Goal: Task Accomplishment & Management: Manage account settings

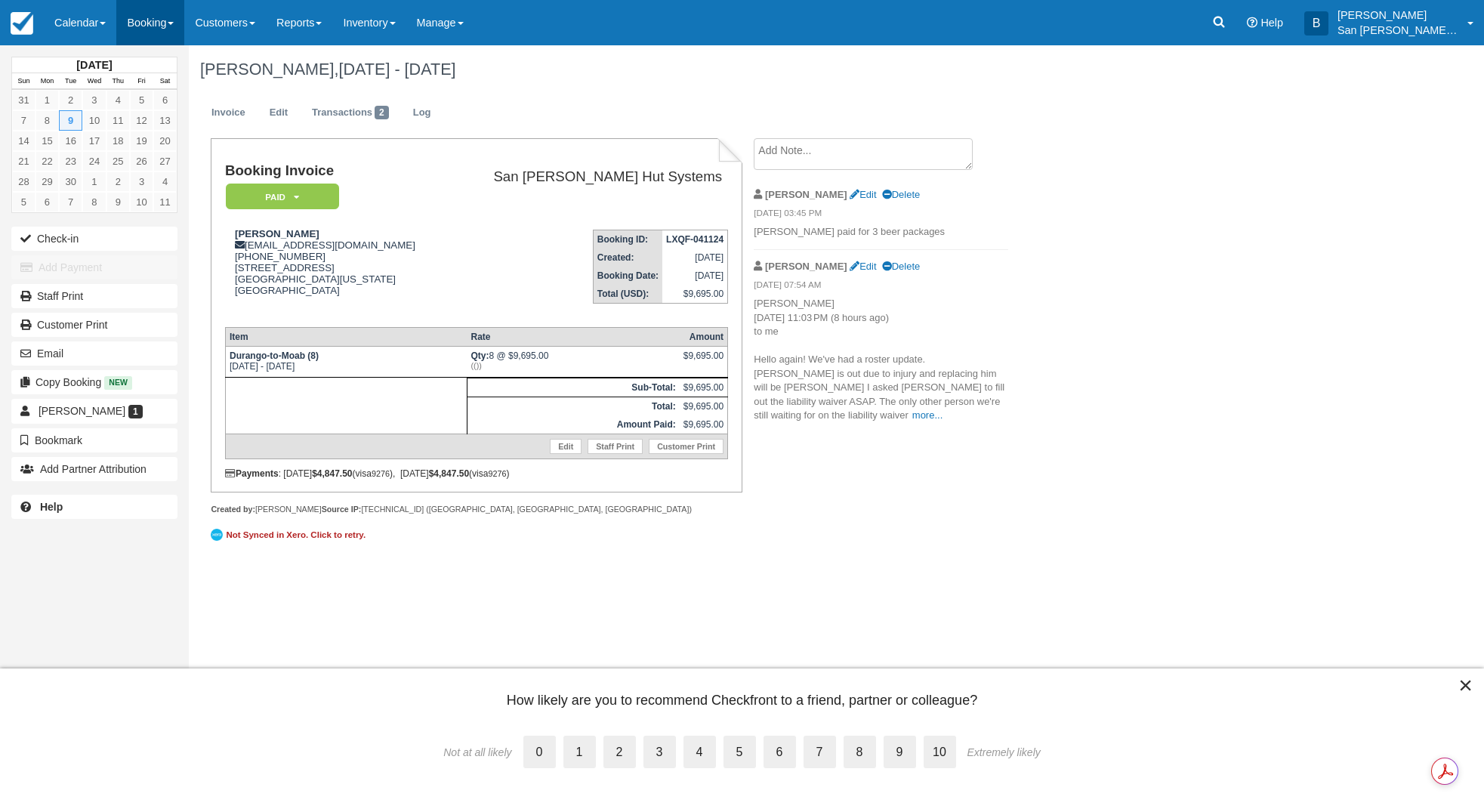
drag, startPoint x: 0, startPoint y: 0, endPoint x: 150, endPoint y: 27, distance: 152.4
click at [150, 27] on link "Booking" at bounding box center [150, 22] width 68 height 45
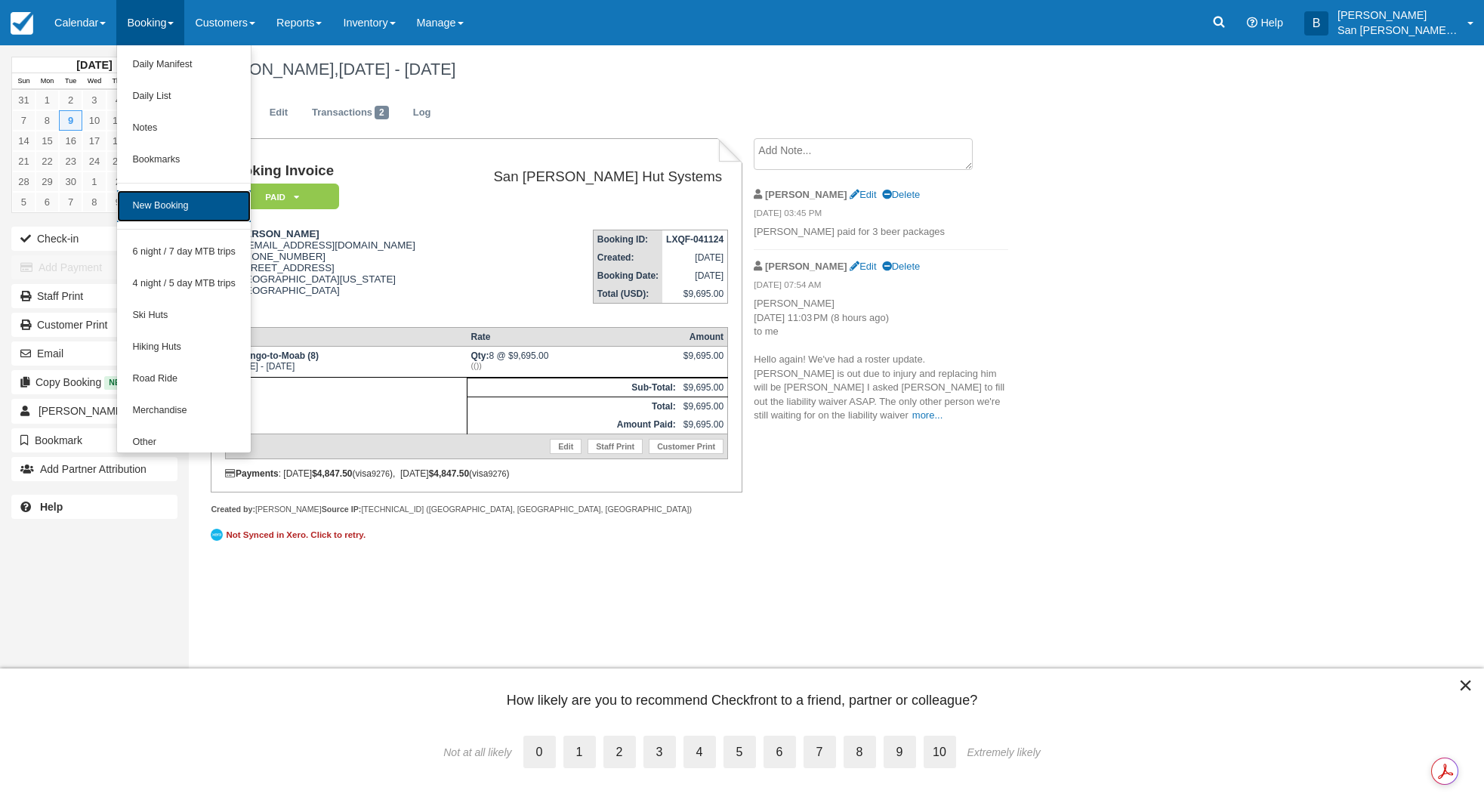
click at [183, 216] on link "New Booking" at bounding box center [184, 206] width 134 height 31
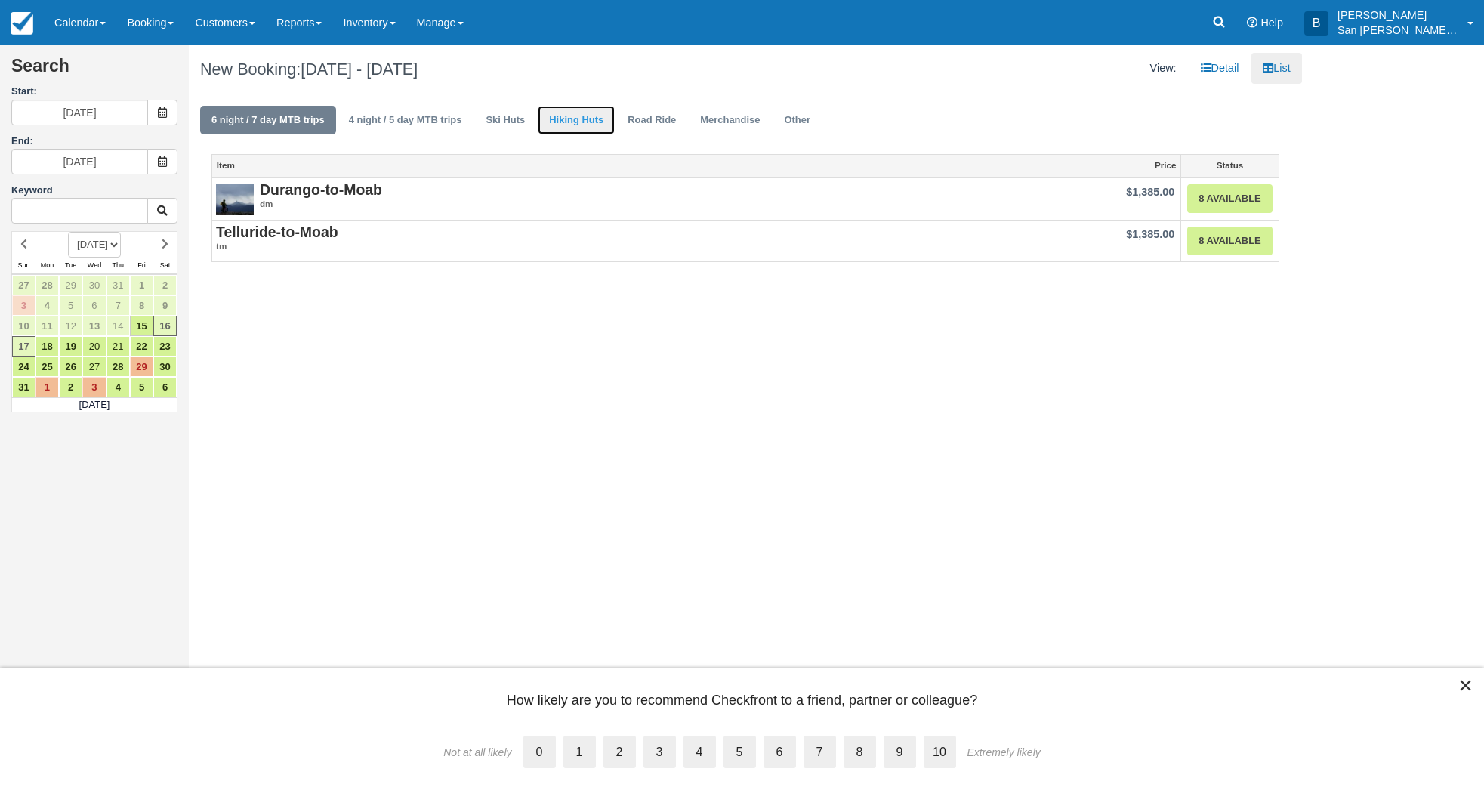
click at [568, 123] on link "Hiking Huts" at bounding box center [576, 121] width 77 height 30
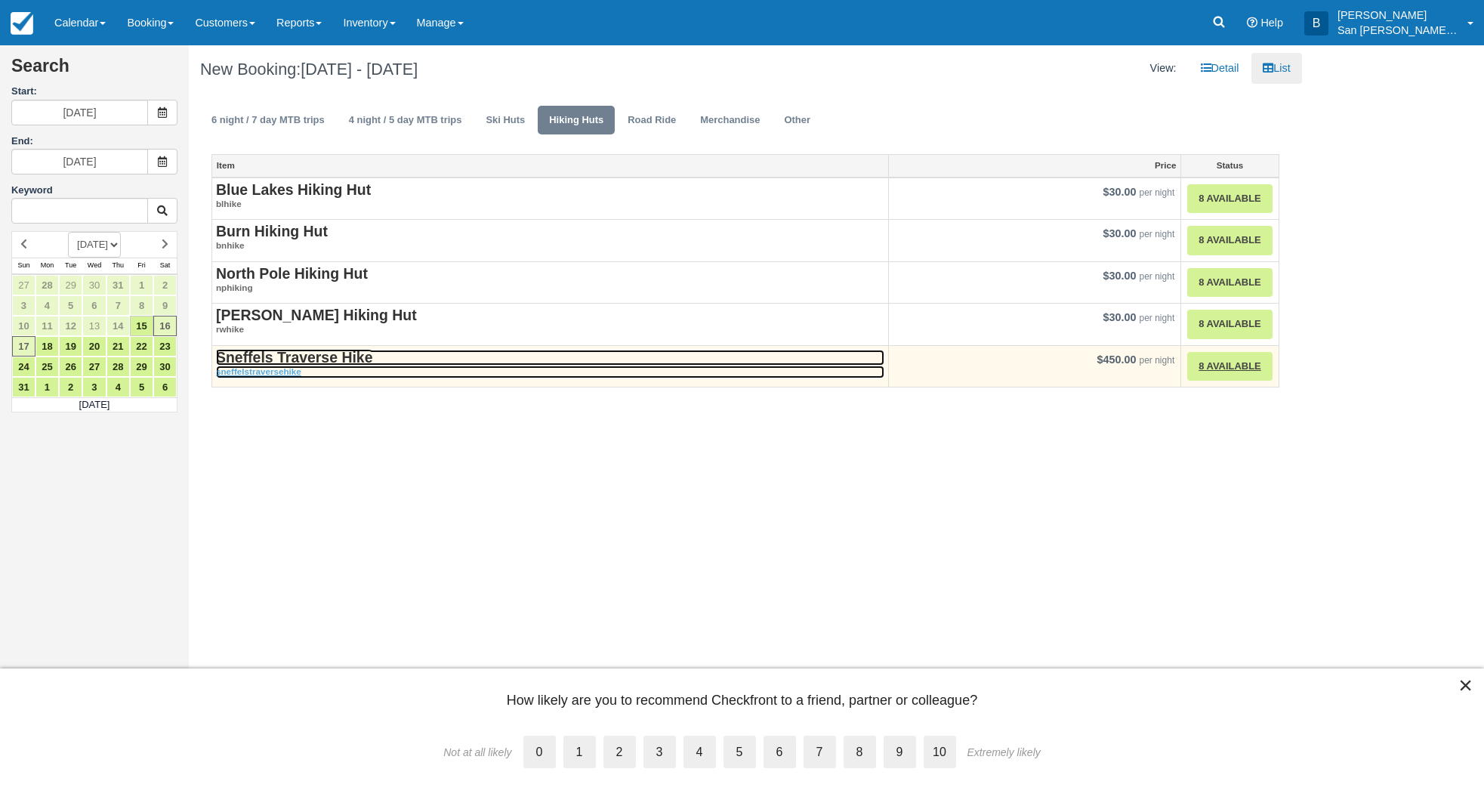
click at [320, 353] on strong "Sneffels Traverse Hike" at bounding box center [293, 357] width 156 height 17
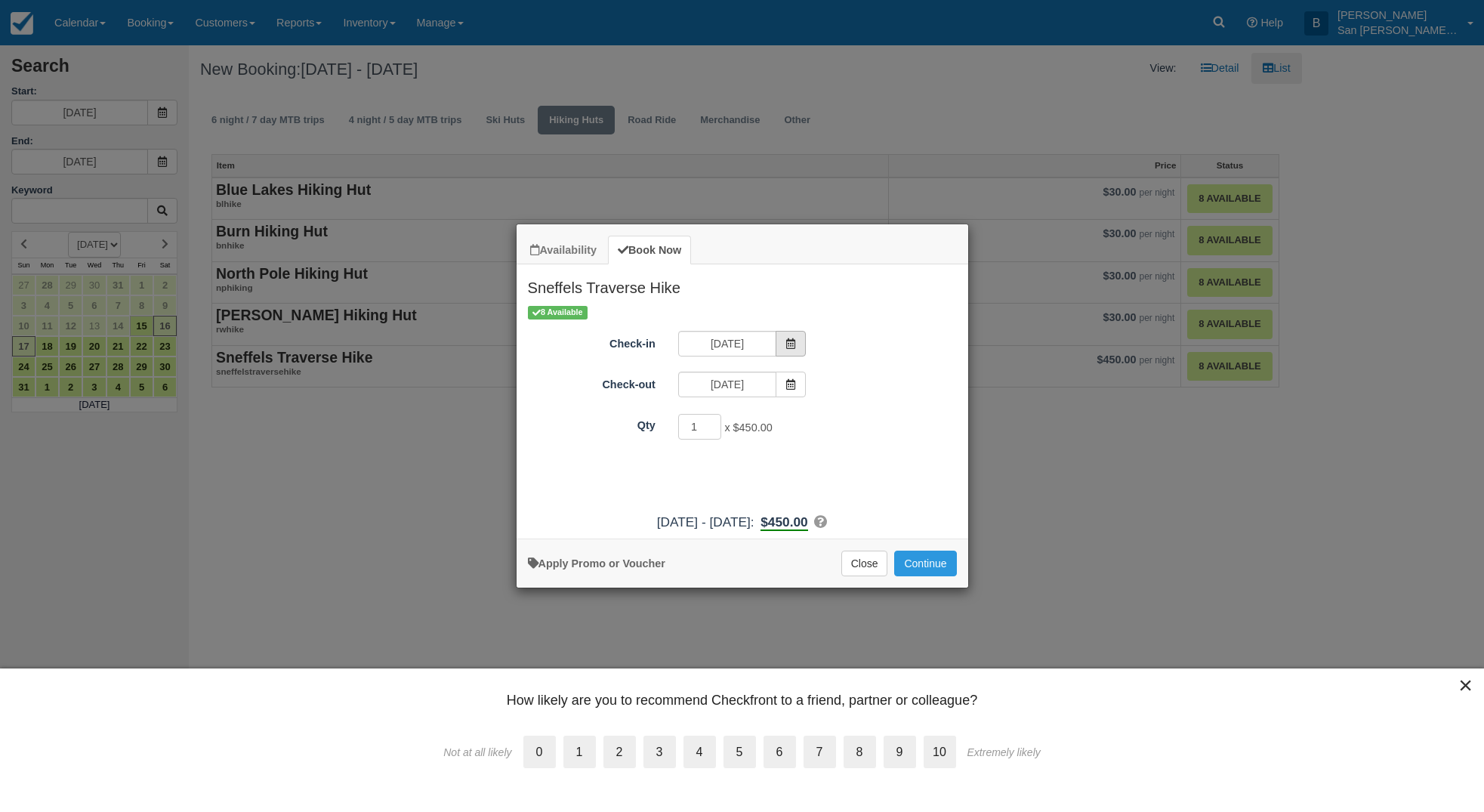
click at [797, 355] on span "Item Modal" at bounding box center [791, 343] width 31 height 26
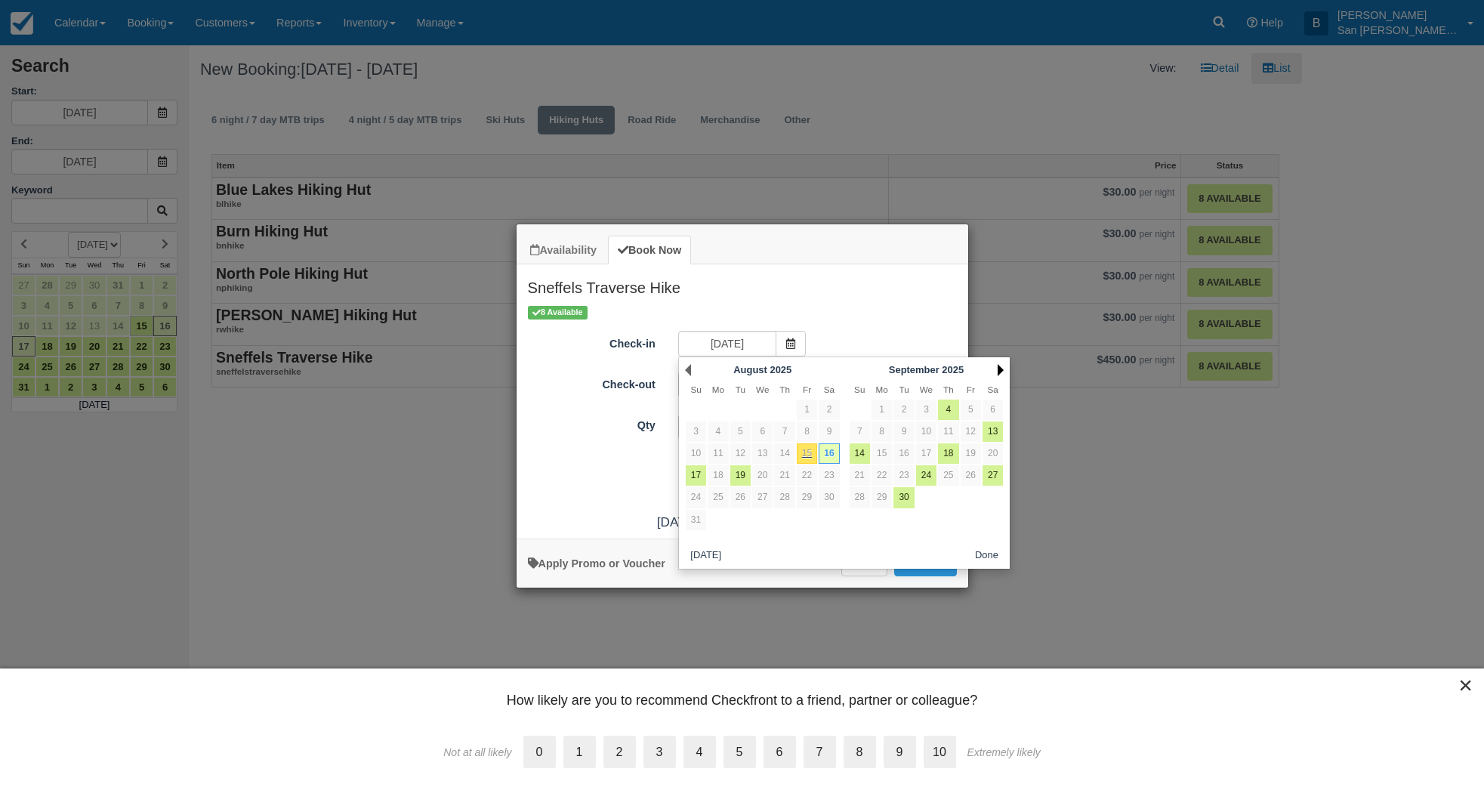
click at [1001, 370] on link "Next" at bounding box center [1001, 370] width 6 height 12
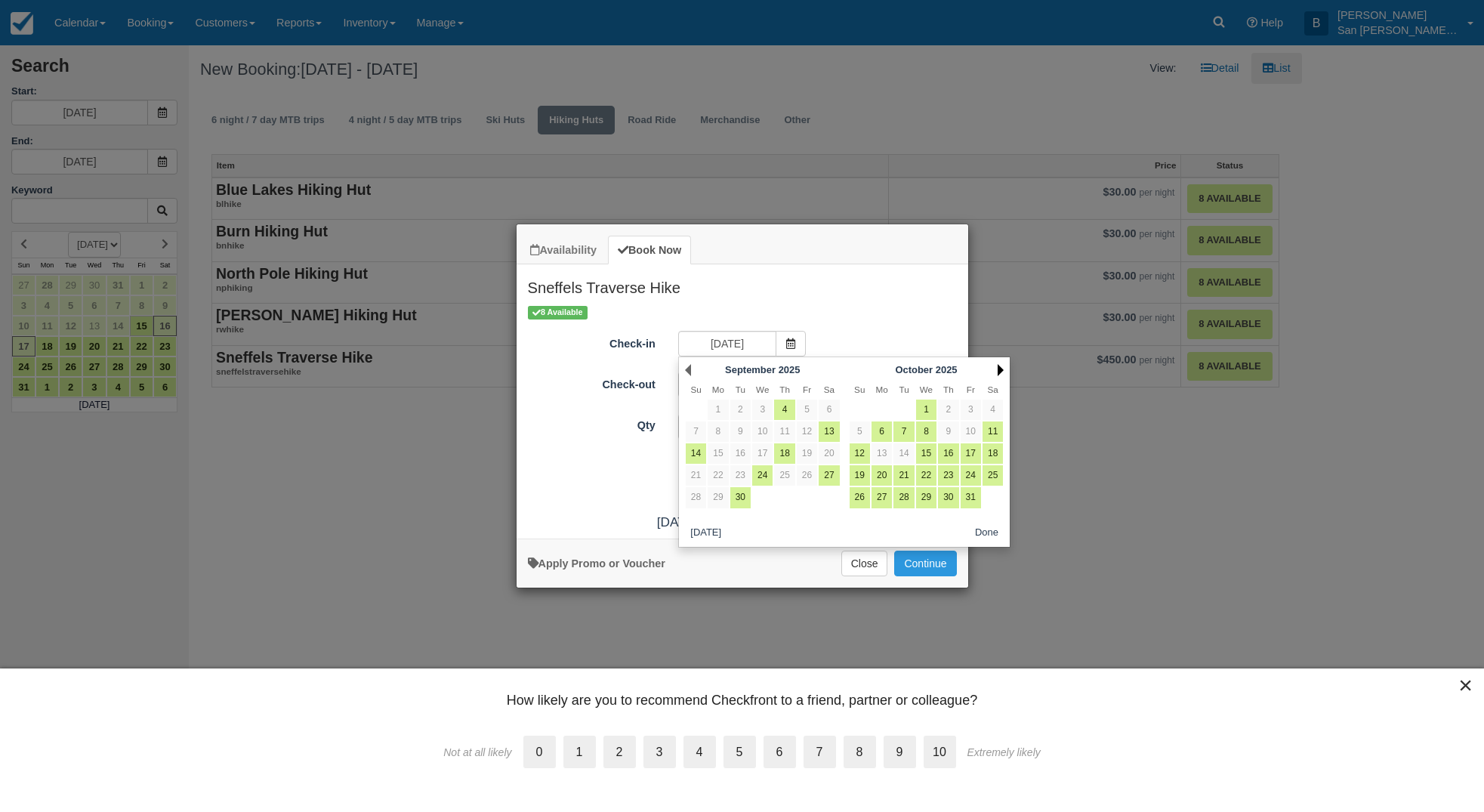
click at [1001, 370] on link "Next" at bounding box center [1001, 370] width 6 height 12
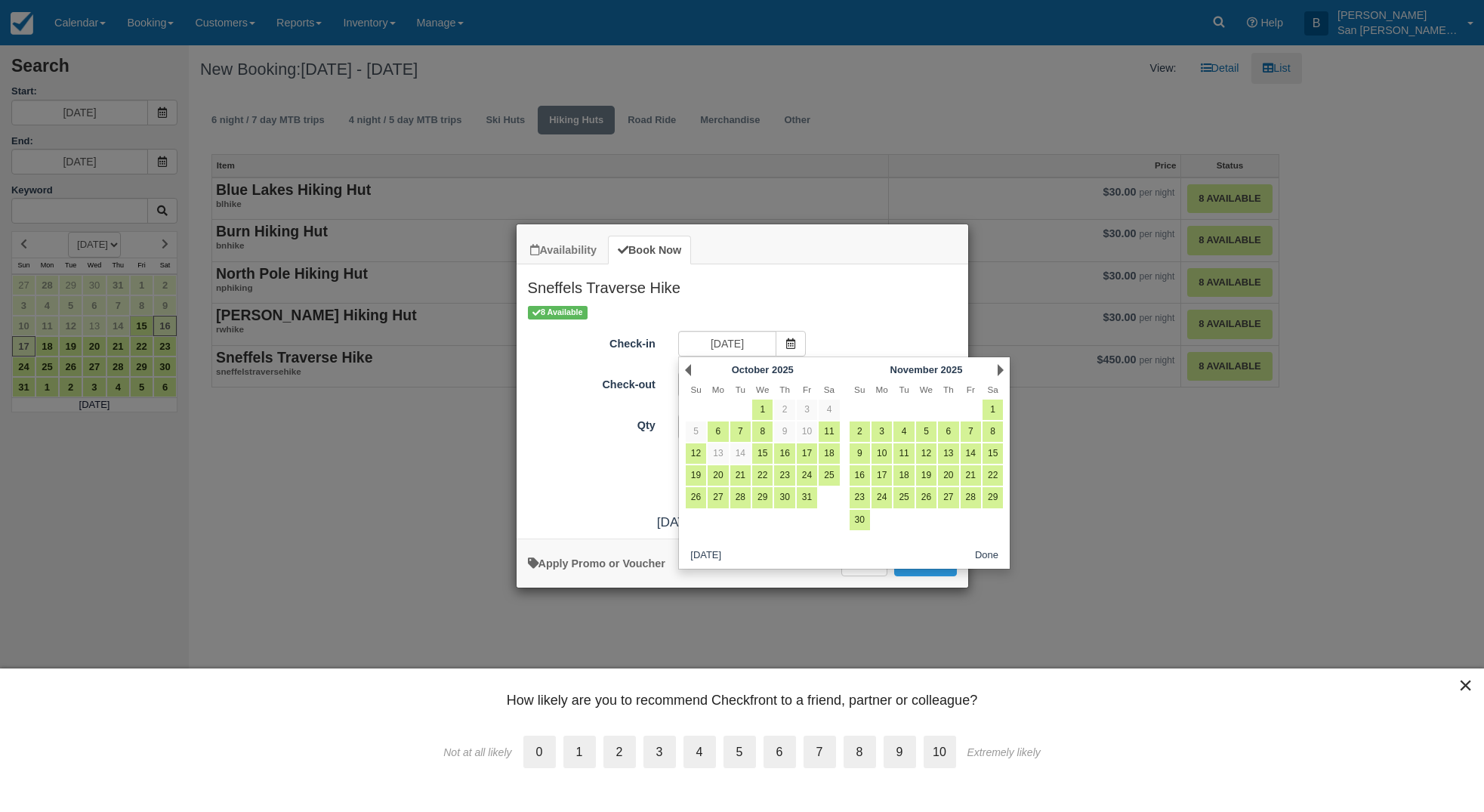
click at [1001, 369] on link "Next" at bounding box center [1001, 370] width 6 height 12
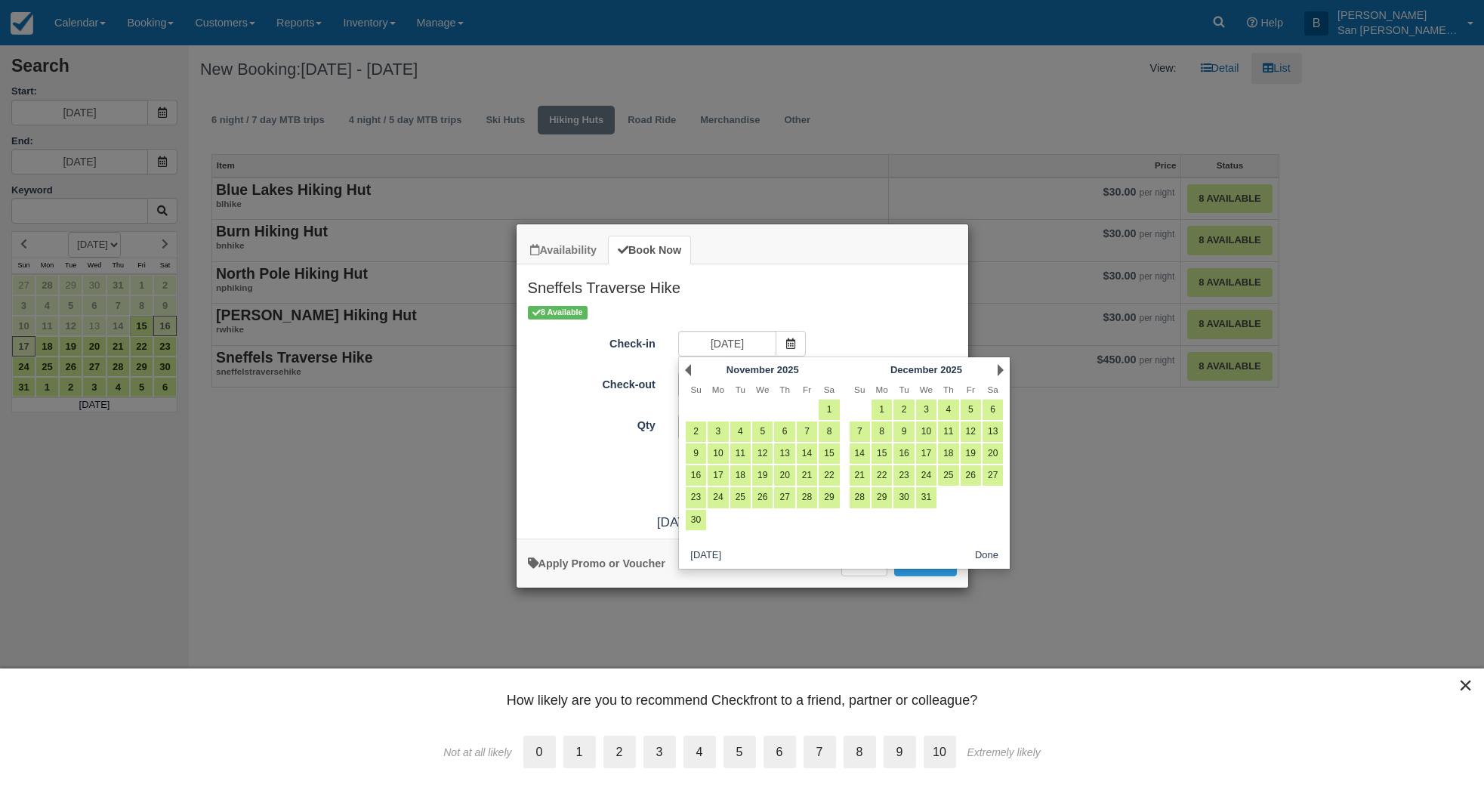
click at [1001, 369] on link "Next" at bounding box center [1001, 370] width 6 height 12
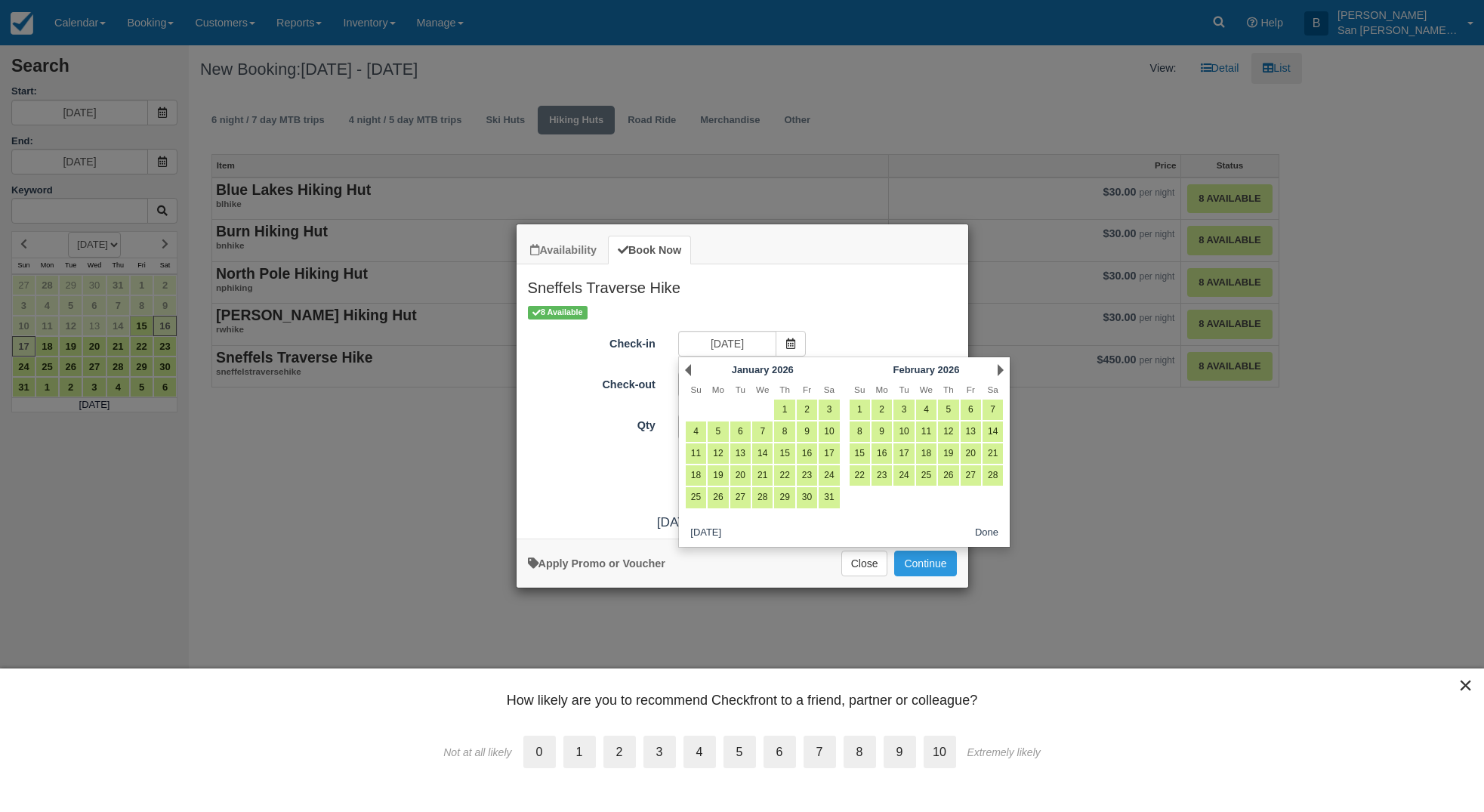
click at [1001, 369] on link "Next" at bounding box center [1001, 370] width 6 height 12
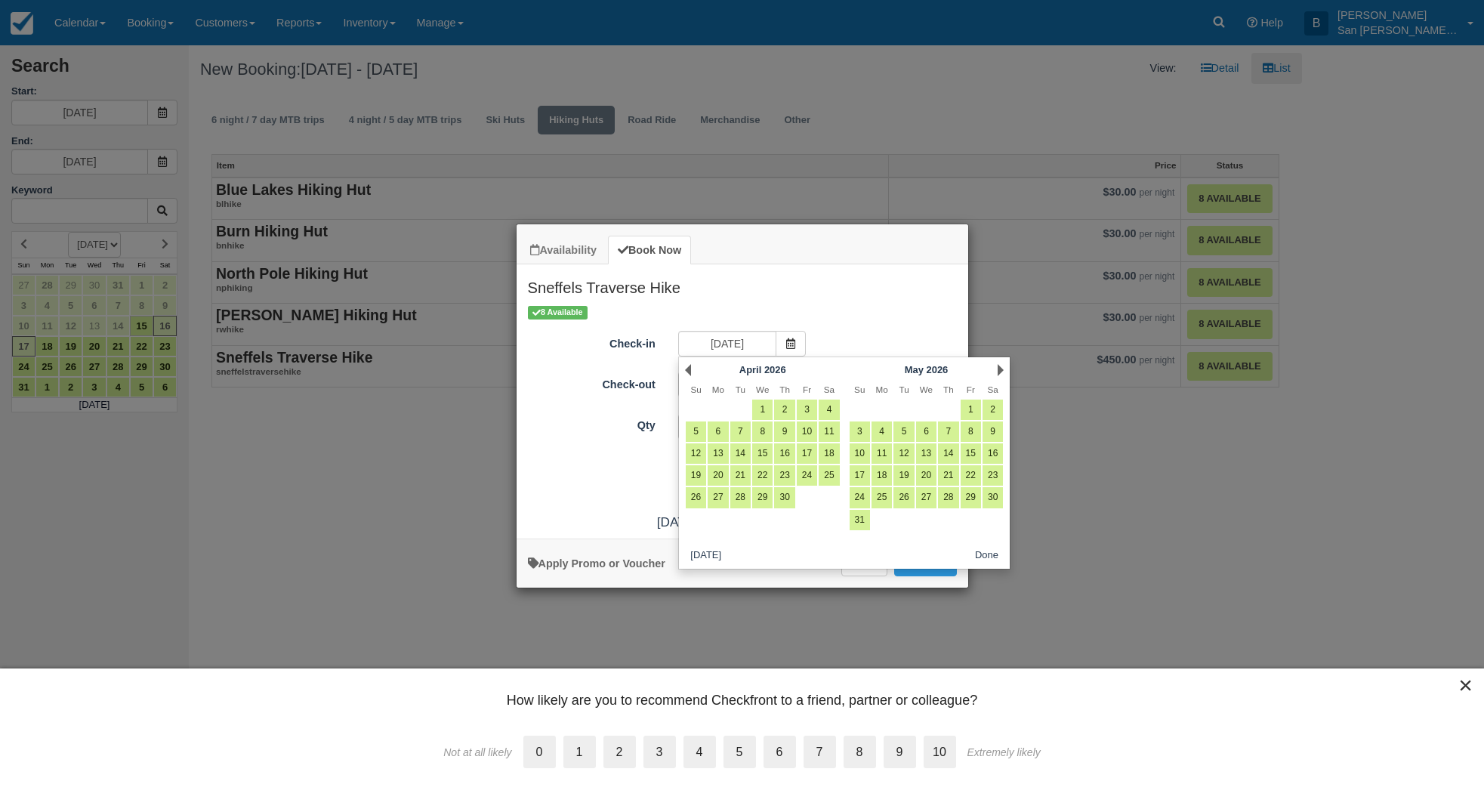
click at [1001, 369] on link "Next" at bounding box center [1001, 370] width 6 height 12
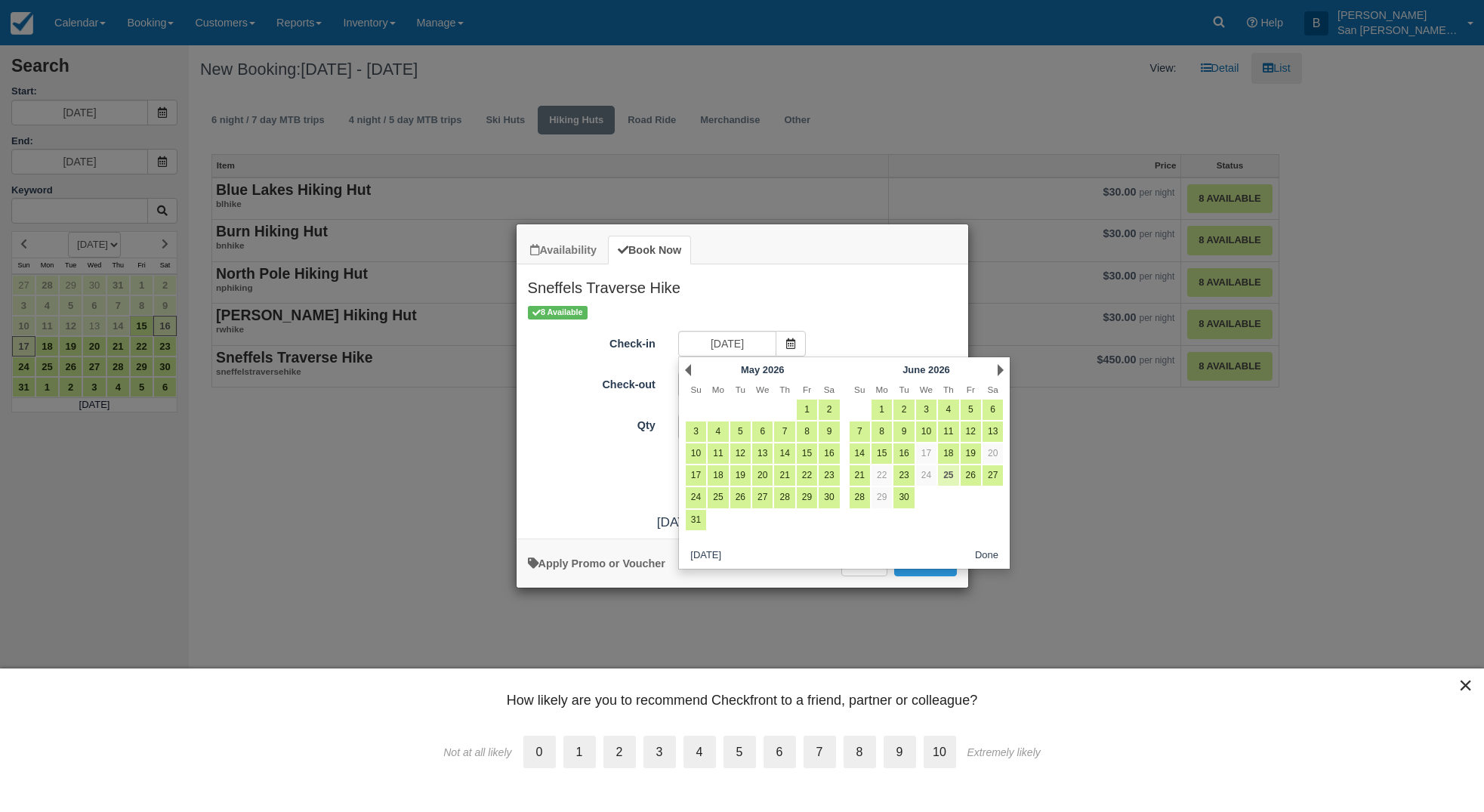
click at [948, 476] on link "25" at bounding box center [948, 475] width 21 height 21
type input "06/25/26"
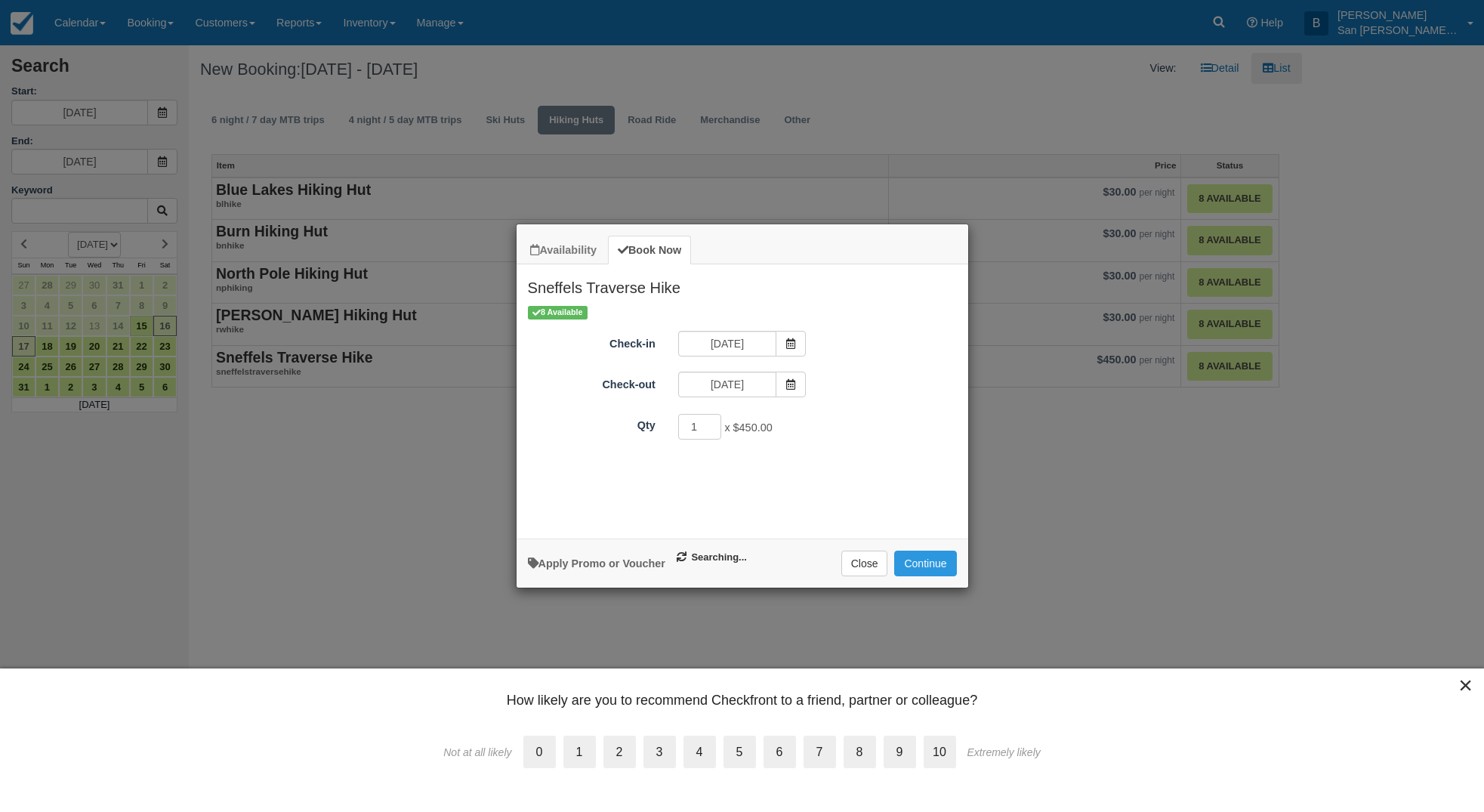
type input "06/26/26"
drag, startPoint x: 696, startPoint y: 427, endPoint x: 625, endPoint y: 423, distance: 71.1
click at [625, 423] on div "Qty 1 x $450.00 Required." at bounding box center [742, 427] width 452 height 30
type input "8"
click at [943, 572] on button "Continue" at bounding box center [925, 563] width 62 height 26
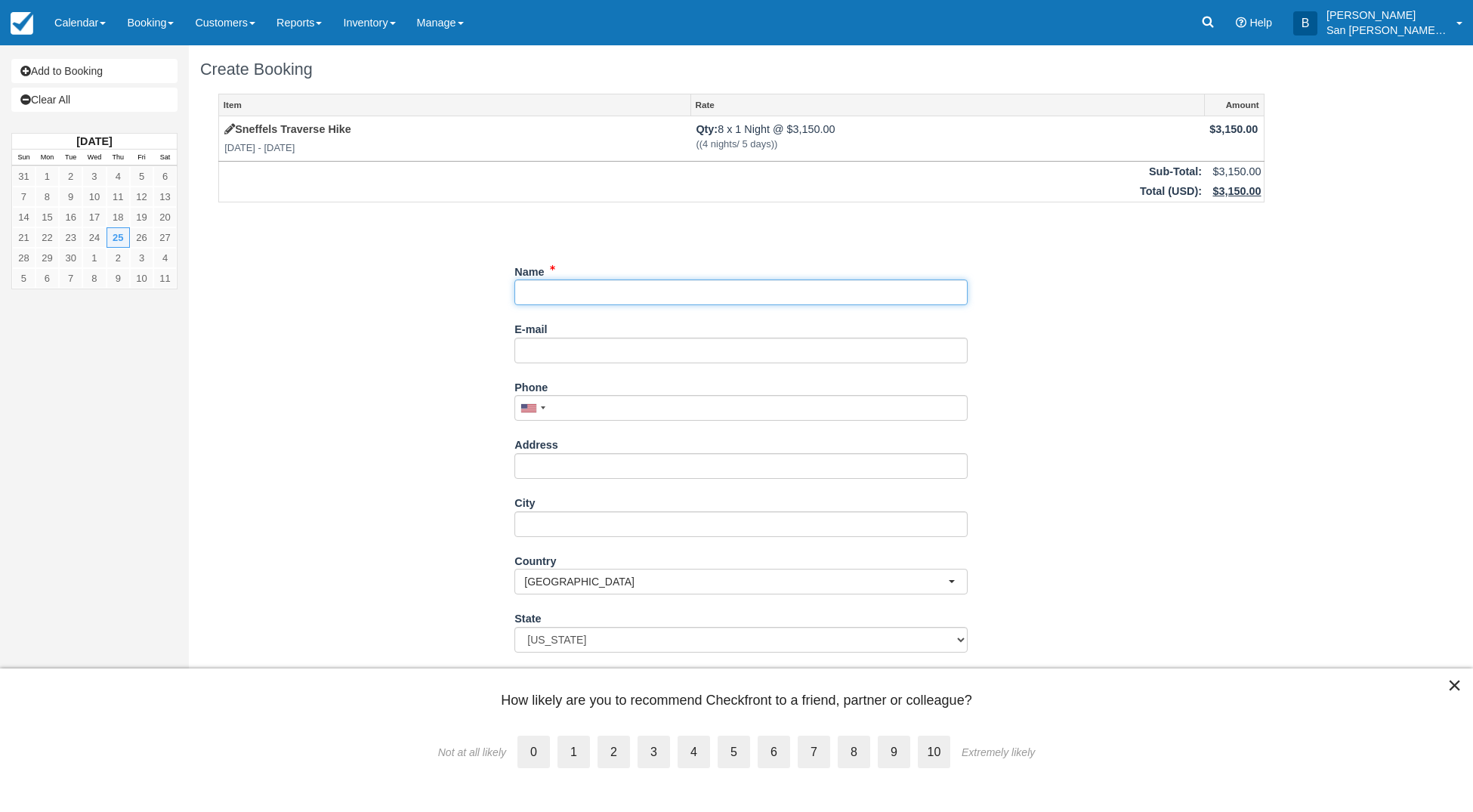
click at [559, 293] on input "Name" at bounding box center [741, 292] width 454 height 26
type input "[PERSON_NAME]"
drag, startPoint x: 554, startPoint y: 354, endPoint x: 1234, endPoint y: 363, distance: 680.1
click at [555, 354] on input "E-mail" at bounding box center [741, 350] width 454 height 26
type input "[PERSON_NAME][EMAIL_ADDRESS][DOMAIN_NAME]"
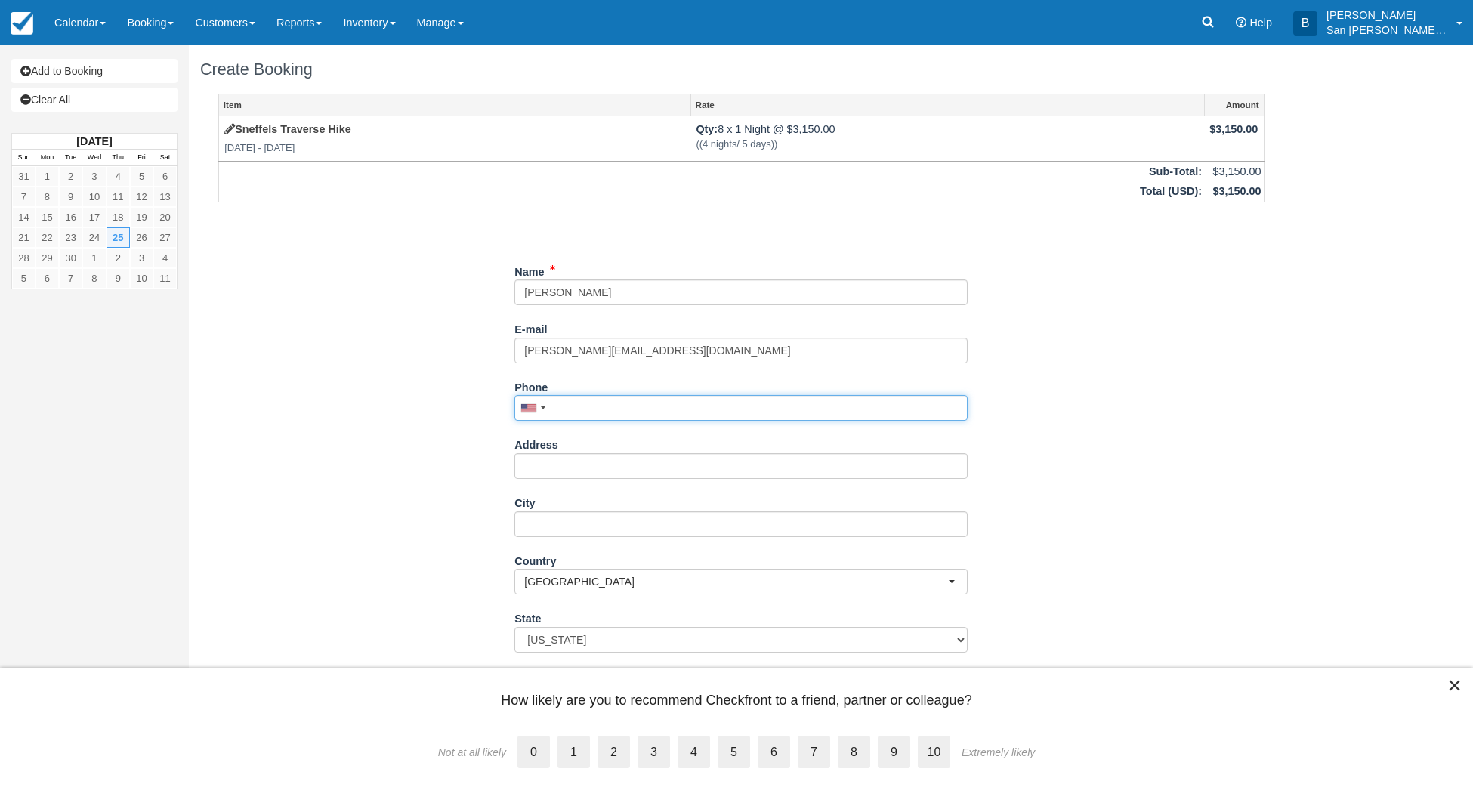
click at [612, 414] on input "Phone" at bounding box center [741, 407] width 454 height 26
type input "[PHONE_NUMBER]"
click at [530, 447] on label "Address" at bounding box center [536, 443] width 44 height 21
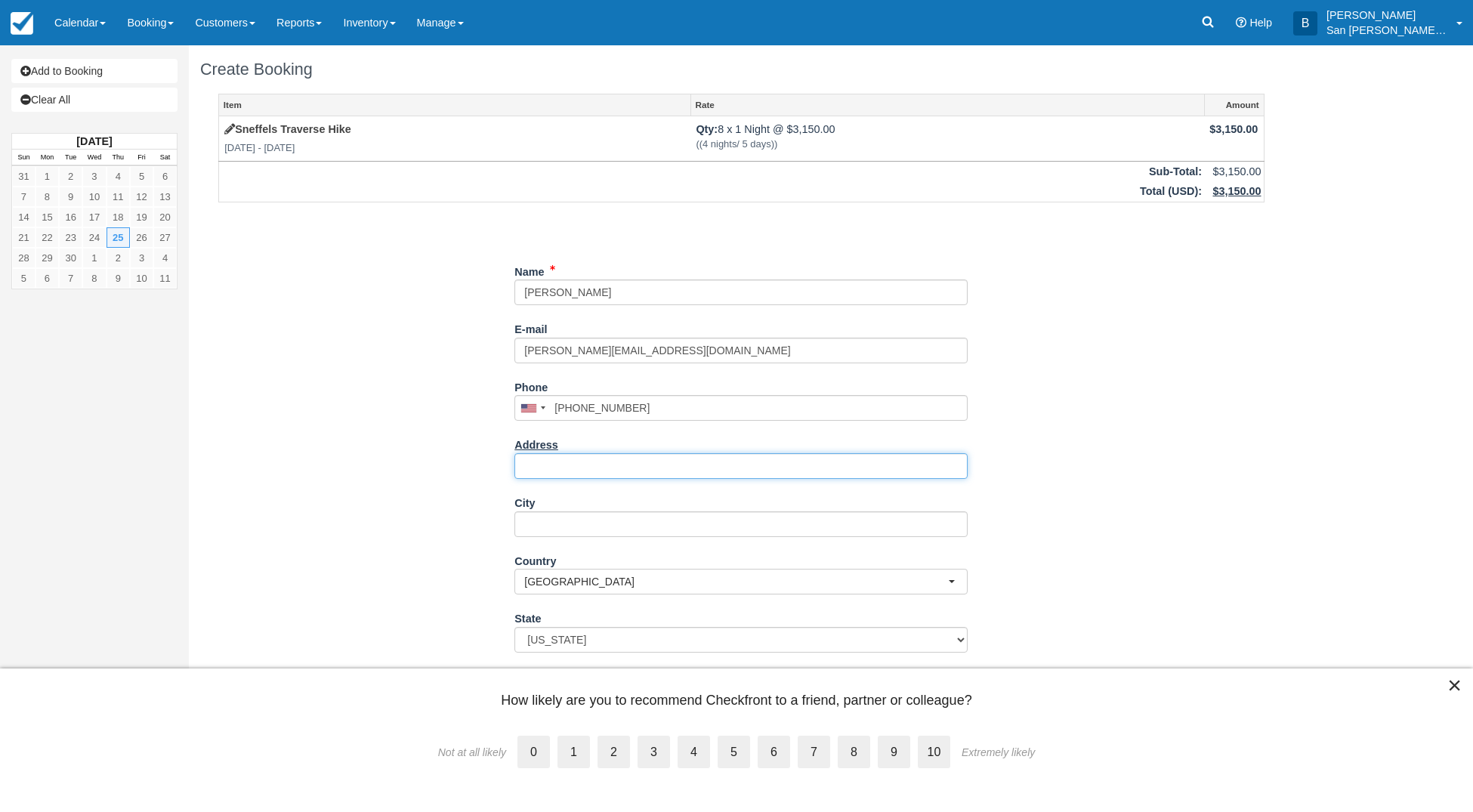
click at [530, 453] on input "Address" at bounding box center [741, 466] width 454 height 26
click at [1457, 691] on button "×" at bounding box center [1454, 685] width 14 height 24
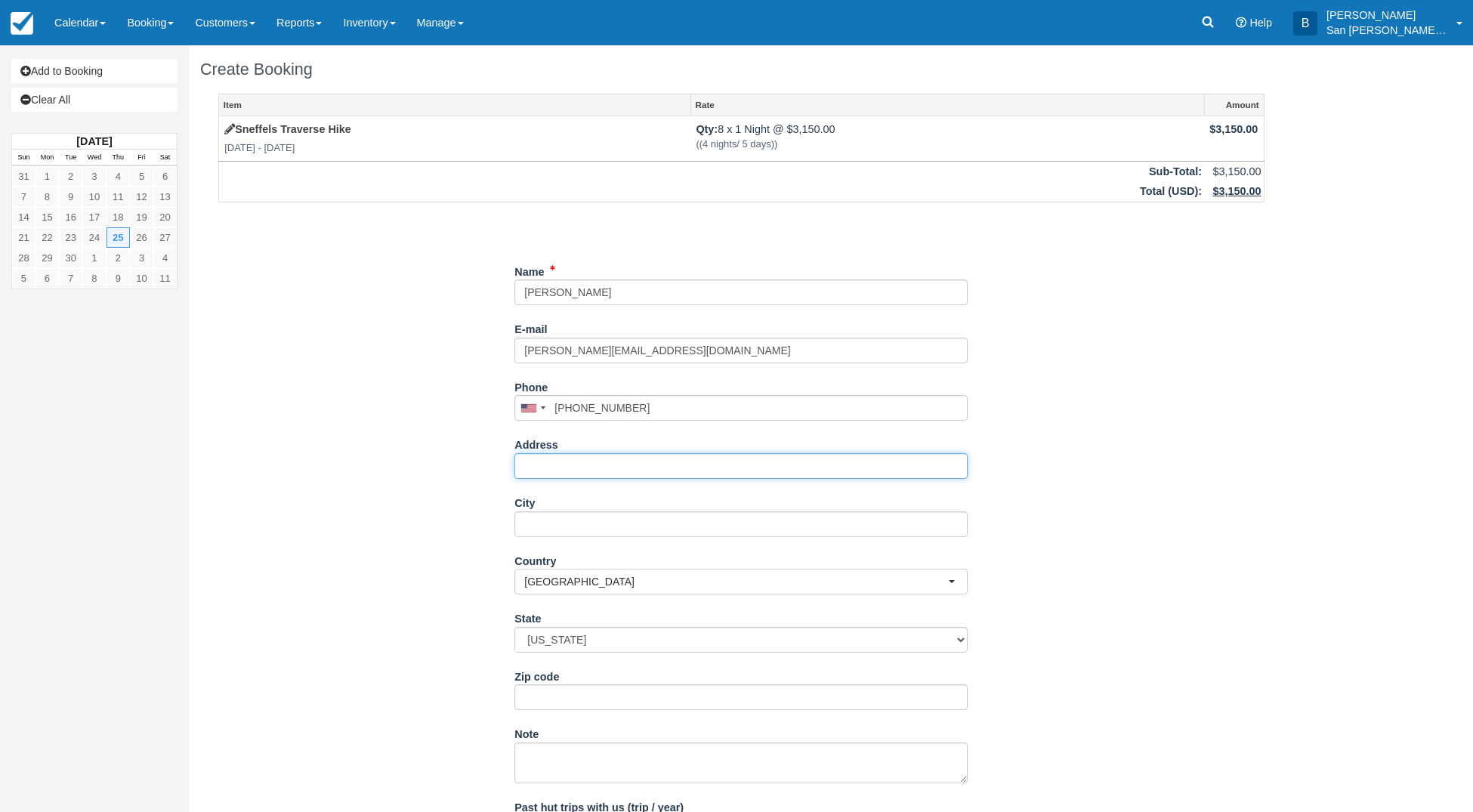
click at [534, 474] on input "Address" at bounding box center [741, 466] width 454 height 26
type input "254 Bunker Arch"
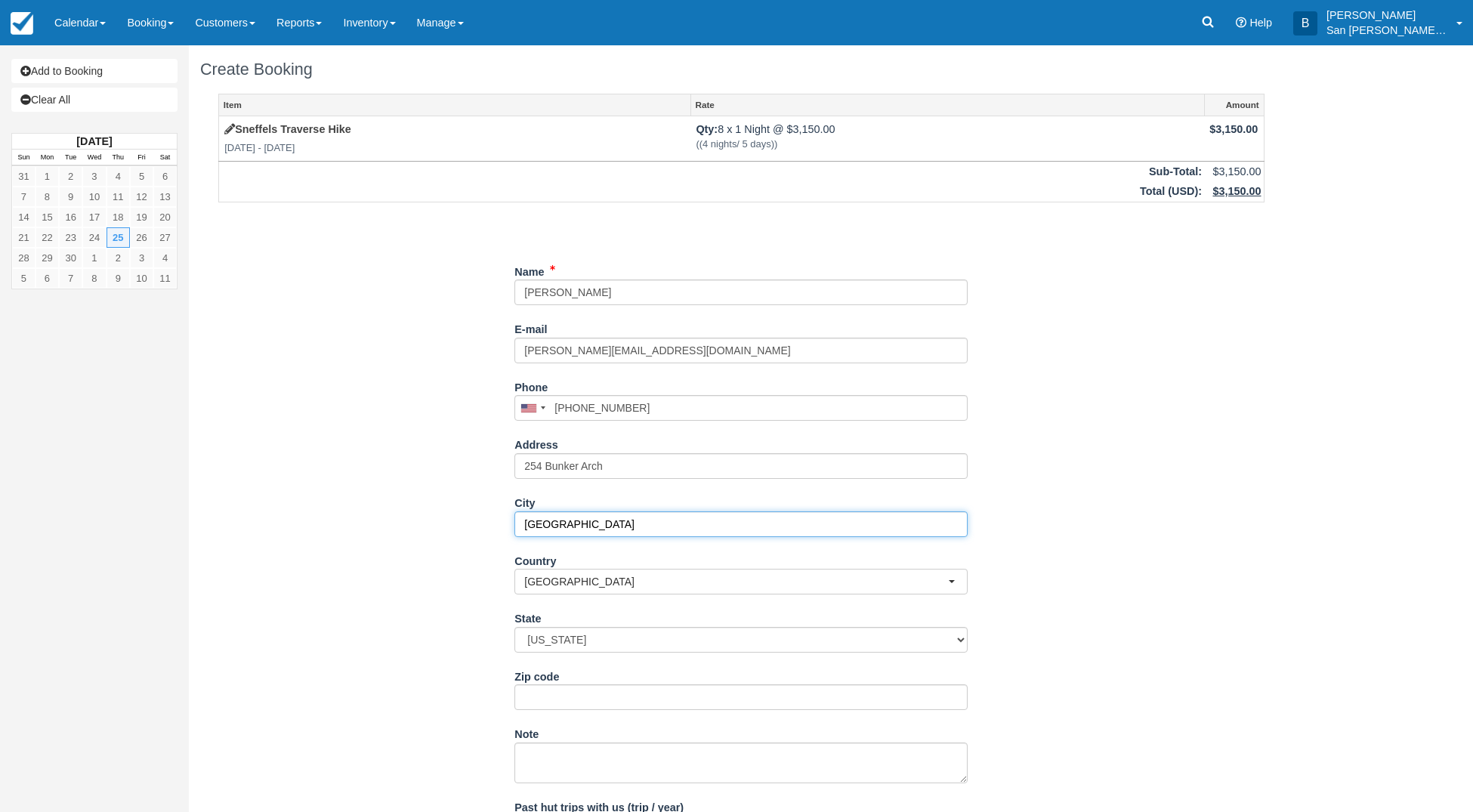
type input "[GEOGRAPHIC_DATA]"
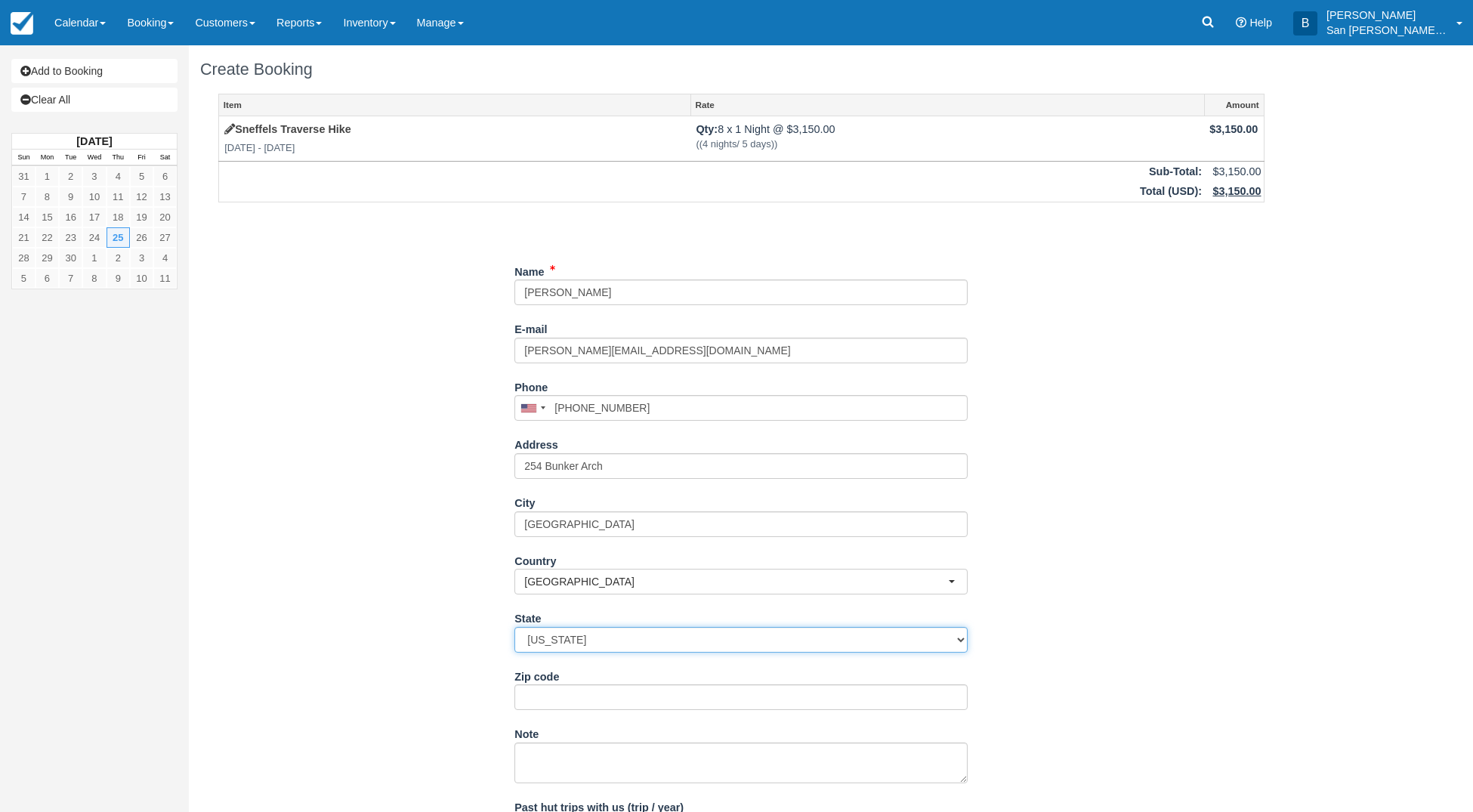
select select "VA"
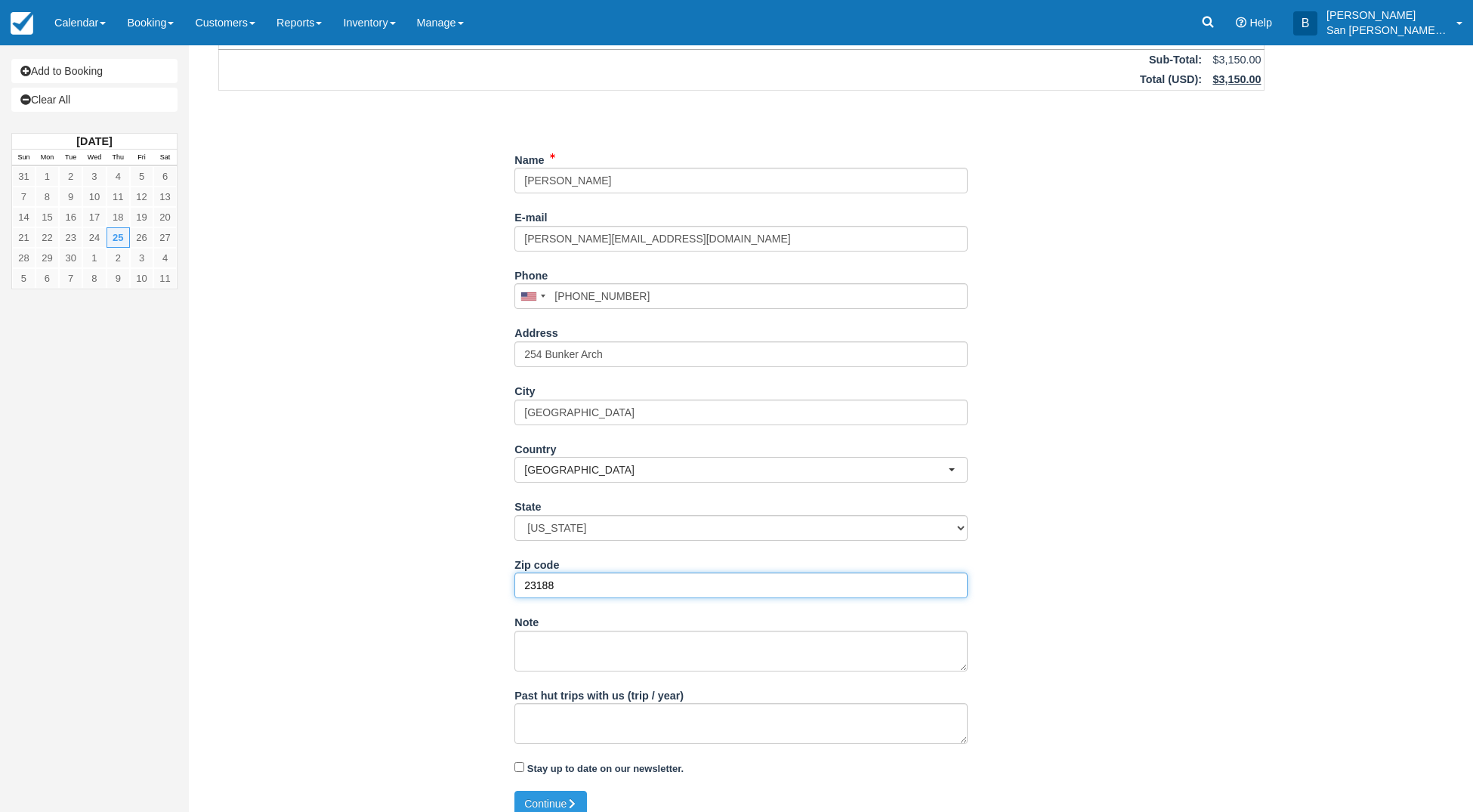
scroll to position [128, 0]
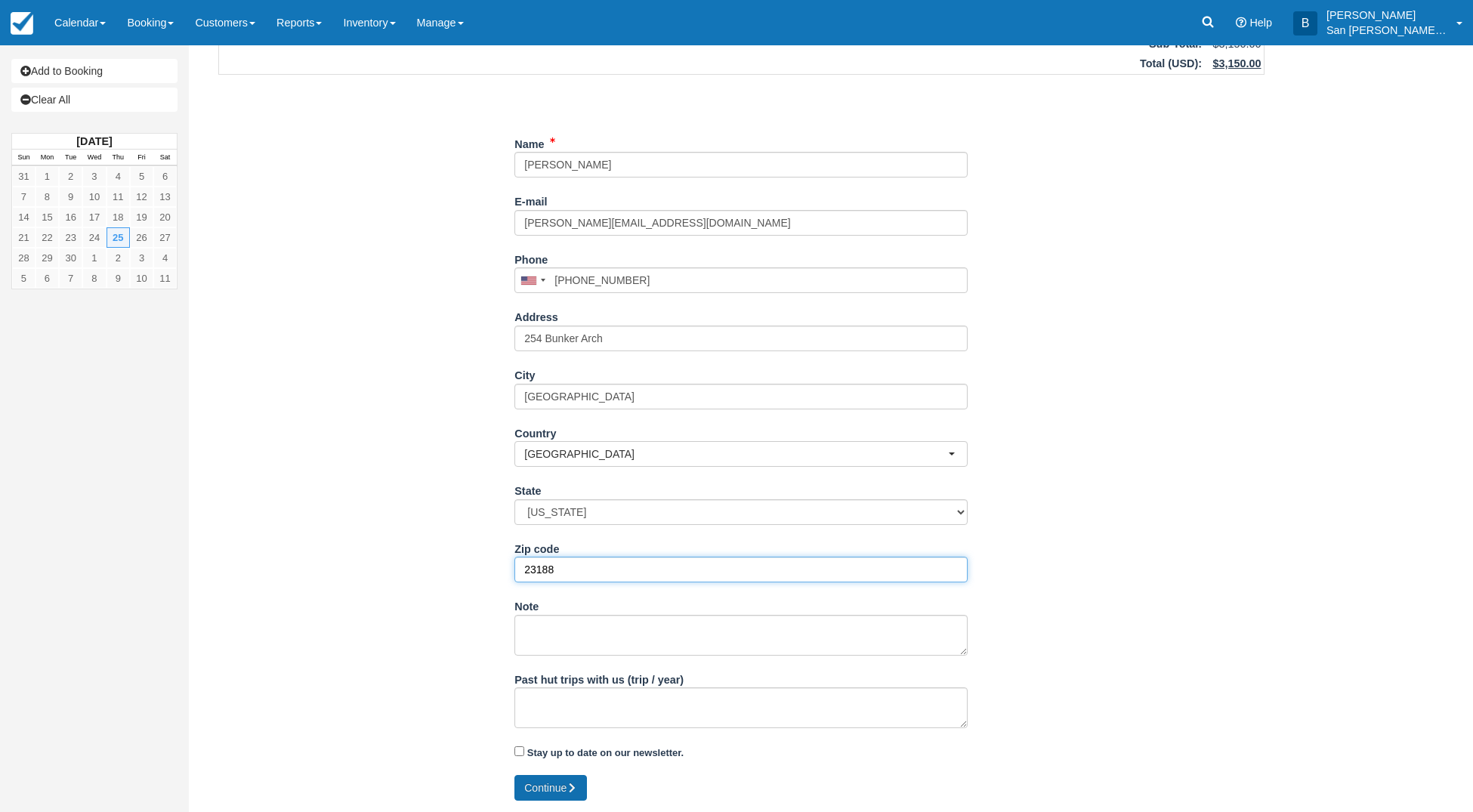
type input "23188"
click at [536, 786] on button "Continue" at bounding box center [551, 787] width 73 height 26
type input "[PHONE_NUMBER]"
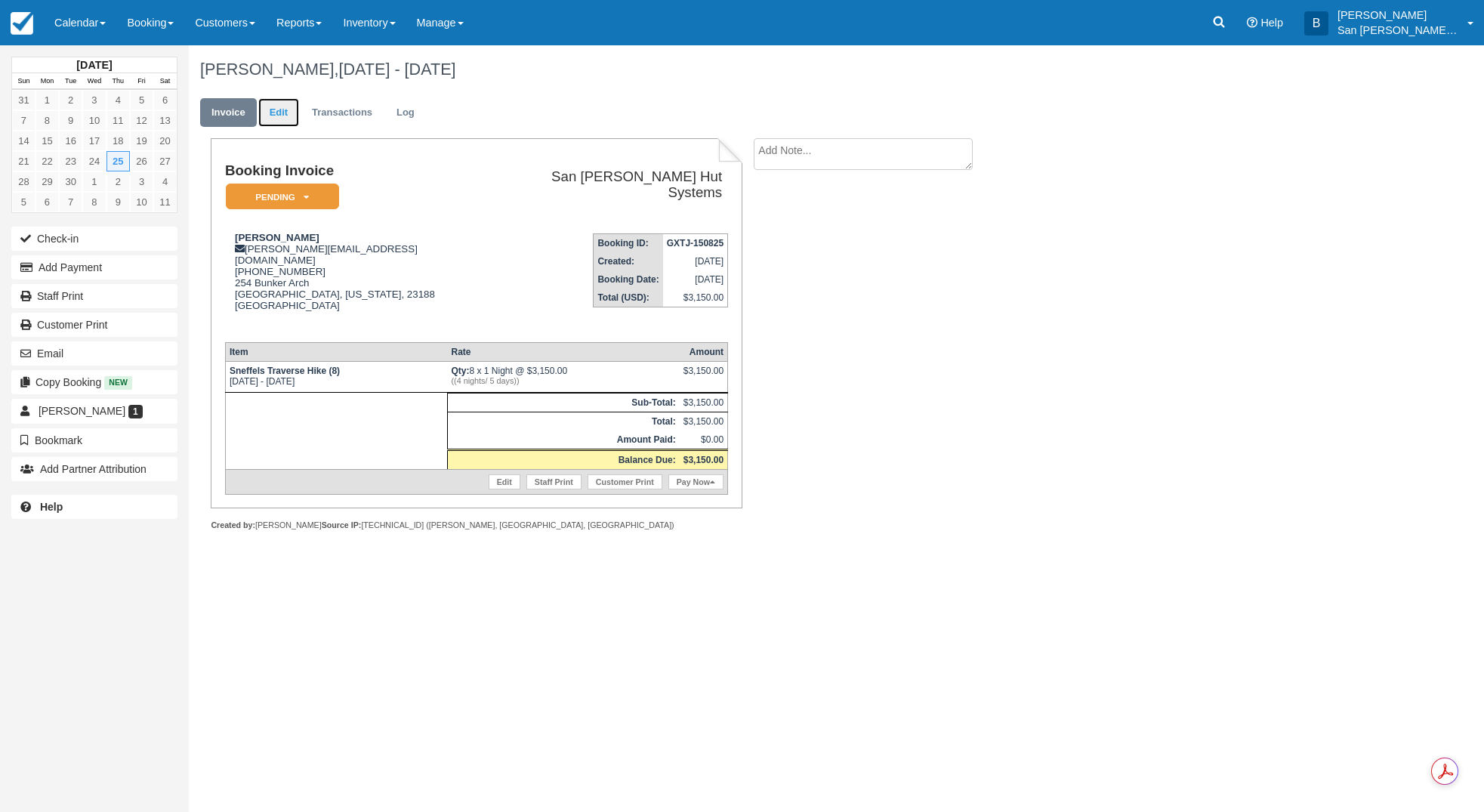
click at [279, 107] on link "Edit" at bounding box center [278, 113] width 40 height 30
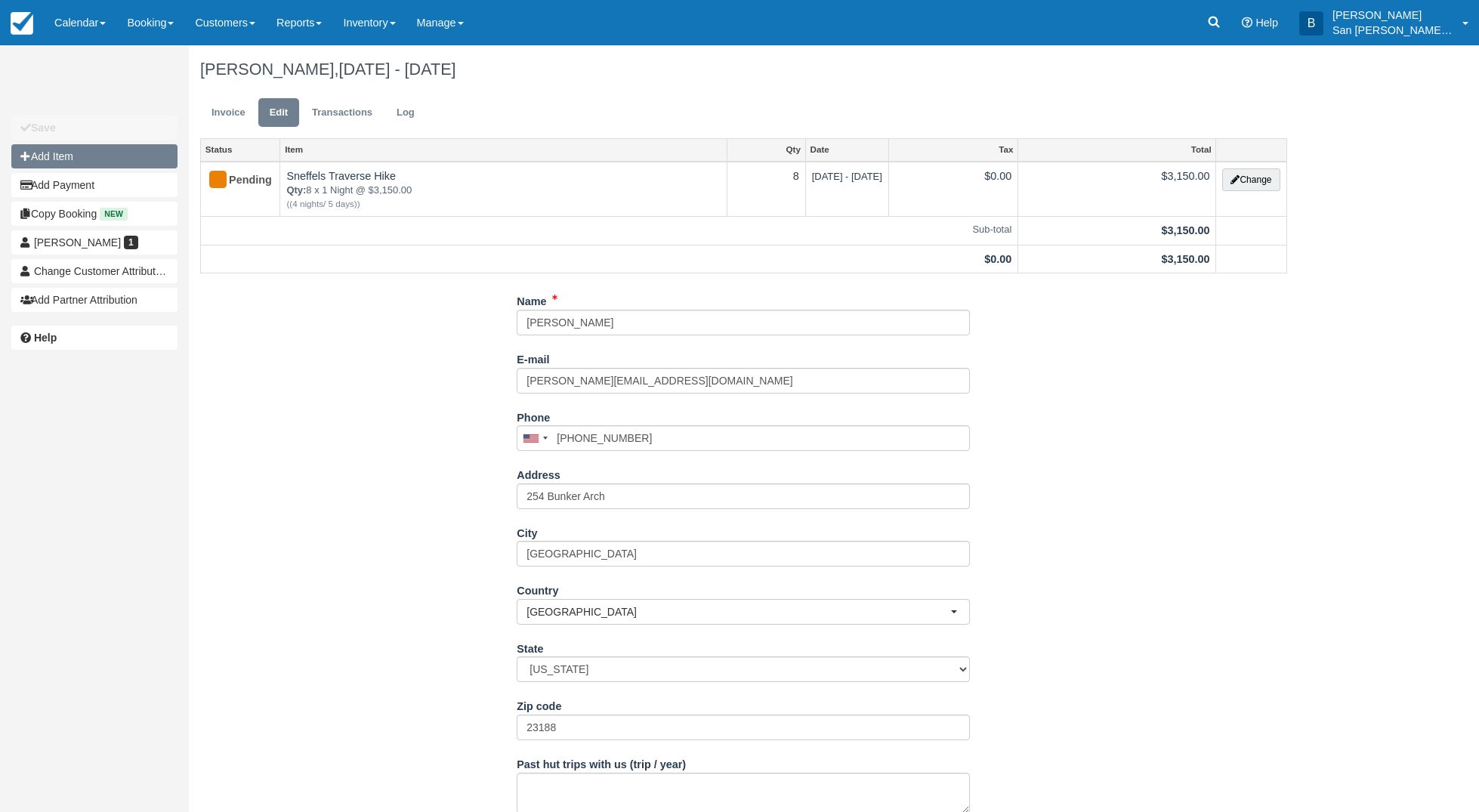
click at [88, 154] on button "Add Item" at bounding box center [94, 156] width 166 height 24
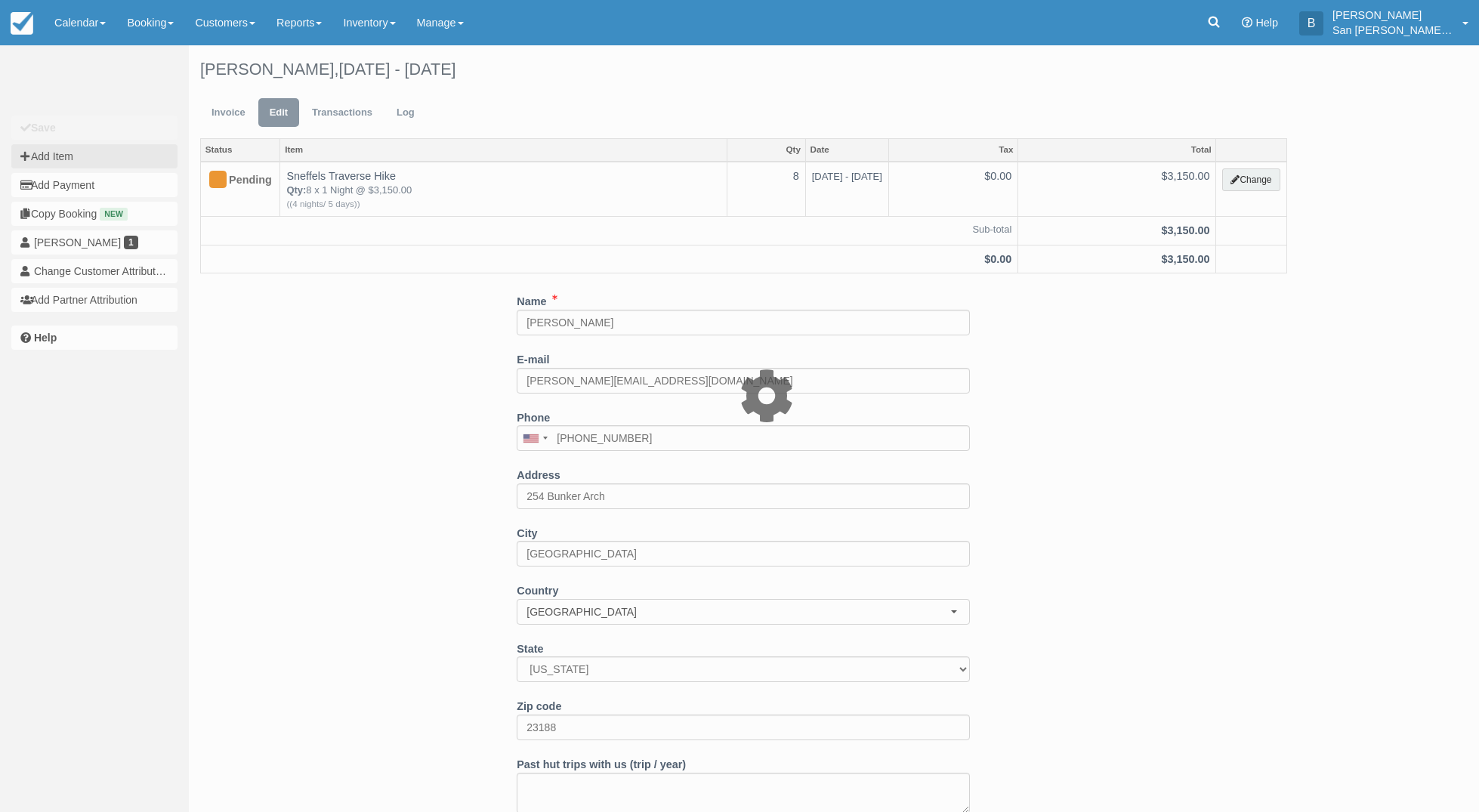
type input "0.00"
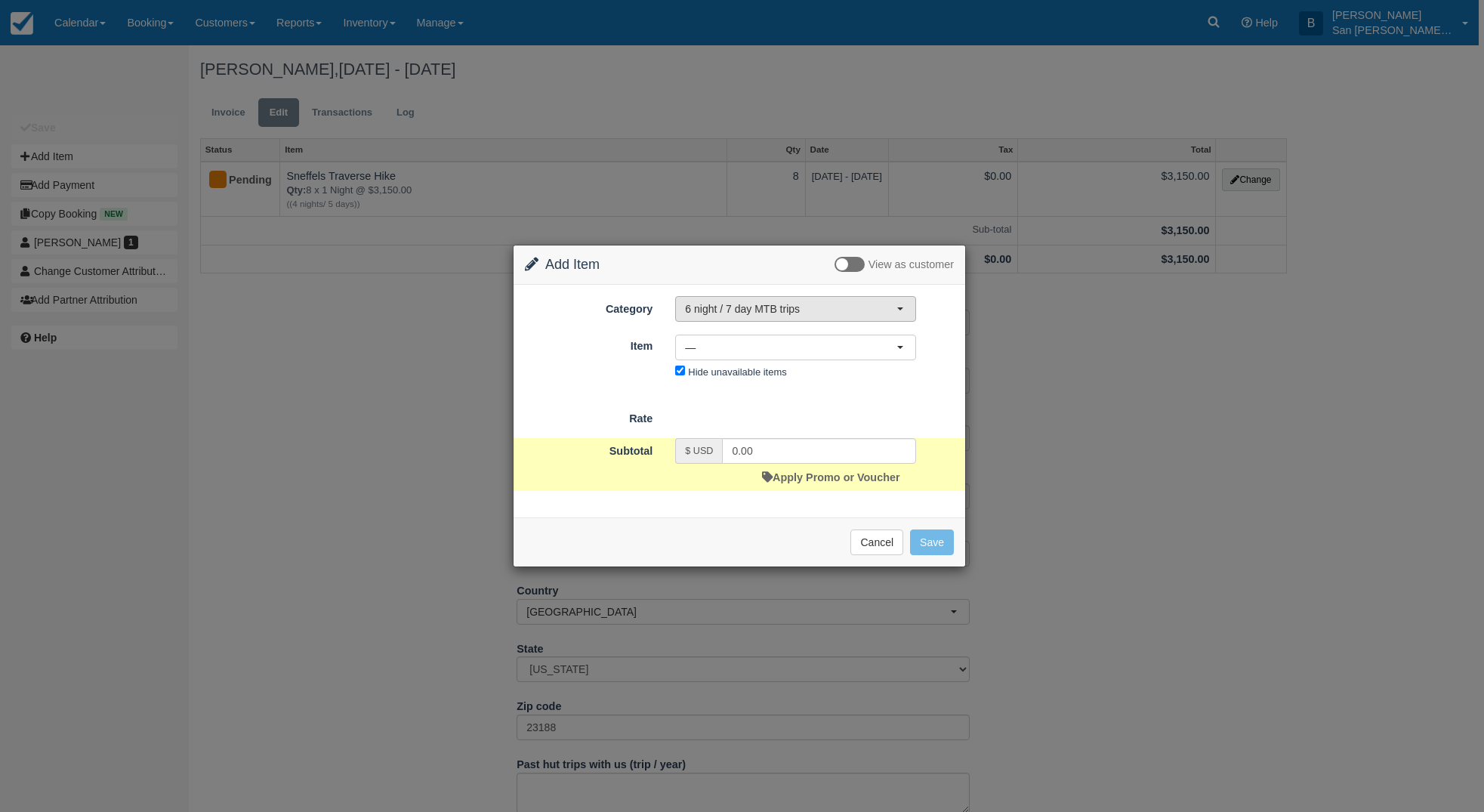
click at [765, 311] on span "6 night / 7 day MTB trips" at bounding box center [791, 309] width 212 height 15
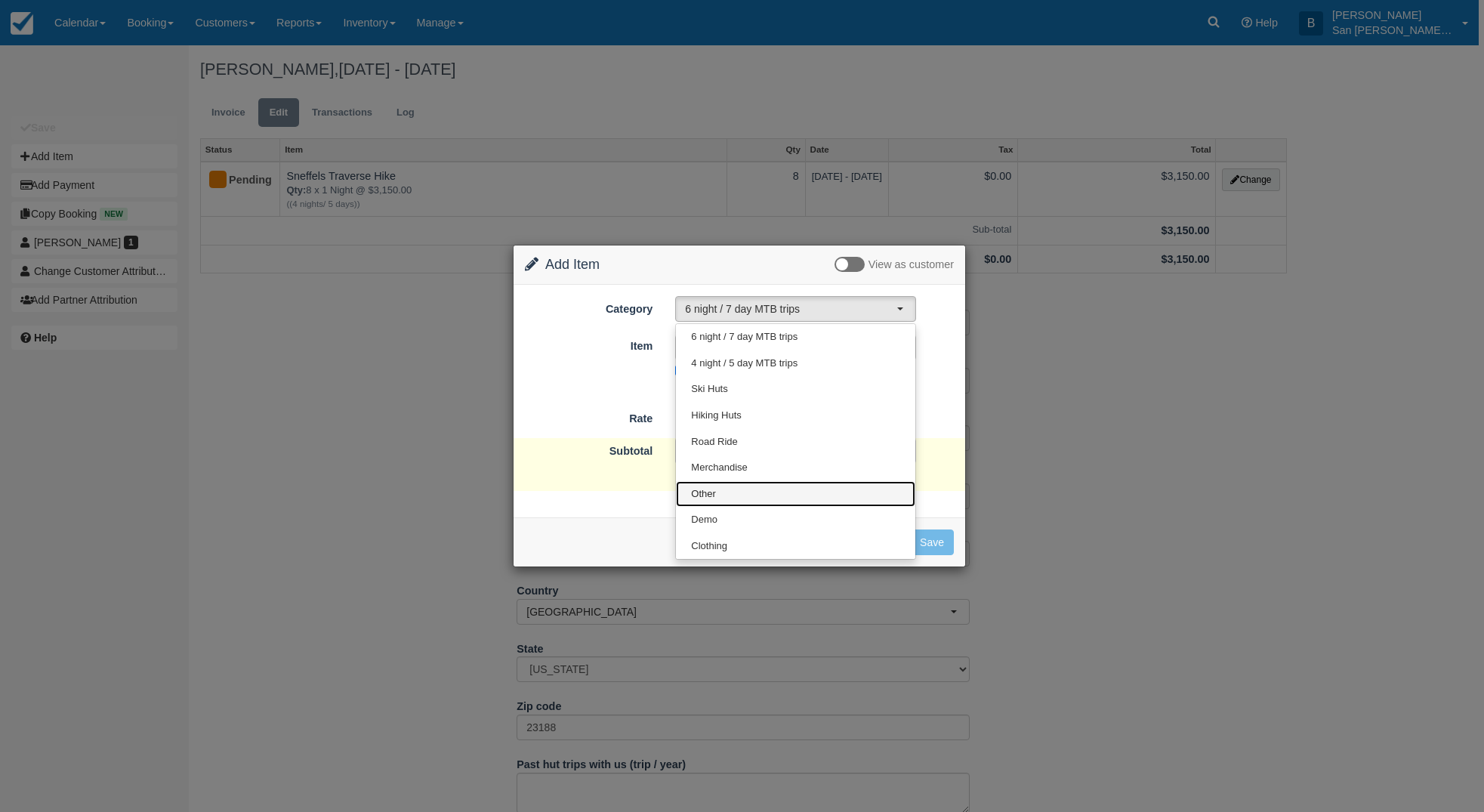
click at [710, 497] on span "Other" at bounding box center [704, 494] width 25 height 14
select select "15"
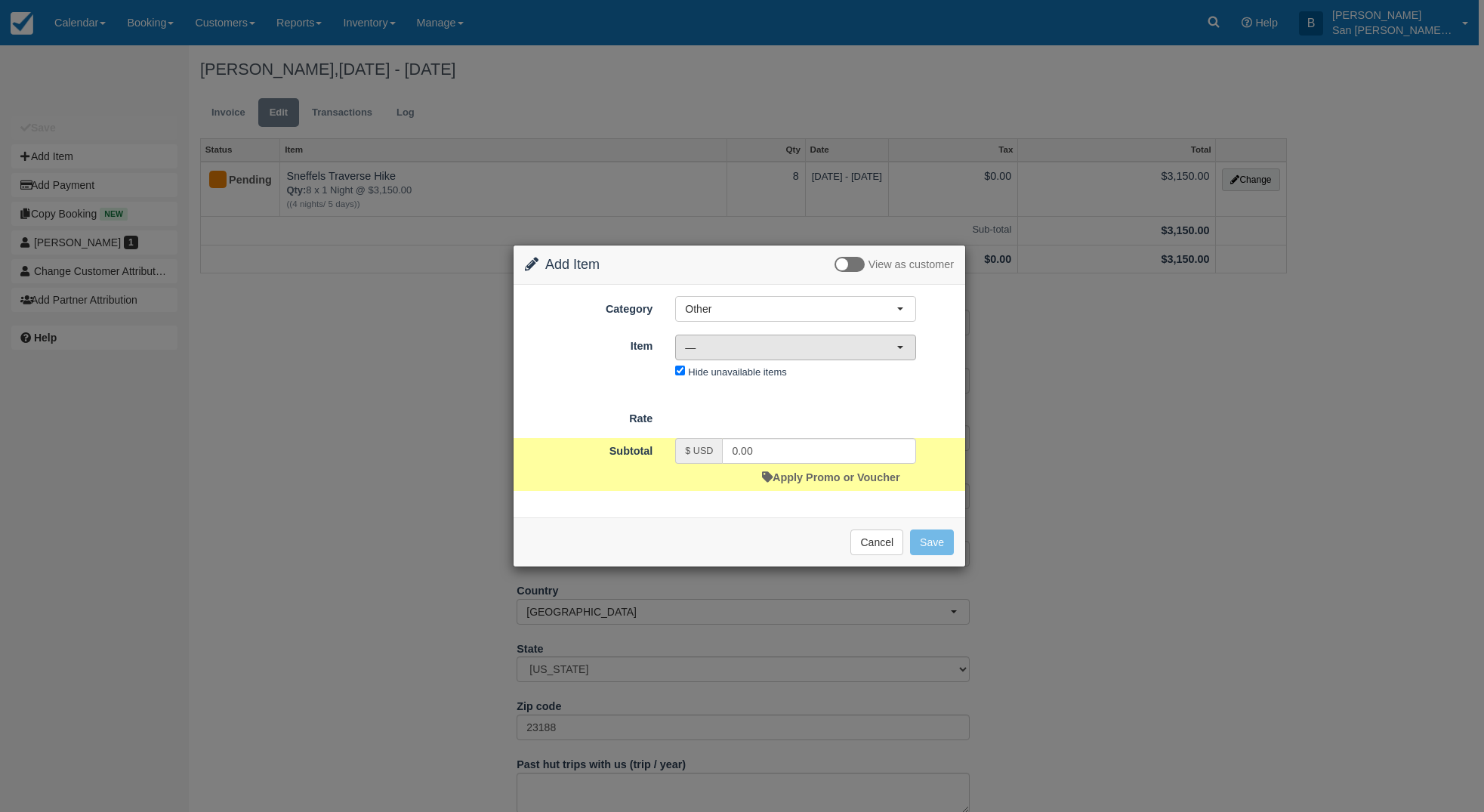
click at [701, 354] on span "—" at bounding box center [791, 347] width 212 height 15
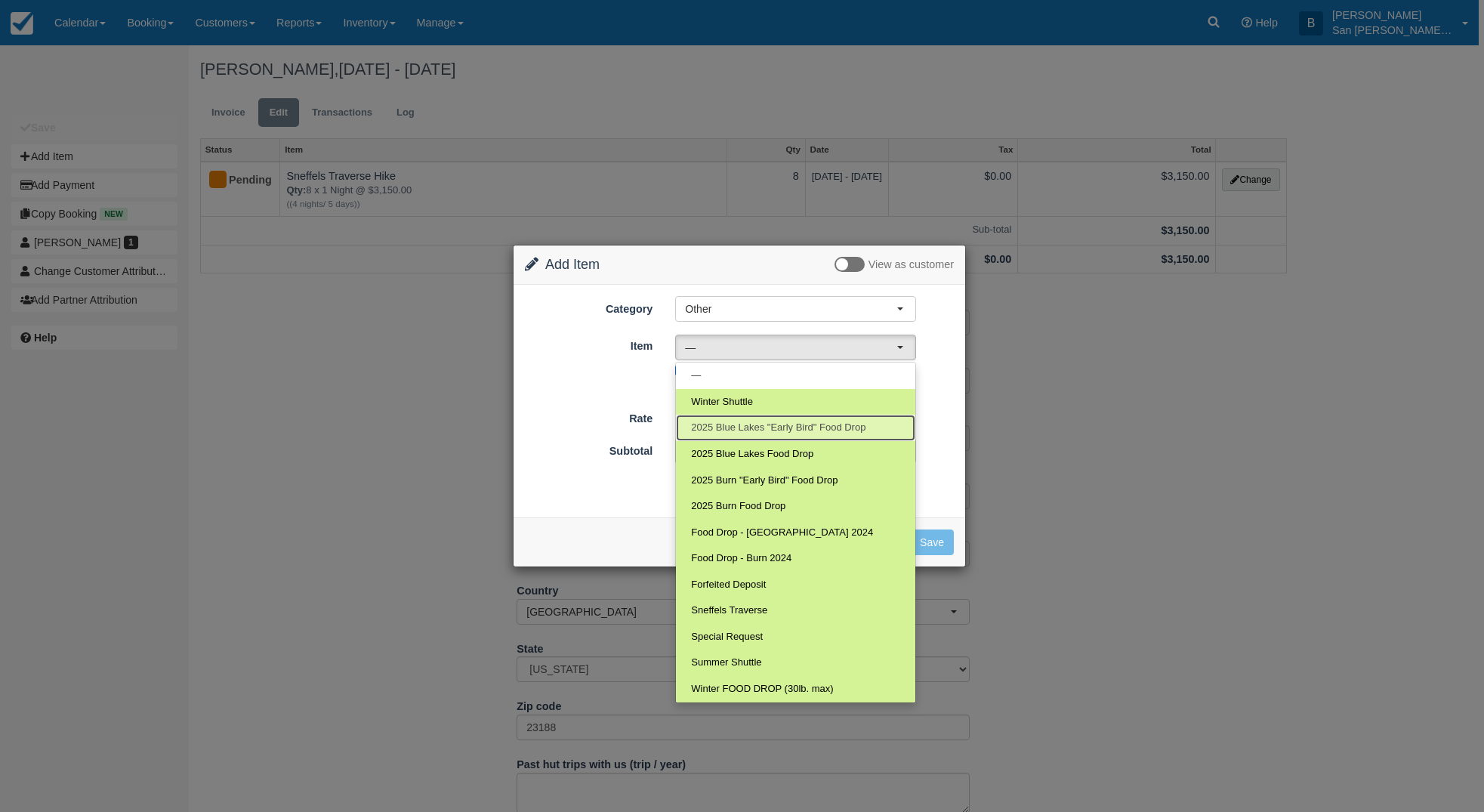
click at [792, 427] on span "2025 Blue Lakes "Early Bird" Food Drop" at bounding box center [778, 427] width 174 height 14
select select "118"
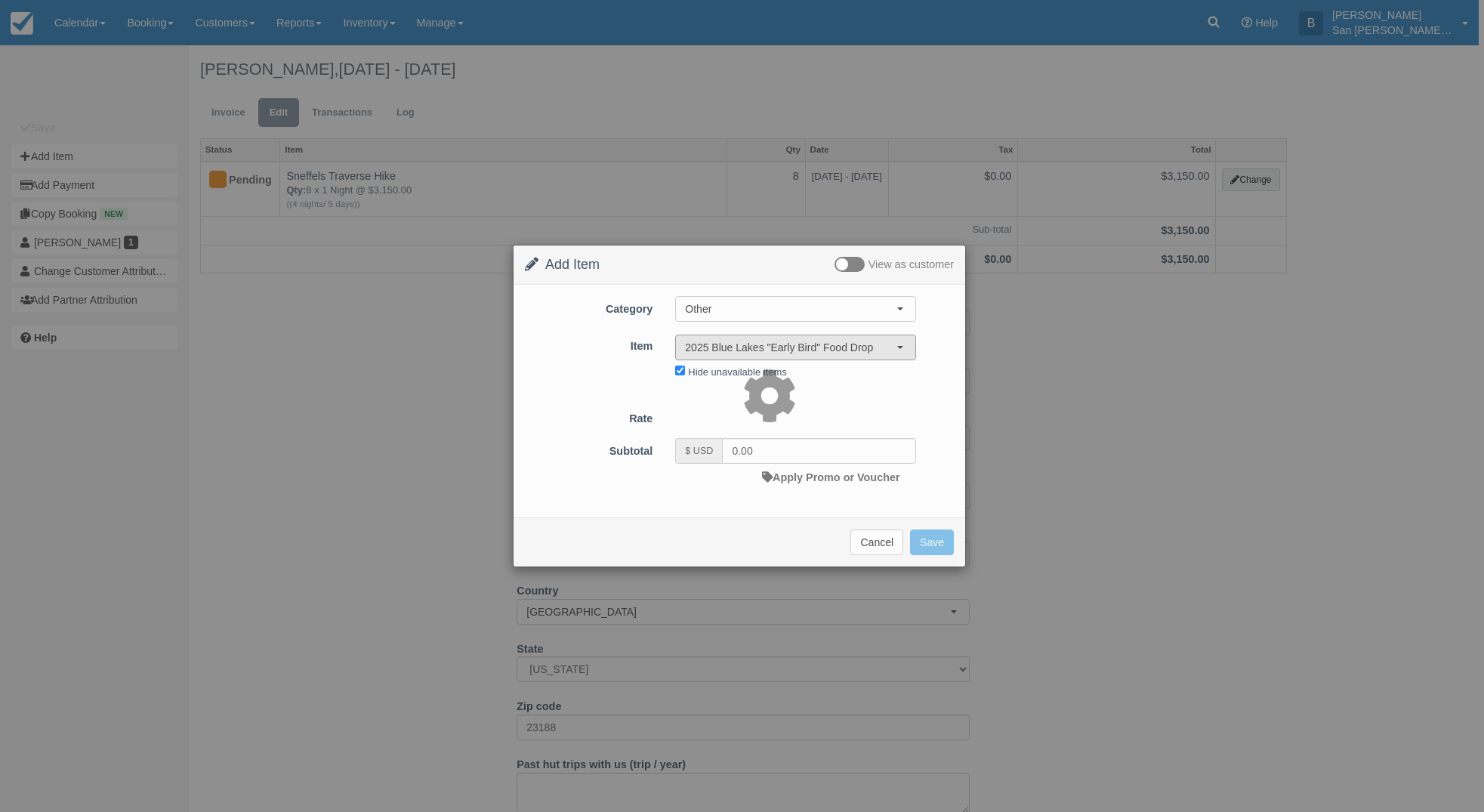
type input "199.00"
select select "07:00"
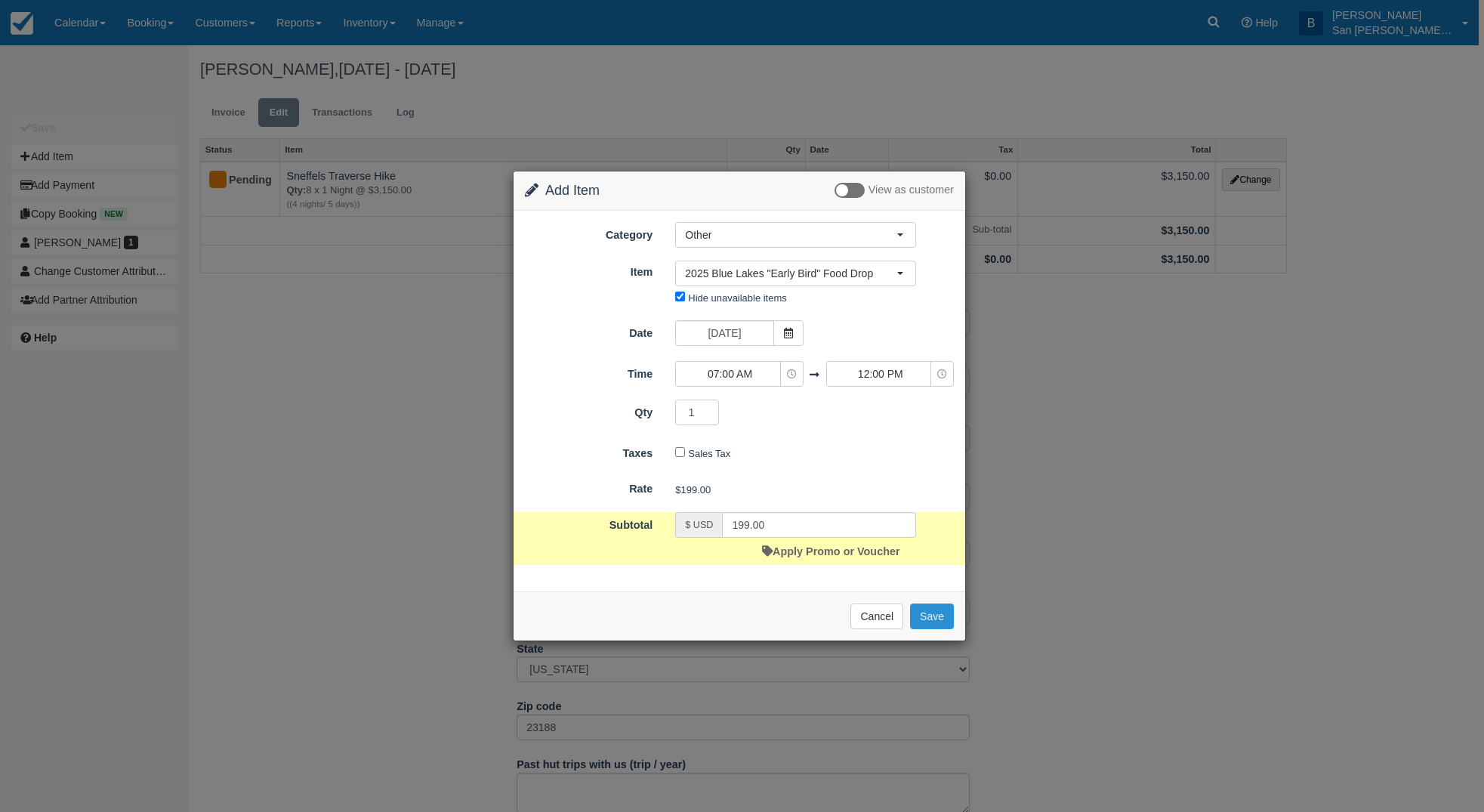
click at [929, 615] on button "Save" at bounding box center [932, 615] width 44 height 26
checkbox input "false"
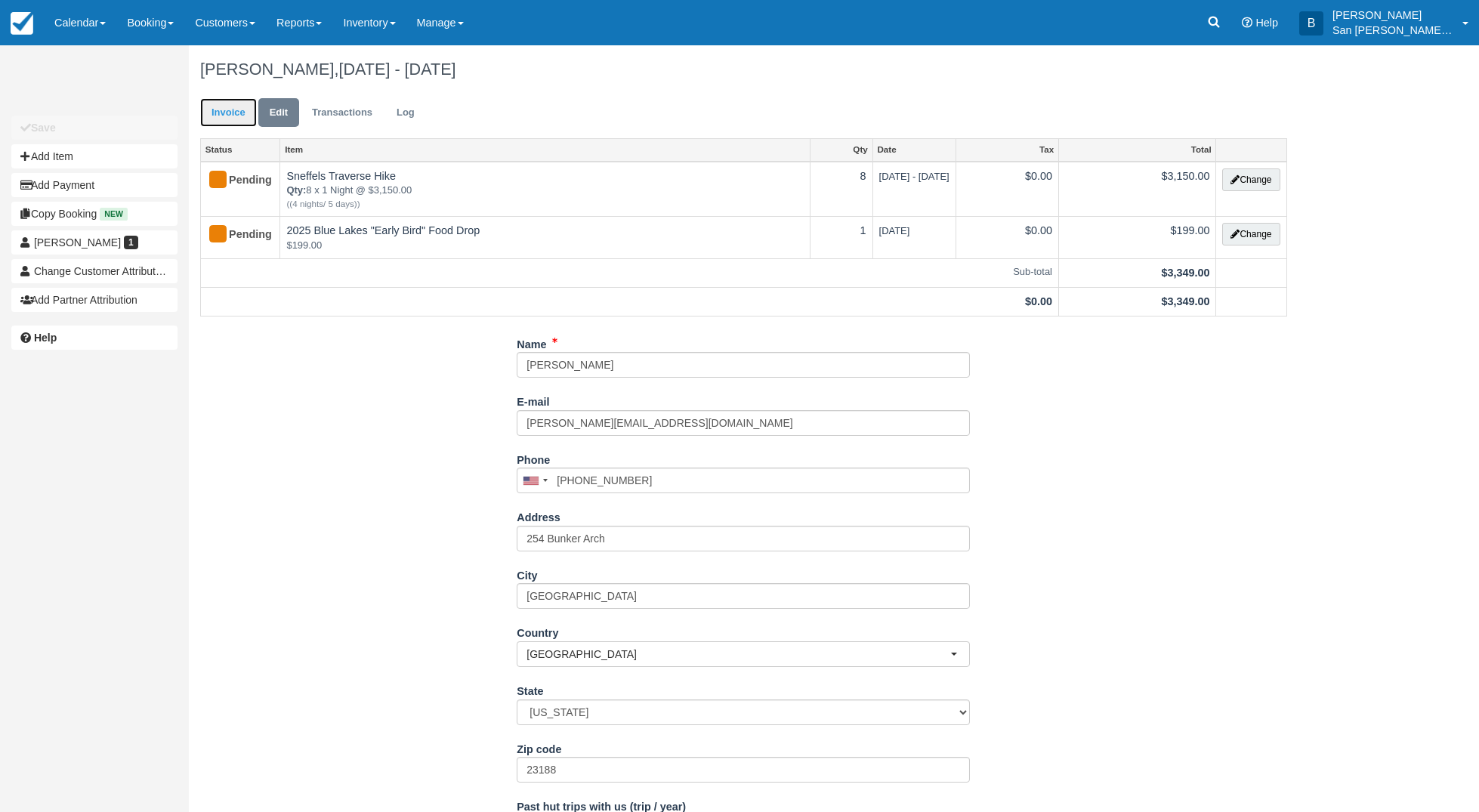
click at [223, 115] on link "Invoice" at bounding box center [228, 113] width 57 height 30
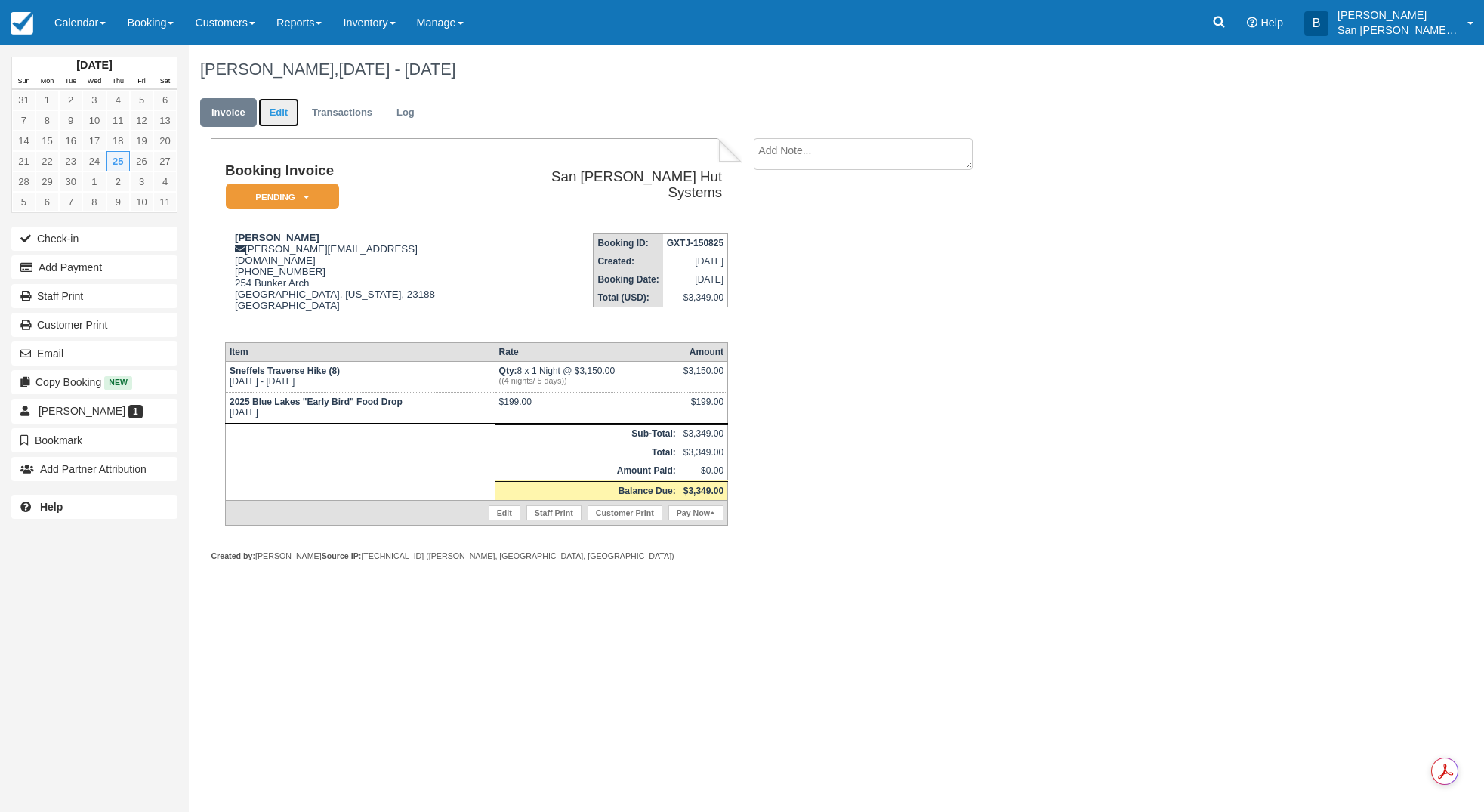
click at [279, 116] on link "Edit" at bounding box center [278, 113] width 40 height 30
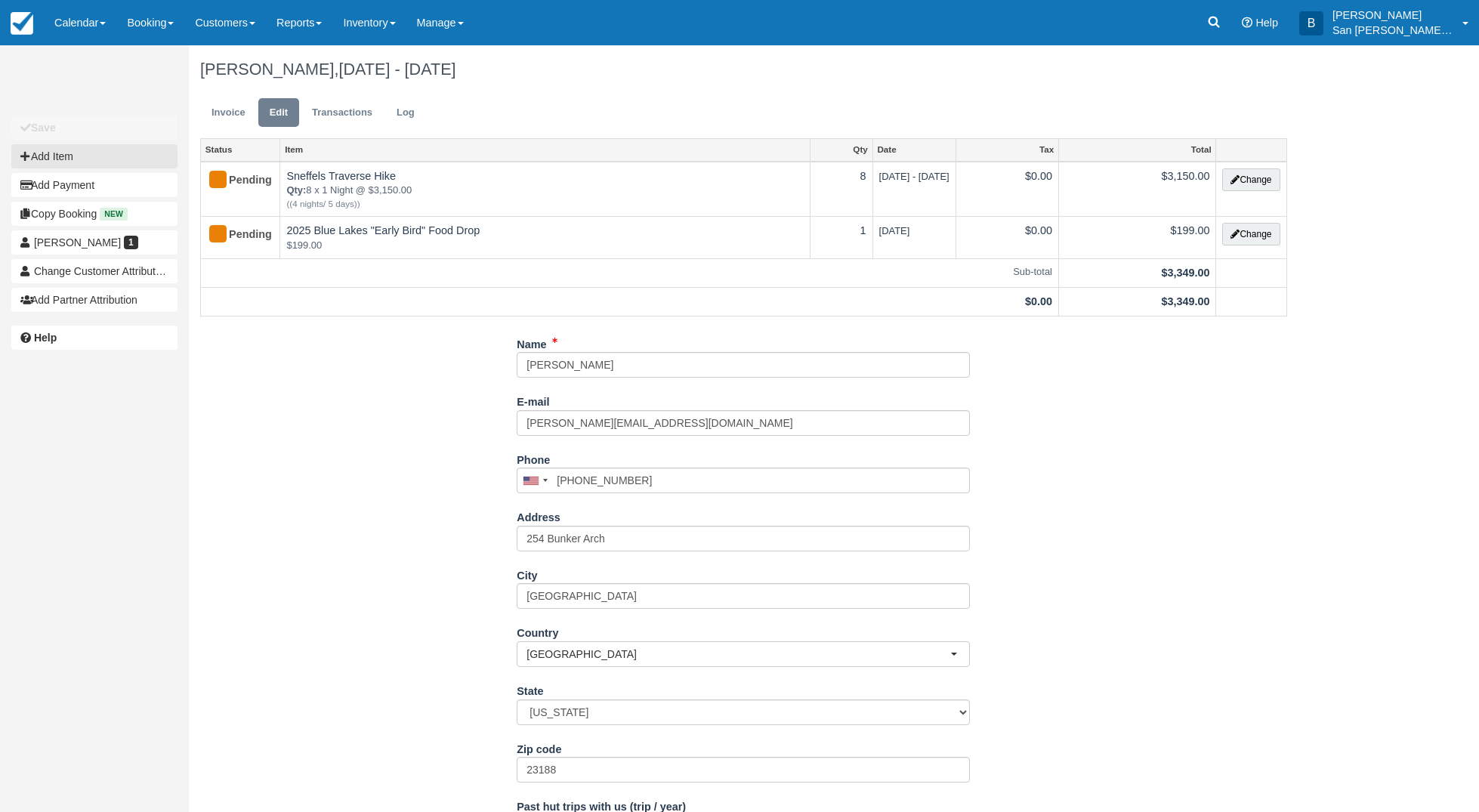
click at [71, 160] on button "Add Item" at bounding box center [94, 156] width 166 height 24
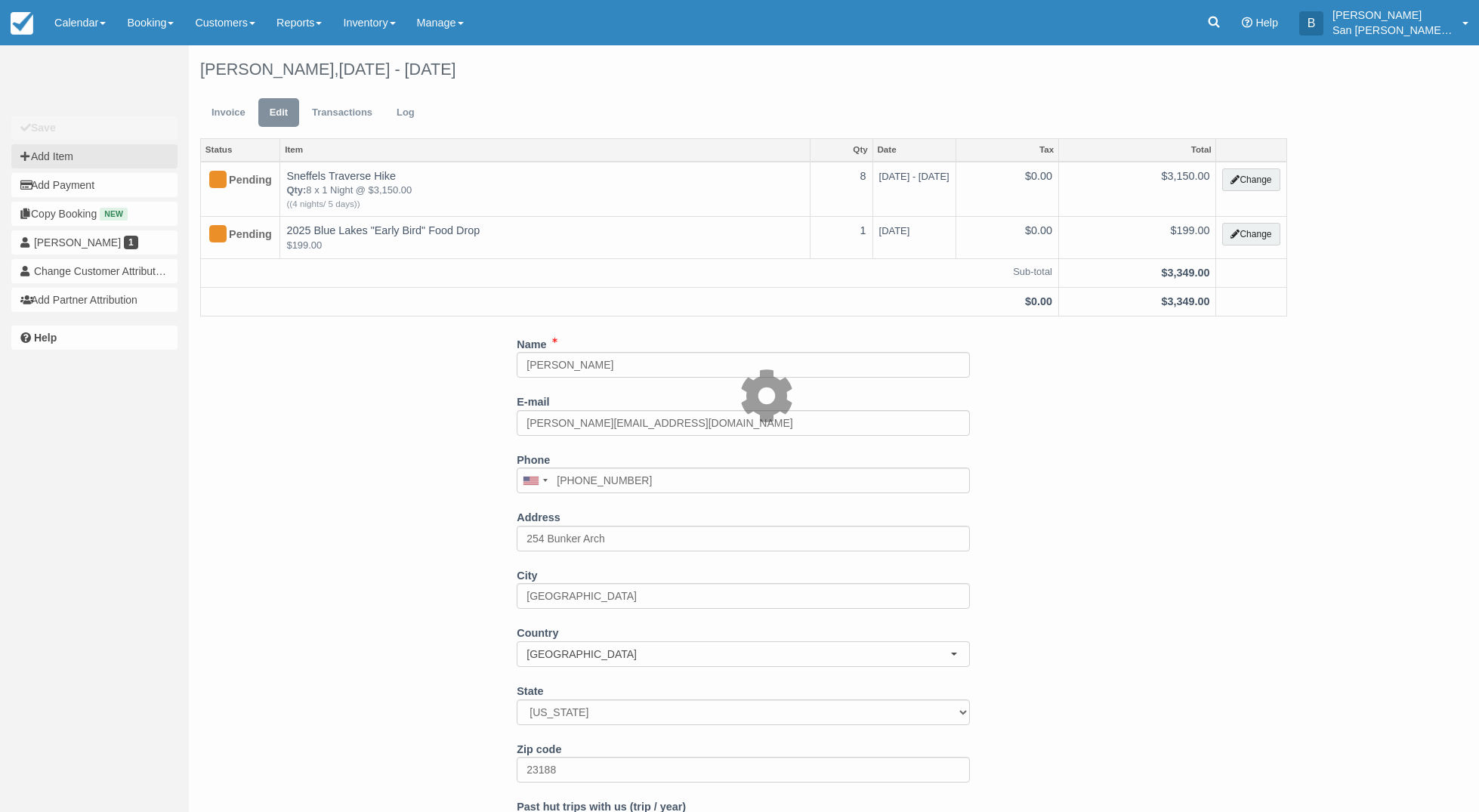
type input "0.00"
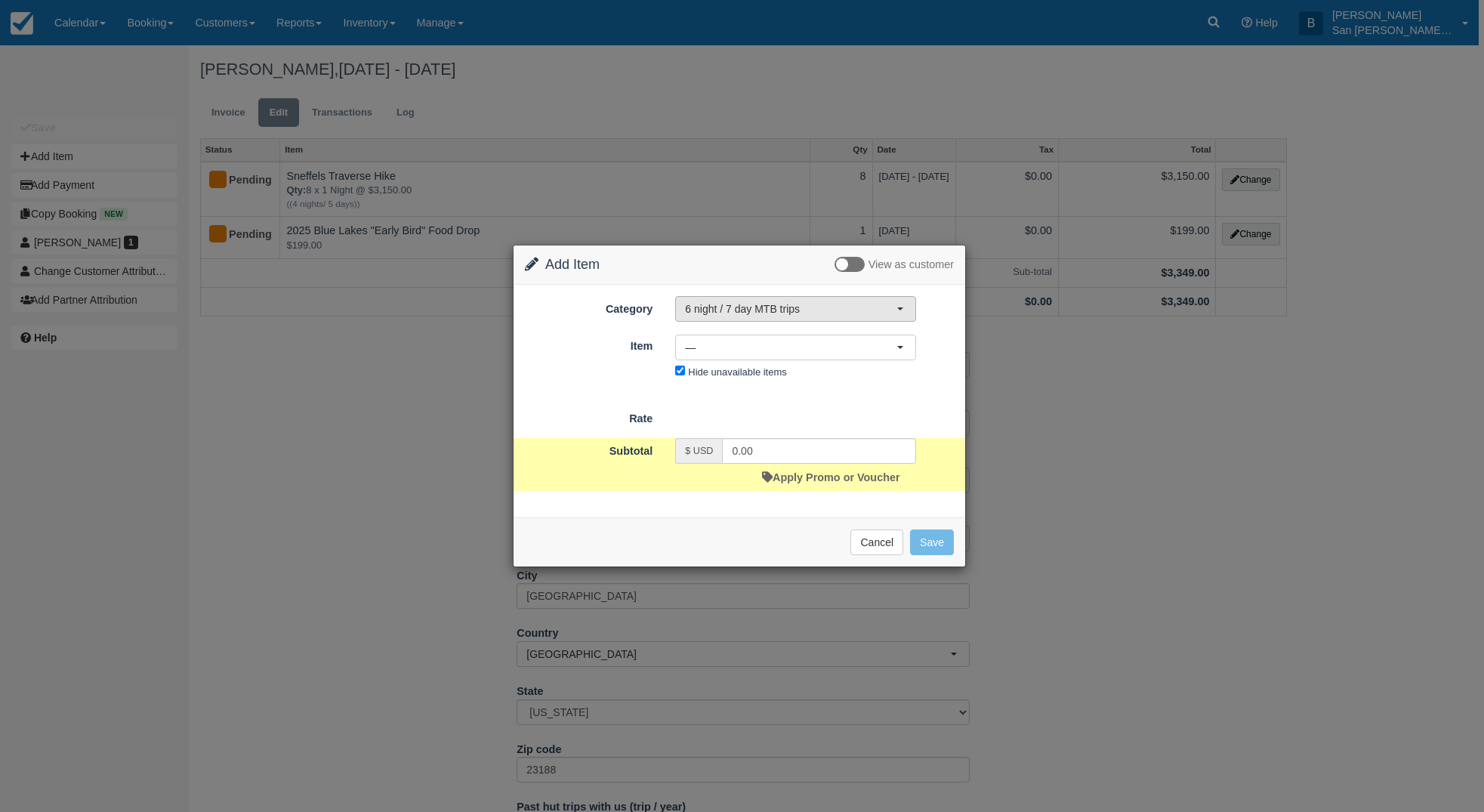
click at [742, 310] on span "6 night / 7 day MTB trips" at bounding box center [791, 309] width 212 height 15
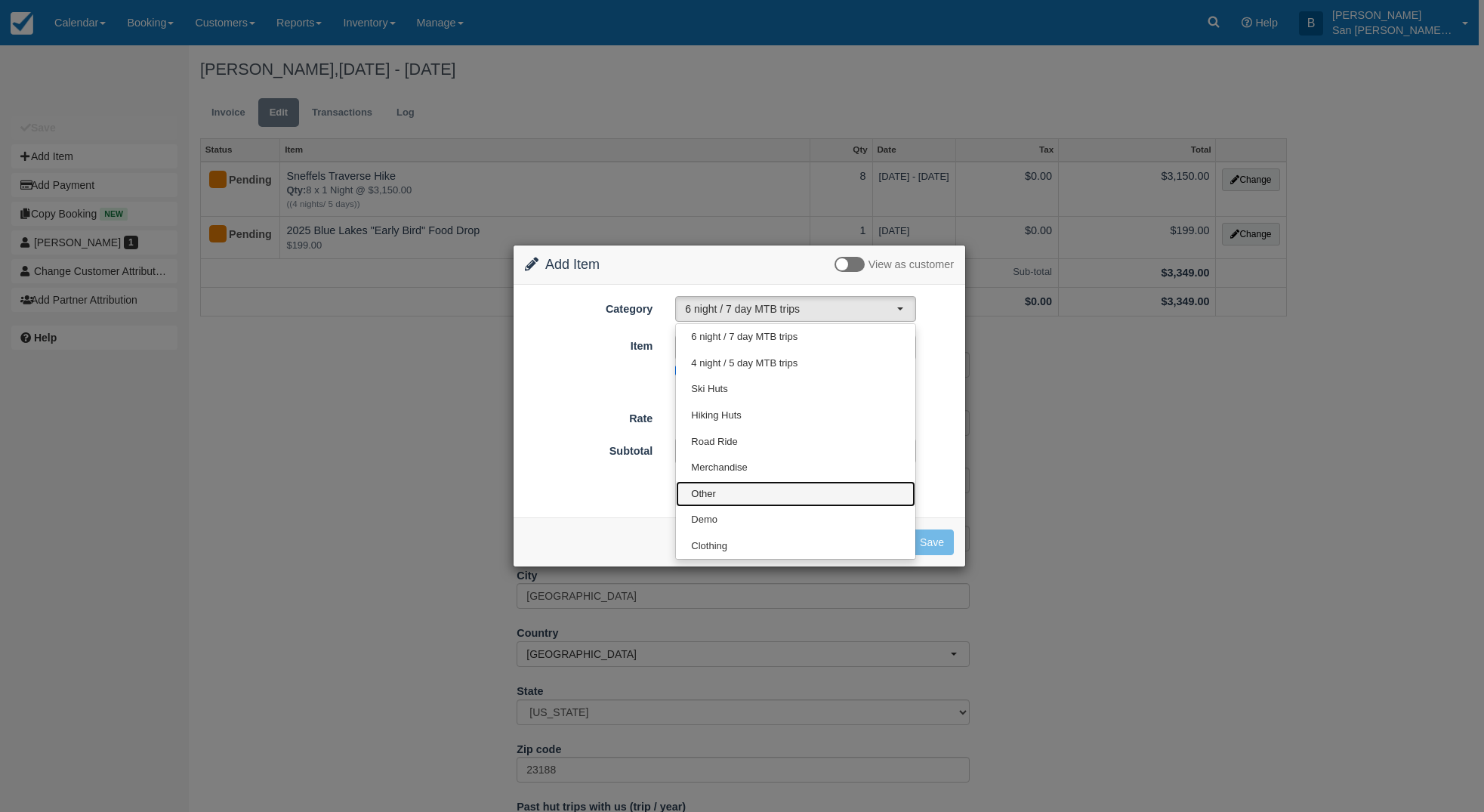
click at [700, 496] on span "Other" at bounding box center [704, 494] width 25 height 14
select select "15"
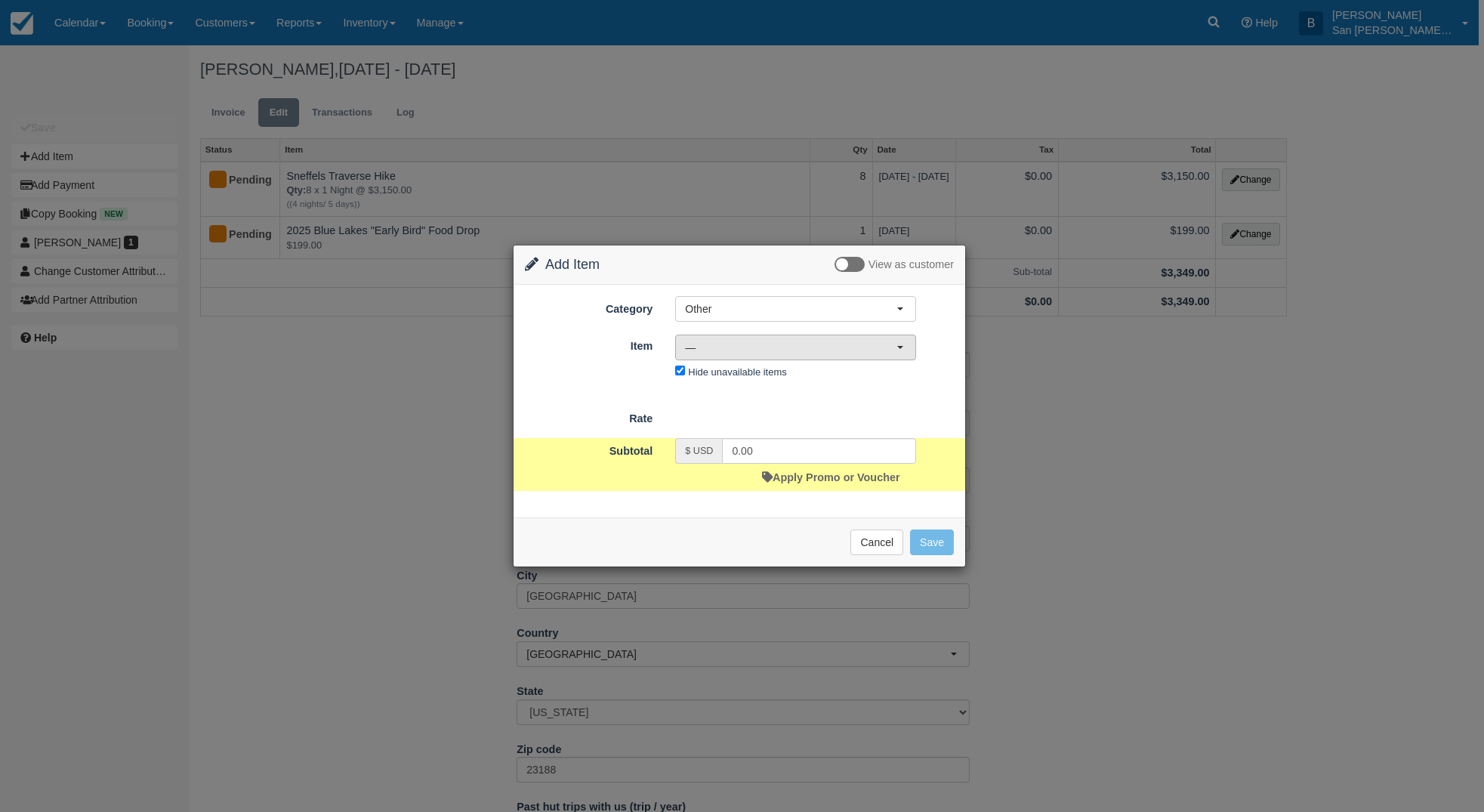
click at [715, 346] on span "—" at bounding box center [791, 347] width 212 height 15
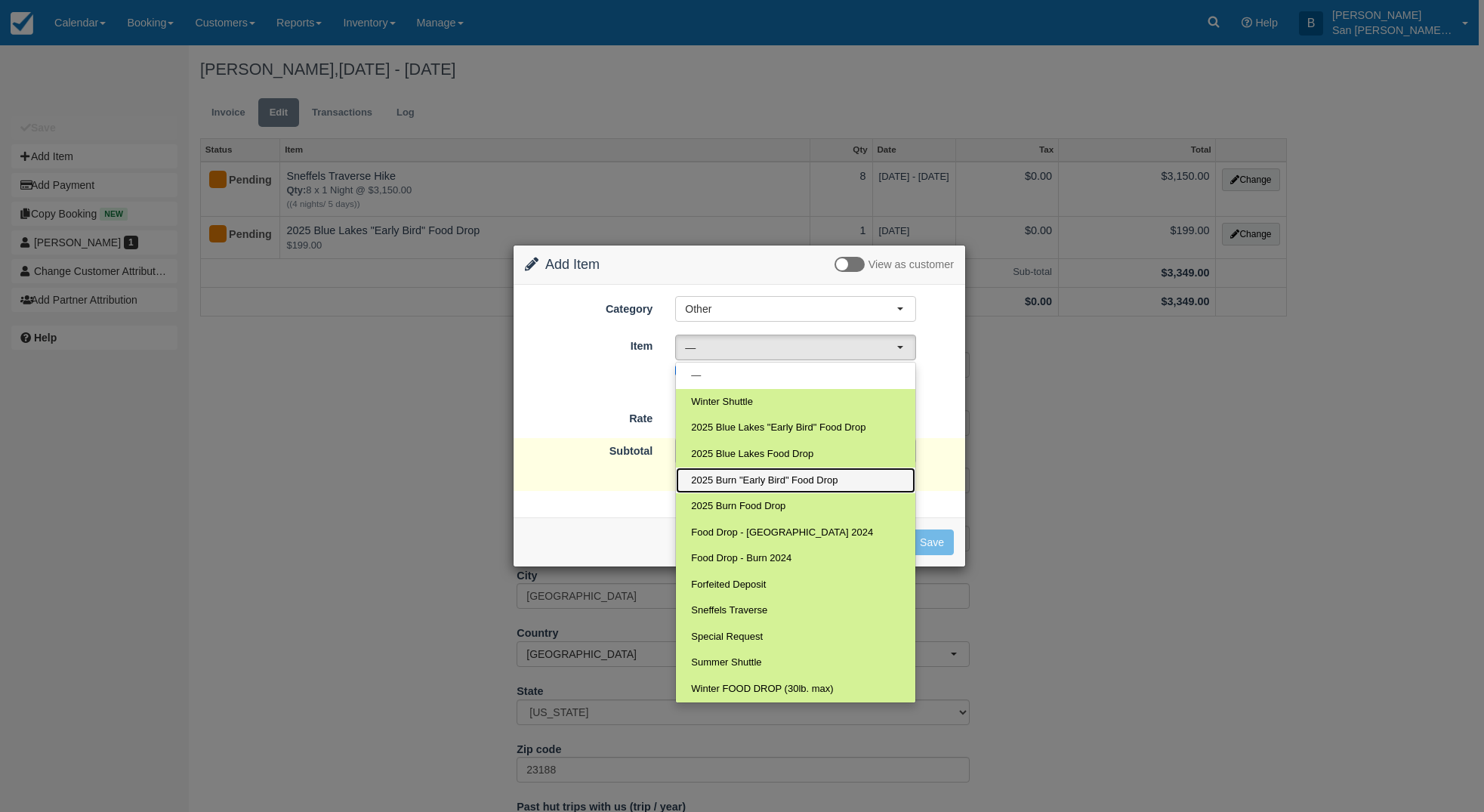
click at [778, 483] on span "2025 Burn "Early Bird" Food Drop" at bounding box center [764, 480] width 146 height 14
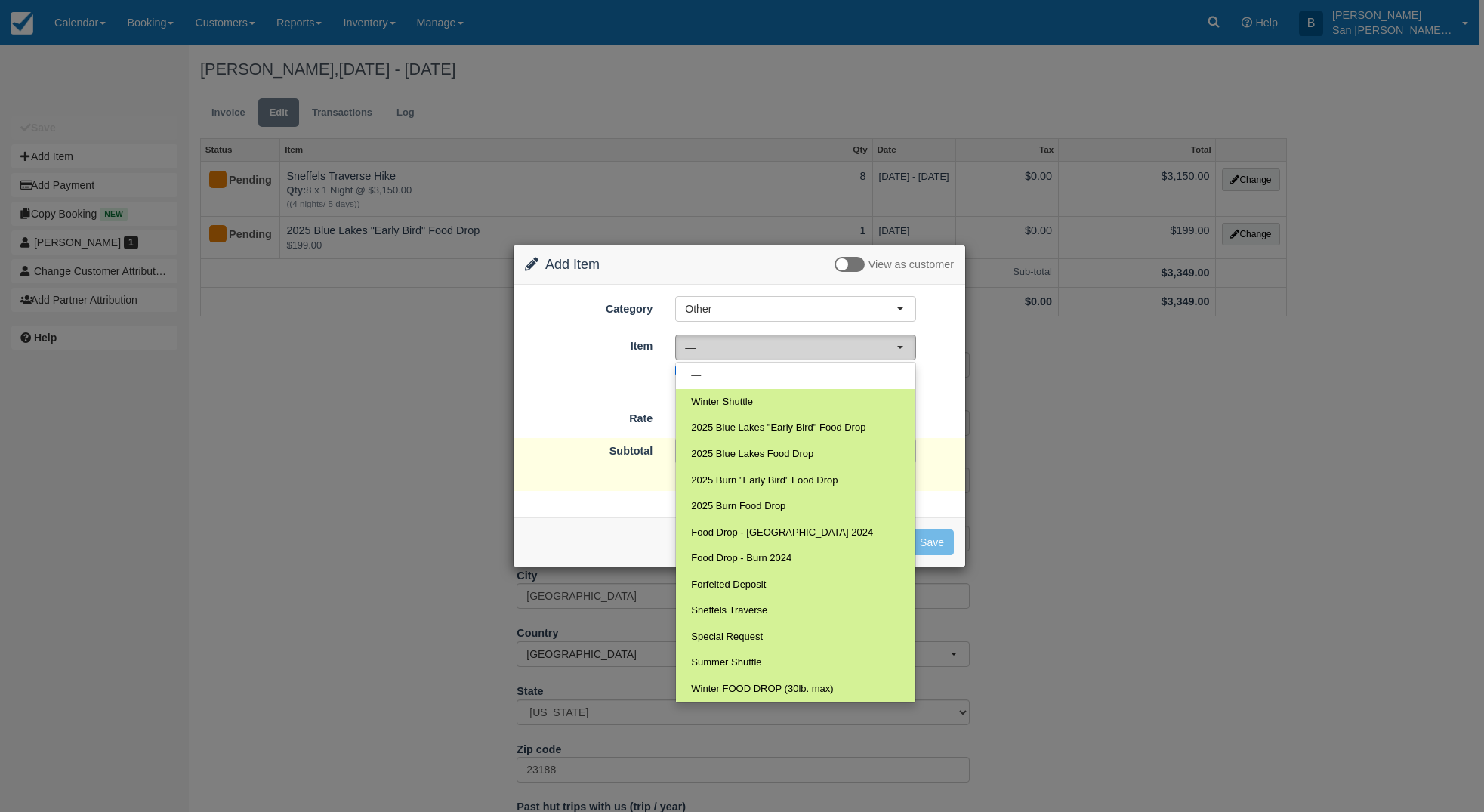
select select "119"
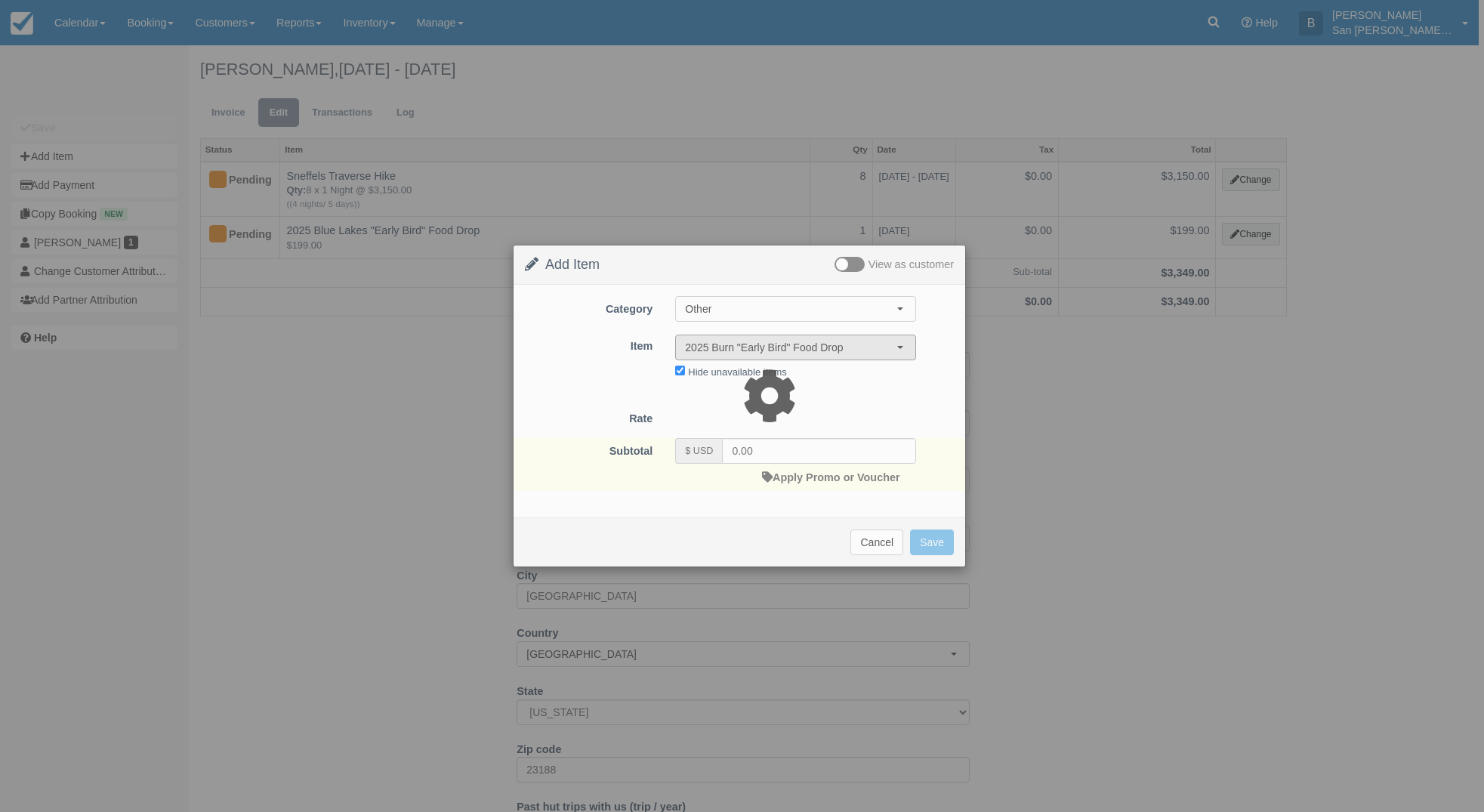
type input "199.00"
select select "07:00"
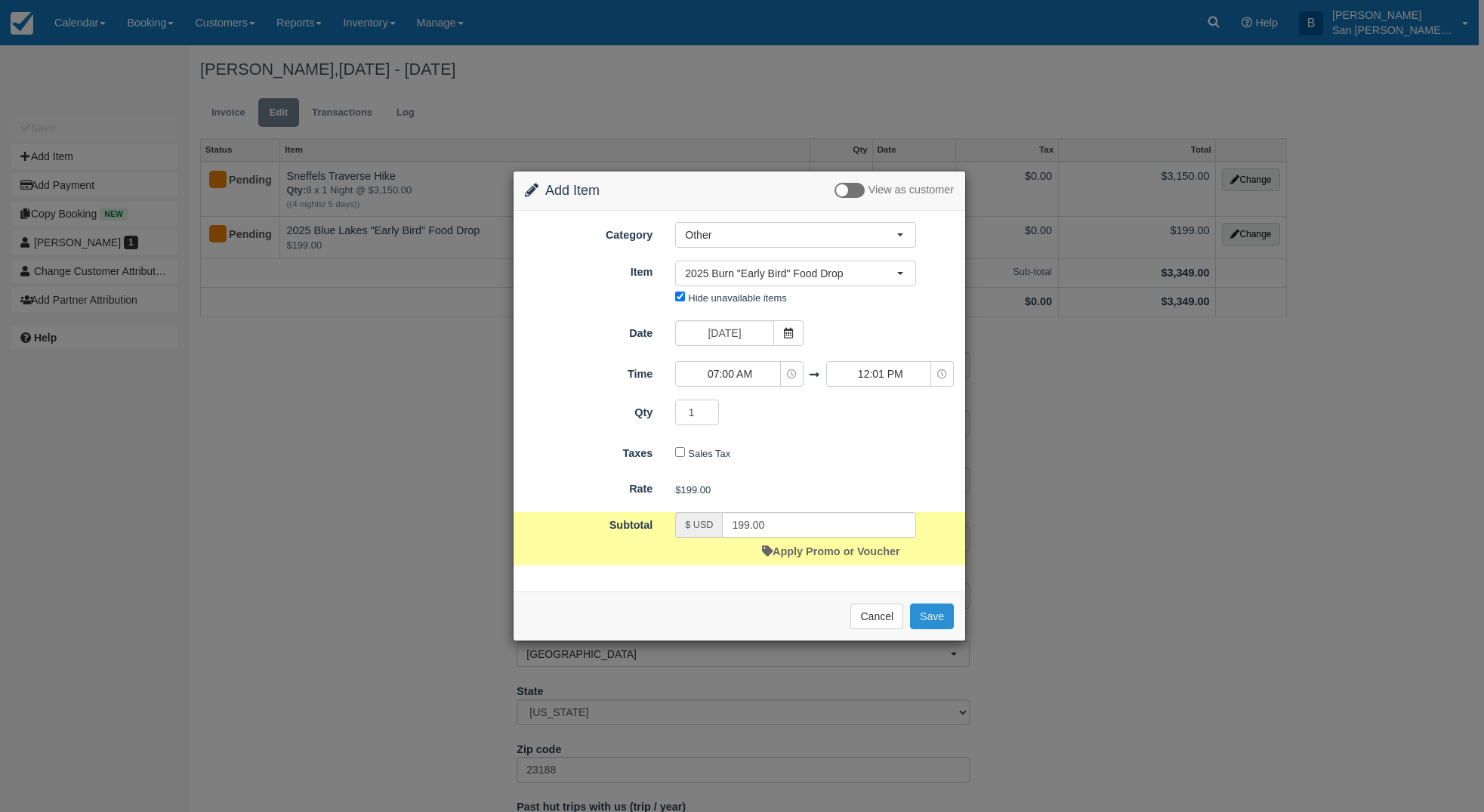
click at [929, 618] on button "Save" at bounding box center [932, 615] width 44 height 26
checkbox input "false"
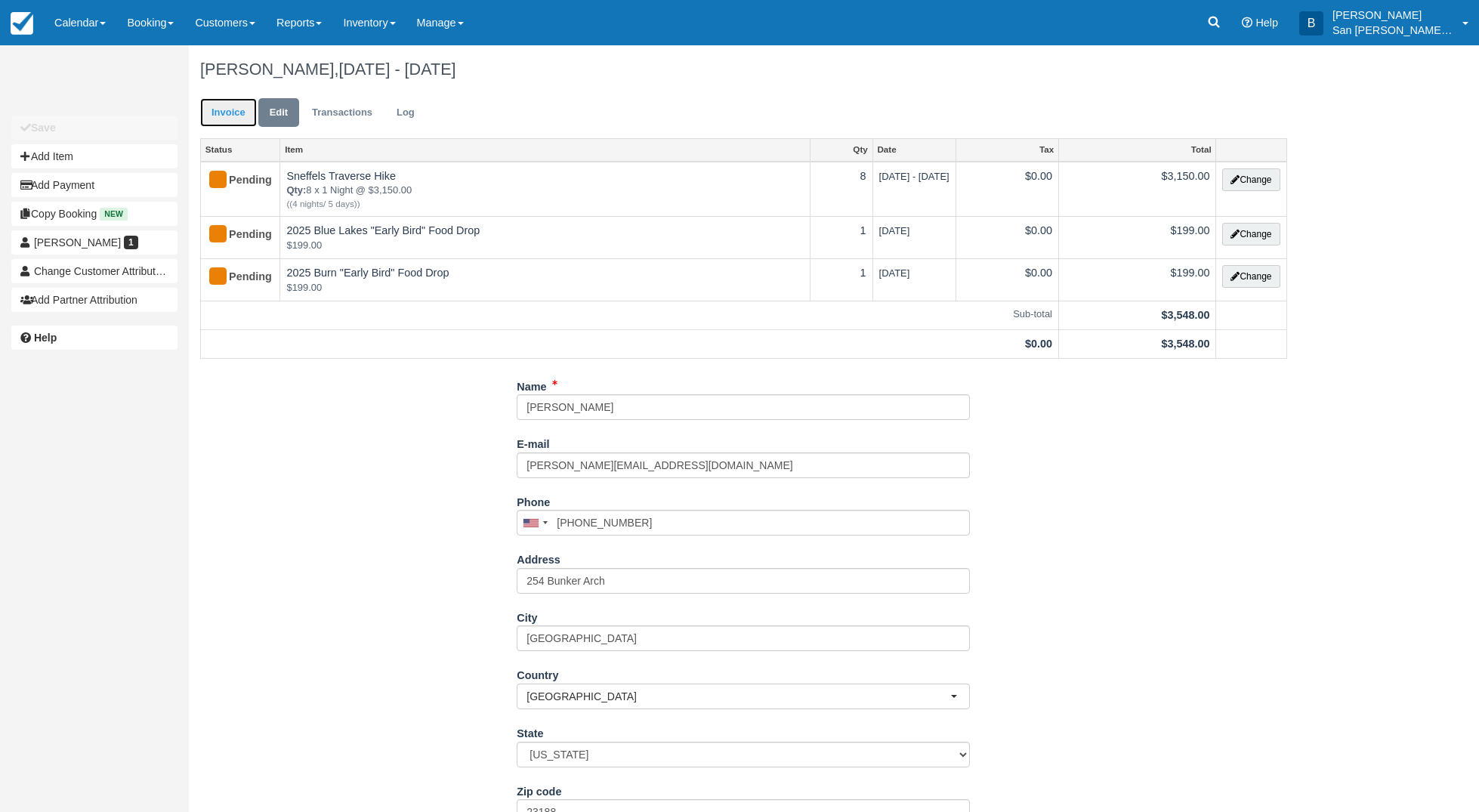
click at [229, 121] on link "Invoice" at bounding box center [228, 113] width 57 height 30
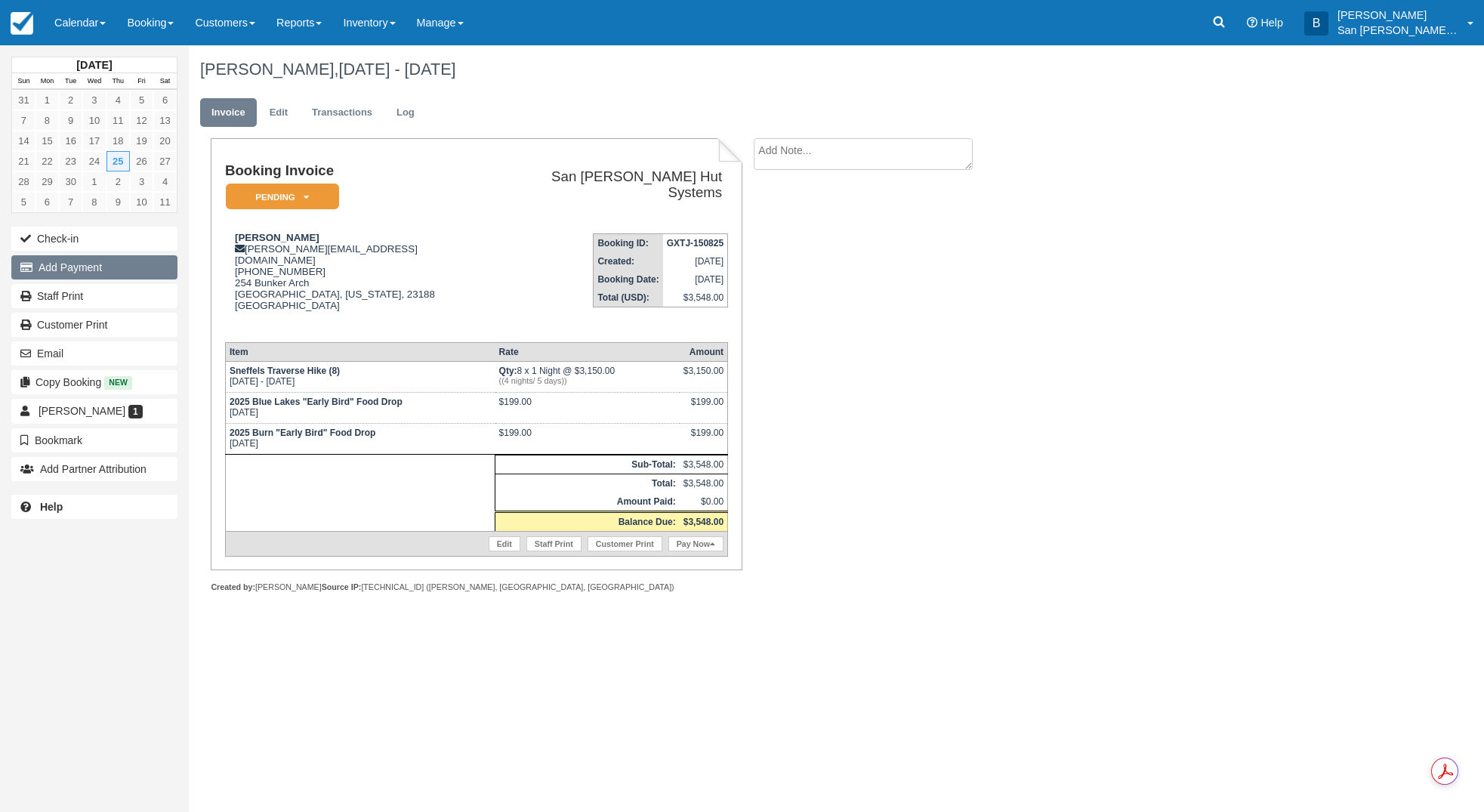
click at [99, 268] on button "Add Payment" at bounding box center [94, 267] width 166 height 24
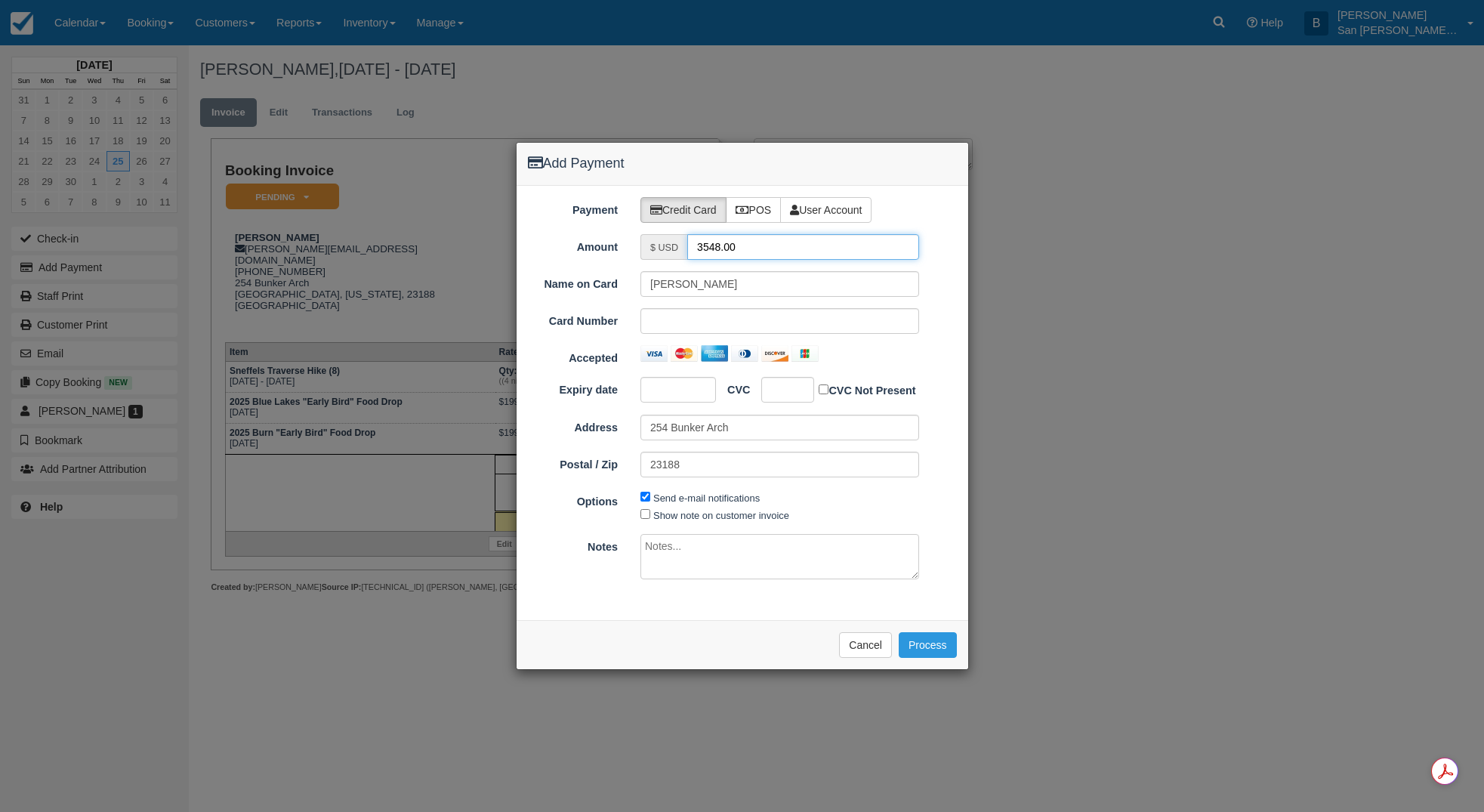
drag, startPoint x: 784, startPoint y: 249, endPoint x: 652, endPoint y: 242, distance: 132.2
click at [652, 242] on div "$ USD 3548.00" at bounding box center [779, 246] width 278 height 26
type input "1774.00"
click at [935, 645] on button "Process" at bounding box center [928, 644] width 58 height 26
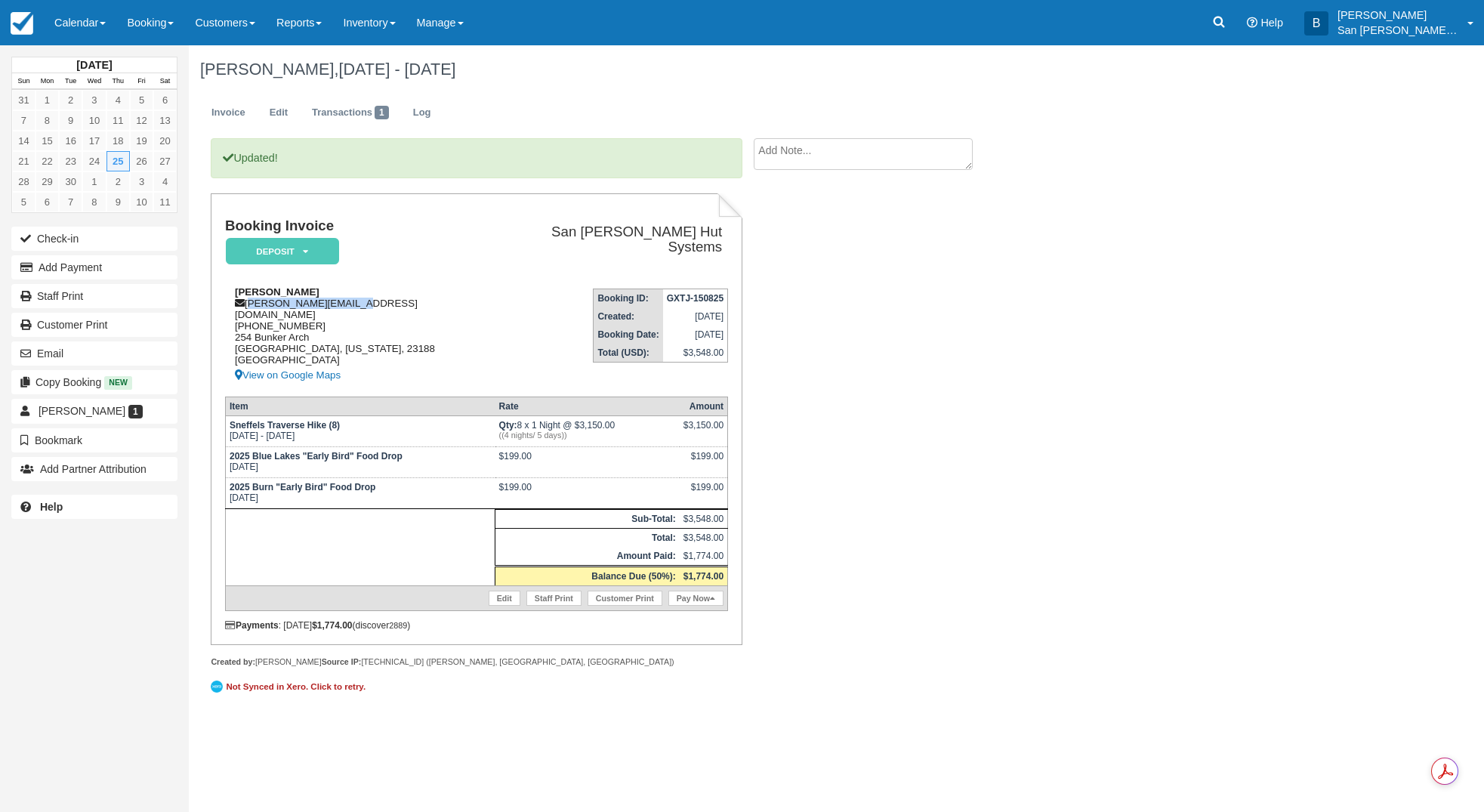
drag, startPoint x: 247, startPoint y: 303, endPoint x: 381, endPoint y: 300, distance: 134.0
click at [381, 300] on div "Cyndi Janetzko janetzko@hotmail.com 1 (703) 599-0341 254 Bunker Arch Williamsbu…" at bounding box center [358, 335] width 267 height 98
copy div "[PERSON_NAME][EMAIL_ADDRESS][DOMAIN_NAME]"
click at [62, 290] on link "Staff Print" at bounding box center [94, 296] width 166 height 24
click at [1178, 523] on div "Cyndi Janetzko, Jun 25 - Jun 26 2026 Invoice Edit Transactions 1 Log Updated! B…" at bounding box center [746, 381] width 1114 height 671
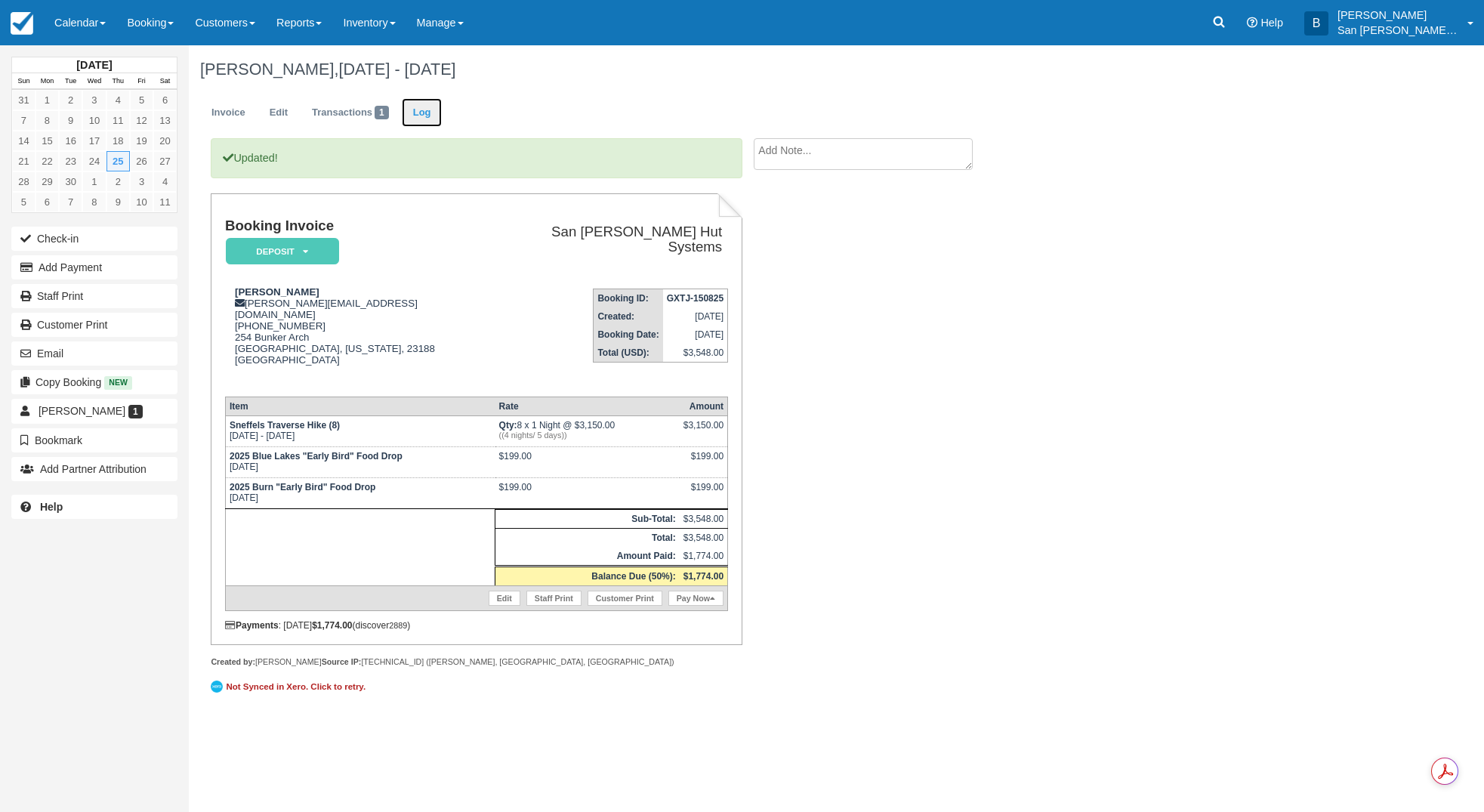
click at [436, 102] on link "Log" at bounding box center [421, 113] width 40 height 30
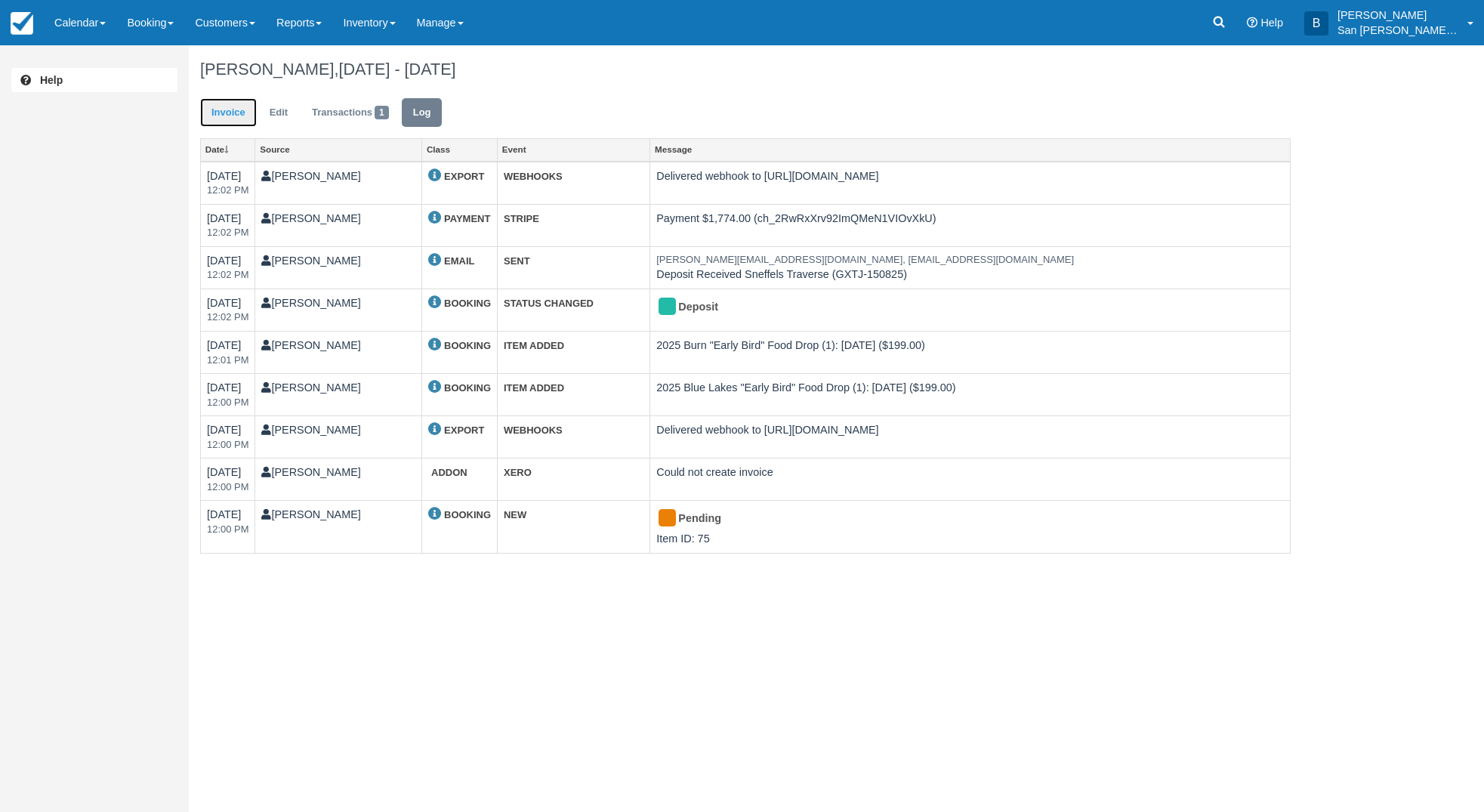
click at [225, 109] on link "Invoice" at bounding box center [228, 113] width 57 height 30
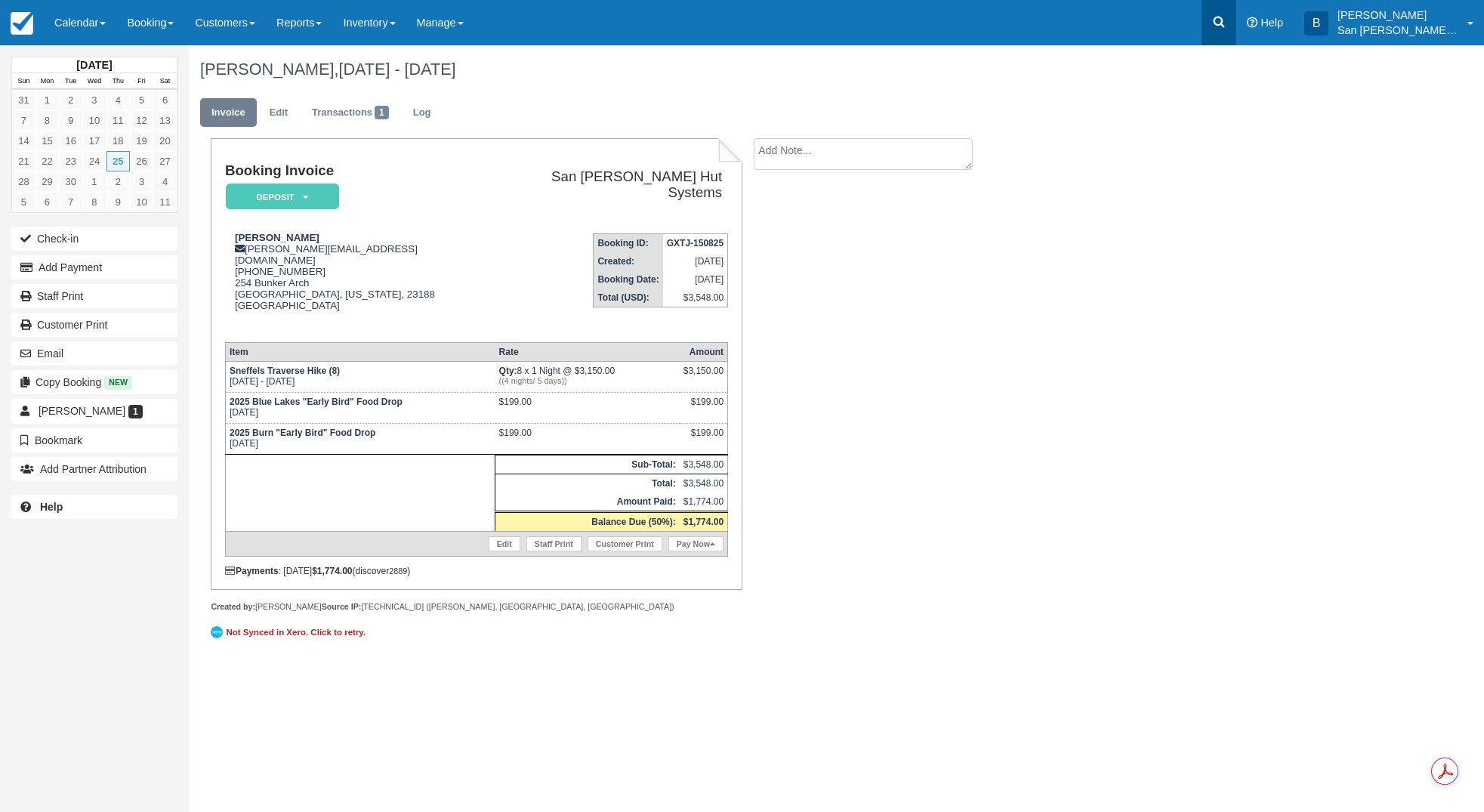
click at [1230, 31] on link at bounding box center [1220, 22] width 35 height 45
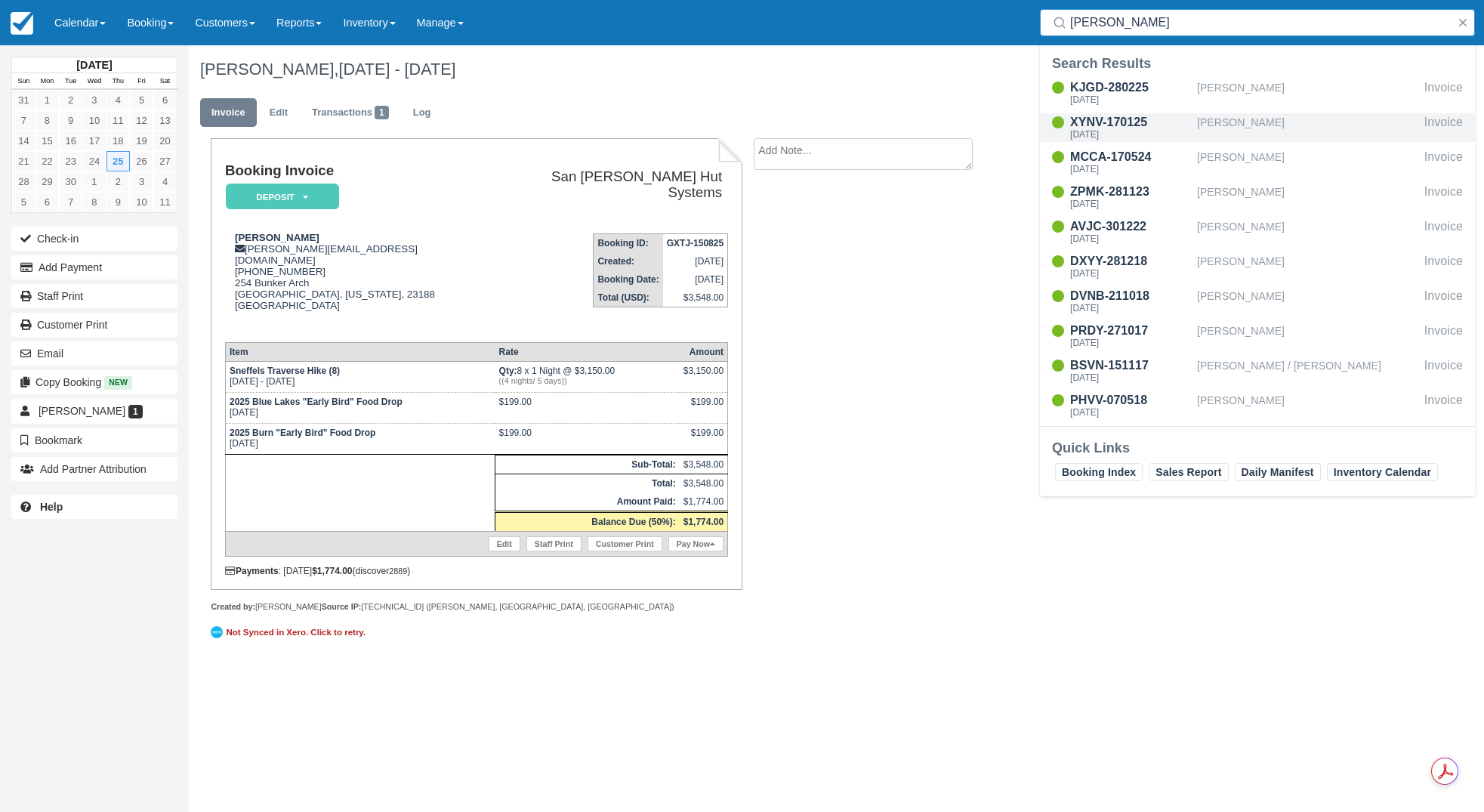
type input "[PERSON_NAME]"
click at [1143, 128] on div "XYNV-170125" at bounding box center [1130, 122] width 121 height 18
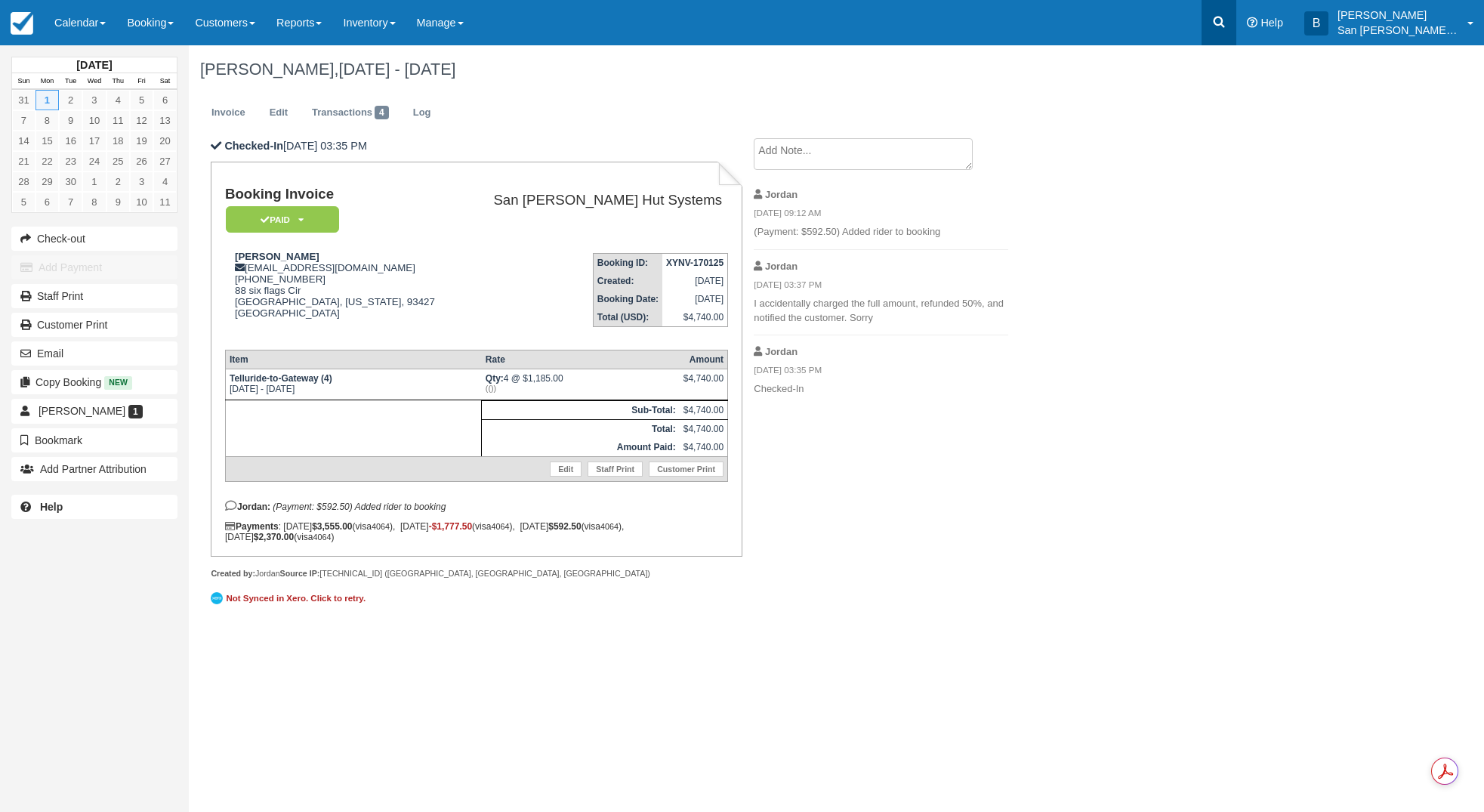
click at [1227, 26] on icon at bounding box center [1219, 21] width 15 height 15
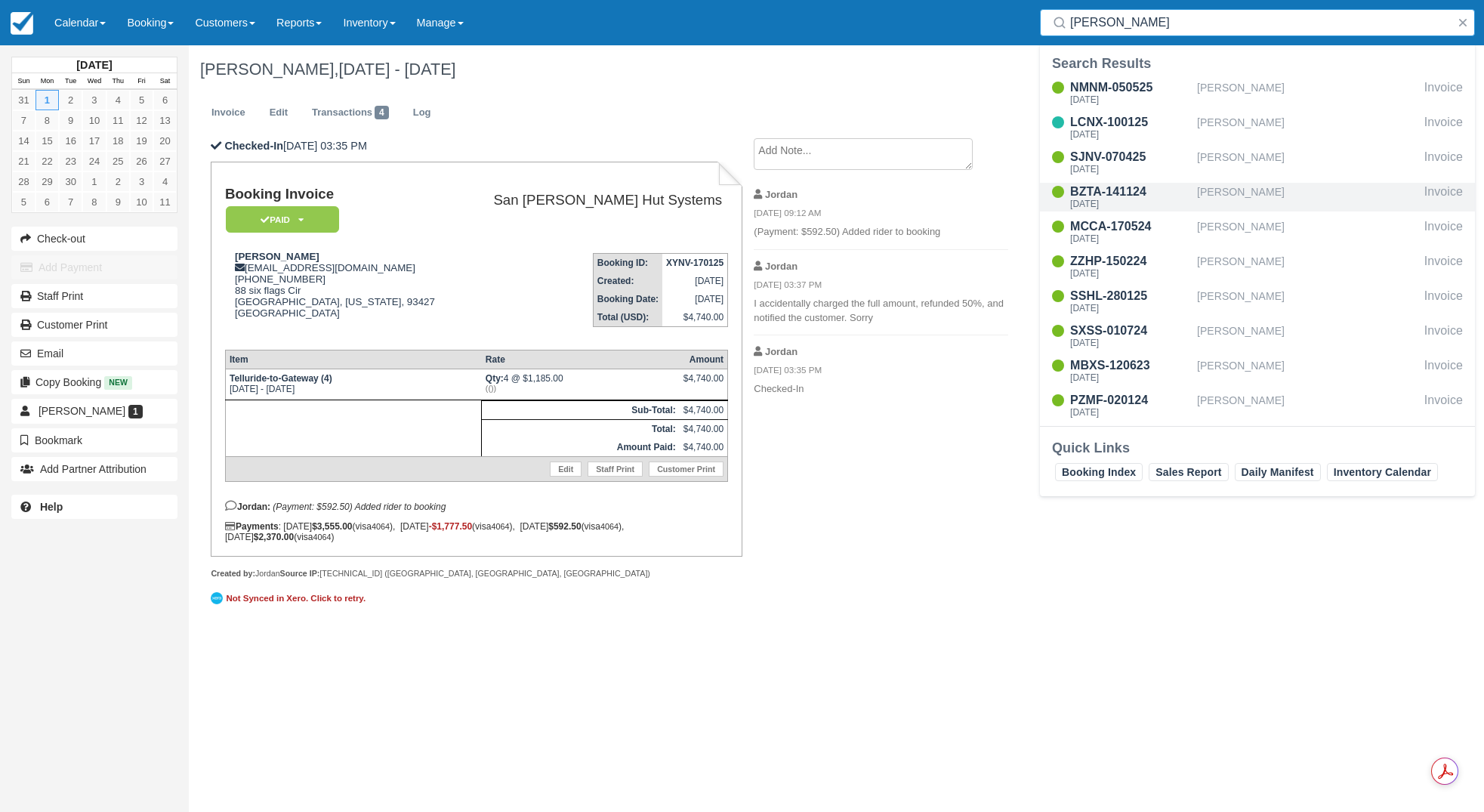
type input "THOMAS"
click at [1097, 203] on div "Wed Sep 3 2025" at bounding box center [1130, 203] width 121 height 9
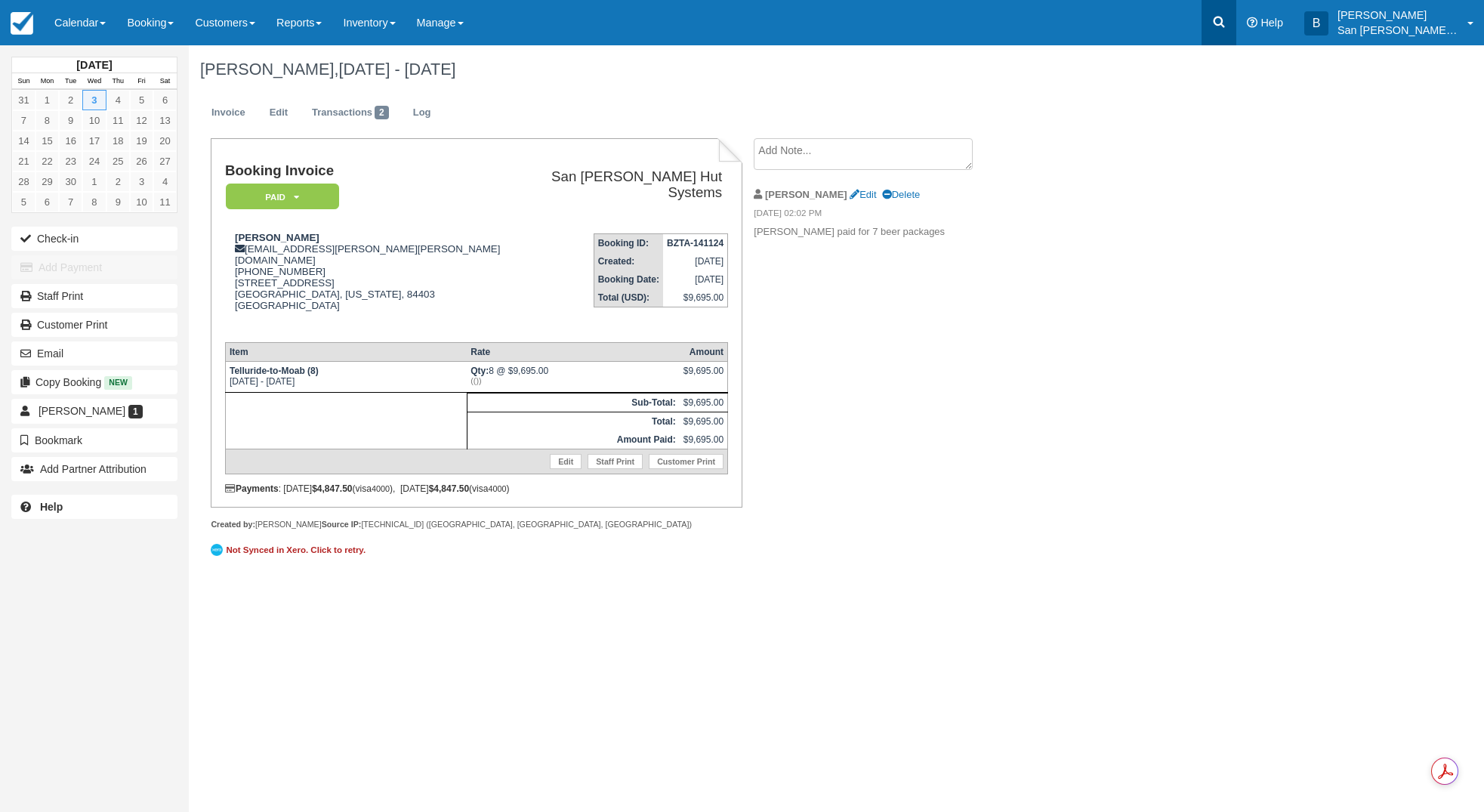
click at [1225, 18] on icon at bounding box center [1220, 22] width 12 height 12
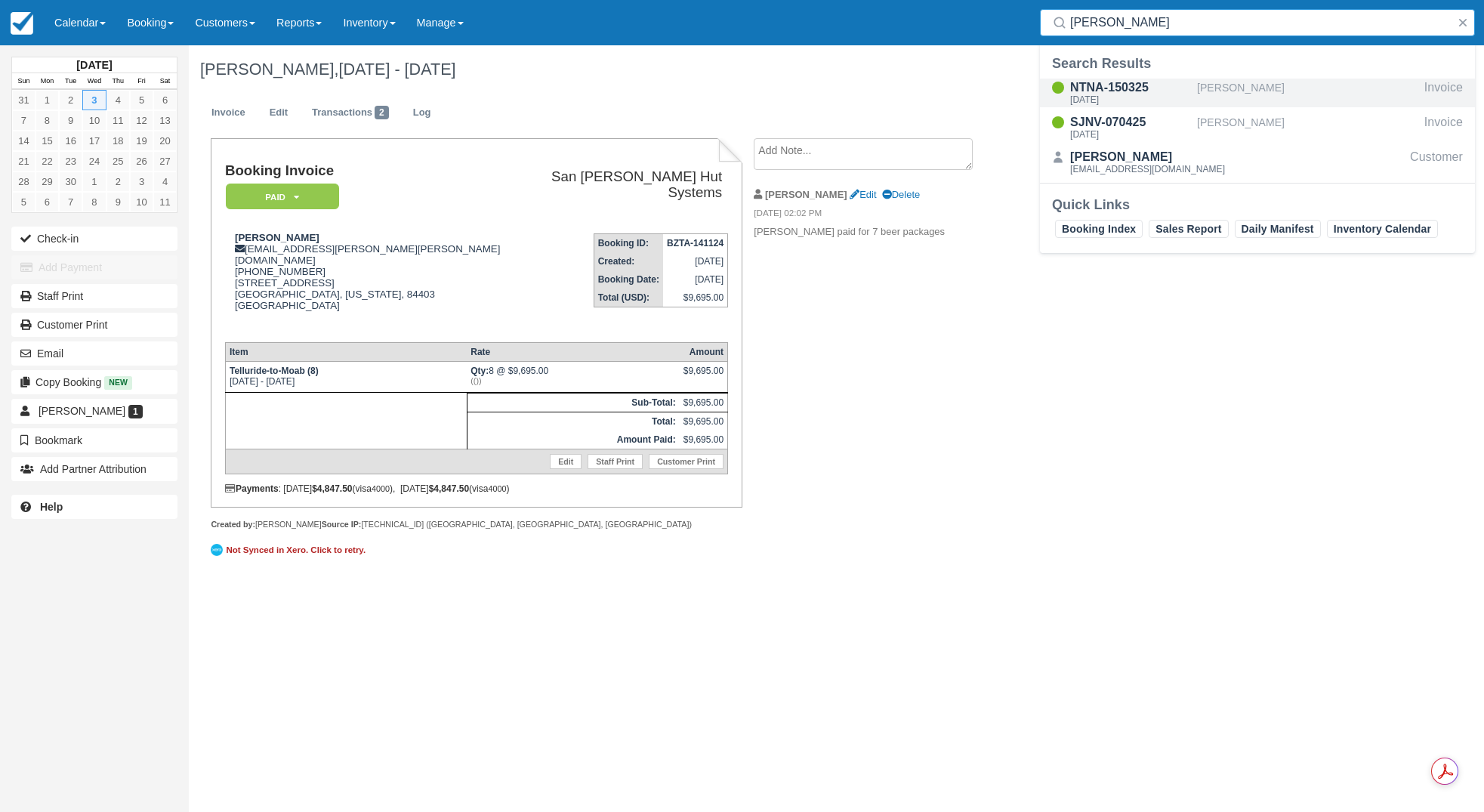
type input "[PERSON_NAME]"
click at [1114, 93] on div "NTNA-150325" at bounding box center [1130, 88] width 121 height 18
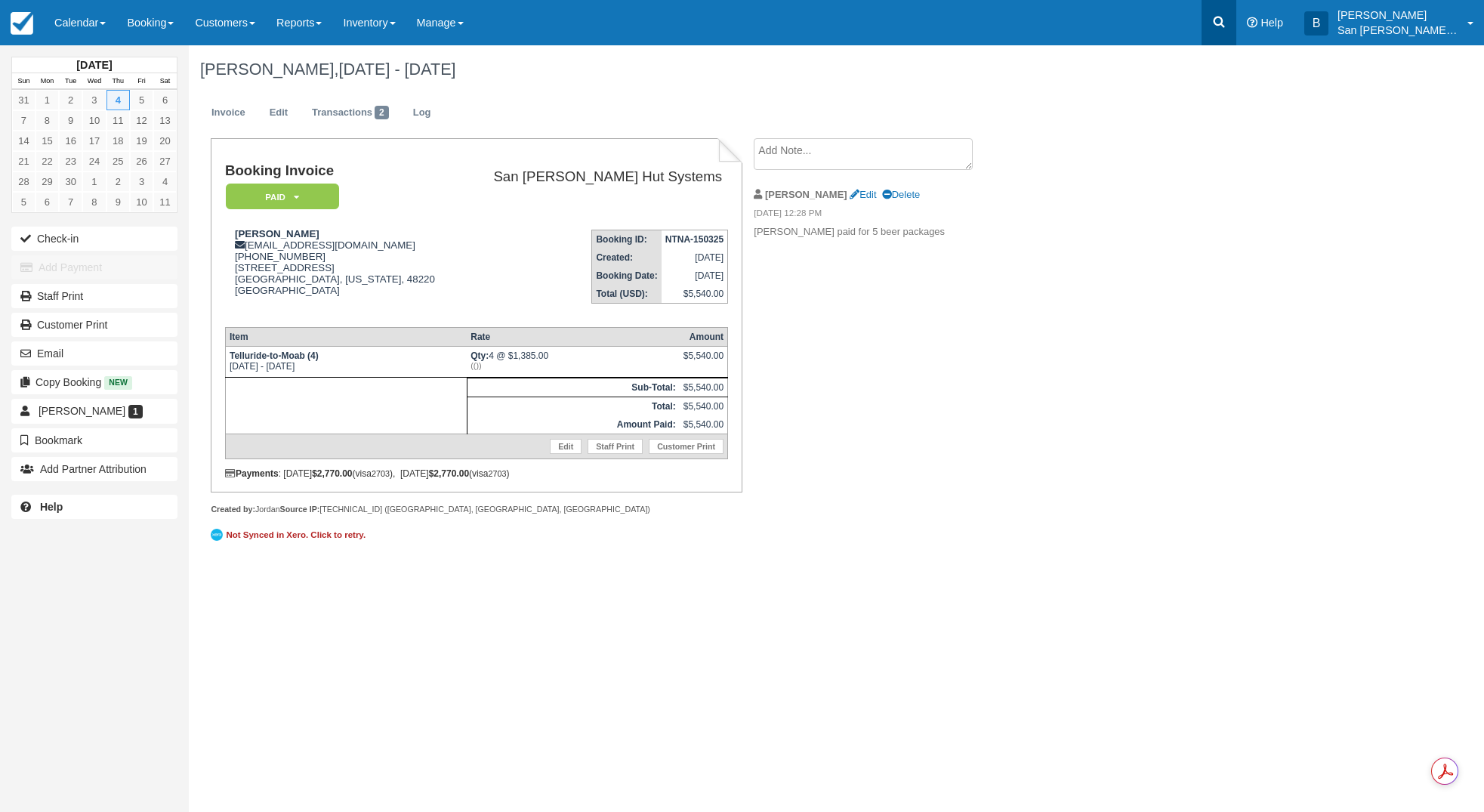
click at [1220, 11] on link at bounding box center [1220, 22] width 35 height 45
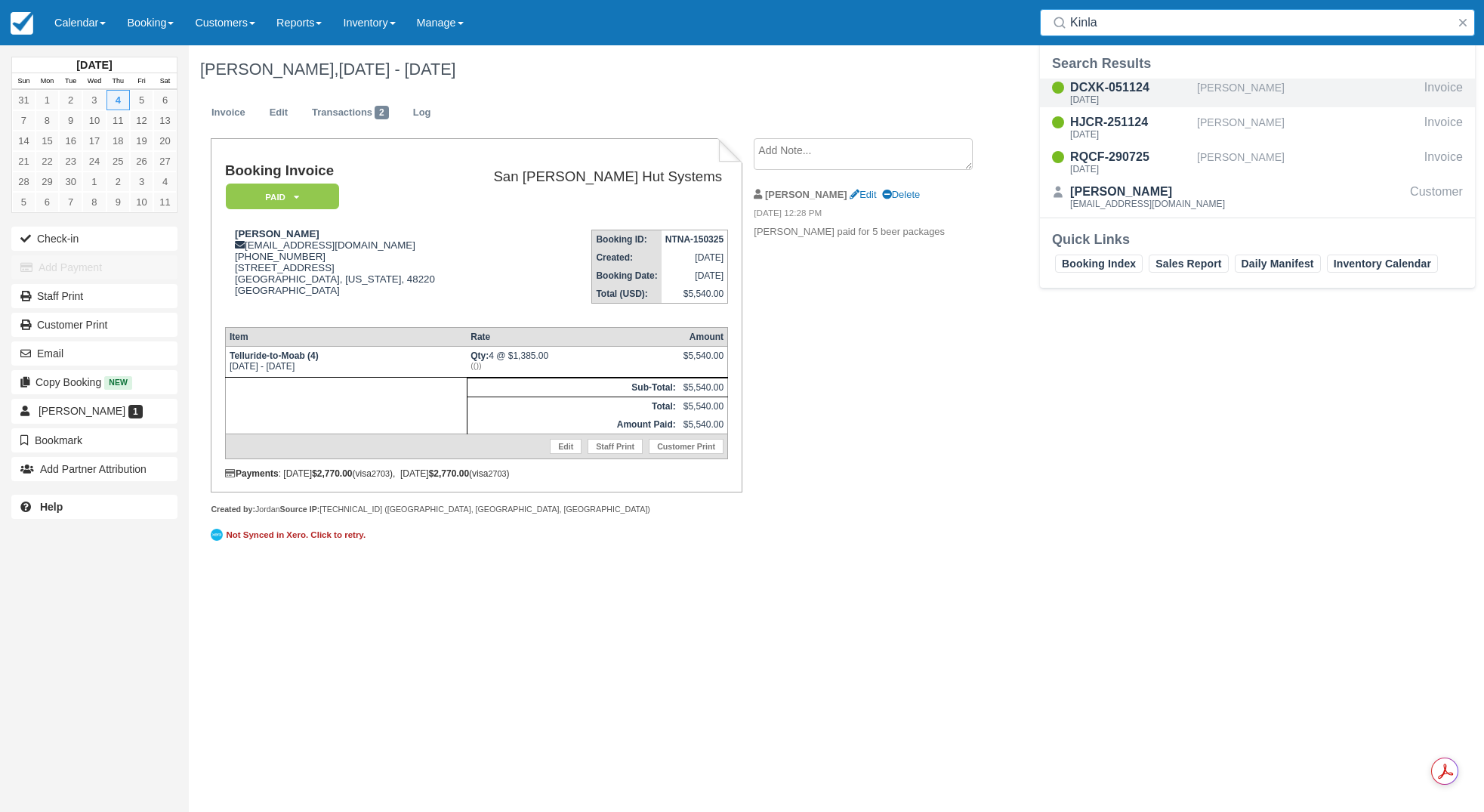
type input "Kinla"
click at [1097, 86] on div "DCXK-051124" at bounding box center [1130, 88] width 121 height 18
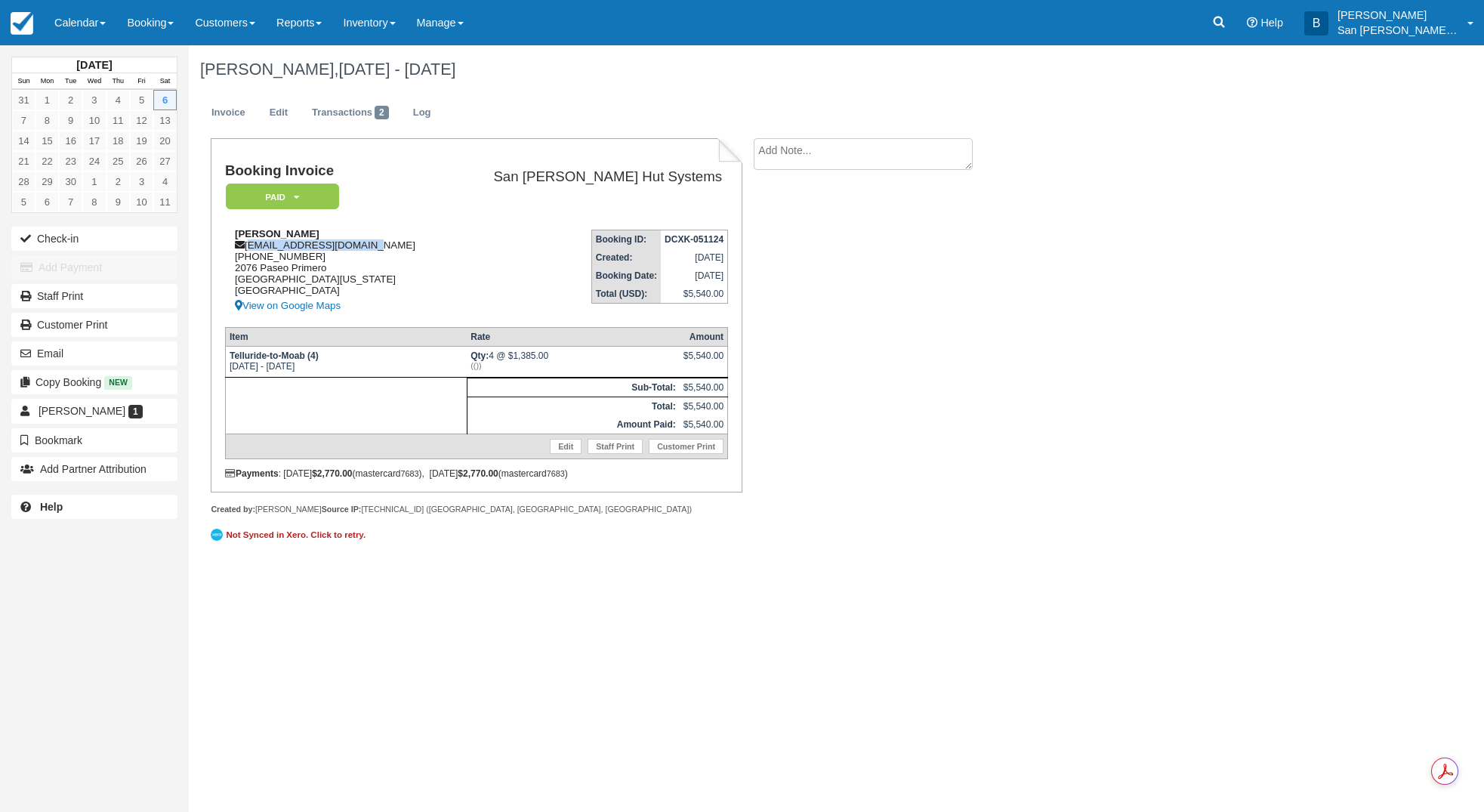
drag, startPoint x: 250, startPoint y: 245, endPoint x: 369, endPoint y: 247, distance: 119.0
click at [369, 247] on div "Eileen Kinlaw eileenkinlaw@gmail.com 1 (505) 690-2774 2076 Paseo Primero Sante …" at bounding box center [335, 271] width 222 height 87
copy div "eileenkinlaw@gmail.com"
click at [1225, 17] on icon at bounding box center [1220, 22] width 12 height 12
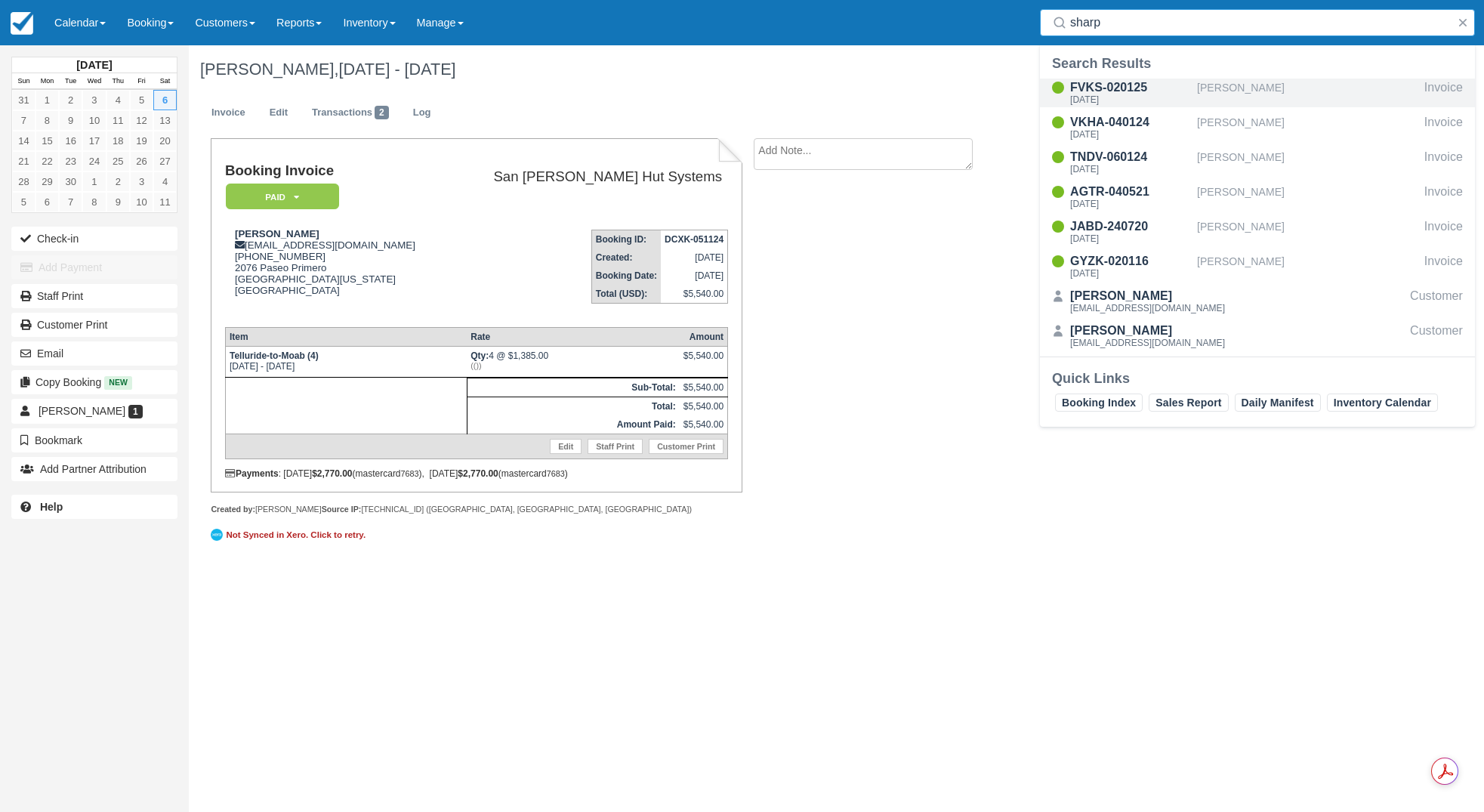
type input "sharp"
click at [1117, 89] on div "FVKS-020125" at bounding box center [1130, 88] width 121 height 18
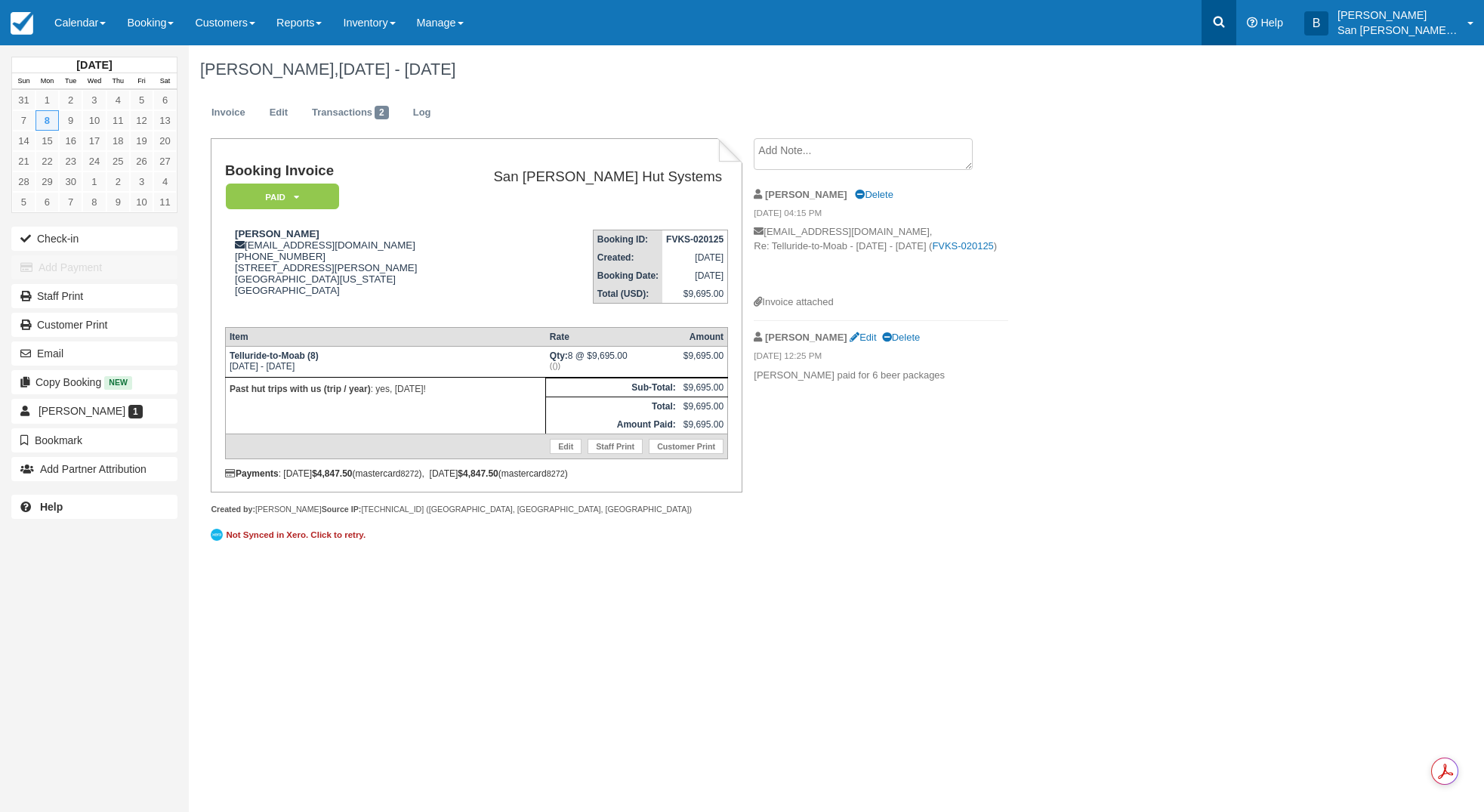
click at [1227, 14] on icon at bounding box center [1219, 21] width 15 height 15
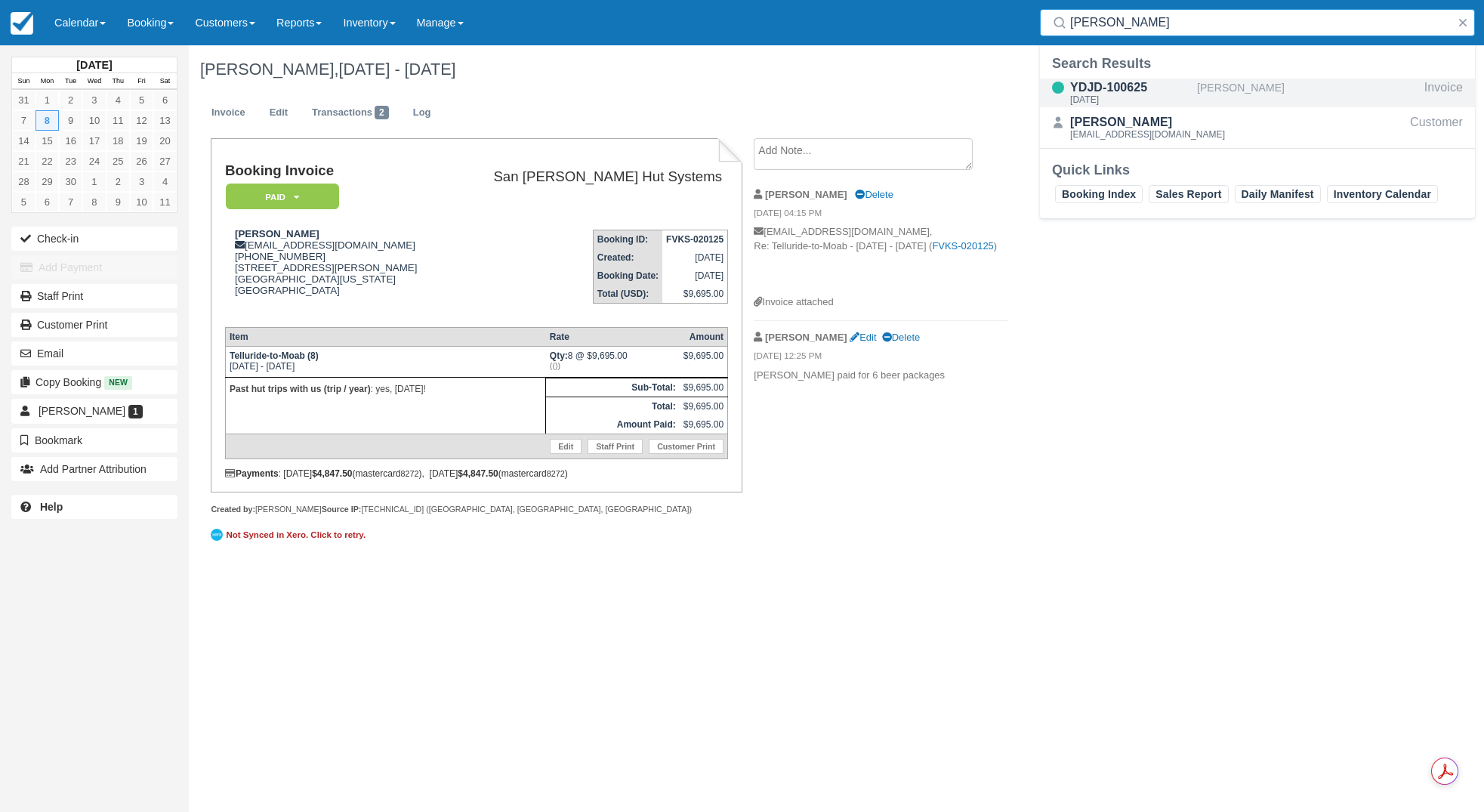
type input "[PERSON_NAME]"
click at [1130, 101] on div "[DATE]" at bounding box center [1130, 99] width 121 height 9
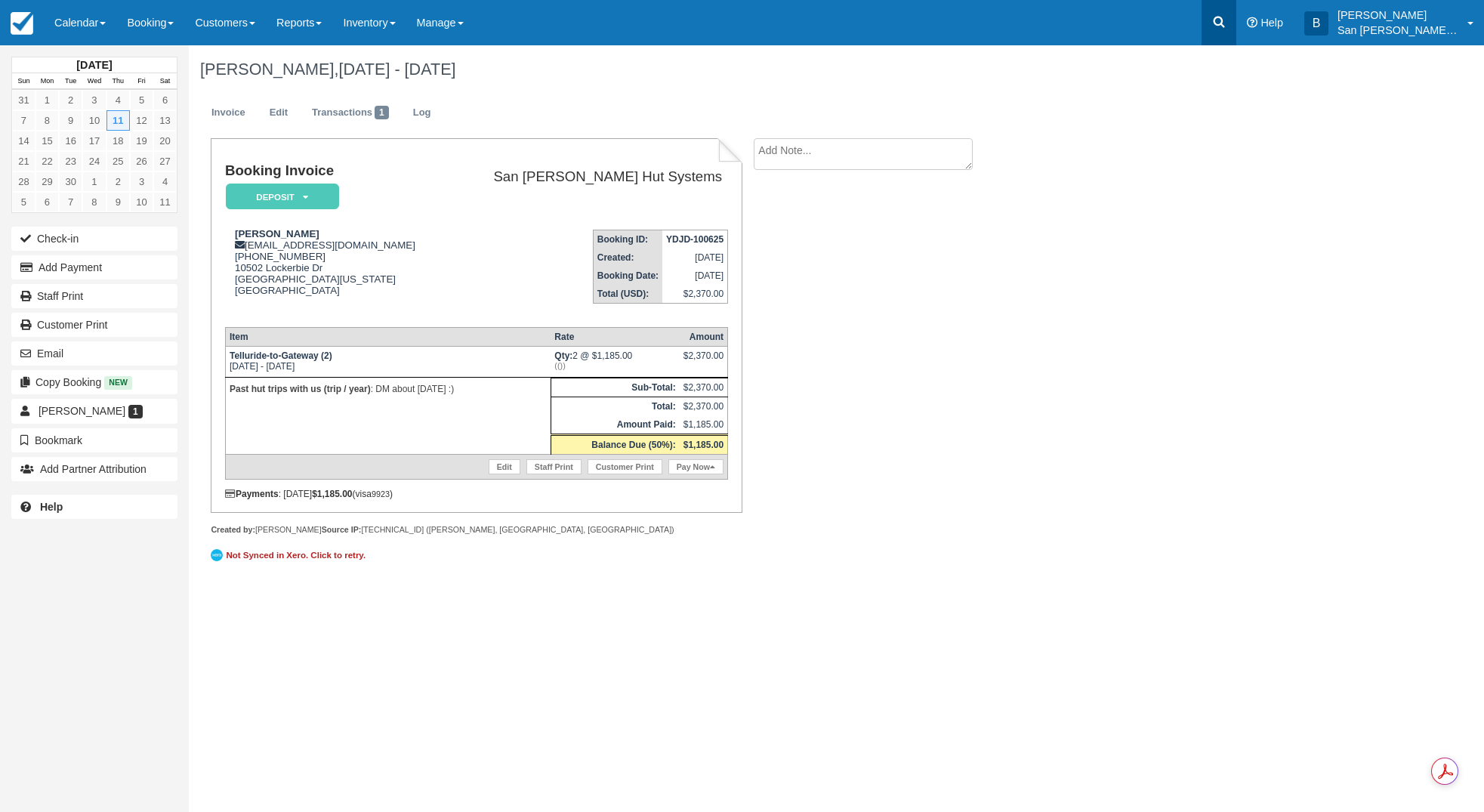
click at [1227, 22] on icon at bounding box center [1219, 21] width 15 height 15
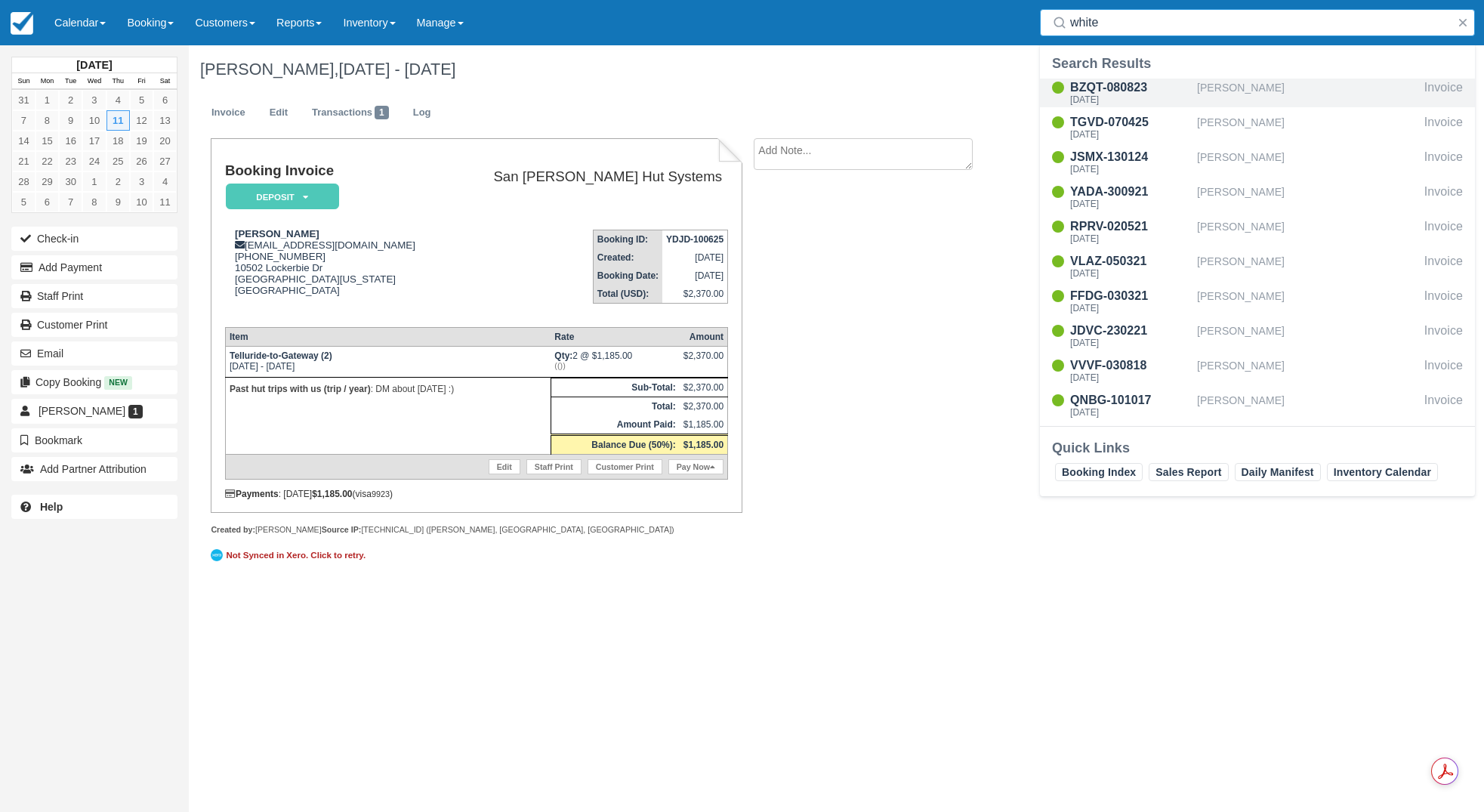
type input "white"
click at [1125, 88] on div "BZQT-080823" at bounding box center [1130, 88] width 121 height 18
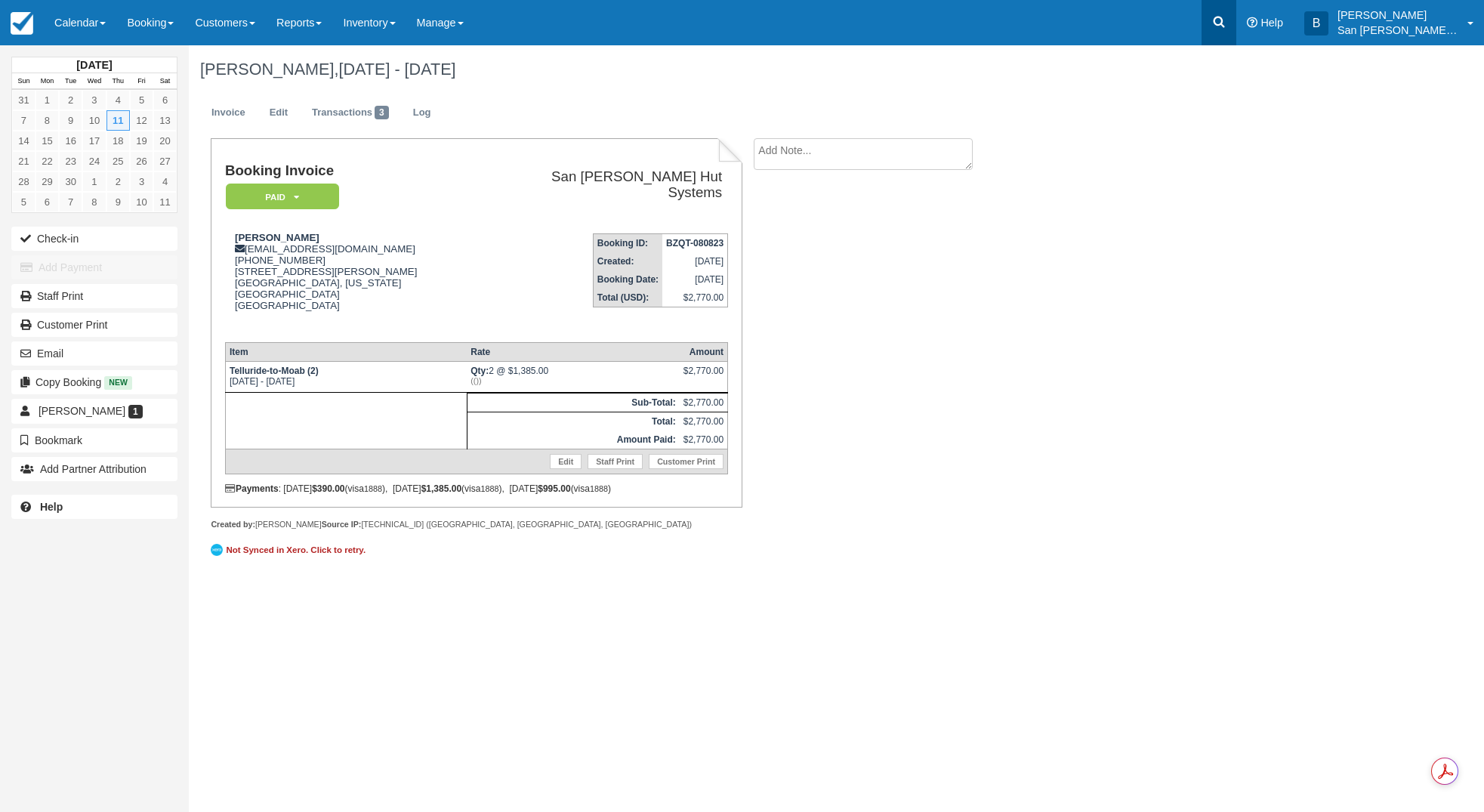
click at [1236, 35] on link at bounding box center [1220, 22] width 35 height 45
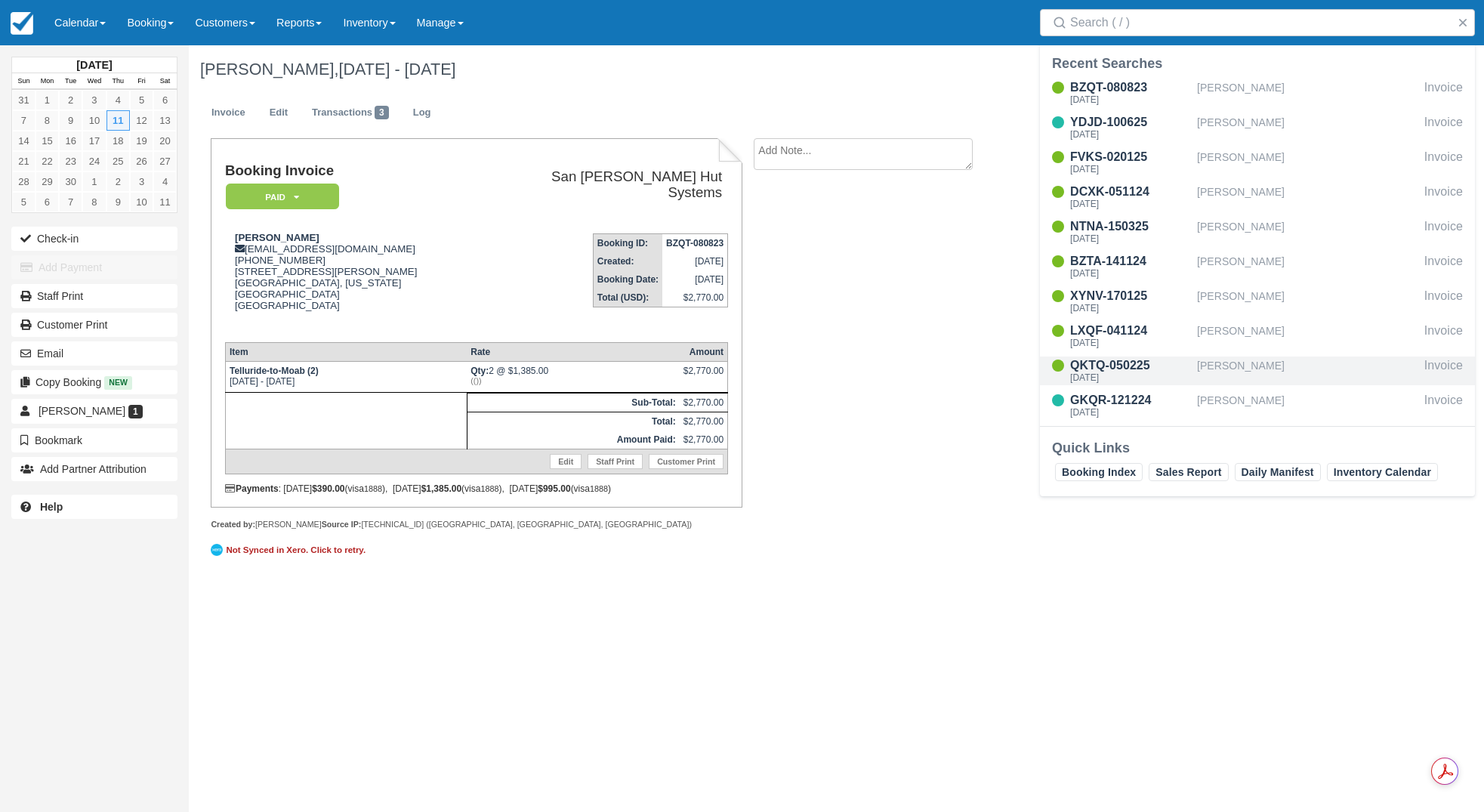
click at [1119, 365] on div "QKTQ-050225" at bounding box center [1130, 366] width 121 height 18
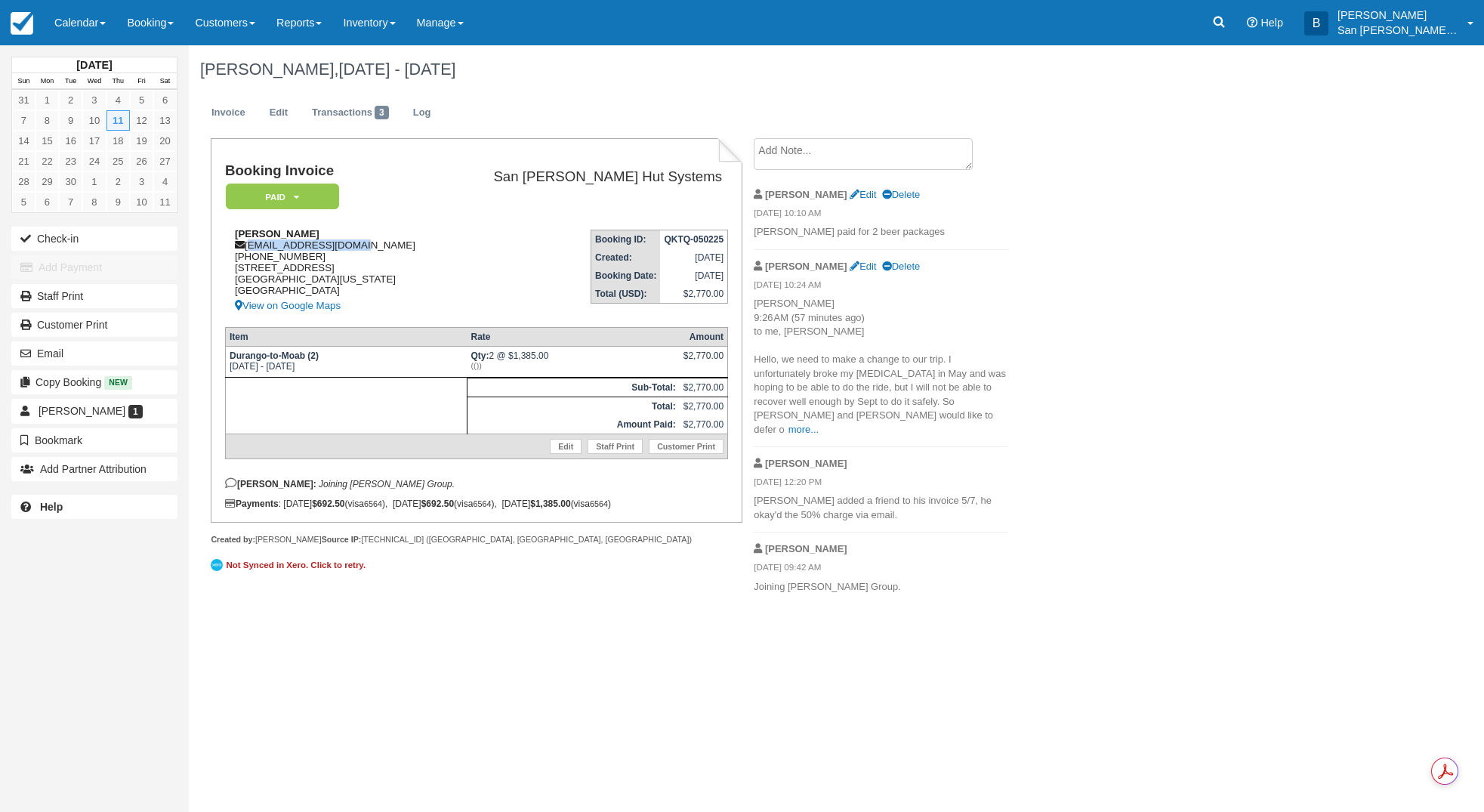
drag, startPoint x: 247, startPoint y: 246, endPoint x: 349, endPoint y: 245, distance: 102.0
click at [349, 245] on div "Neil Macc theneilsen@gmail.com 1 (650) 421-6272 2308 Doc Holiday Dr Park City, …" at bounding box center [335, 271] width 222 height 87
copy div "theneilsen@gmail.com"
click at [1227, 25] on icon at bounding box center [1219, 21] width 15 height 15
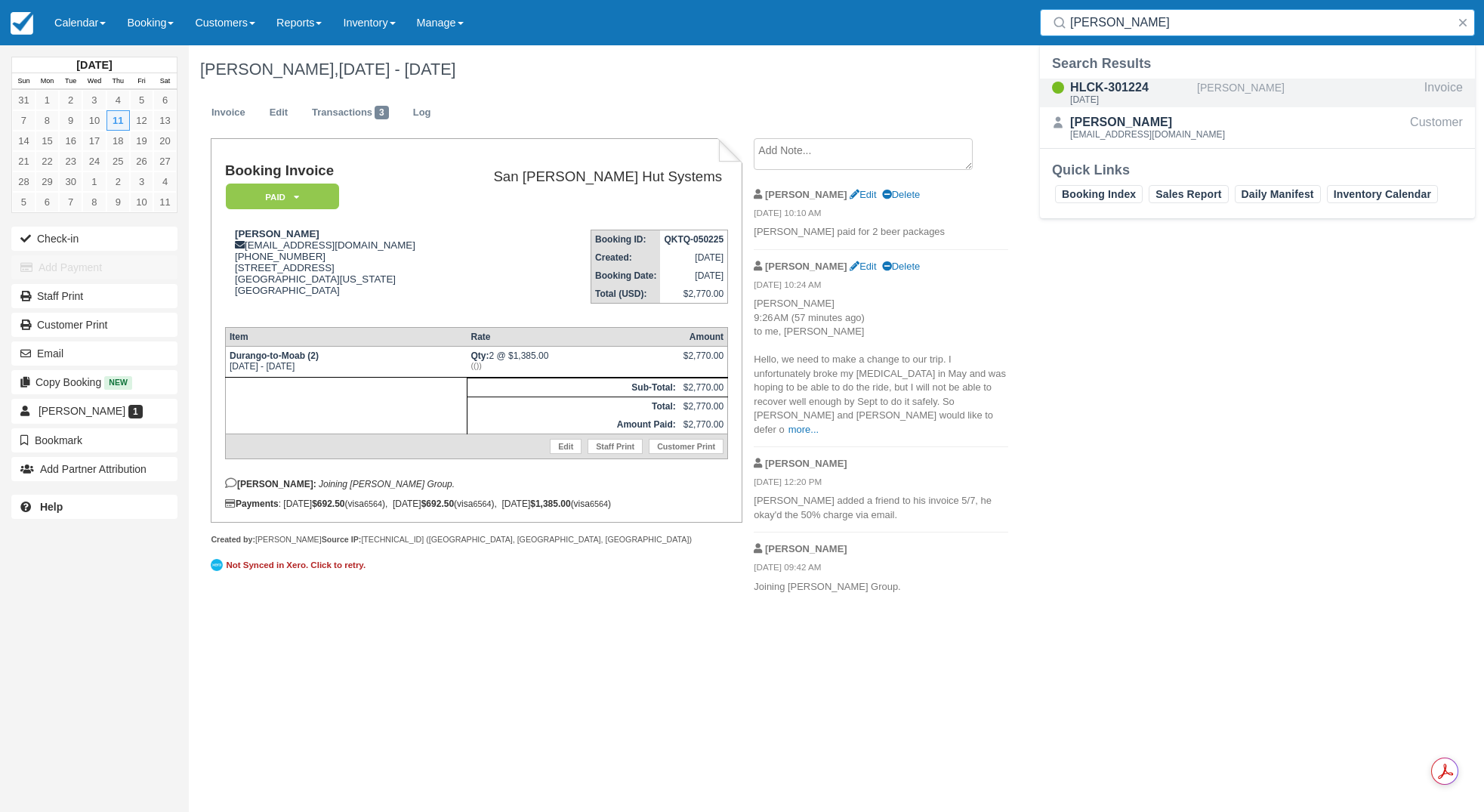
type input "Voight"
click at [1121, 104] on div "[DATE]" at bounding box center [1130, 99] width 121 height 9
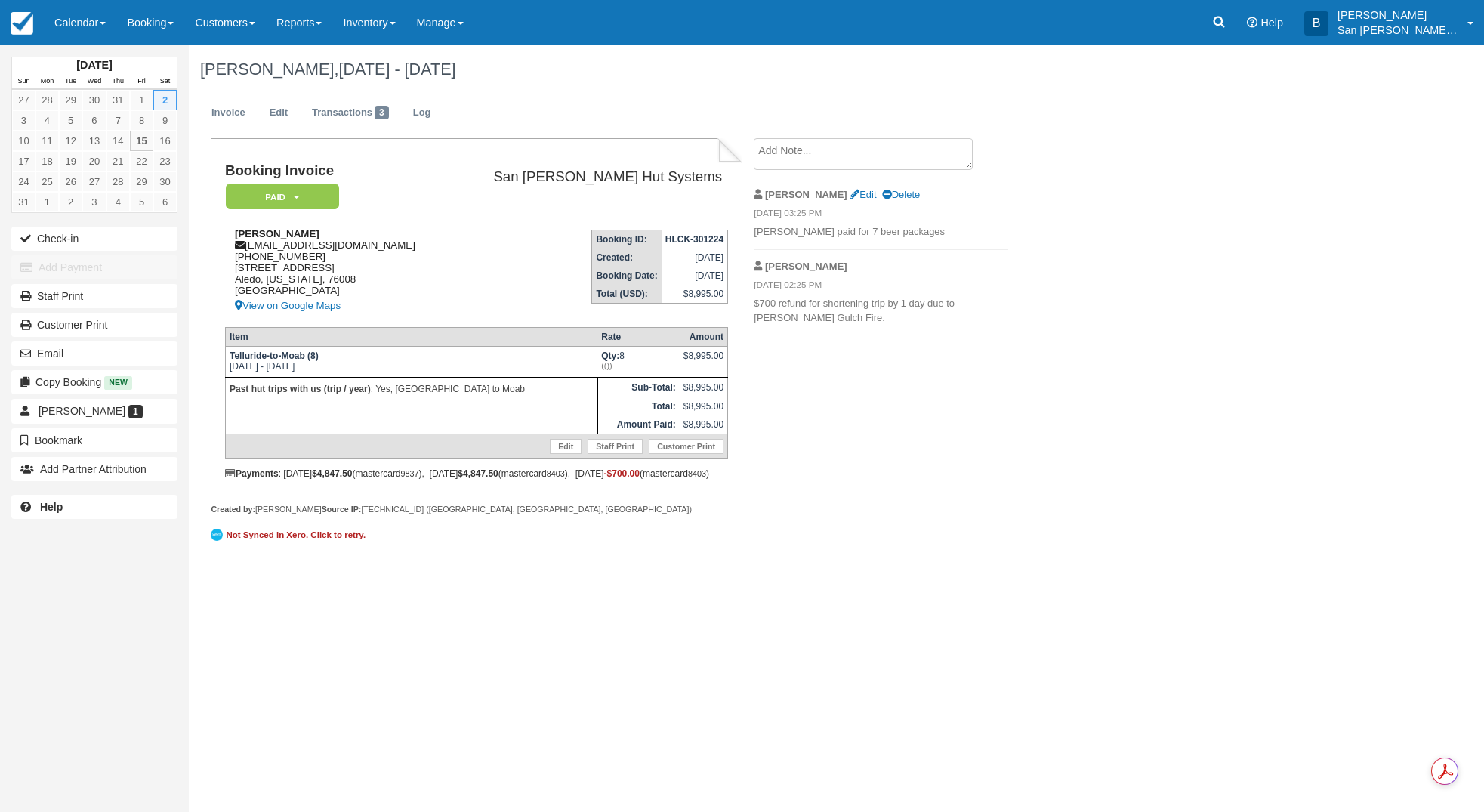
drag, startPoint x: 249, startPoint y: 245, endPoint x: 331, endPoint y: 253, distance: 82.4
click at [387, 258] on div "Jason Voight jvoight@sbcglobal.net 1 (817) 480-4730 13845 Marys Ridge Road Aled…" at bounding box center [335, 271] width 222 height 87
drag, startPoint x: 418, startPoint y: 249, endPoint x: 407, endPoint y: 249, distance: 11.0
click at [418, 249] on div "Jason Voight jvoight@sbcglobal.net 1 (817) 480-4730 13845 Marys Ridge Road Aled…" at bounding box center [335, 271] width 222 height 87
click at [236, 211] on td "Booking Invoice Paid   Pending Reserved Deposit Waiting Cancelled Shuttle" at bounding box center [335, 190] width 222 height 55
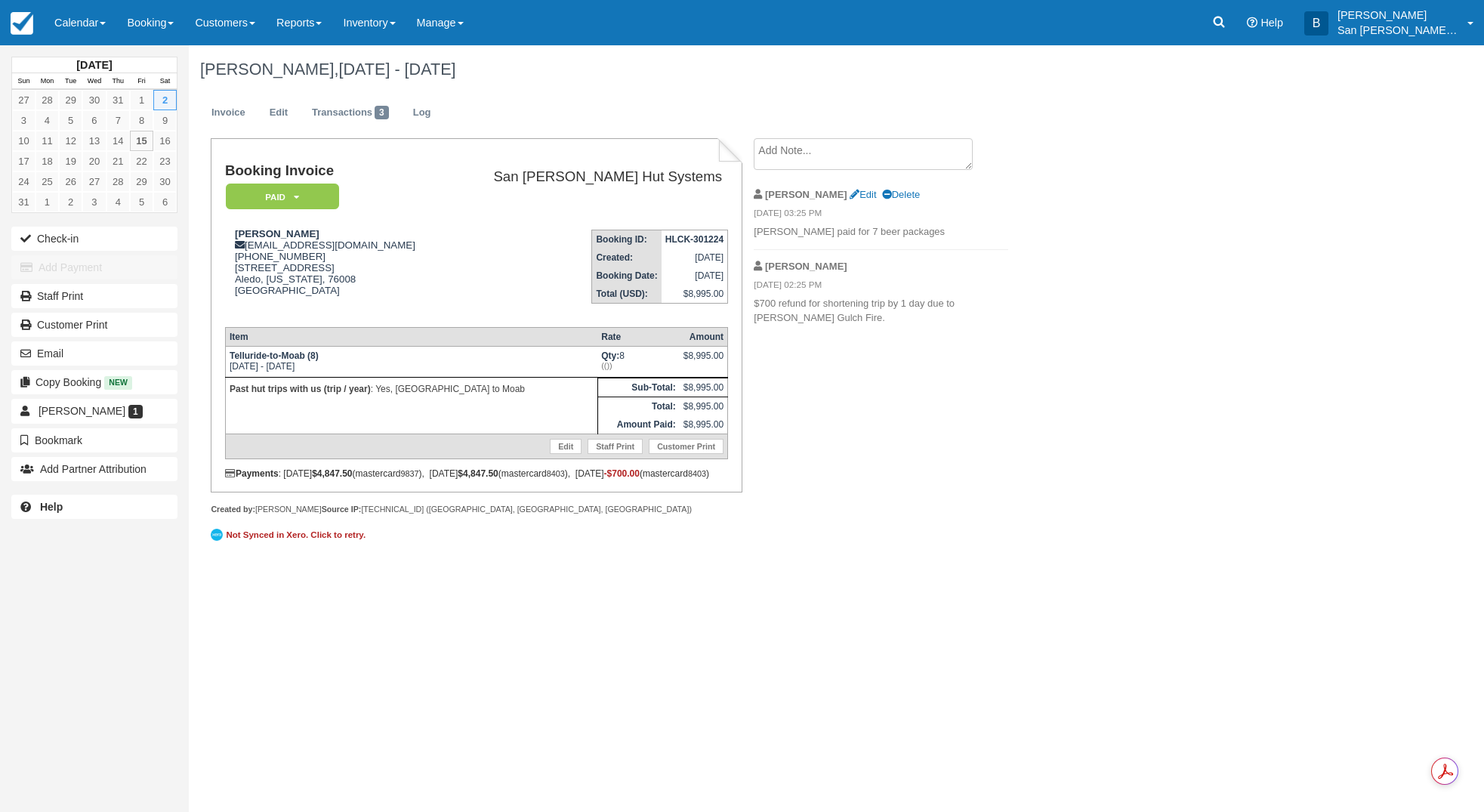
click at [447, 234] on td "Booking ID: HLCK-301224 Created: December 30, 2024 Booking Date: August 2, 2025…" at bounding box center [587, 265] width 281 height 97
drag, startPoint x: 248, startPoint y: 245, endPoint x: 348, endPoint y: 246, distance: 100.0
click at [348, 246] on div "Jason Voight jvoight@sbcglobal.net 1 (817) 480-4730 13845 Marys Ridge Road Aled…" at bounding box center [335, 271] width 222 height 87
copy div "jvoight@sbcglobal.net"
click at [1217, 20] on link at bounding box center [1220, 22] width 35 height 45
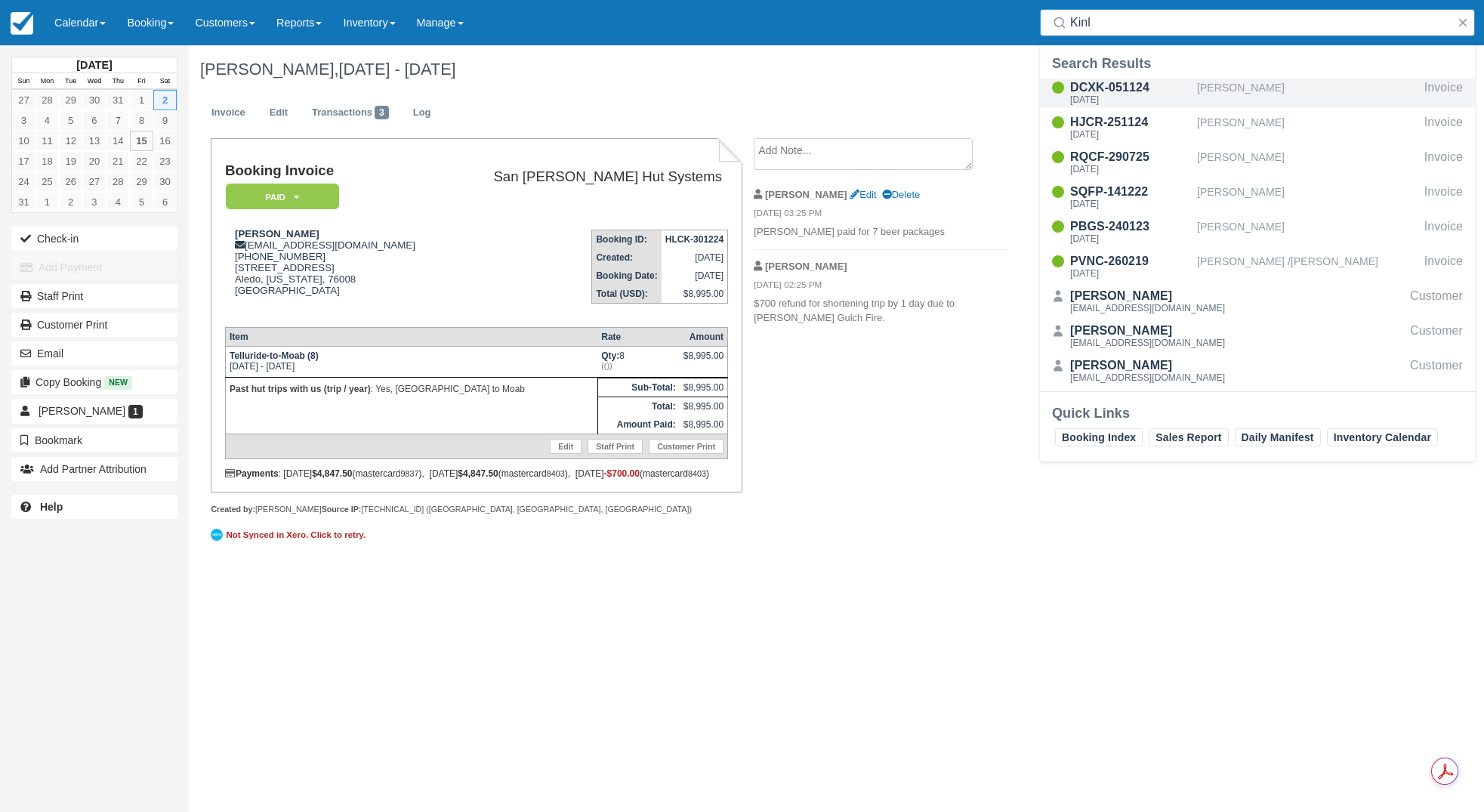
type input "Kinl"
click at [1131, 95] on div "Sat Sep 6 2025" at bounding box center [1130, 99] width 121 height 9
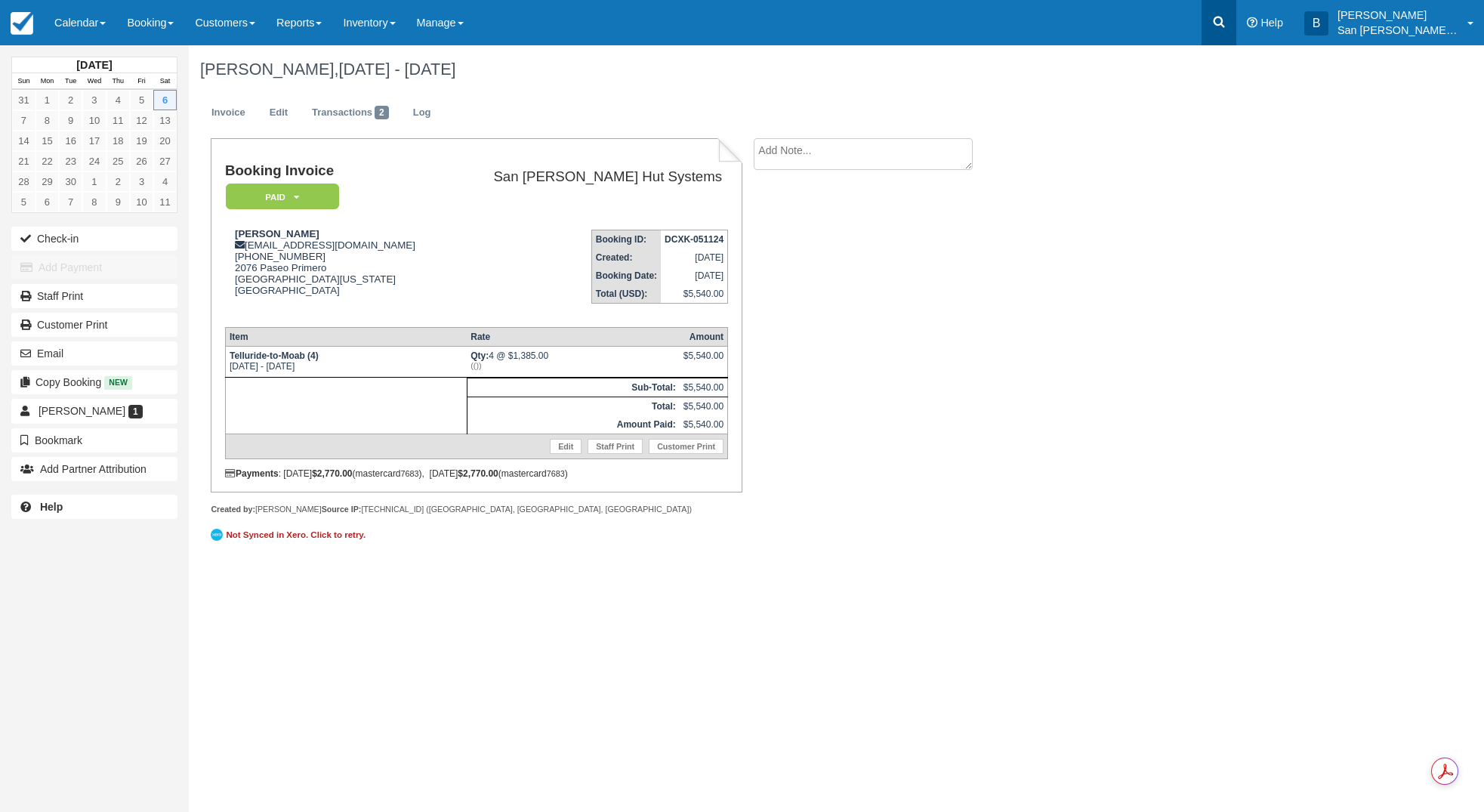
click at [1226, 28] on icon at bounding box center [1219, 21] width 15 height 15
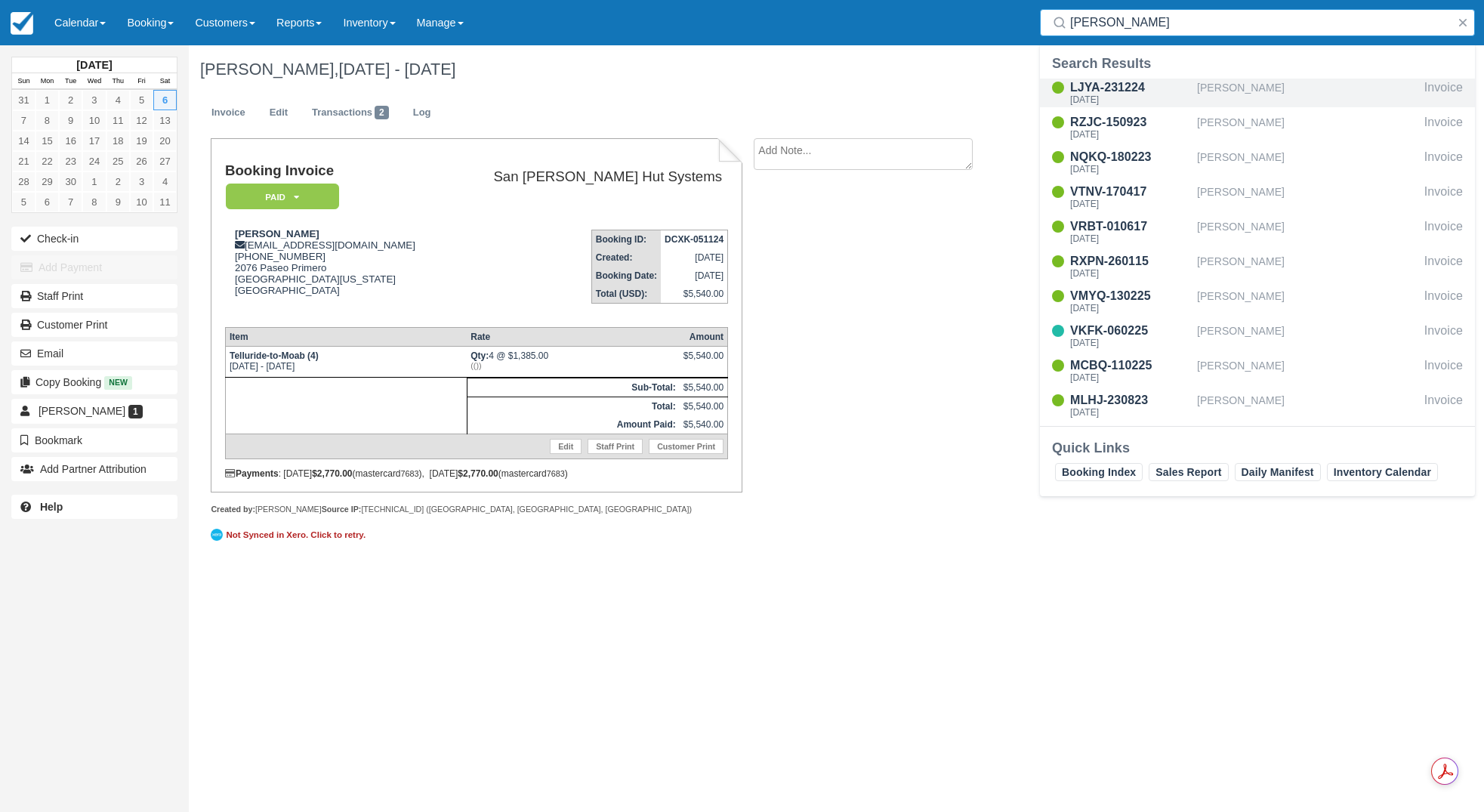
type input "[PERSON_NAME]"
click at [1127, 93] on div "LJYA-231224" at bounding box center [1130, 88] width 121 height 18
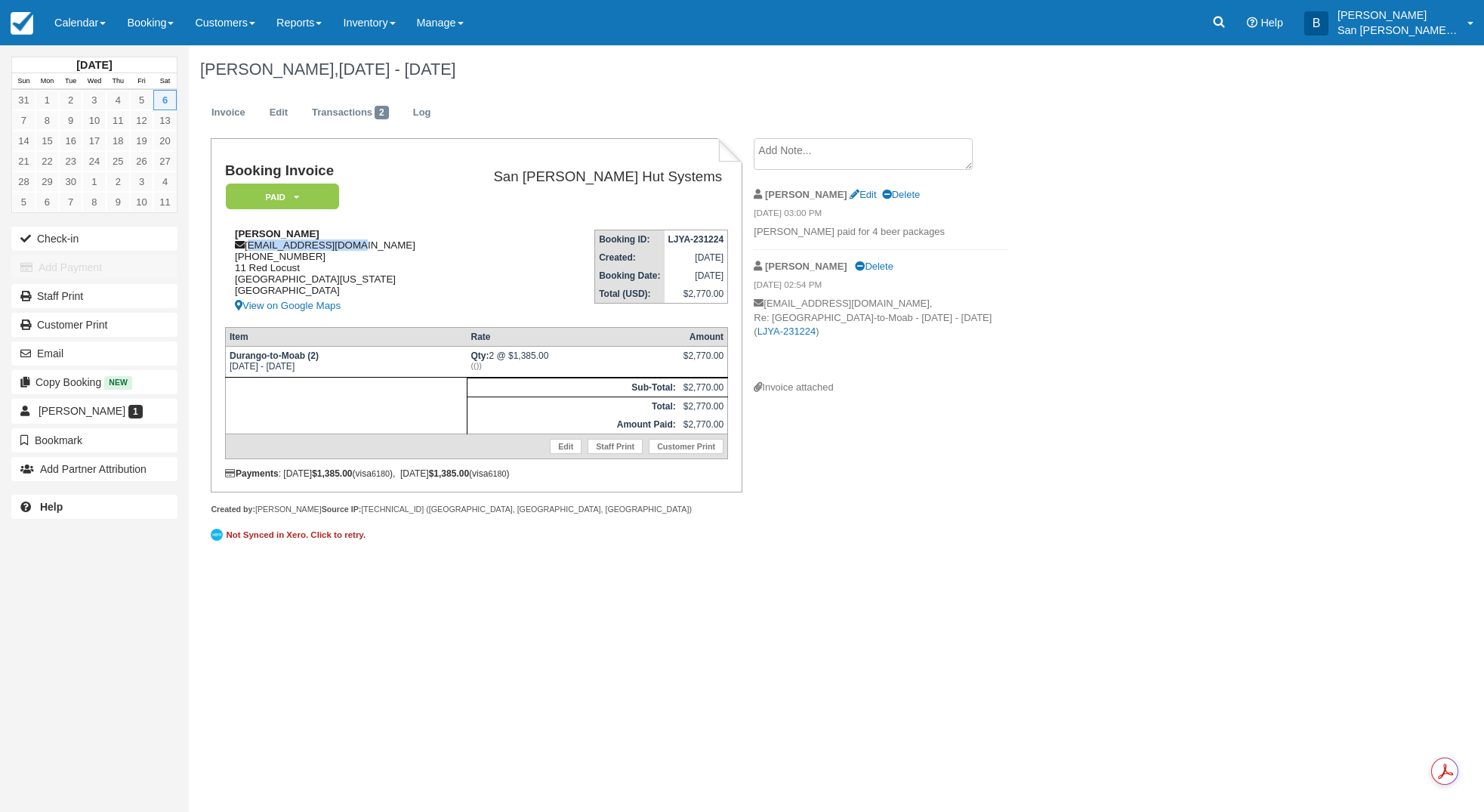
drag, startPoint x: 250, startPoint y: 248, endPoint x: 351, endPoint y: 246, distance: 101.0
click at [367, 248] on div "[PERSON_NAME] [EMAIL_ADDRESS][DOMAIN_NAME] [PHONE_NUMBER] [STREET_ADDRESS][US_S…" at bounding box center [335, 271] width 222 height 87
copy div "[EMAIL_ADDRESS][DOMAIN_NAME]"
click at [1227, 21] on icon at bounding box center [1219, 21] width 15 height 15
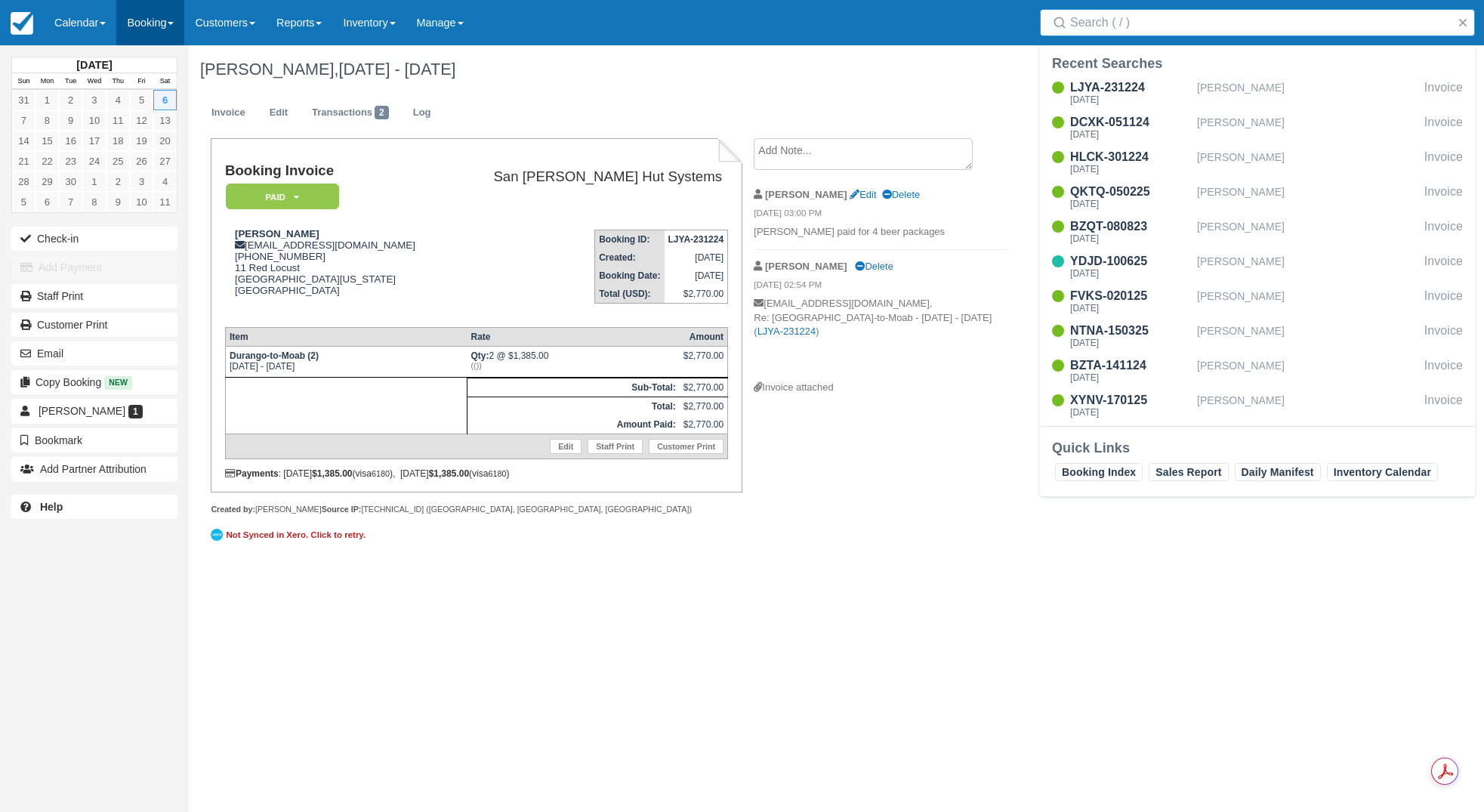
click at [147, 18] on link "Booking" at bounding box center [150, 22] width 68 height 45
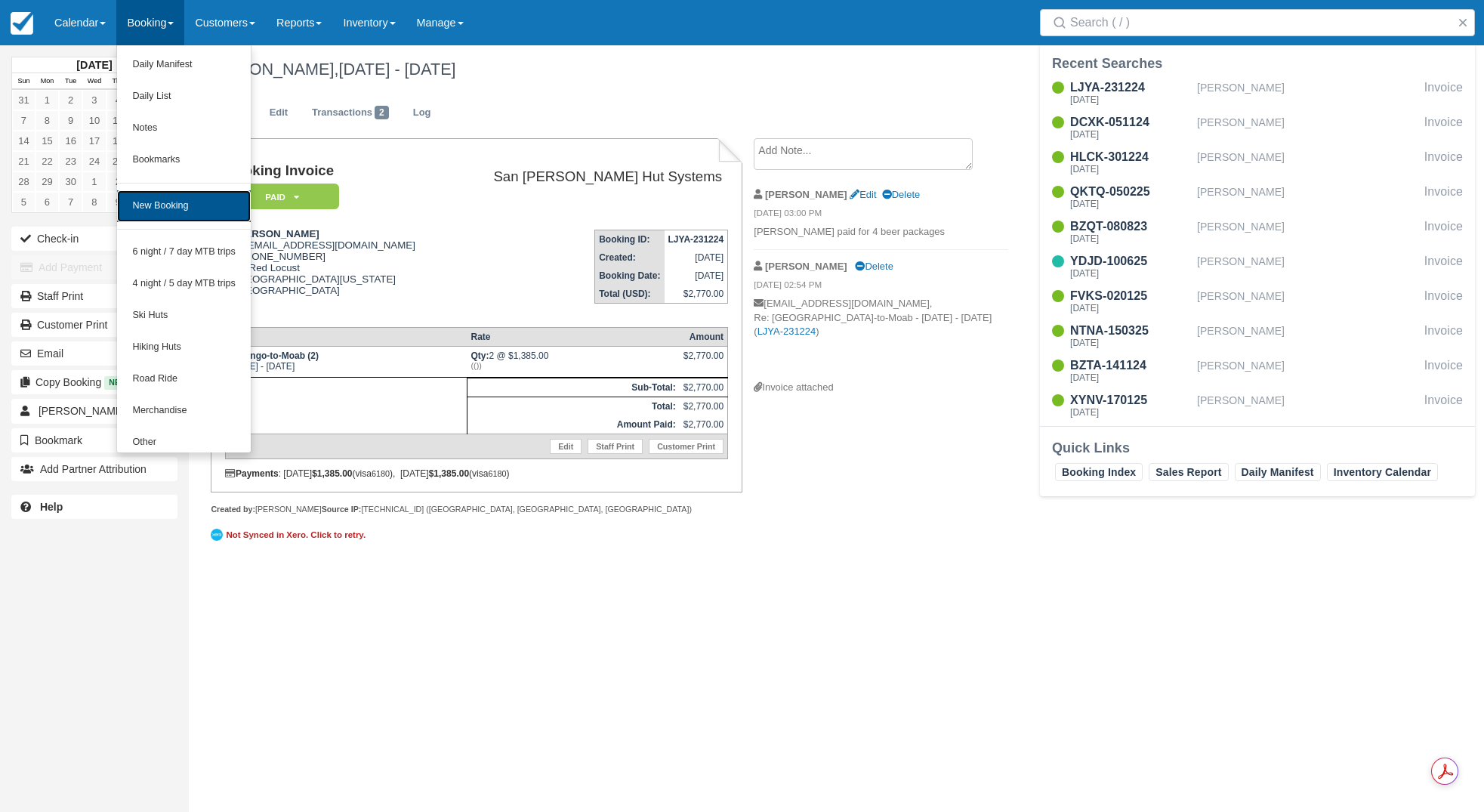
click at [180, 198] on link "New Booking" at bounding box center [184, 206] width 134 height 31
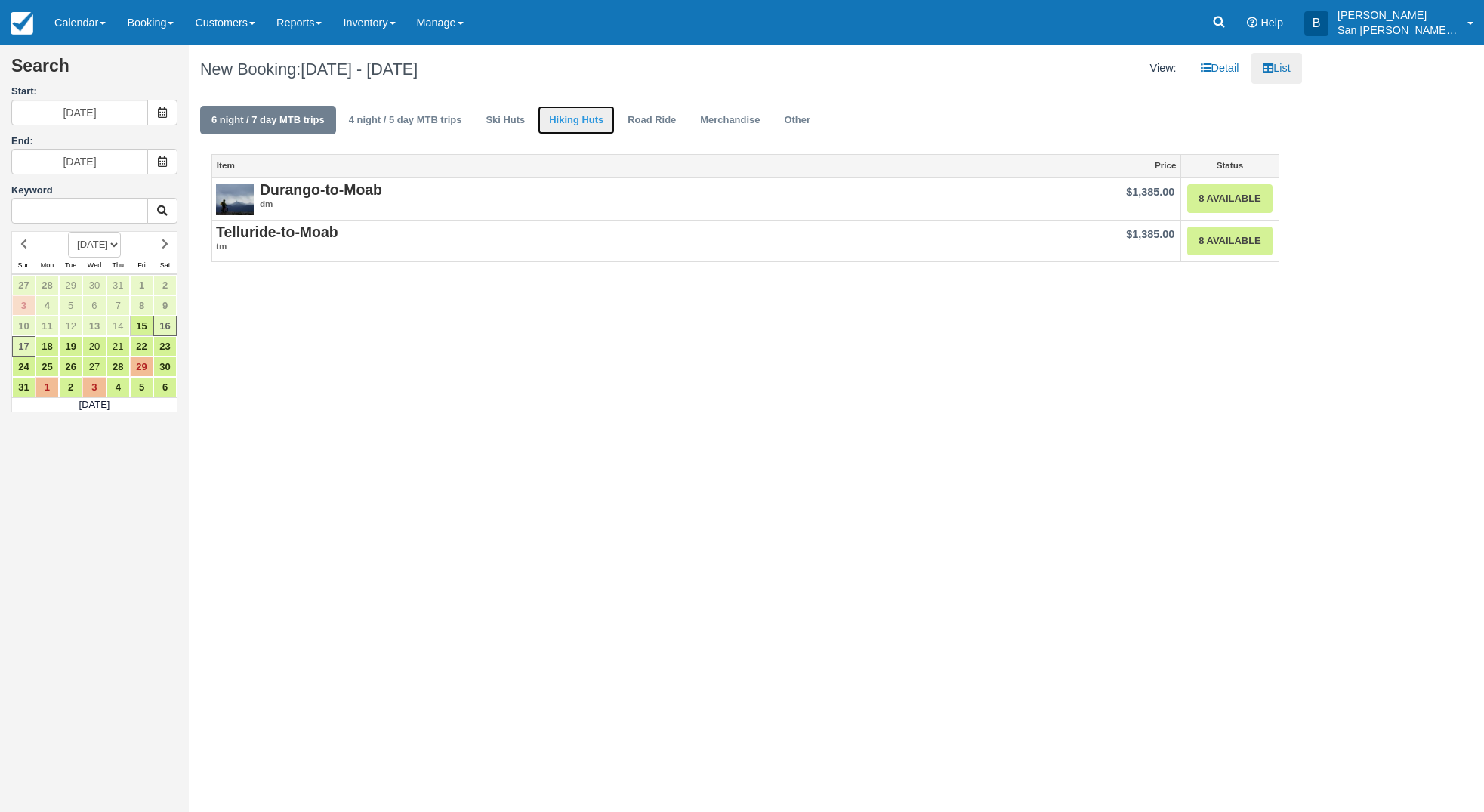
click at [567, 113] on link "Hiking Huts" at bounding box center [576, 121] width 77 height 30
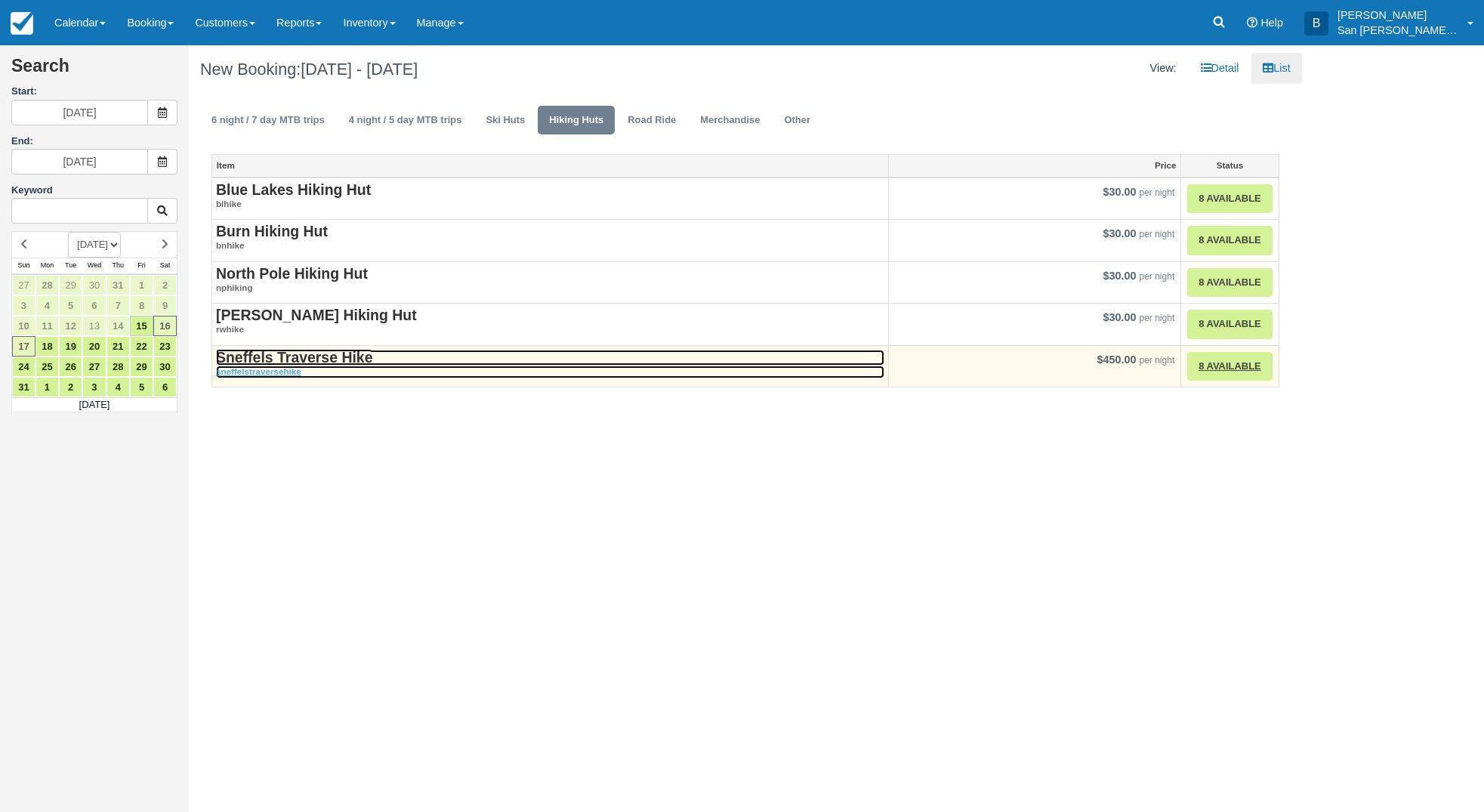
click at [295, 355] on strong "Sneffels Traverse Hike" at bounding box center [293, 357] width 156 height 17
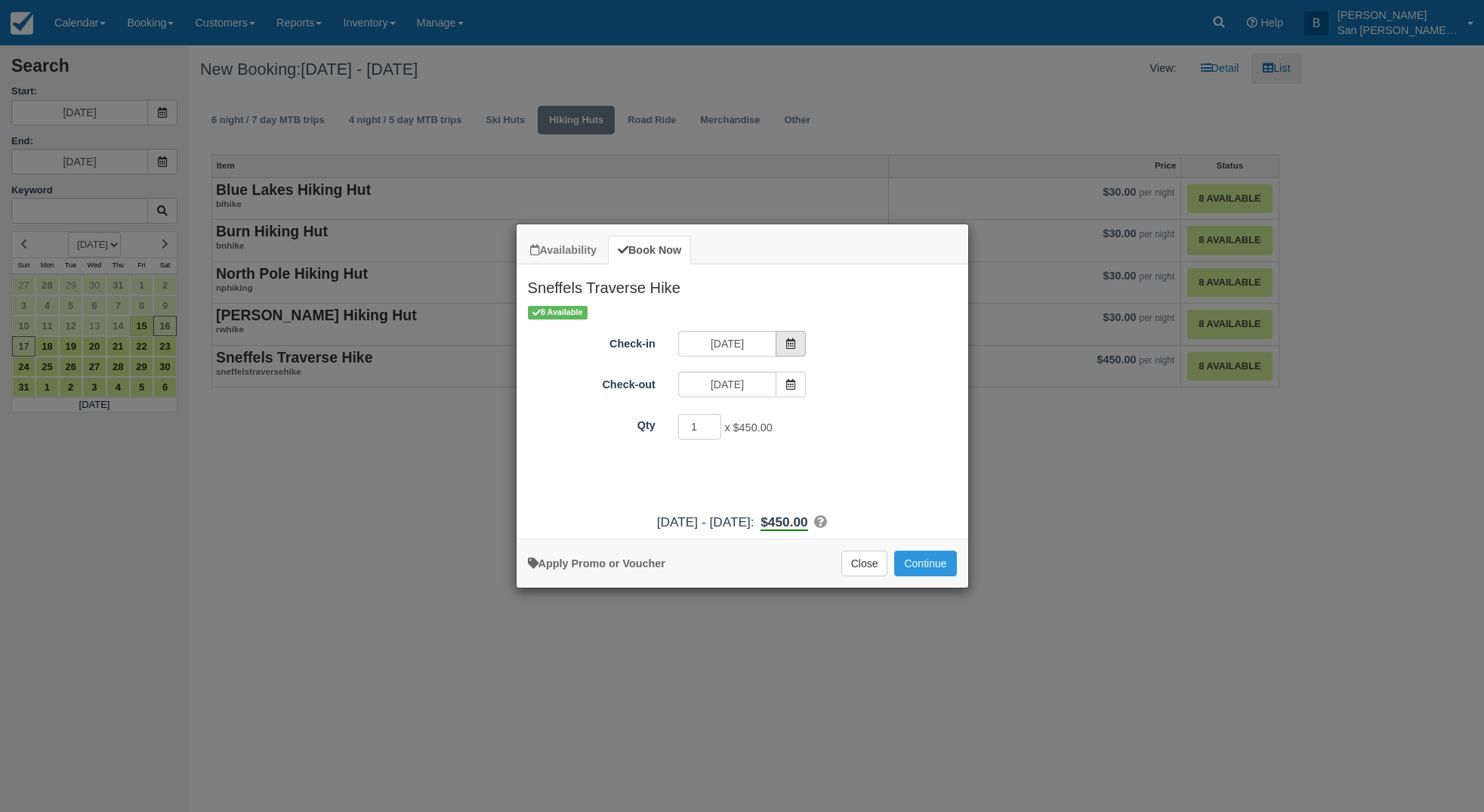
click at [779, 344] on span "Item Modal" at bounding box center [791, 343] width 31 height 26
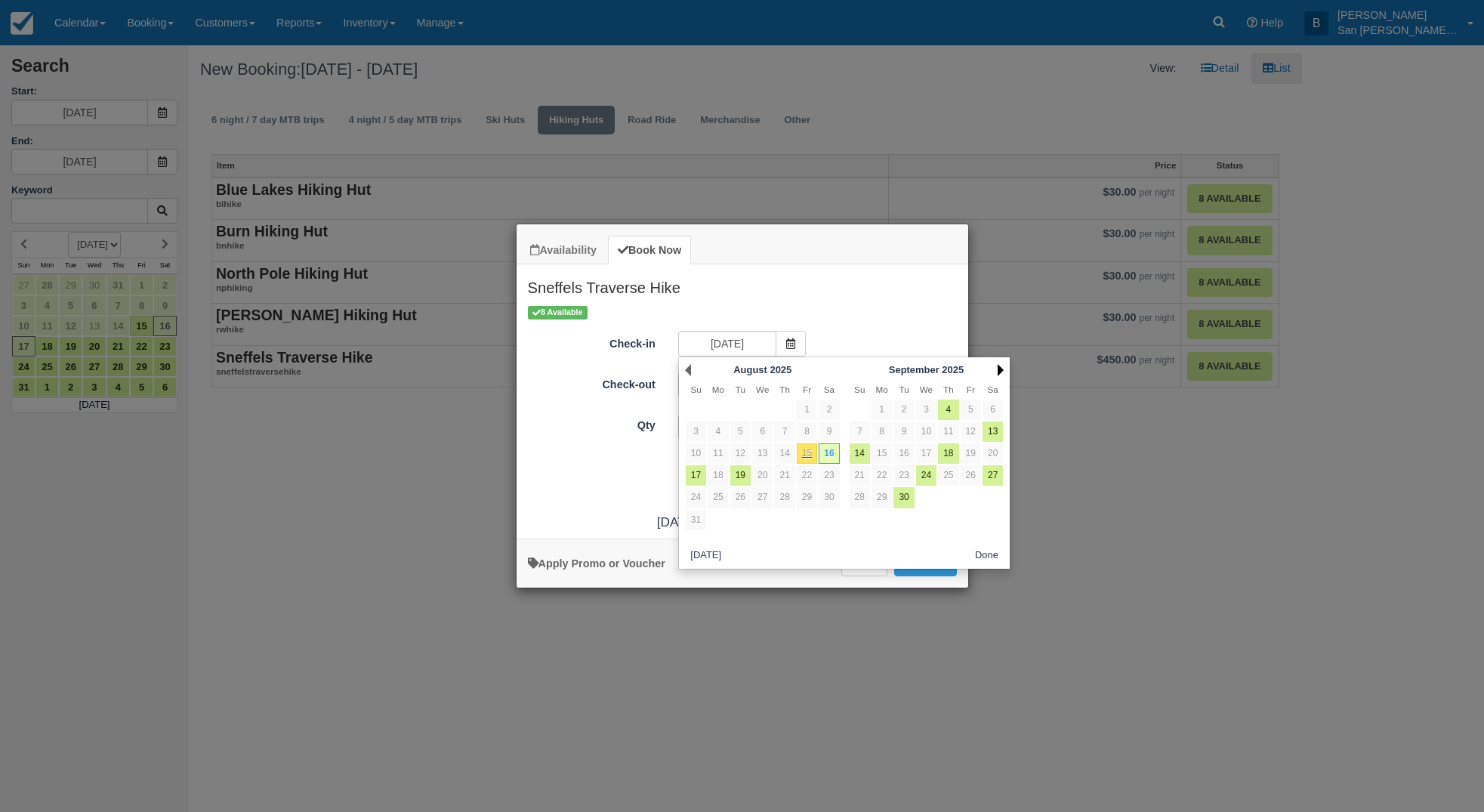
click at [1000, 368] on link "Next" at bounding box center [1001, 370] width 6 height 12
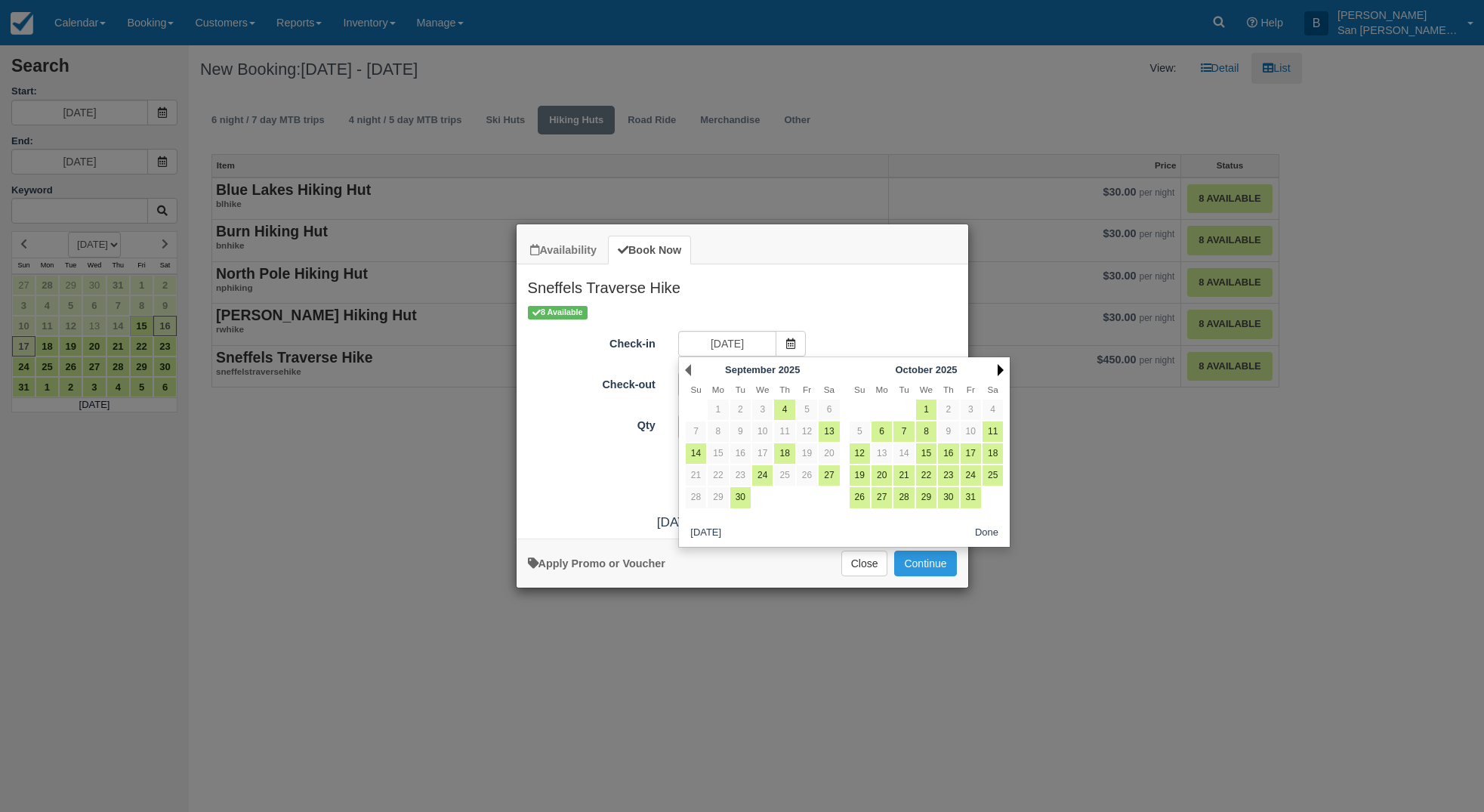
click at [1001, 368] on link "Next" at bounding box center [1001, 370] width 6 height 12
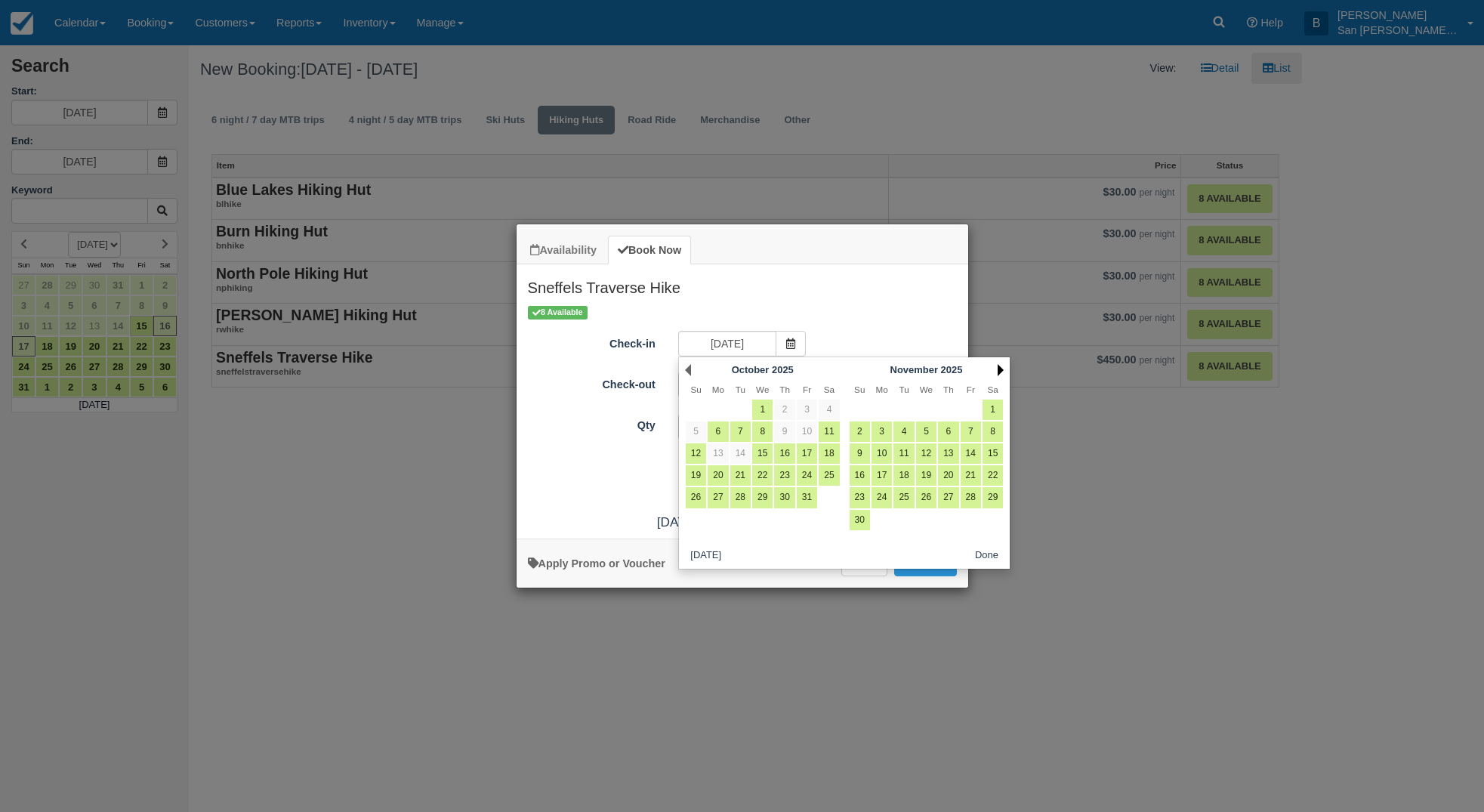
click at [1001, 368] on link "Next" at bounding box center [1001, 370] width 6 height 12
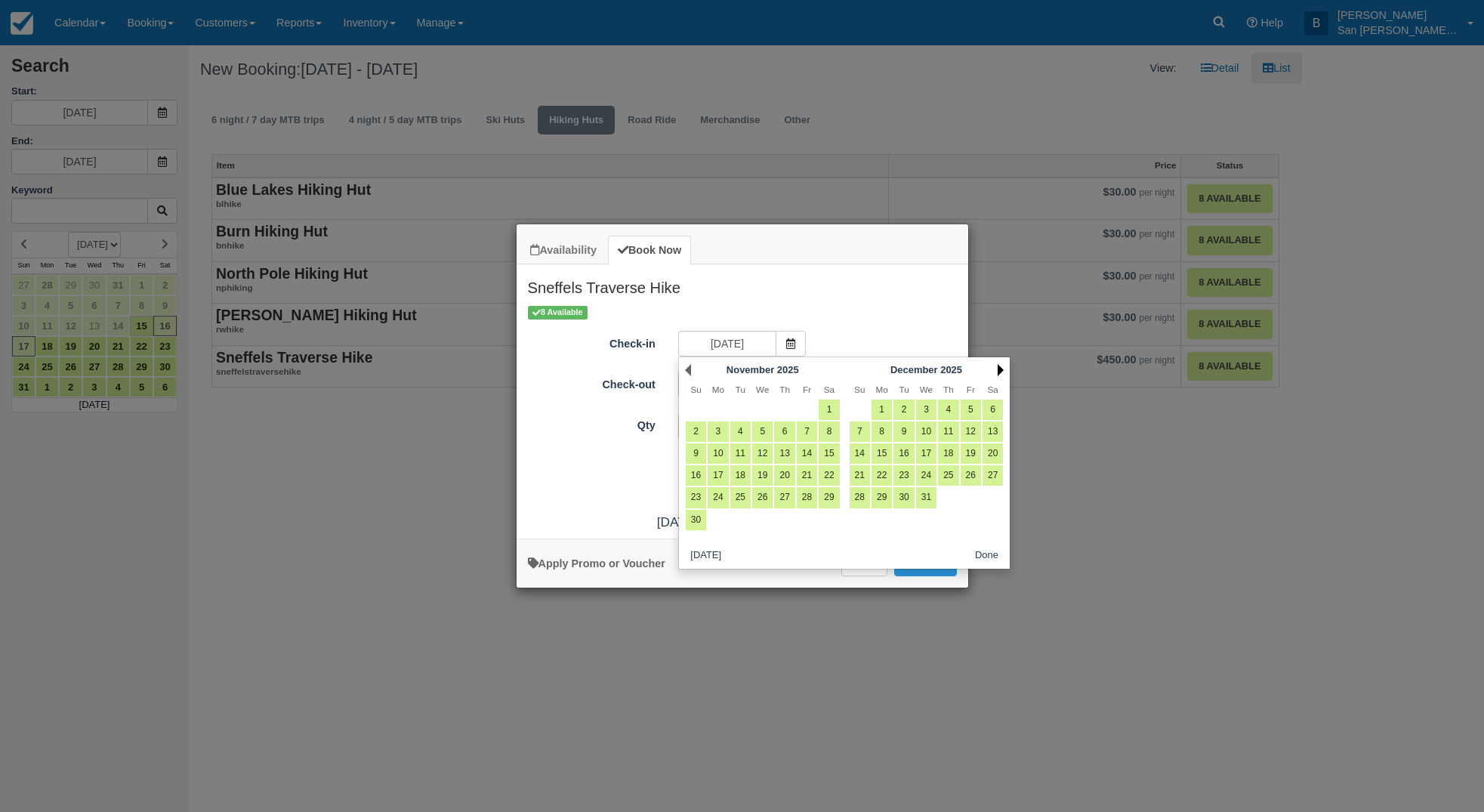
click at [1001, 368] on link "Next" at bounding box center [1001, 370] width 6 height 12
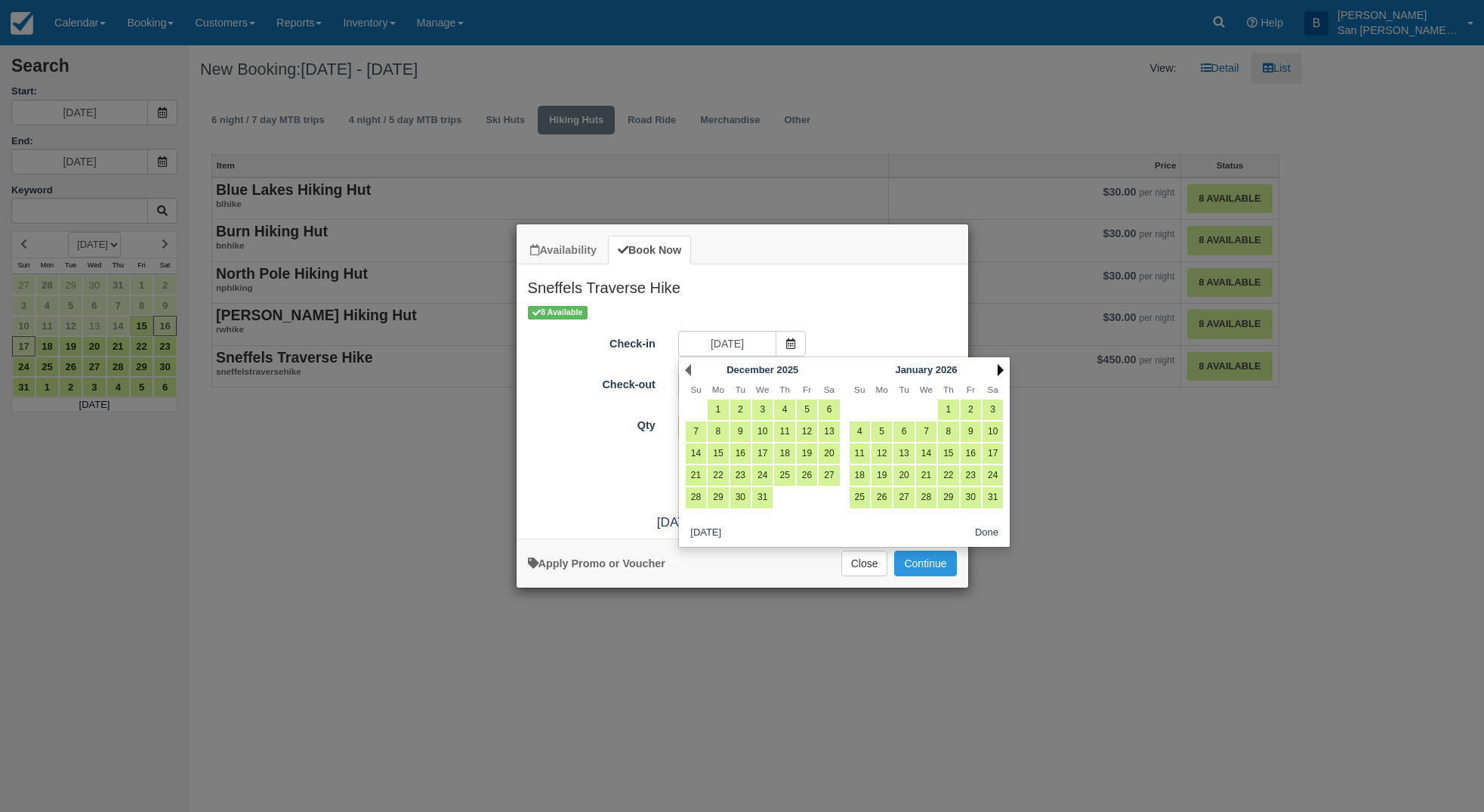
click at [1001, 368] on link "Next" at bounding box center [1001, 370] width 6 height 12
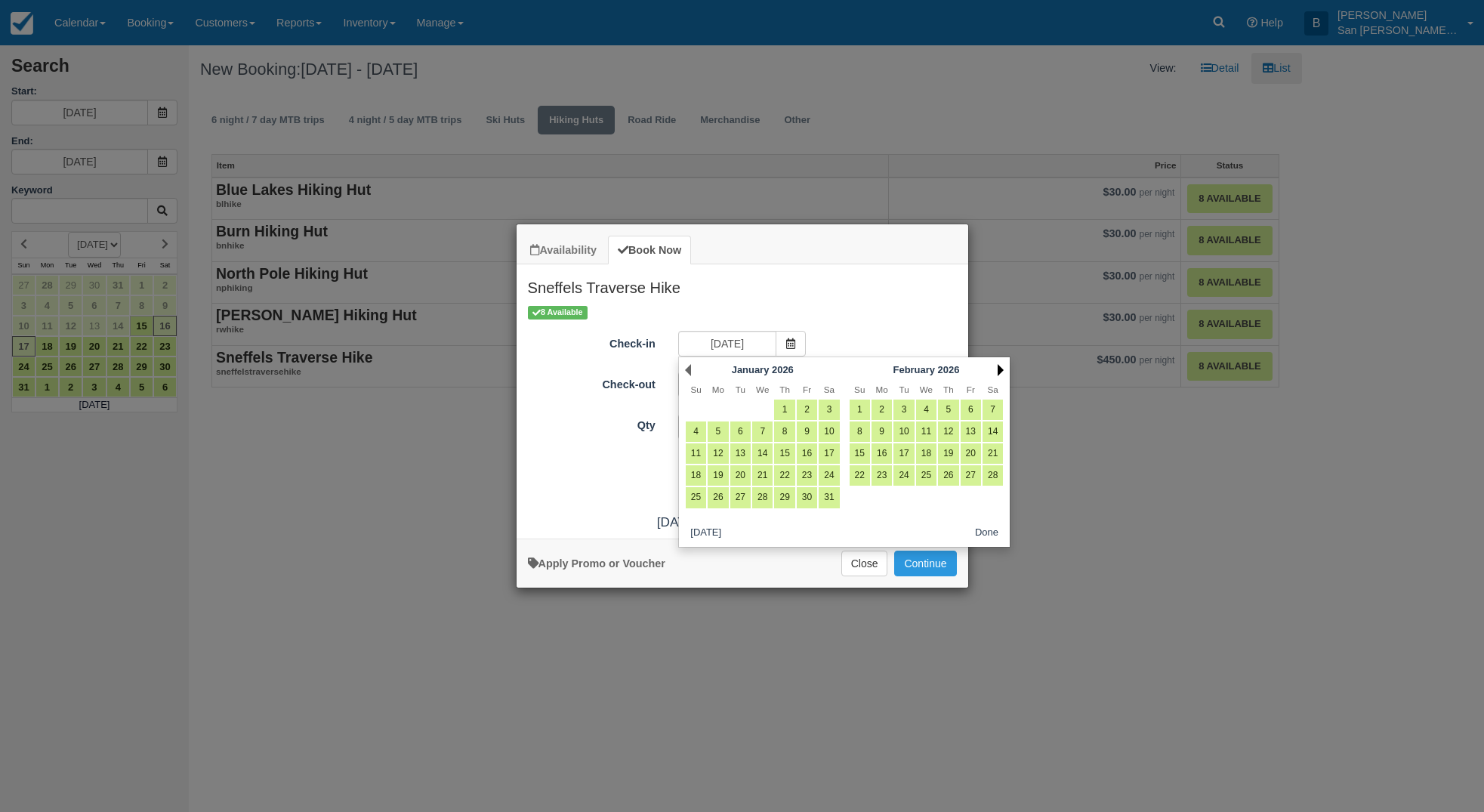
click at [1001, 368] on link "Next" at bounding box center [1001, 370] width 6 height 12
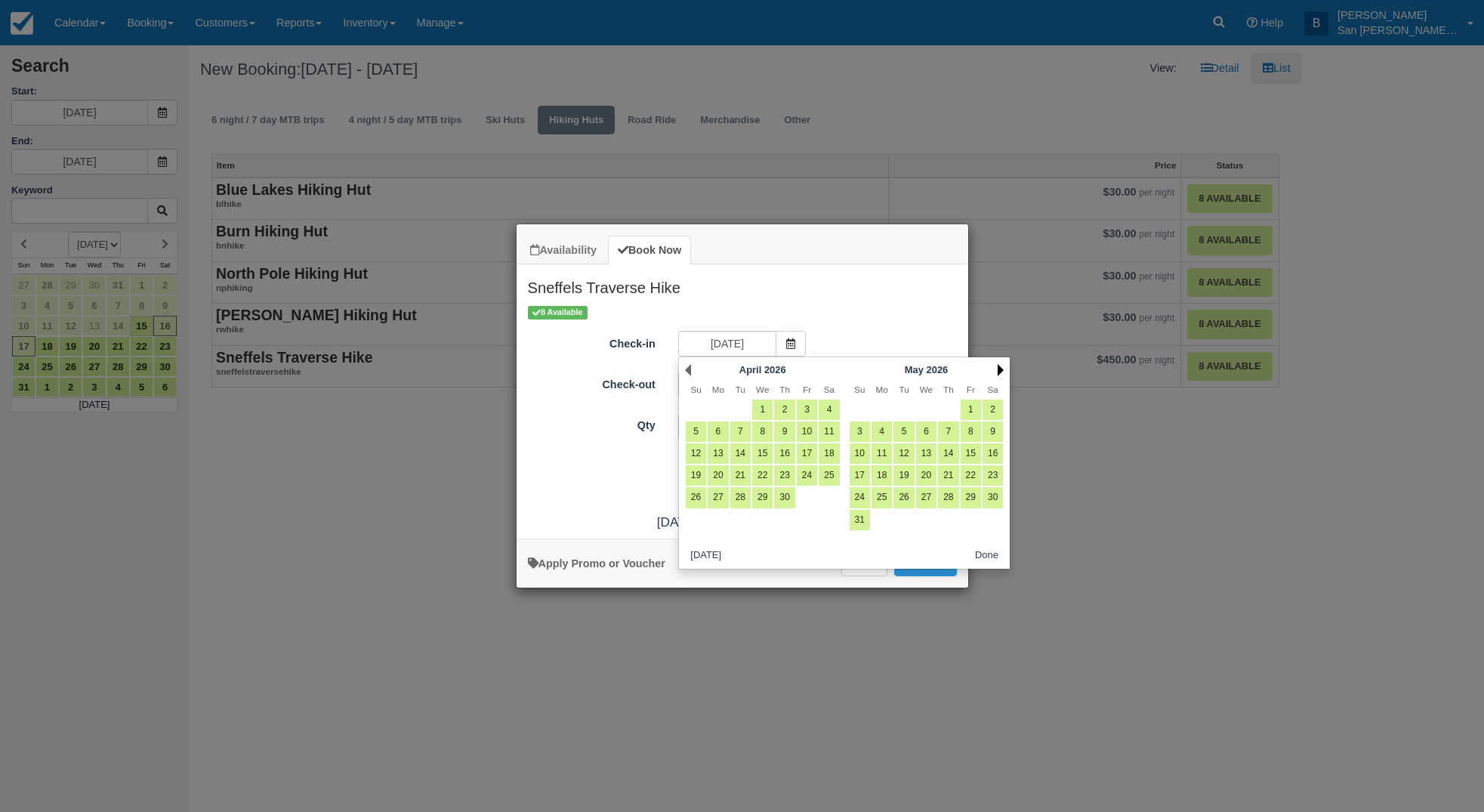
click at [1001, 368] on link "Next" at bounding box center [1001, 370] width 6 height 12
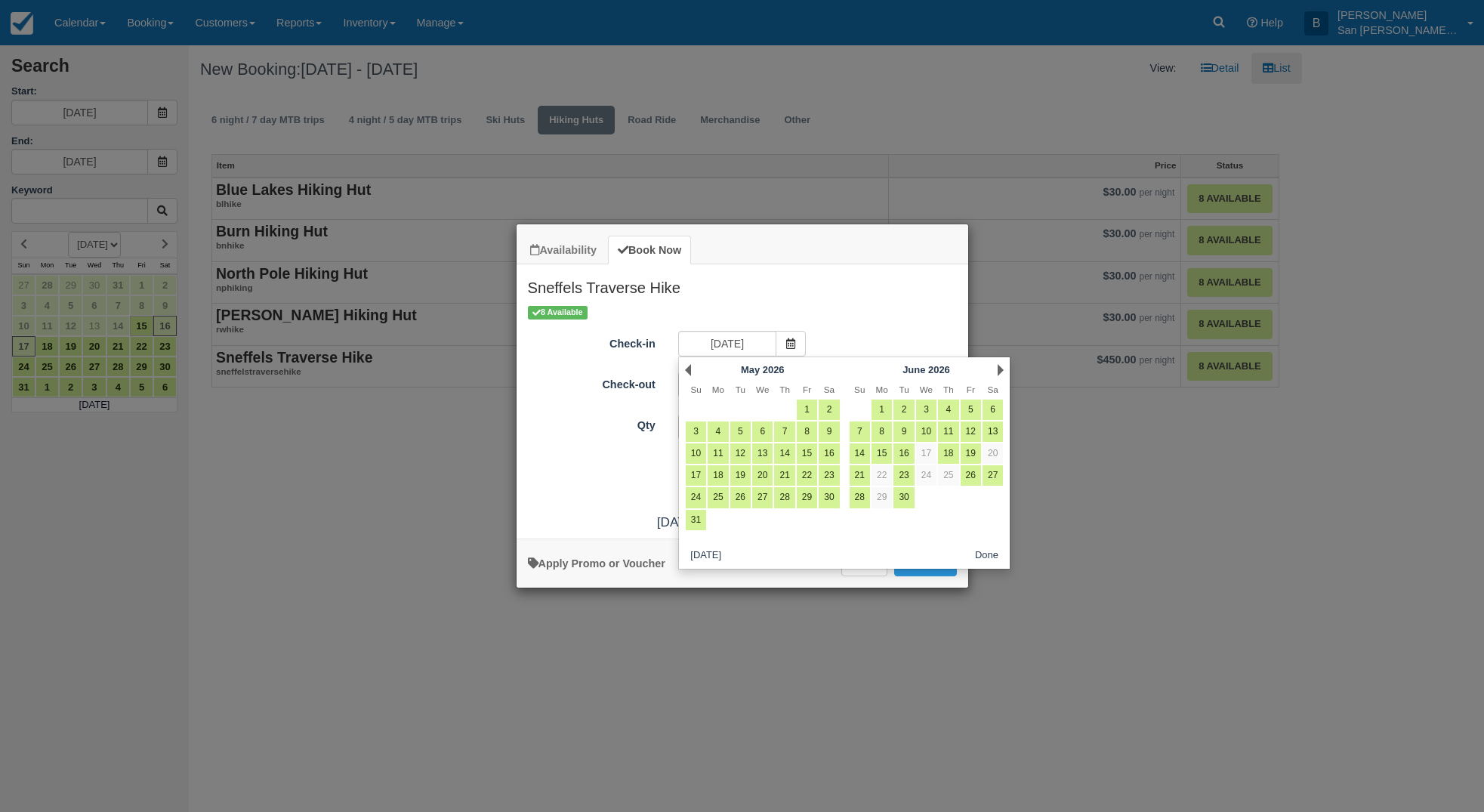
click at [1001, 368] on link "Next" at bounding box center [1001, 370] width 6 height 12
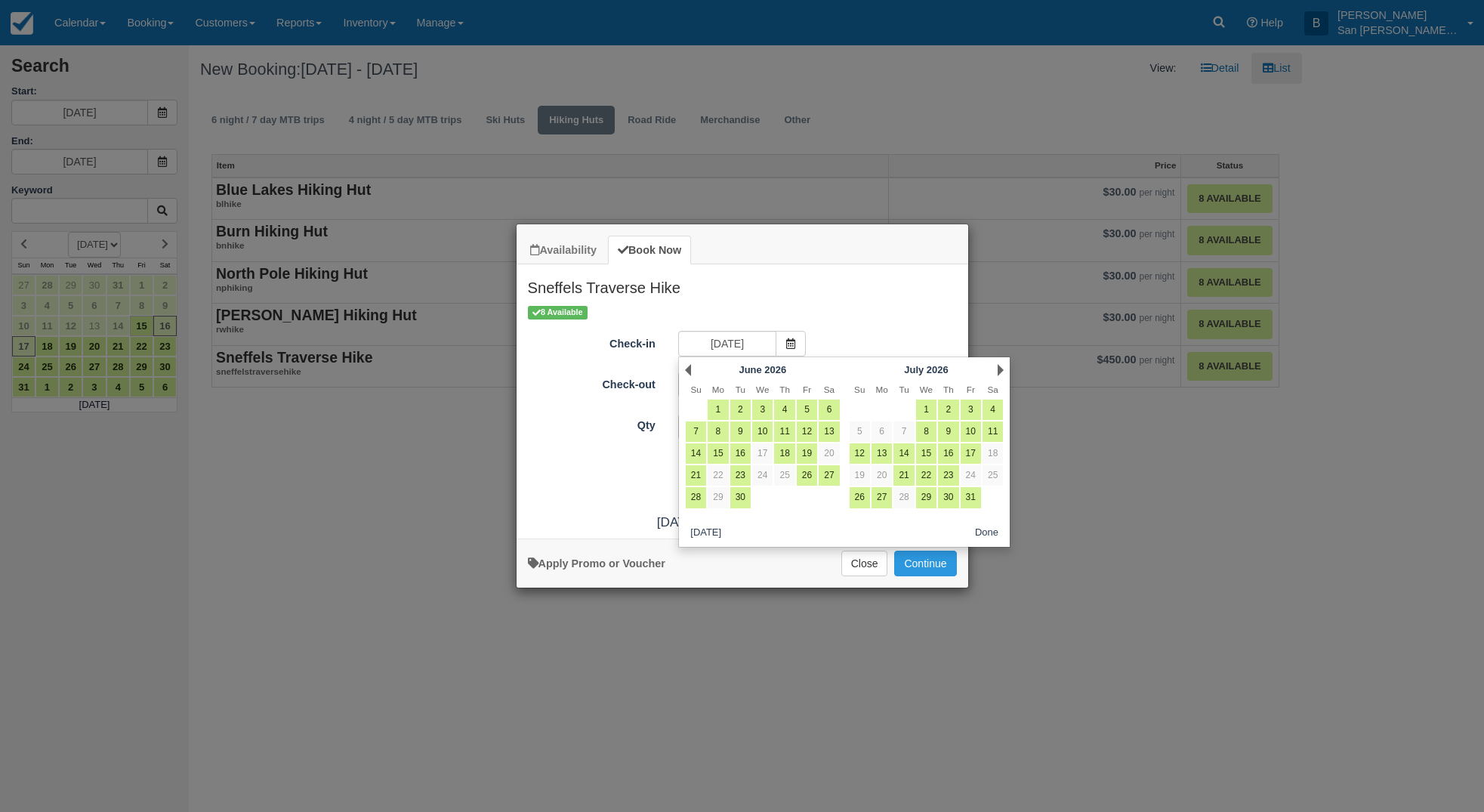
click at [1001, 368] on link "Next" at bounding box center [1001, 370] width 6 height 12
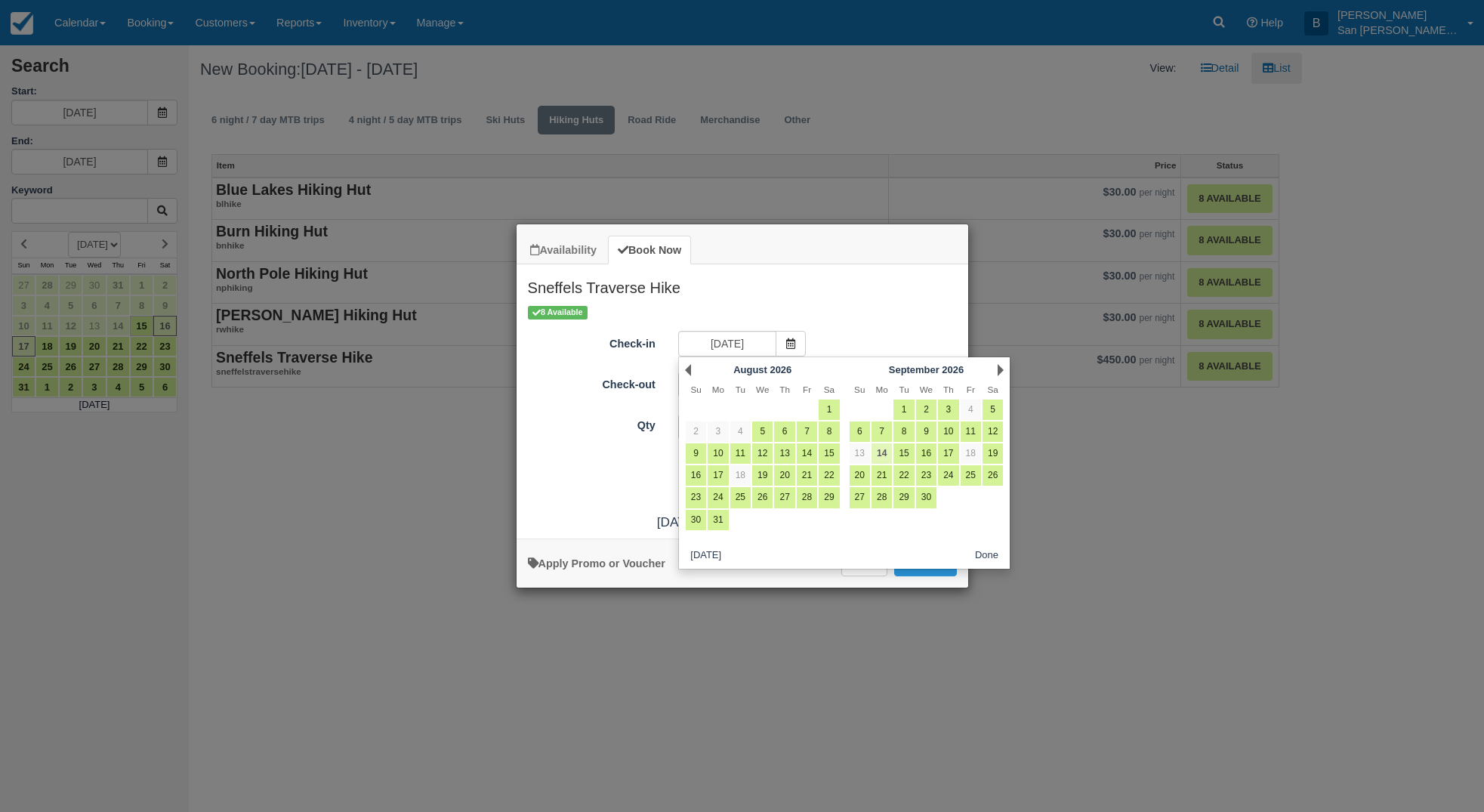
click at [883, 449] on link "14" at bounding box center [882, 453] width 21 height 21
type input "09/14/26"
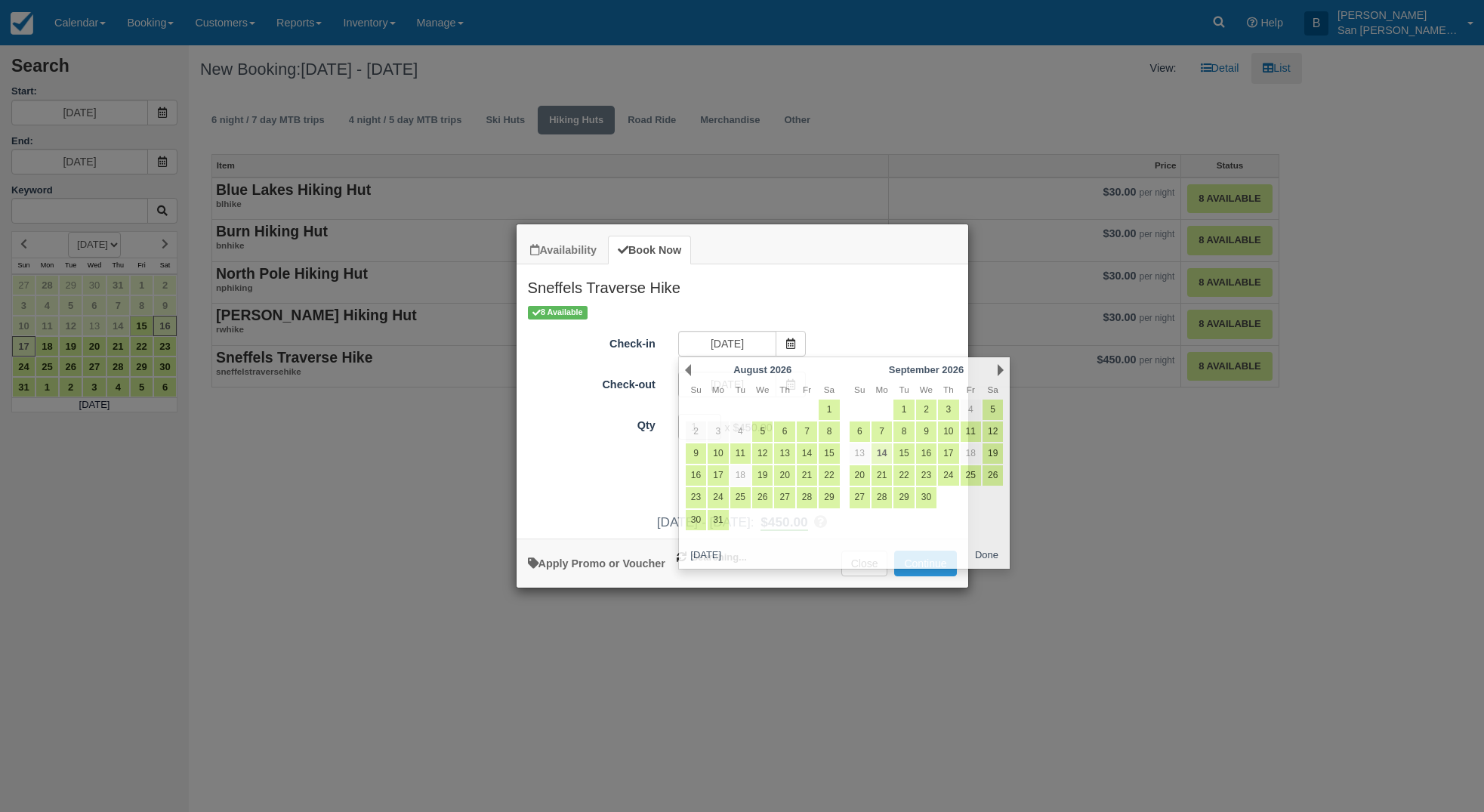
type input "09/15/26"
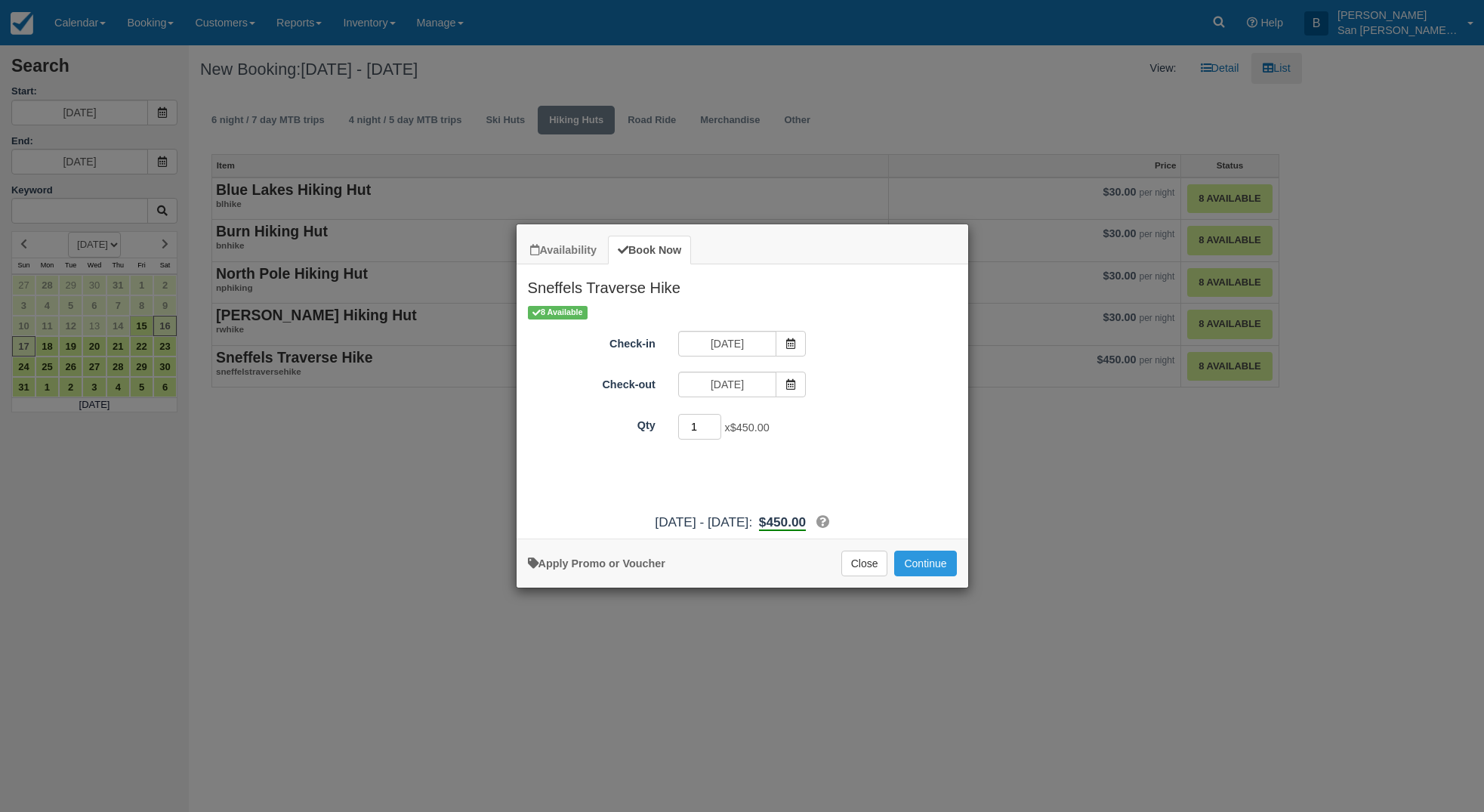
drag, startPoint x: 699, startPoint y: 420, endPoint x: 676, endPoint y: 420, distance: 23.0
click at [676, 420] on div "1 x $450.00 Required." at bounding box center [798, 429] width 264 height 30
type input "8"
click at [922, 564] on button "Continue" at bounding box center [925, 563] width 62 height 26
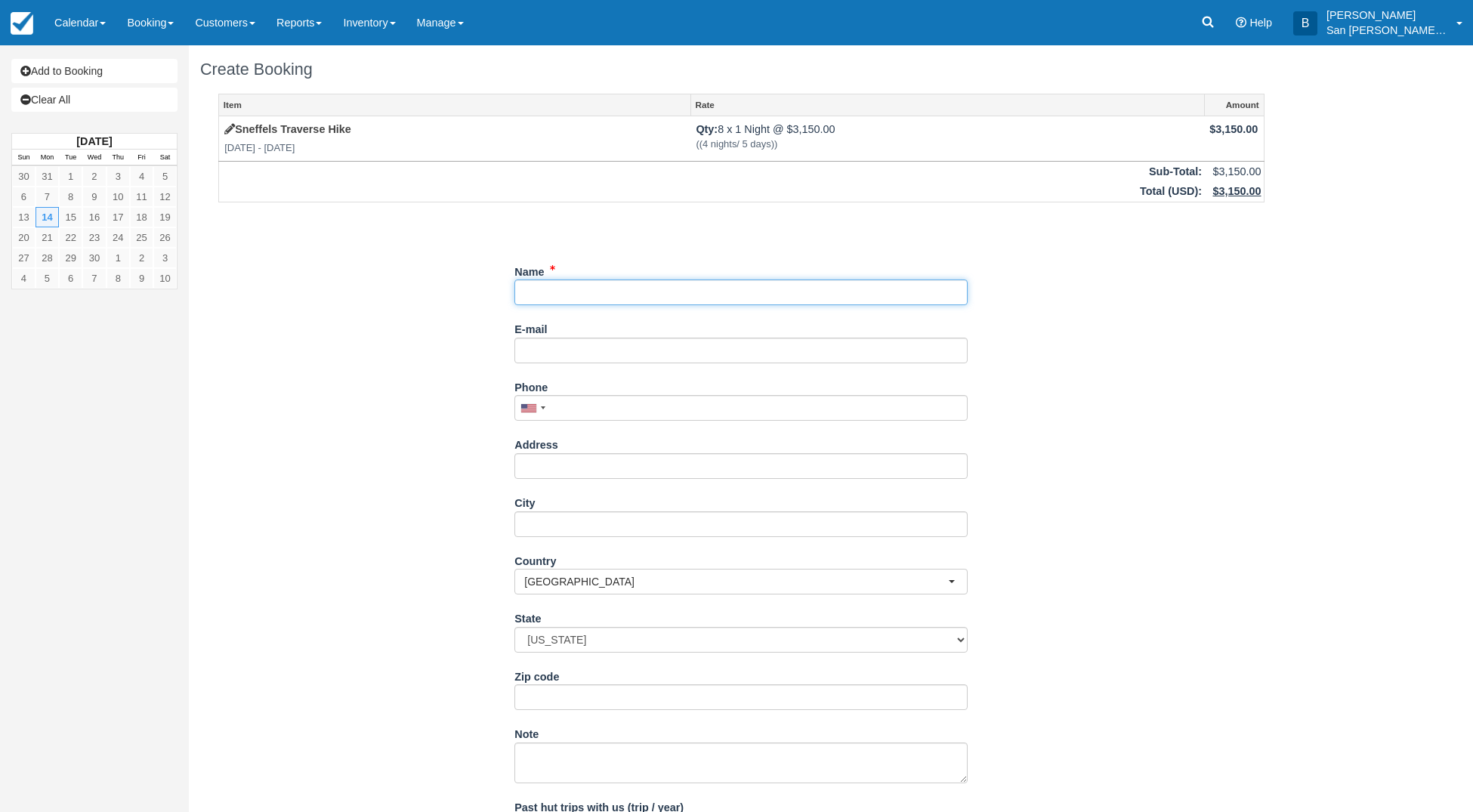
click at [556, 297] on input "Name" at bounding box center [741, 292] width 454 height 26
type input "[PERSON_NAME]"
type input "[PERSON_NAME][EMAIL_ADDRESS][DOMAIN_NAME]"
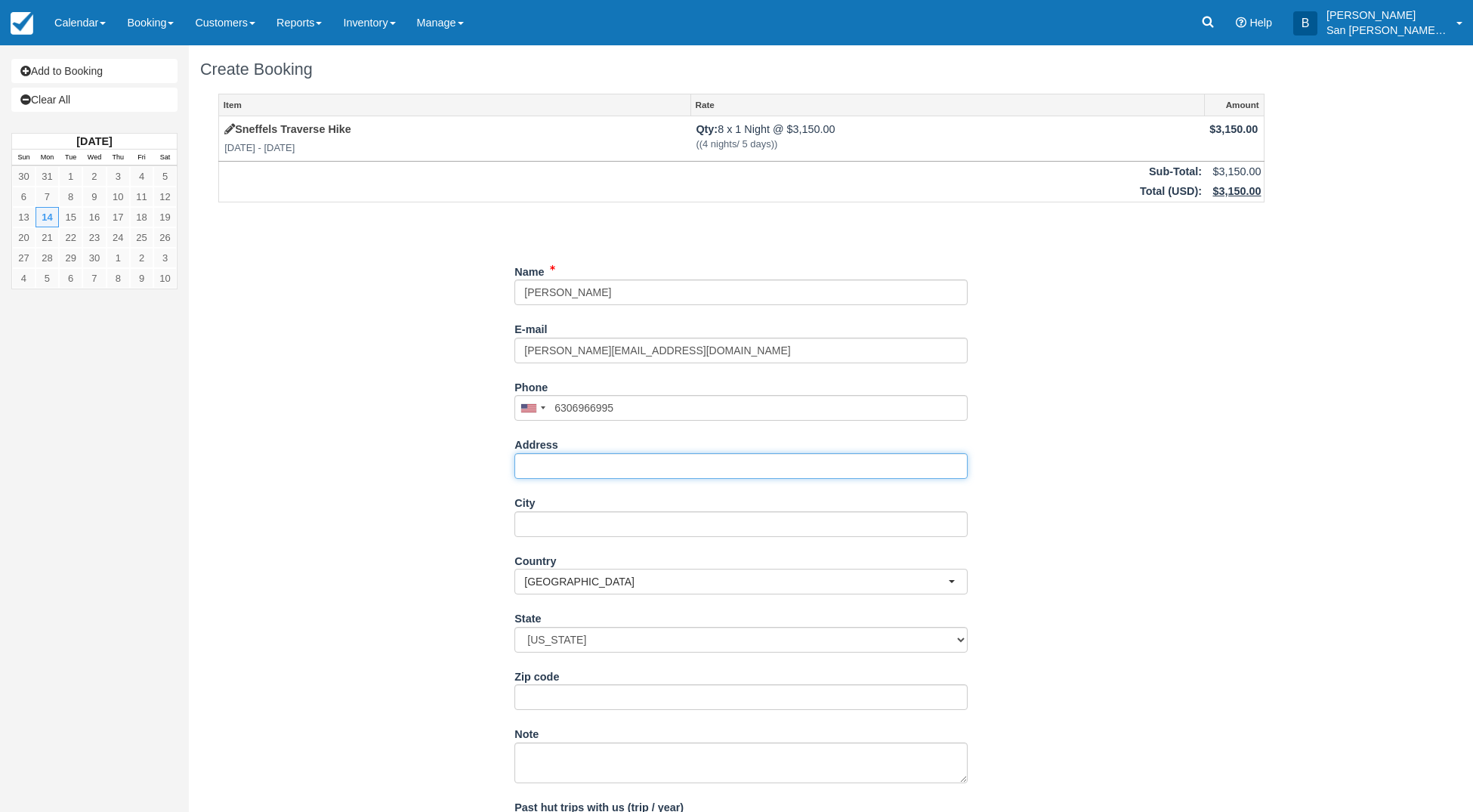
type input "(630) 696-6995"
click at [574, 471] on input "Address" at bounding box center [741, 466] width 454 height 26
type input "0N710 Woodlawn St"
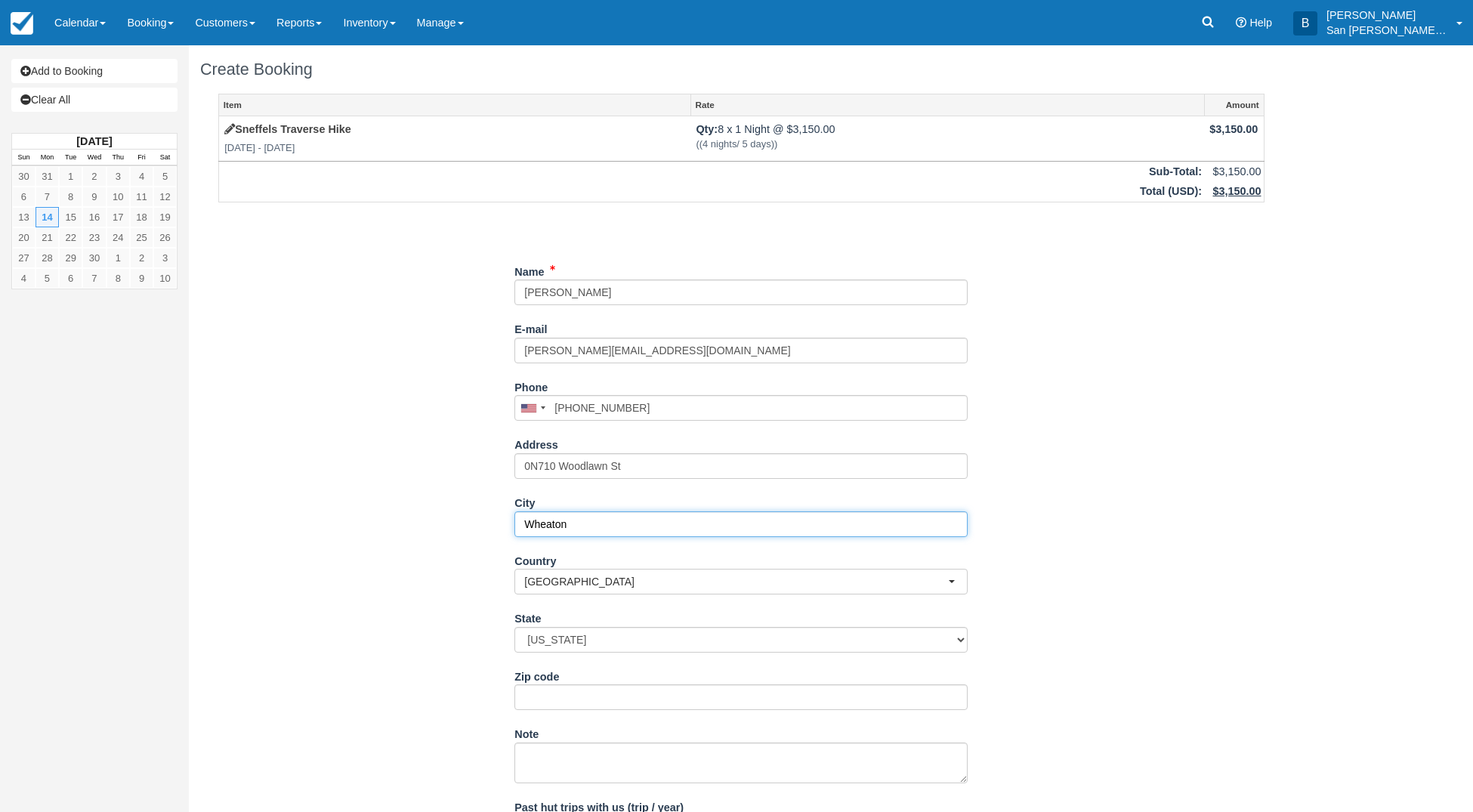
type input "Wheaton"
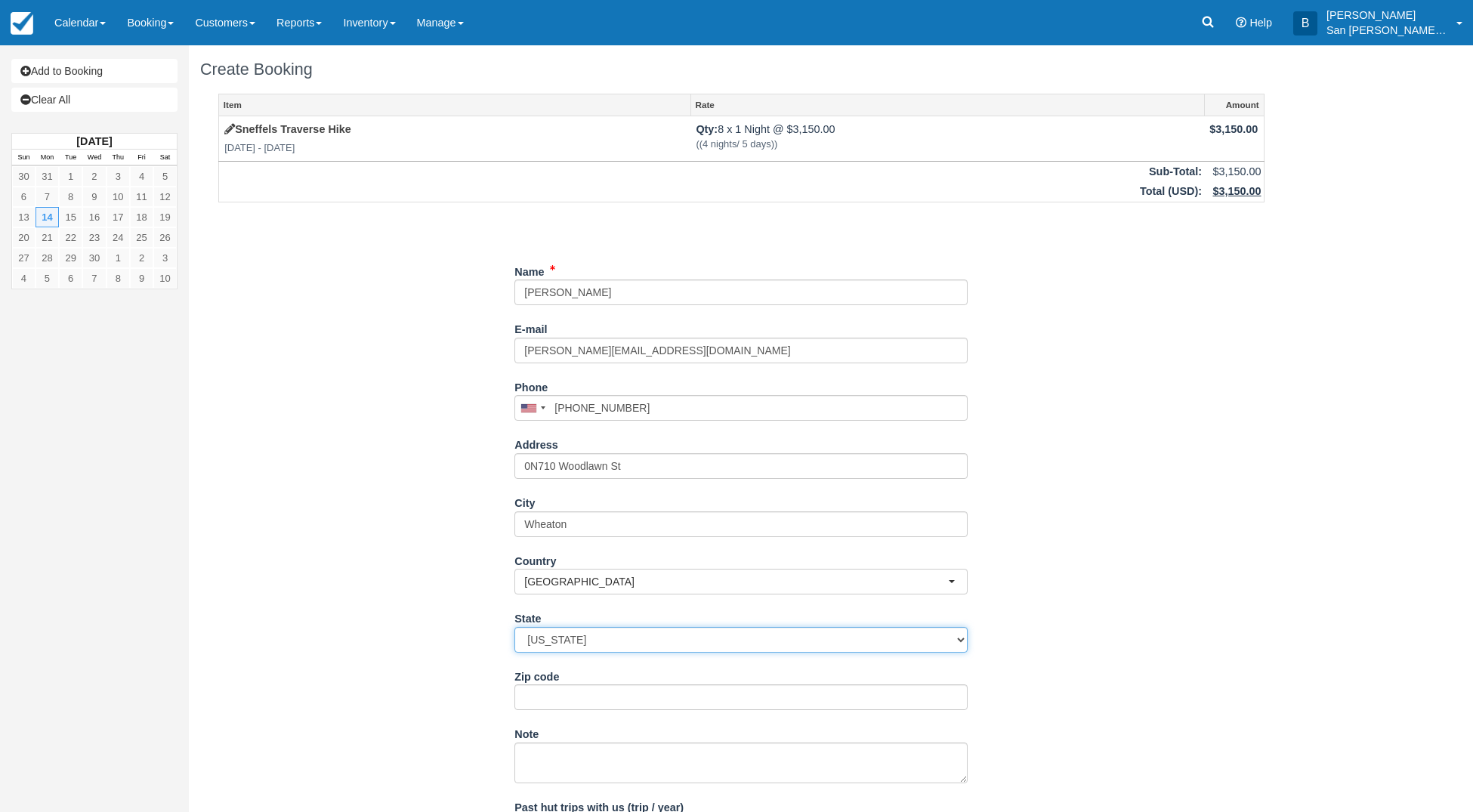
select select "IL"
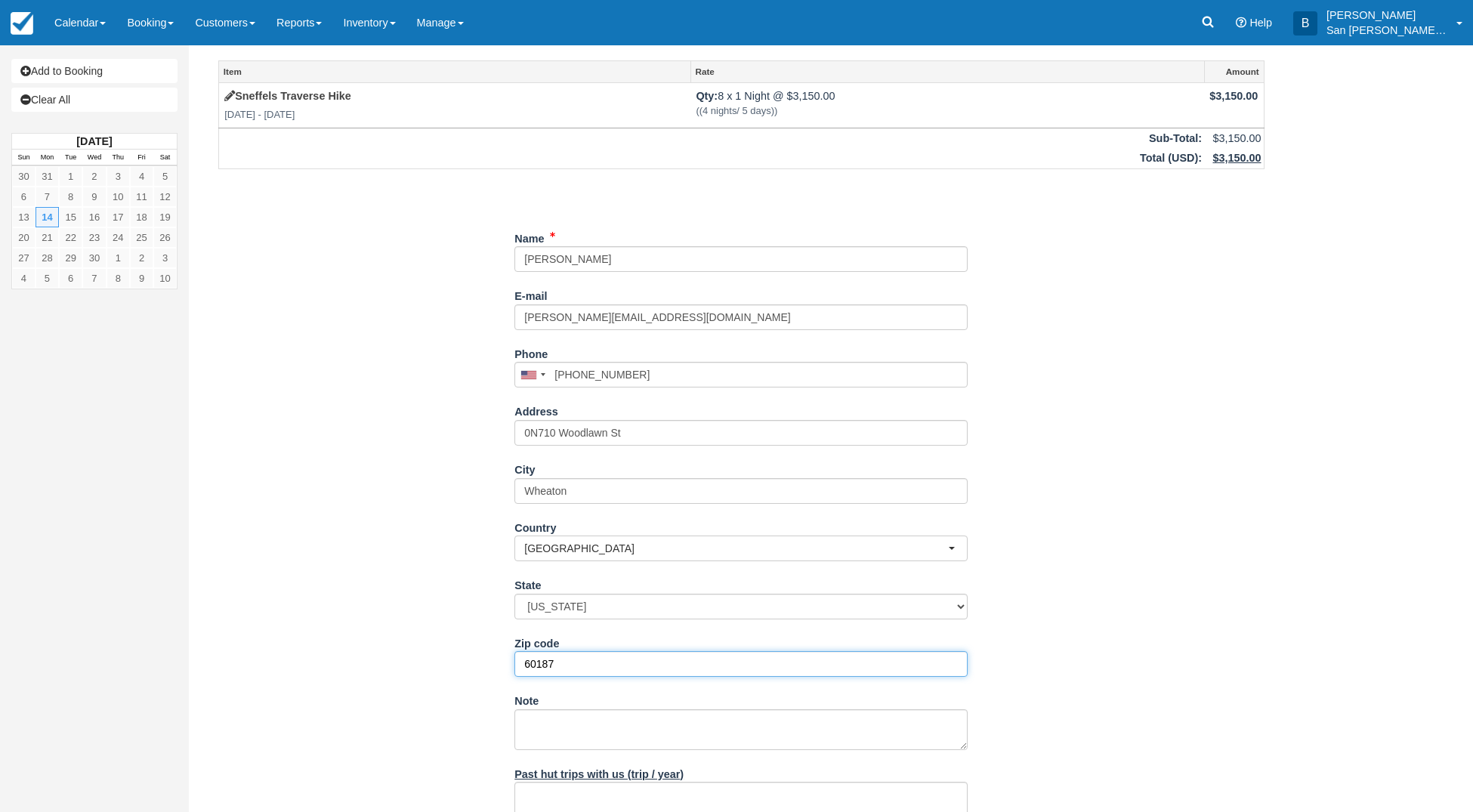
scroll to position [128, 0]
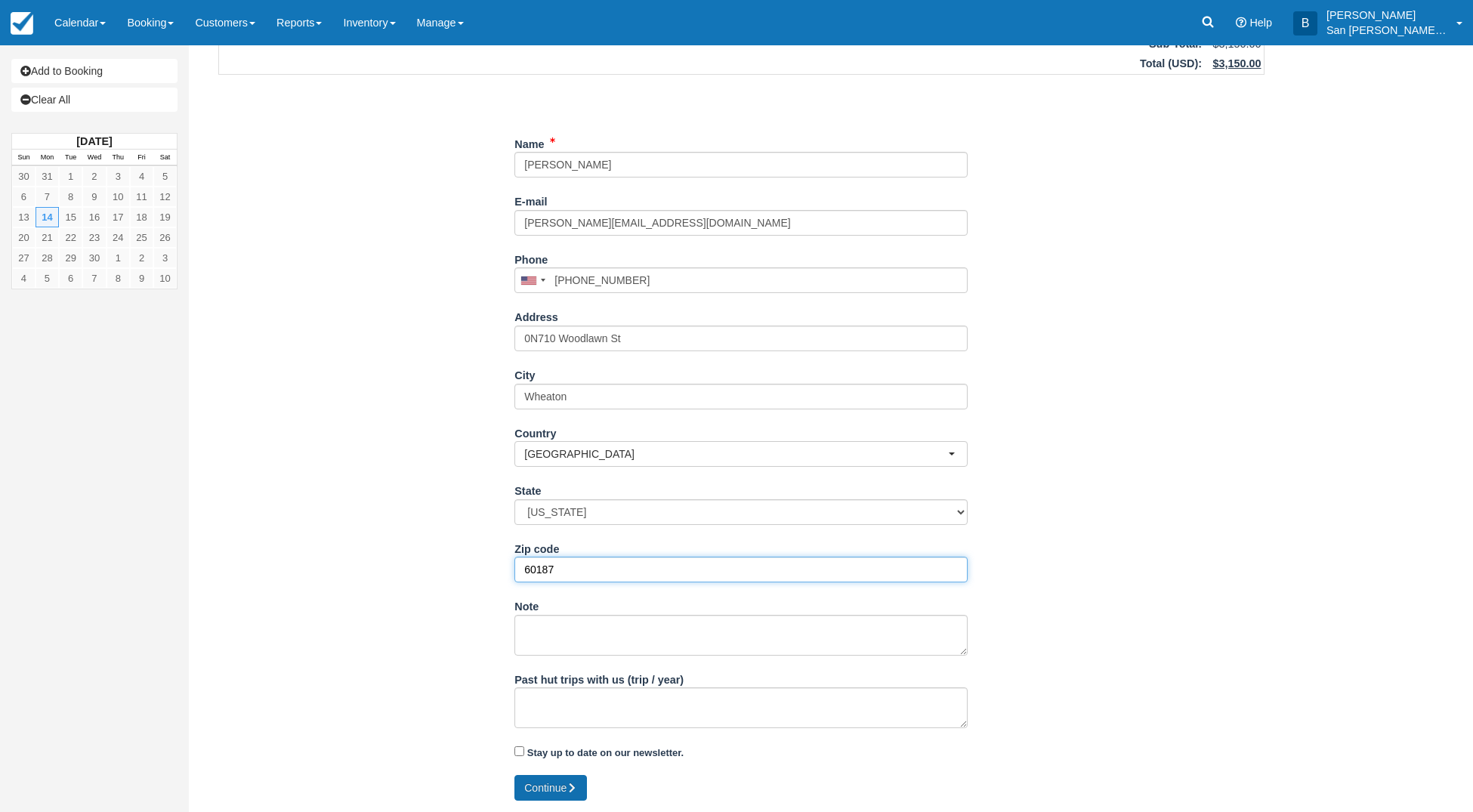
type input "60187"
click at [533, 782] on button "Continue" at bounding box center [551, 787] width 73 height 26
type input "+16306966995"
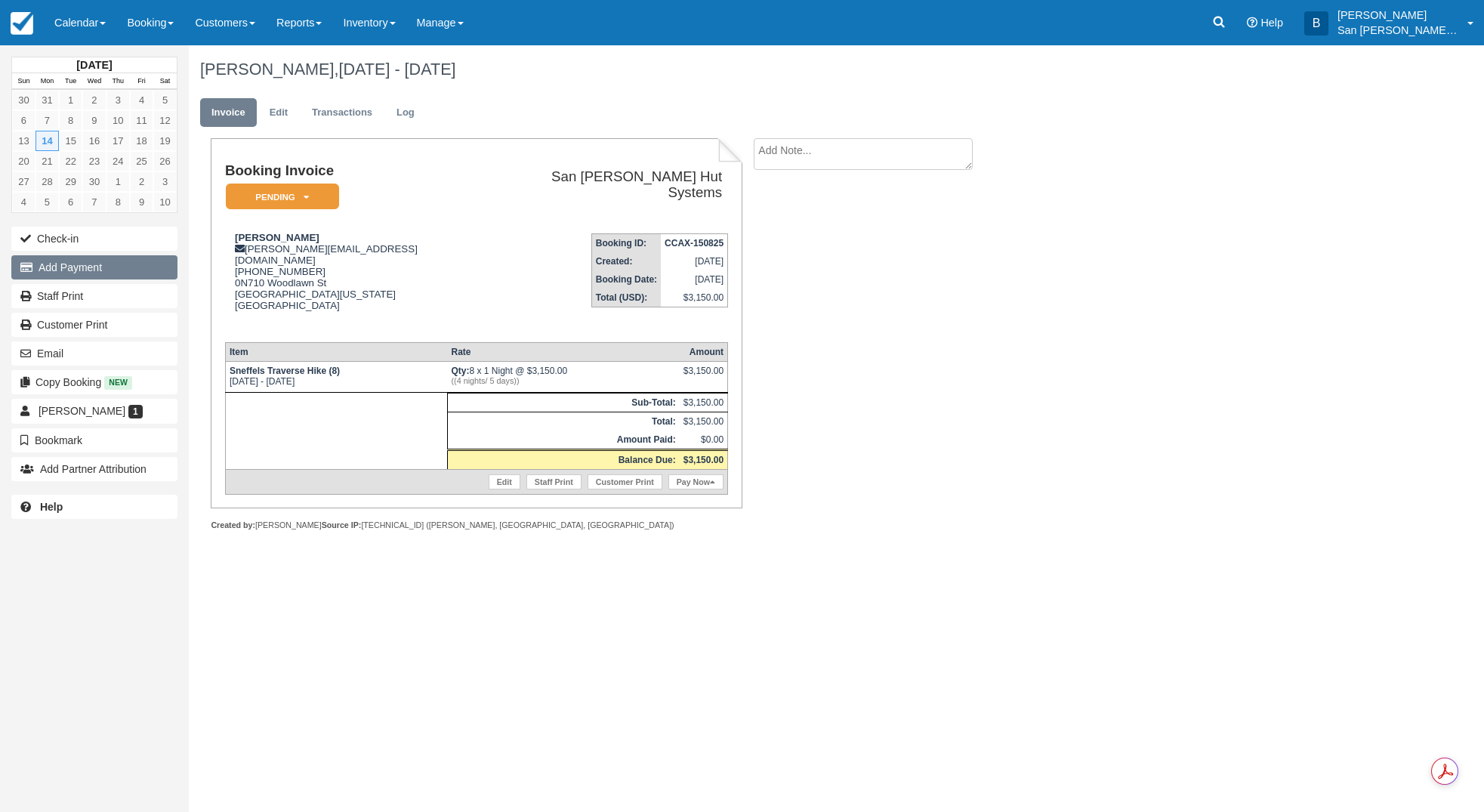
click at [48, 271] on button "Add Payment" at bounding box center [94, 267] width 166 height 24
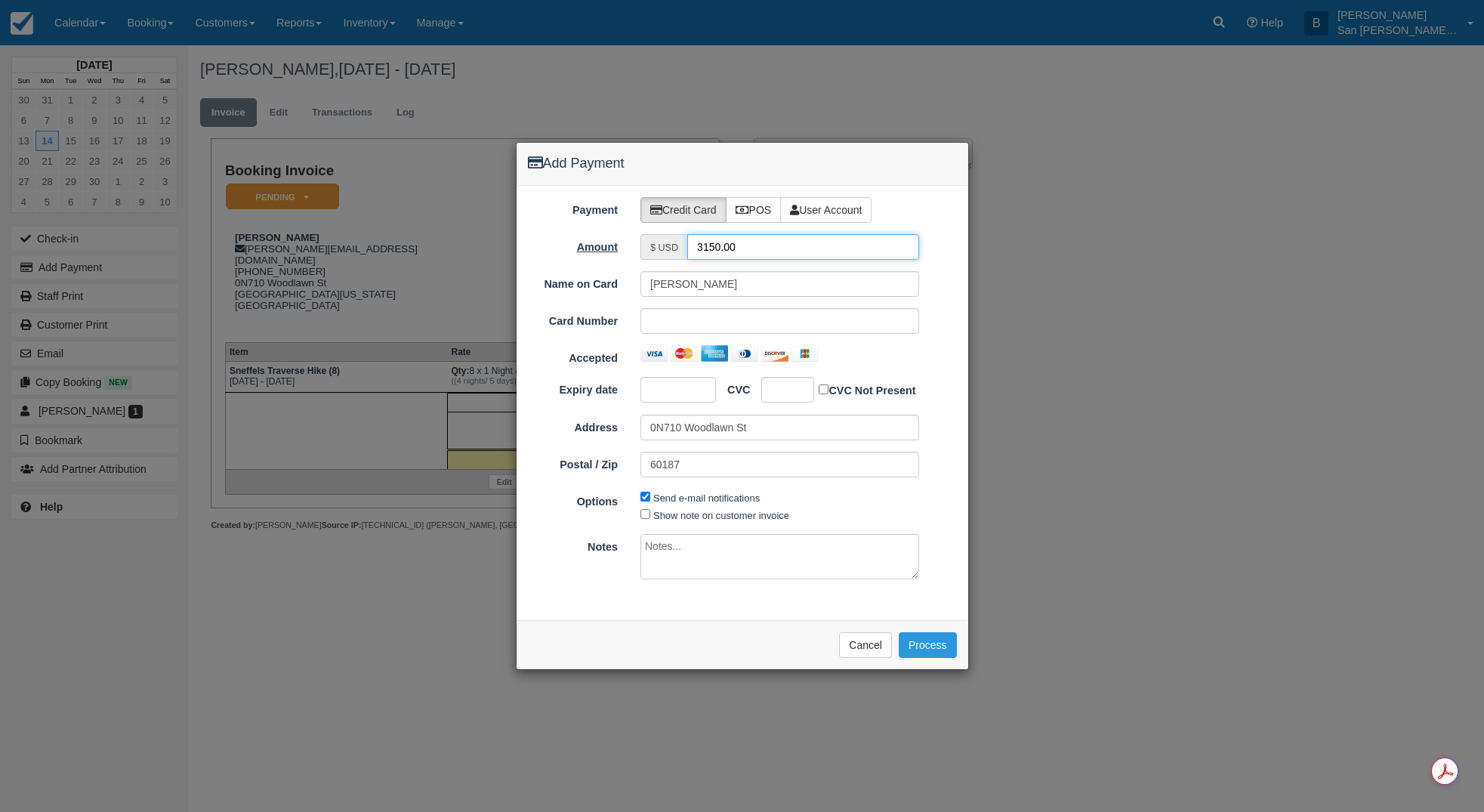
drag, startPoint x: 754, startPoint y: 238, endPoint x: 599, endPoint y: 239, distance: 155.0
click at [599, 239] on div "Amount $ USD 3150.00" at bounding box center [742, 246] width 452 height 26
type input "1575.00"
click at [778, 379] on div at bounding box center [788, 389] width 53 height 26
click at [948, 641] on button "Process" at bounding box center [928, 644] width 58 height 26
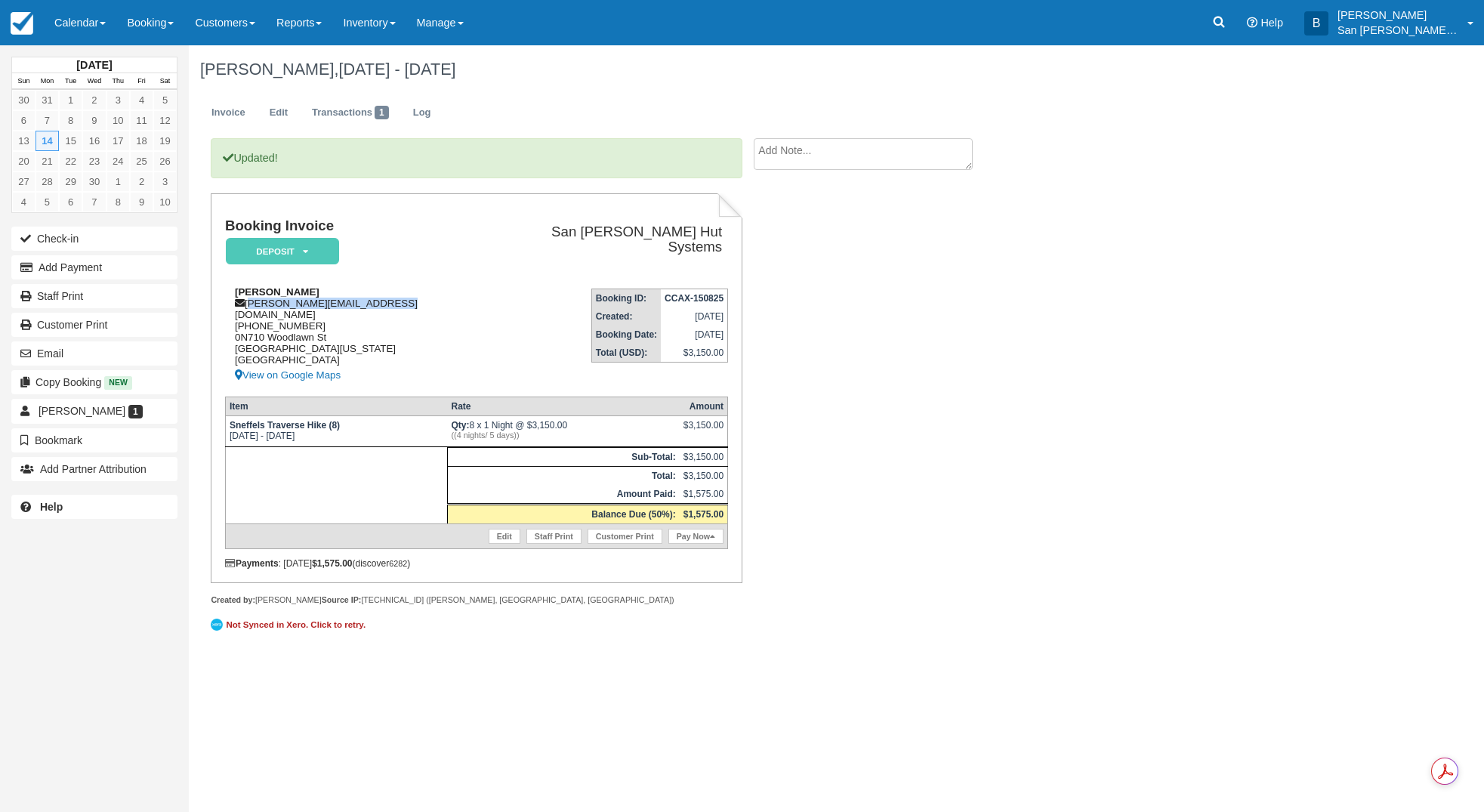
drag, startPoint x: 249, startPoint y: 301, endPoint x: 410, endPoint y: 302, distance: 161.0
click at [418, 301] on div "[PERSON_NAME] [PERSON_NAME][EMAIL_ADDRESS][DOMAIN_NAME] [PHONE_NUMBER] 0N710 [S…" at bounding box center [358, 335] width 267 height 98
copy div "[PERSON_NAME][EMAIL_ADDRESS][DOMAIN_NAME]"
click at [55, 295] on link "Staff Print" at bounding box center [94, 296] width 166 height 24
click at [432, 110] on link "Log" at bounding box center [421, 113] width 40 height 30
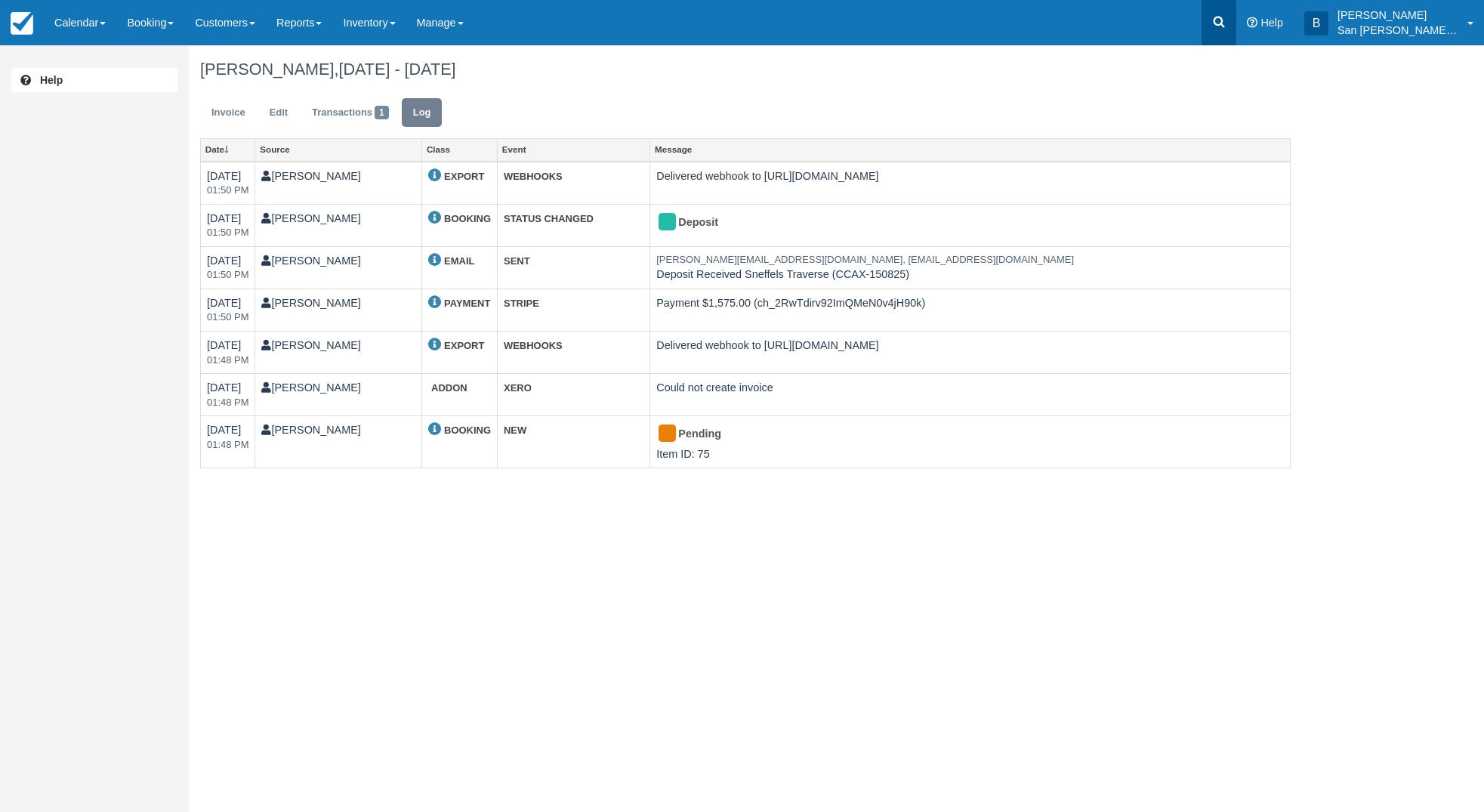
click at [1236, 12] on link at bounding box center [1220, 22] width 35 height 45
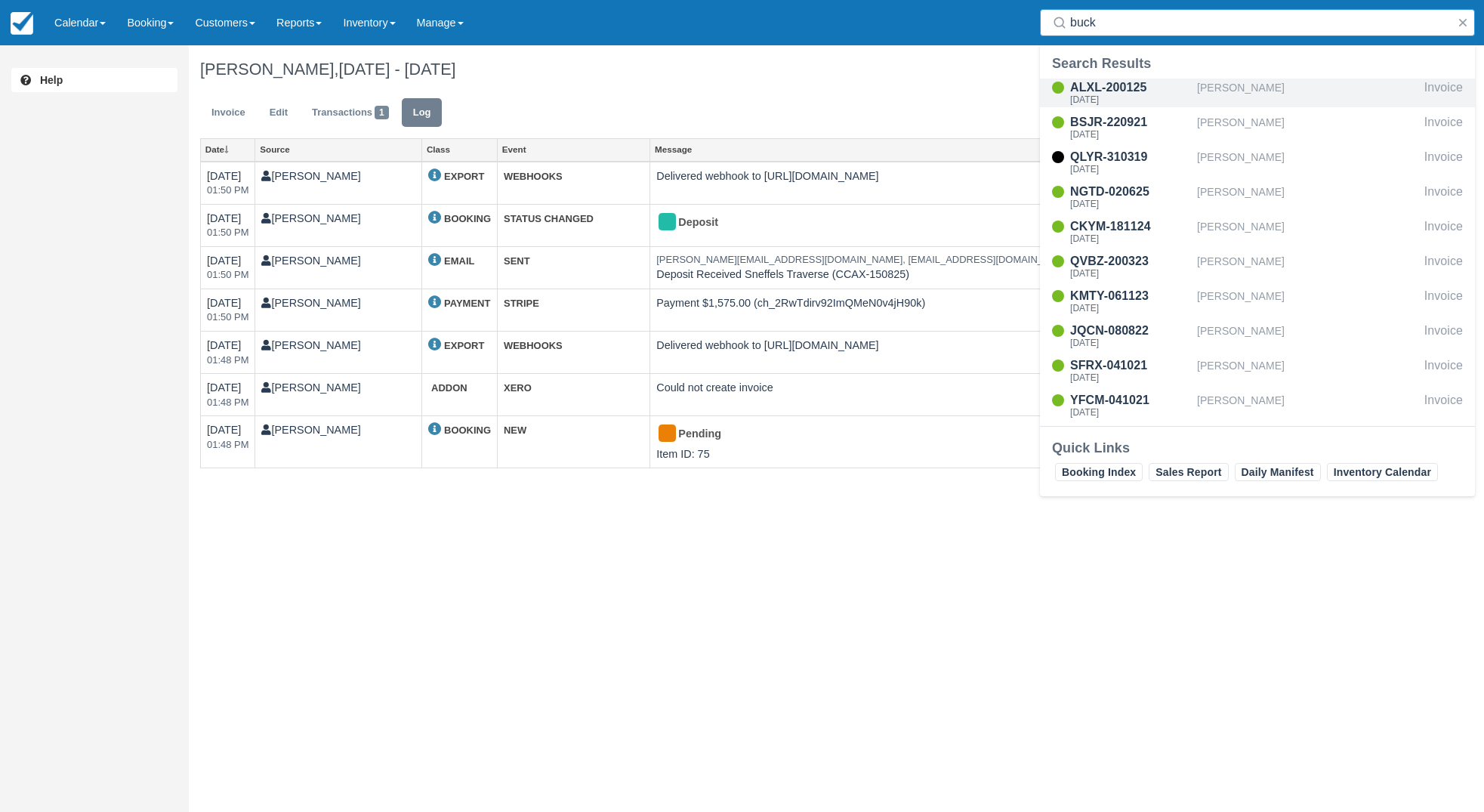
type input "buck"
click at [1120, 87] on div "ALXL-200125" at bounding box center [1130, 88] width 121 height 18
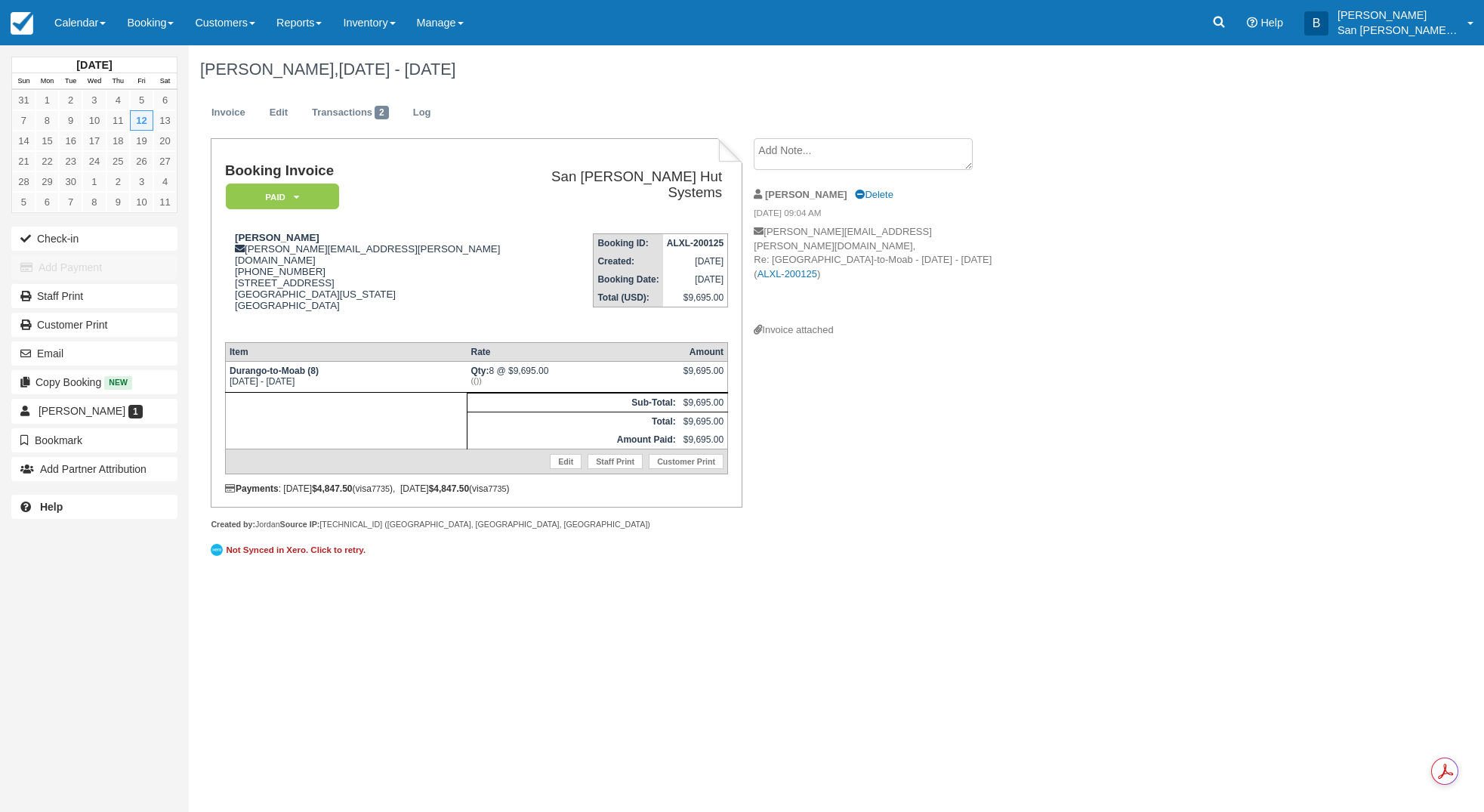
click at [816, 154] on textarea at bounding box center [863, 154] width 219 height 31
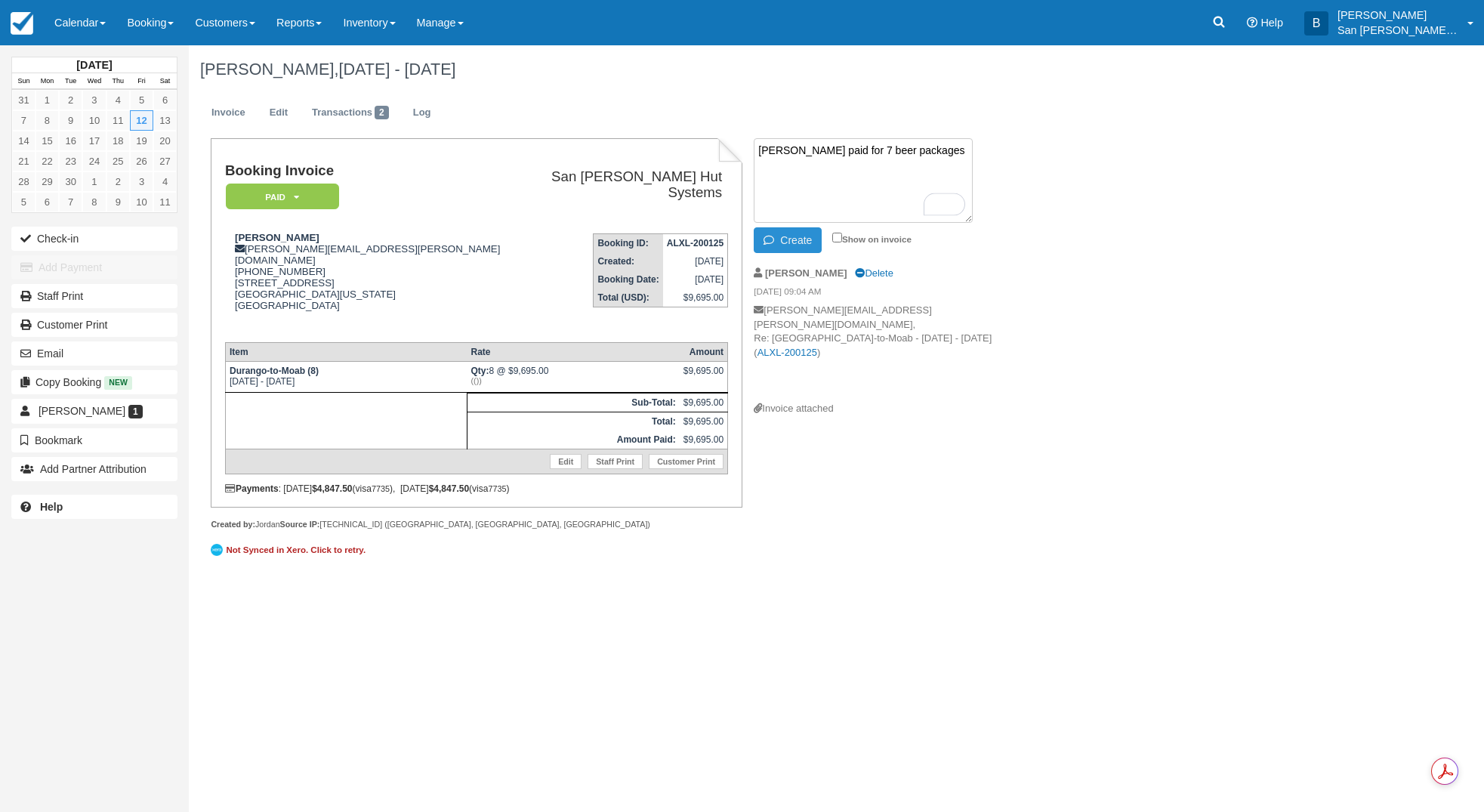
type textarea "Ben Buck paid for 7 beer packages"
click at [791, 237] on button "Create" at bounding box center [787, 240] width 68 height 26
click at [1211, 21] on div "Menu Calendar Customer Inventory Month Week Day Booking Daily Manifest Daily Li…" at bounding box center [742, 22] width 1484 height 45
click at [1227, 22] on icon at bounding box center [1219, 21] width 15 height 15
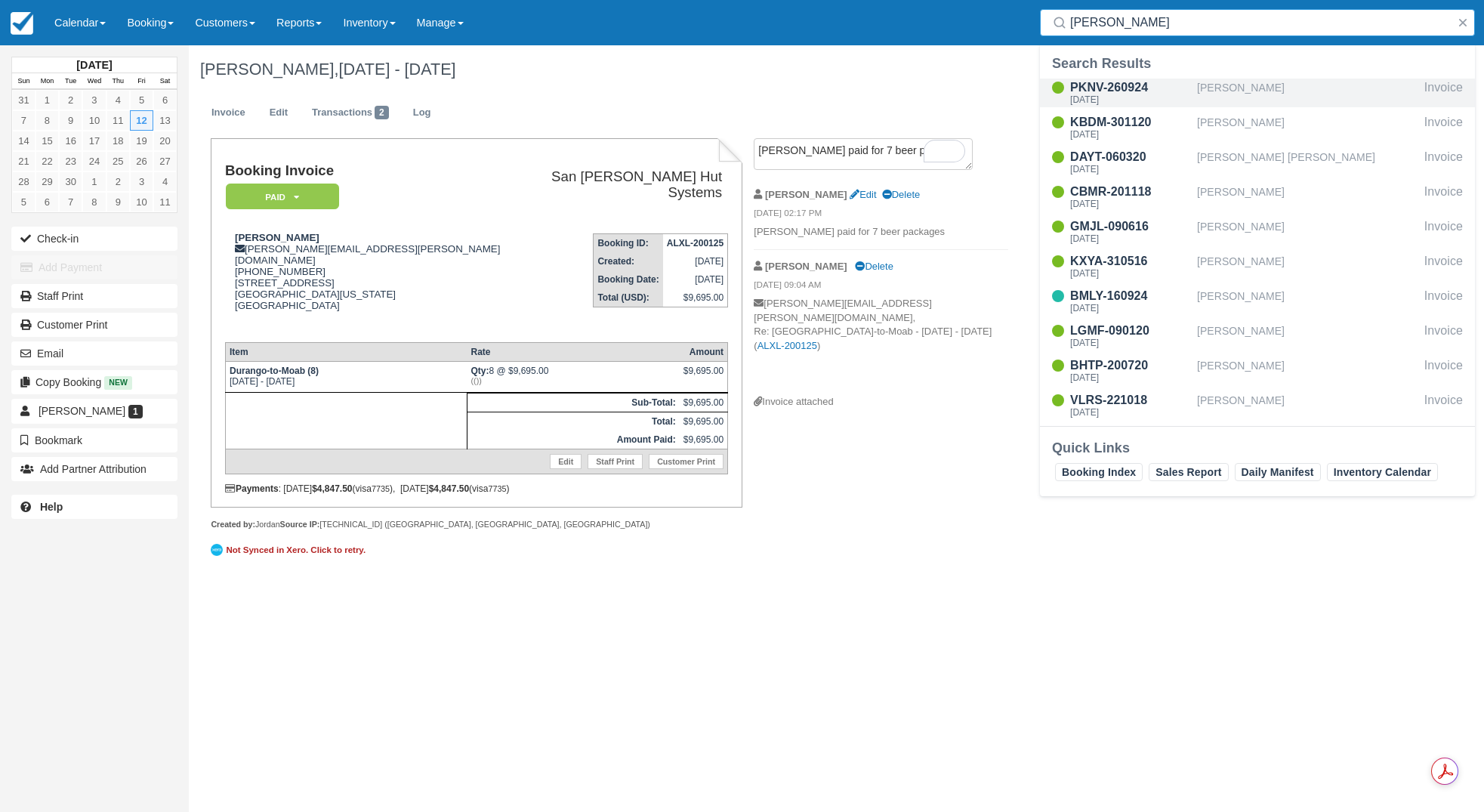
type input "Richardson"
click at [1106, 93] on div "PKNV-260924" at bounding box center [1130, 88] width 121 height 18
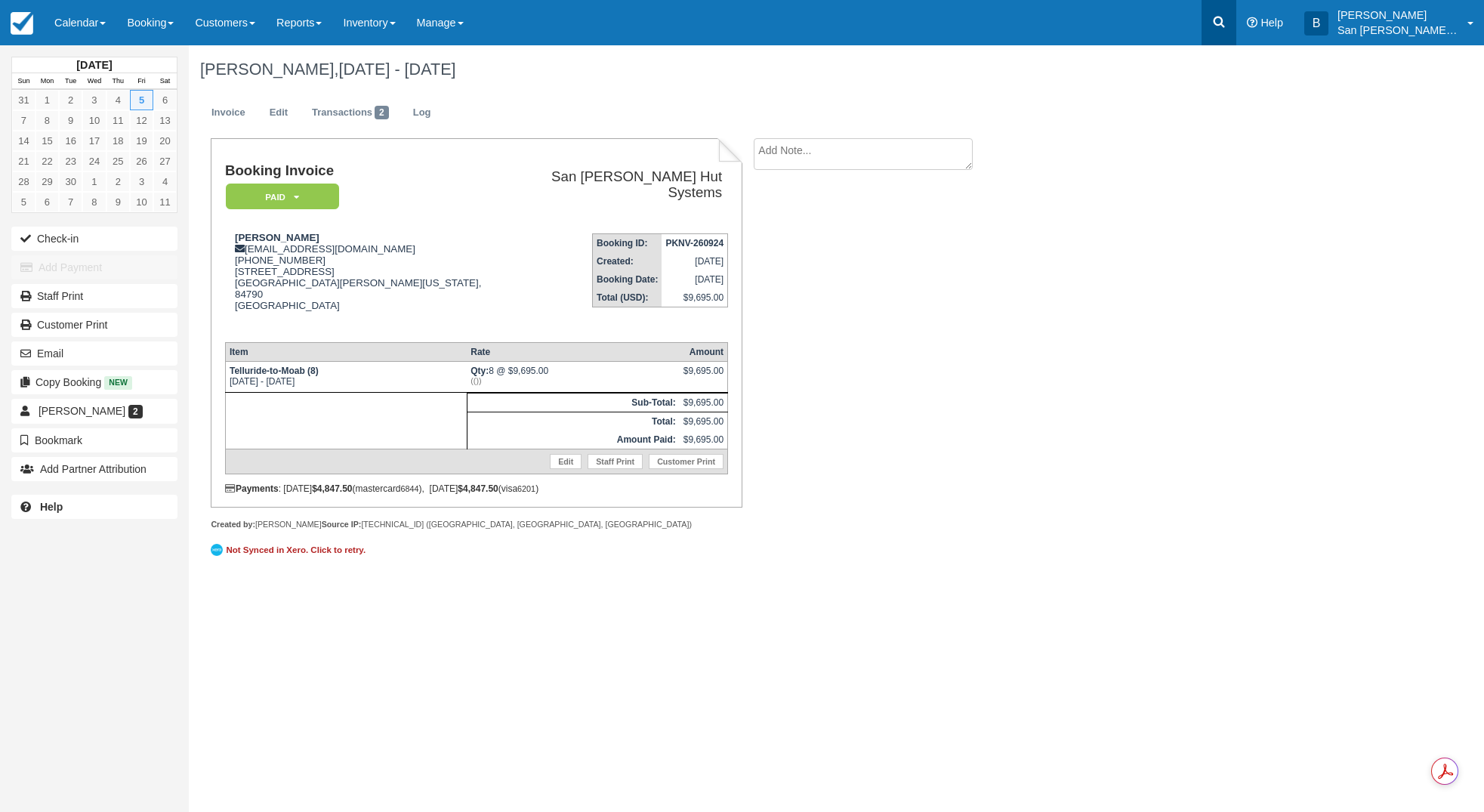
click at [1230, 31] on link at bounding box center [1220, 22] width 35 height 45
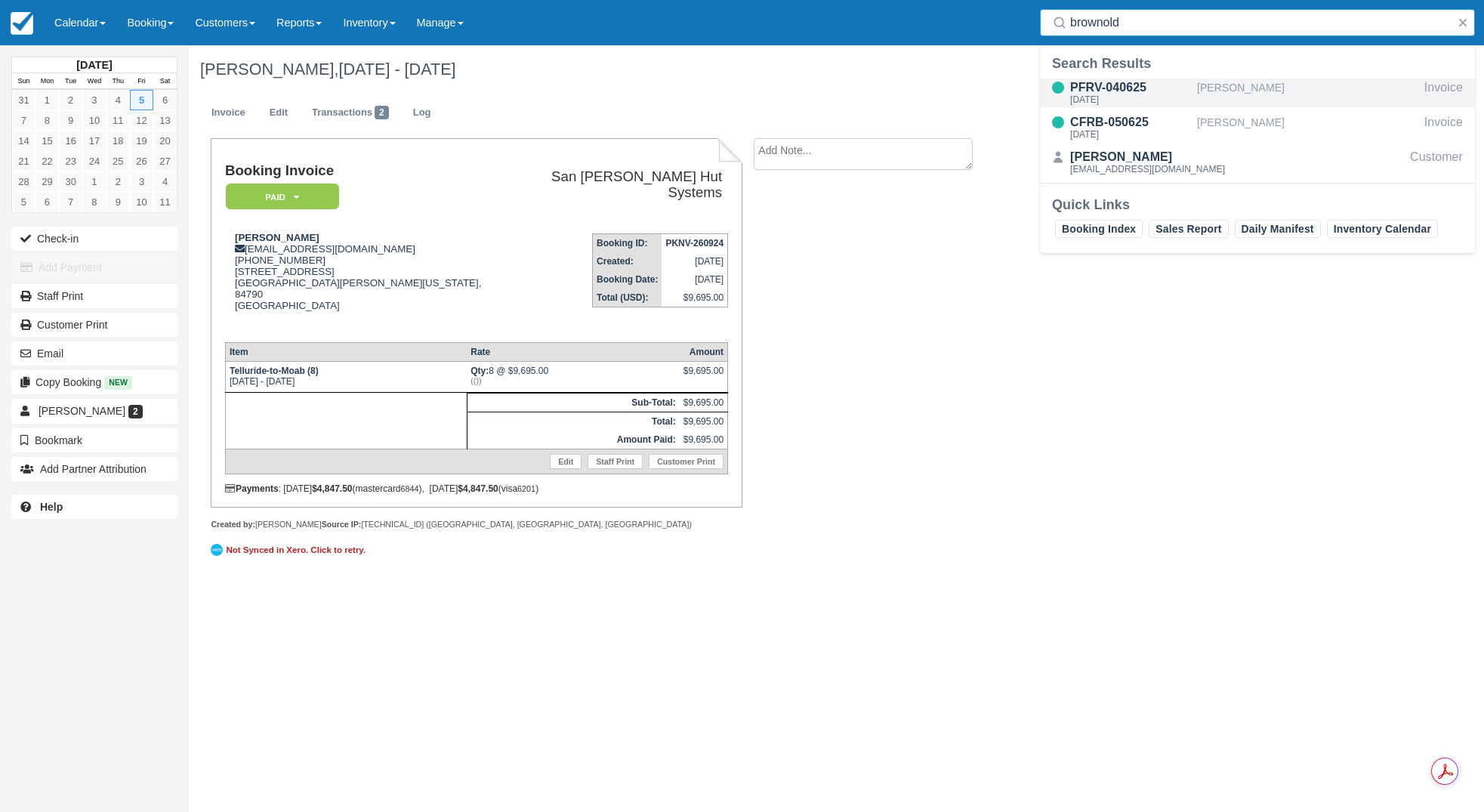
type input "brownold"
click at [1120, 90] on div "PFRV-040625" at bounding box center [1130, 88] width 121 height 18
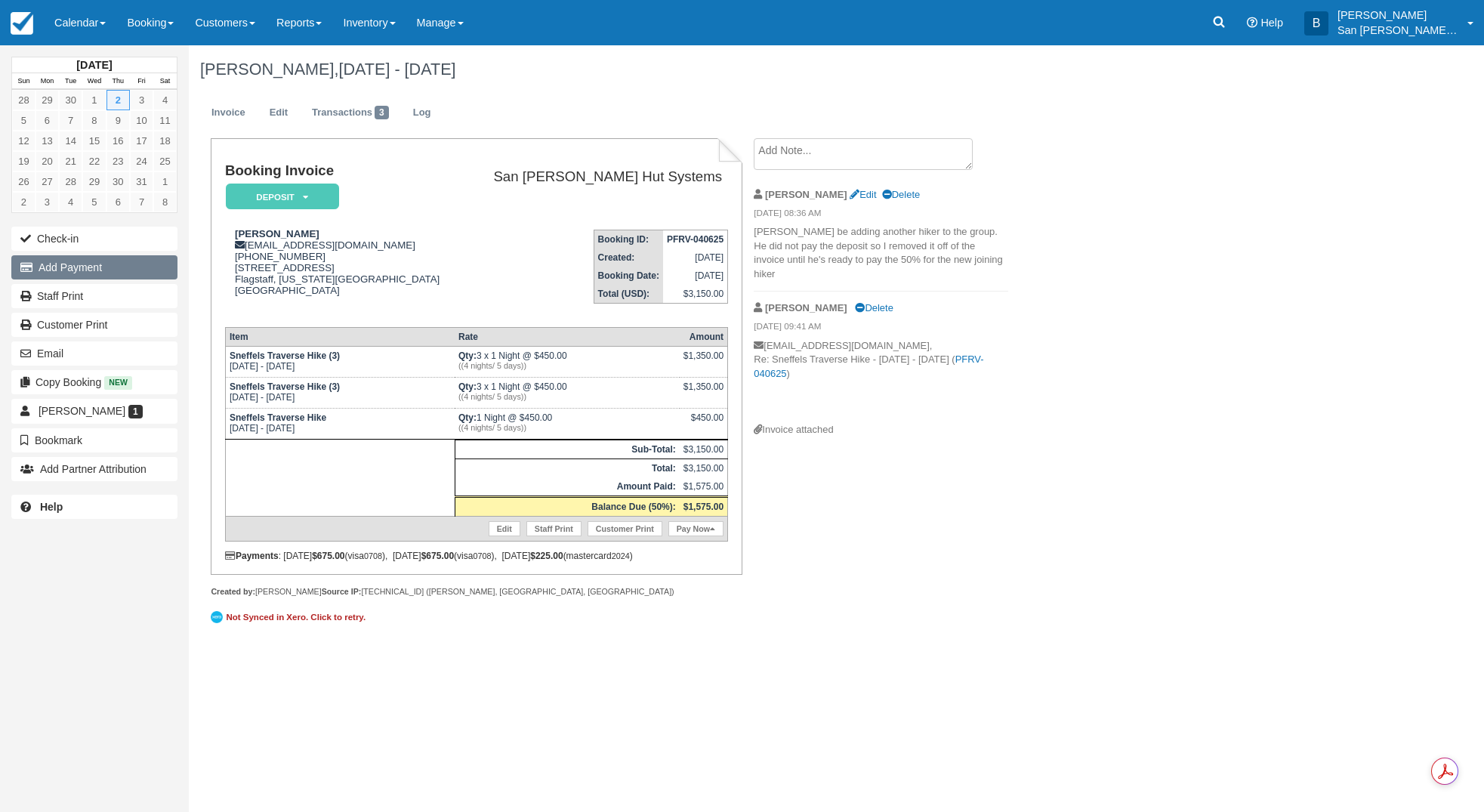
click at [75, 262] on button "Add Payment" at bounding box center [94, 267] width 166 height 24
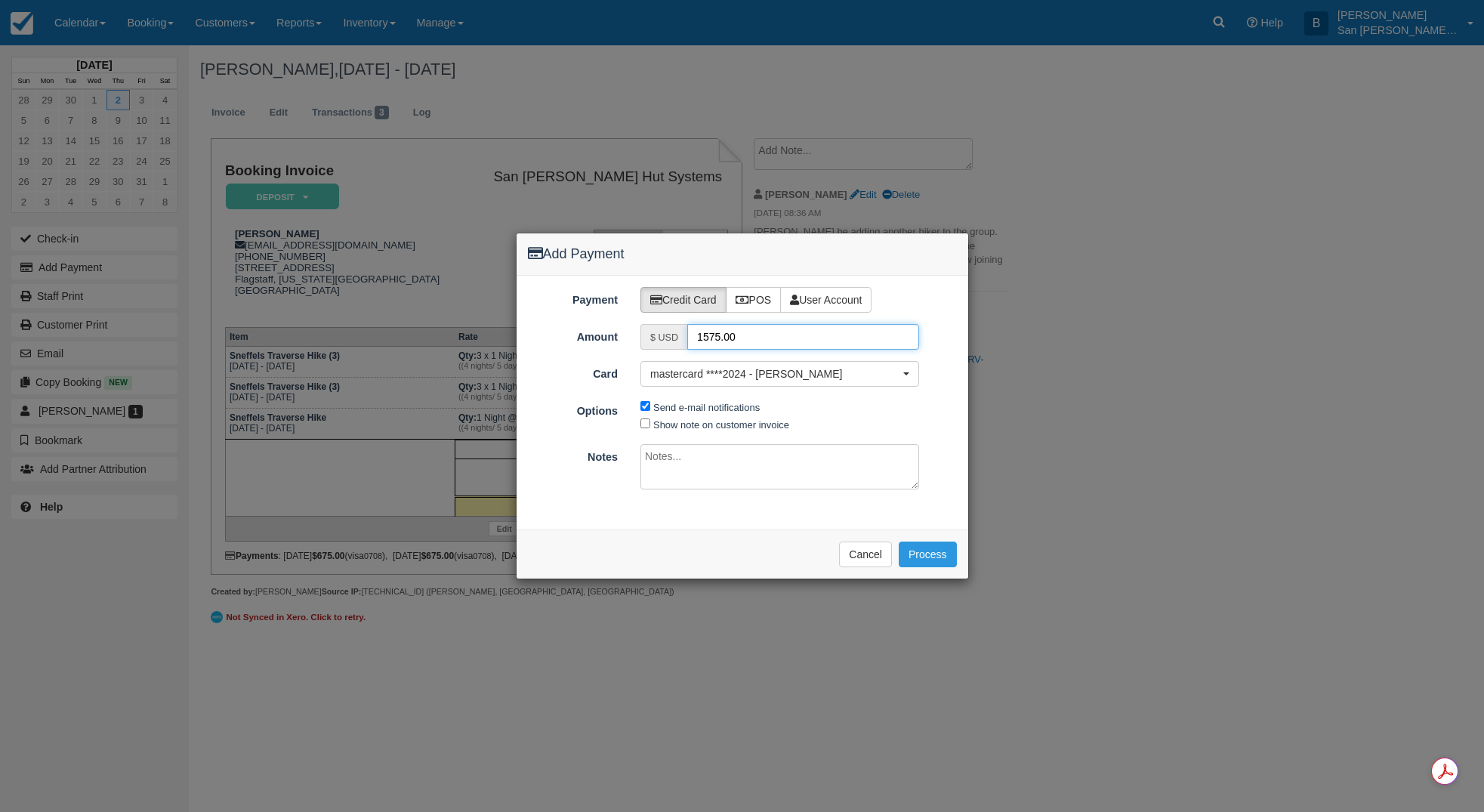
drag, startPoint x: 743, startPoint y: 332, endPoint x: 662, endPoint y: 330, distance: 81.0
click at [662, 330] on div "$ USD 1575.00" at bounding box center [779, 336] width 278 height 26
type input "1350.00"
click at [901, 373] on button "mastercard ****2024 - Tom Brownold" at bounding box center [779, 373] width 278 height 26
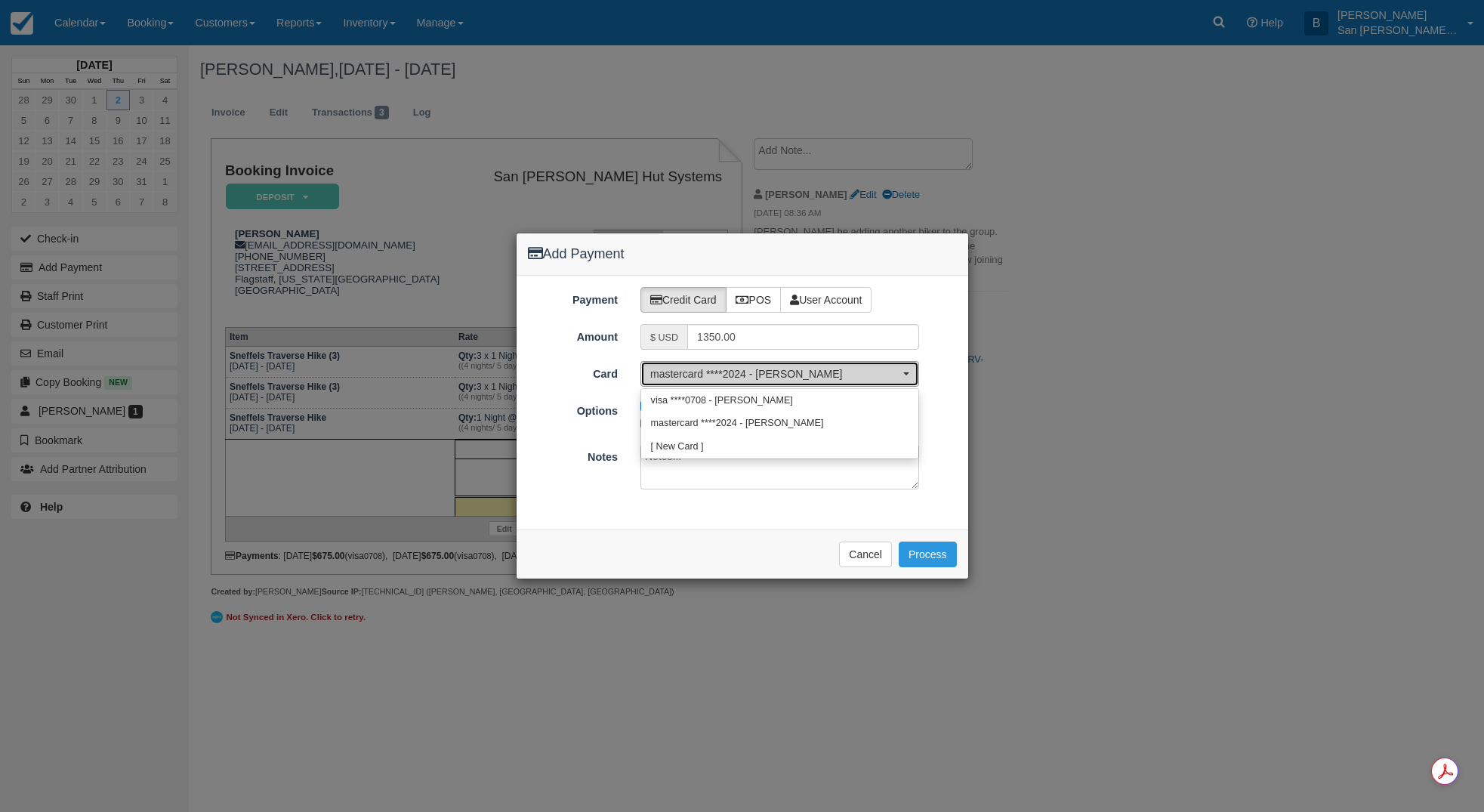
click at [793, 378] on span "mastercard ****2024 - Tom Brownold" at bounding box center [775, 373] width 250 height 15
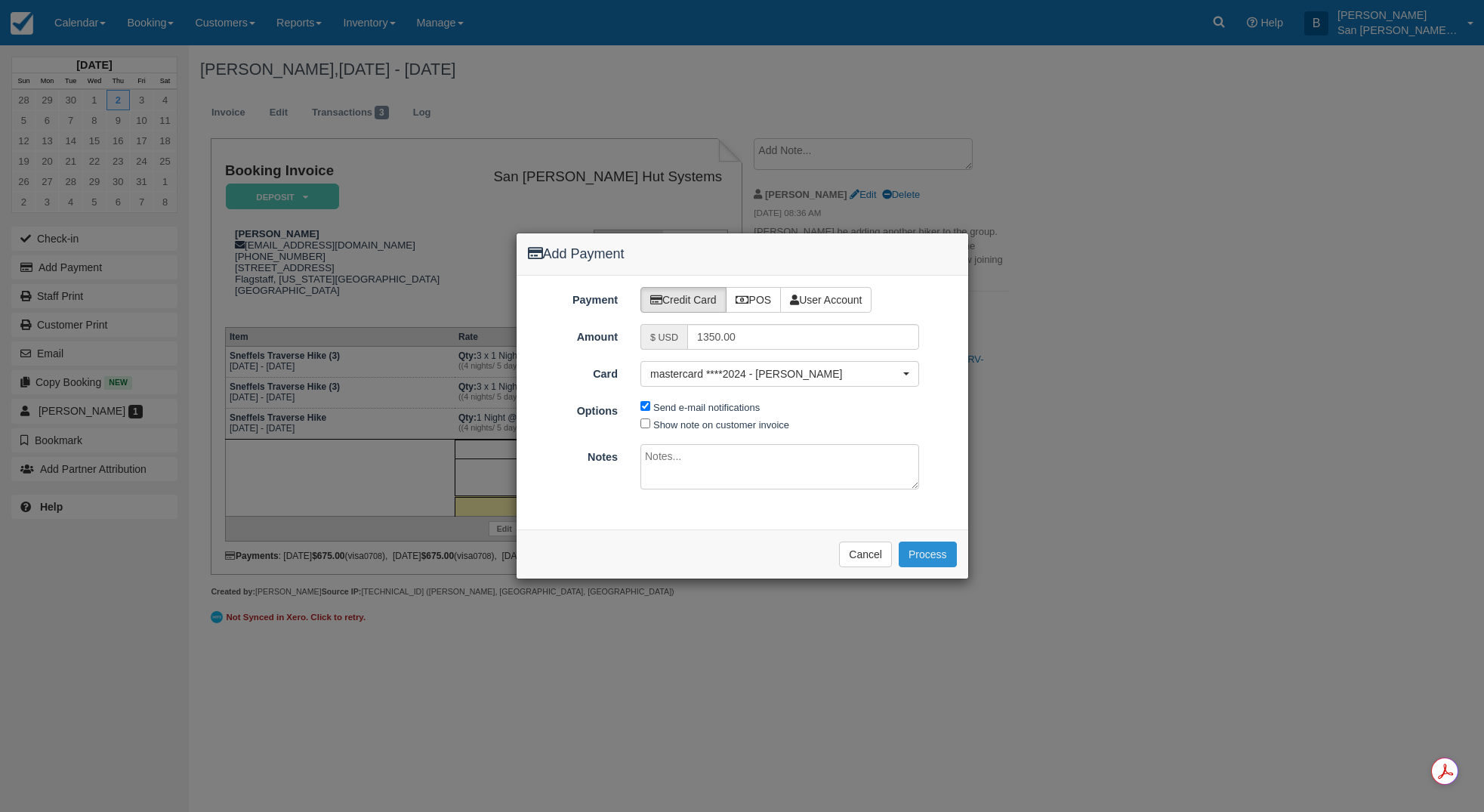
click at [927, 554] on button "Process" at bounding box center [928, 553] width 58 height 26
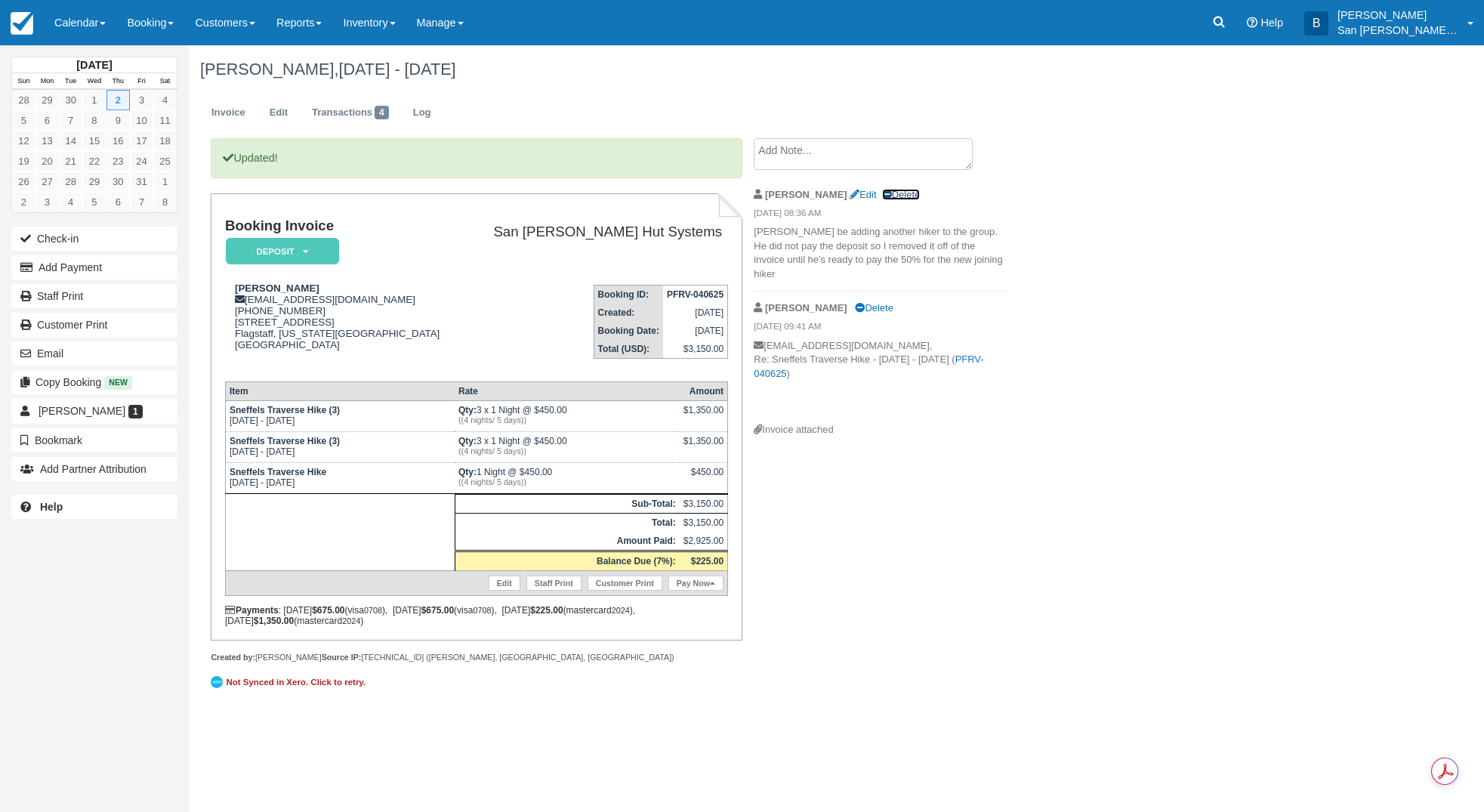
drag, startPoint x: 868, startPoint y: 197, endPoint x: 802, endPoint y: 61, distance: 151.2
click at [882, 197] on link "Delete" at bounding box center [901, 195] width 38 height 12
click at [816, 148] on textarea at bounding box center [863, 154] width 219 height 31
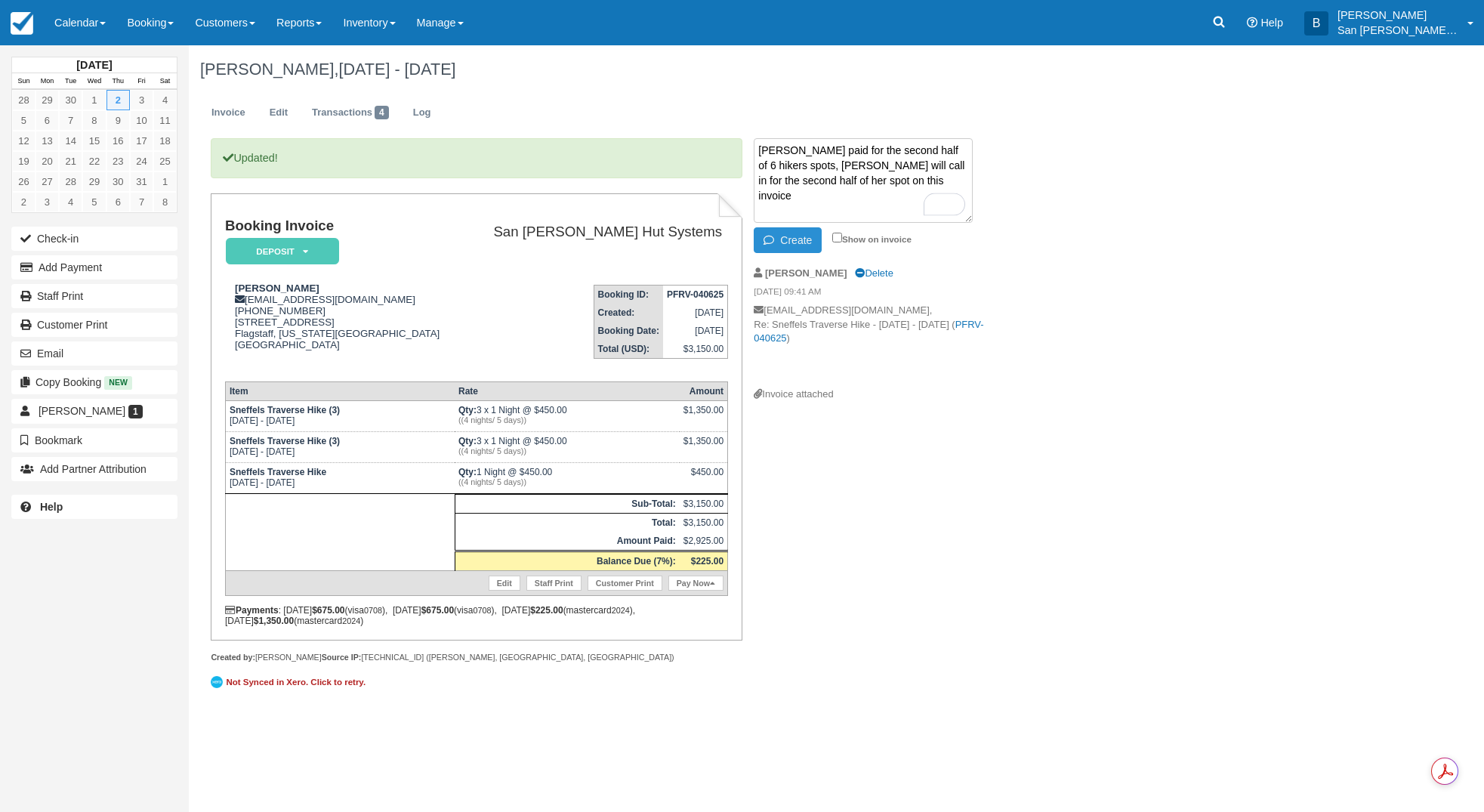
type textarea "Tom paid for the second half of 6 hikers spots, Deb Comly will call in for the …"
click at [799, 235] on button "Create" at bounding box center [787, 240] width 68 height 26
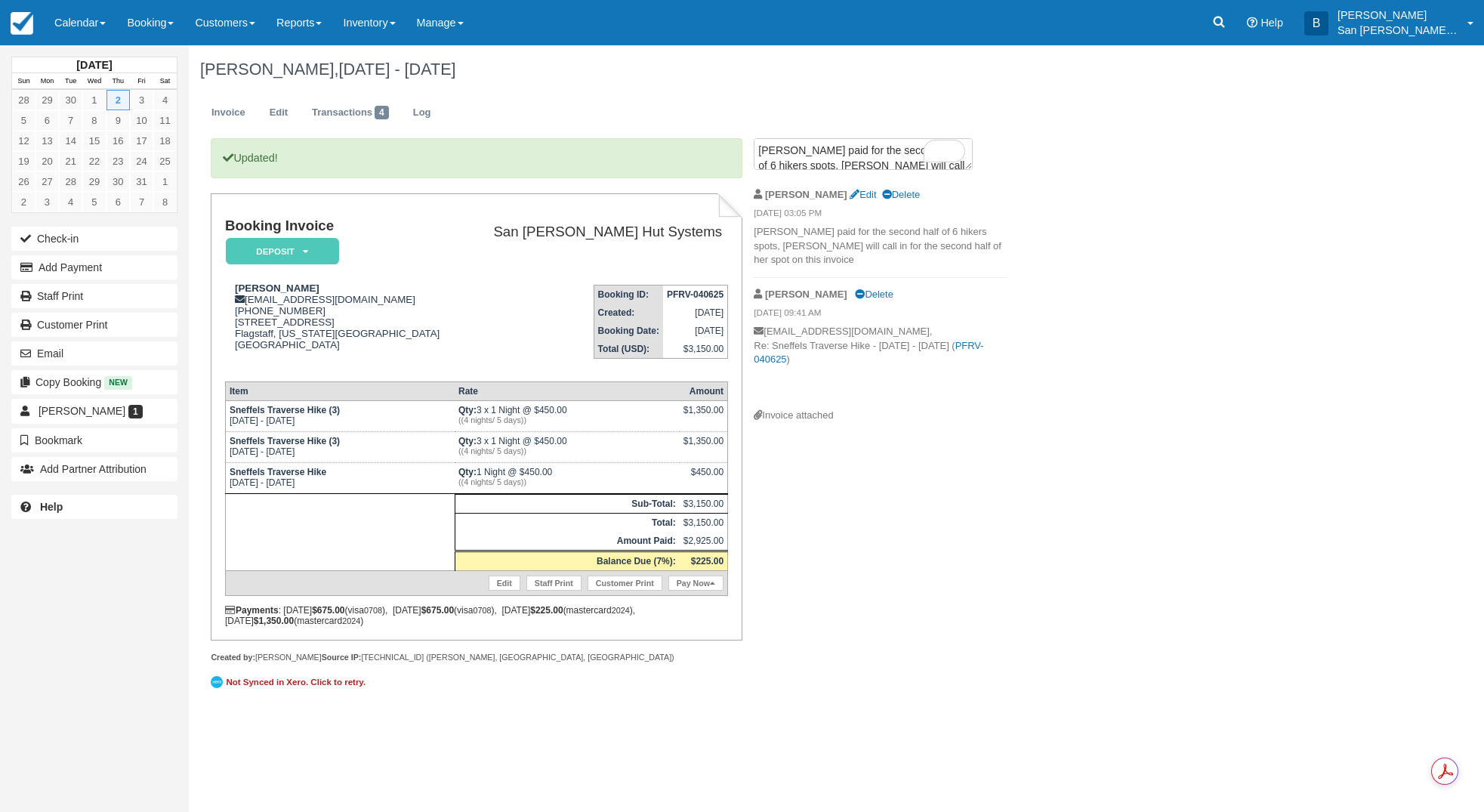
click at [1044, 579] on div "Tom Brownold, Oct 02 - Oct 03 2025 Invoice Edit Transactions 4 Log Updated! Boo…" at bounding box center [746, 378] width 1114 height 666
click at [1227, 25] on icon at bounding box center [1219, 21] width 15 height 15
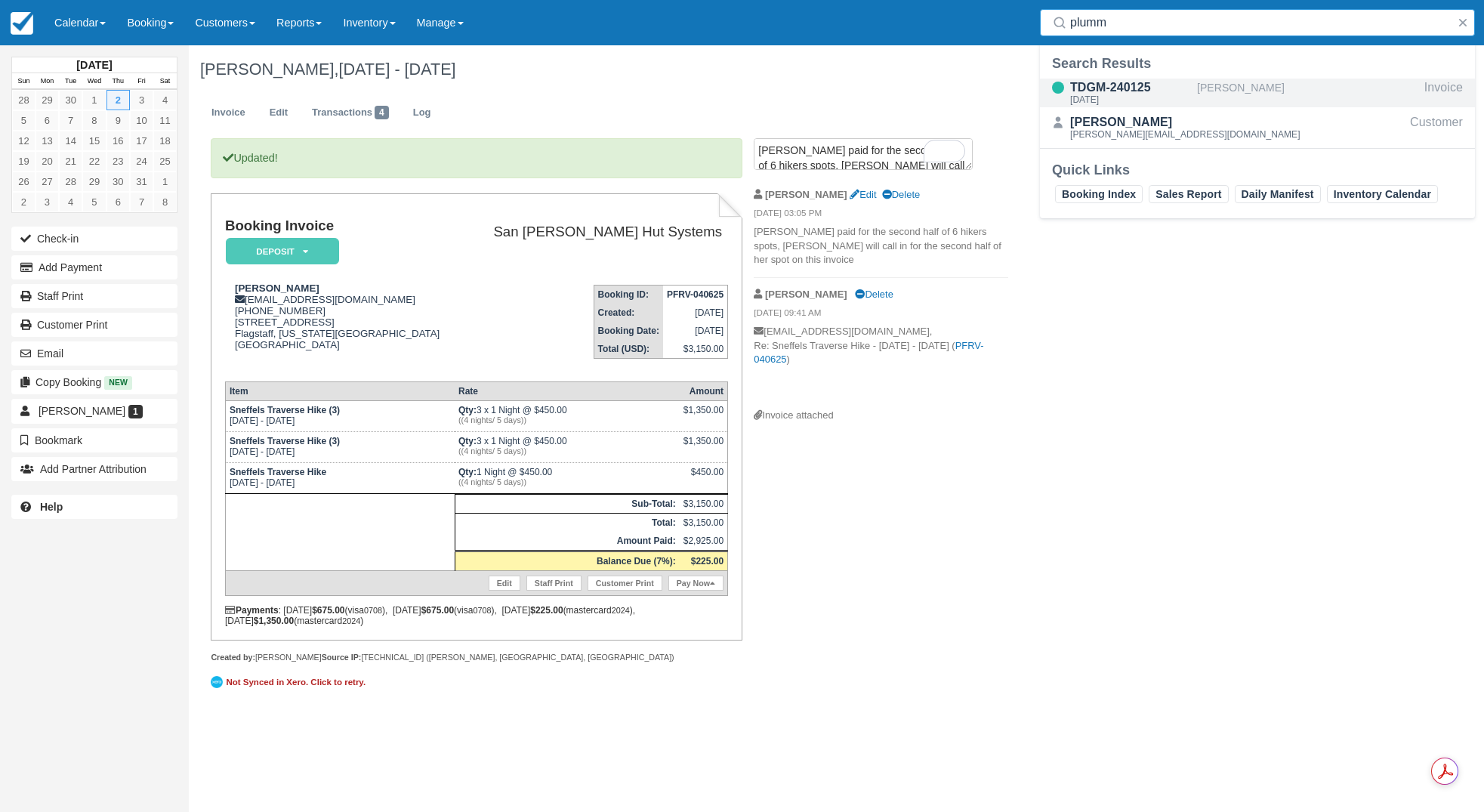
type input "plumm"
click at [1115, 88] on div "TDGM-240125" at bounding box center [1130, 88] width 121 height 18
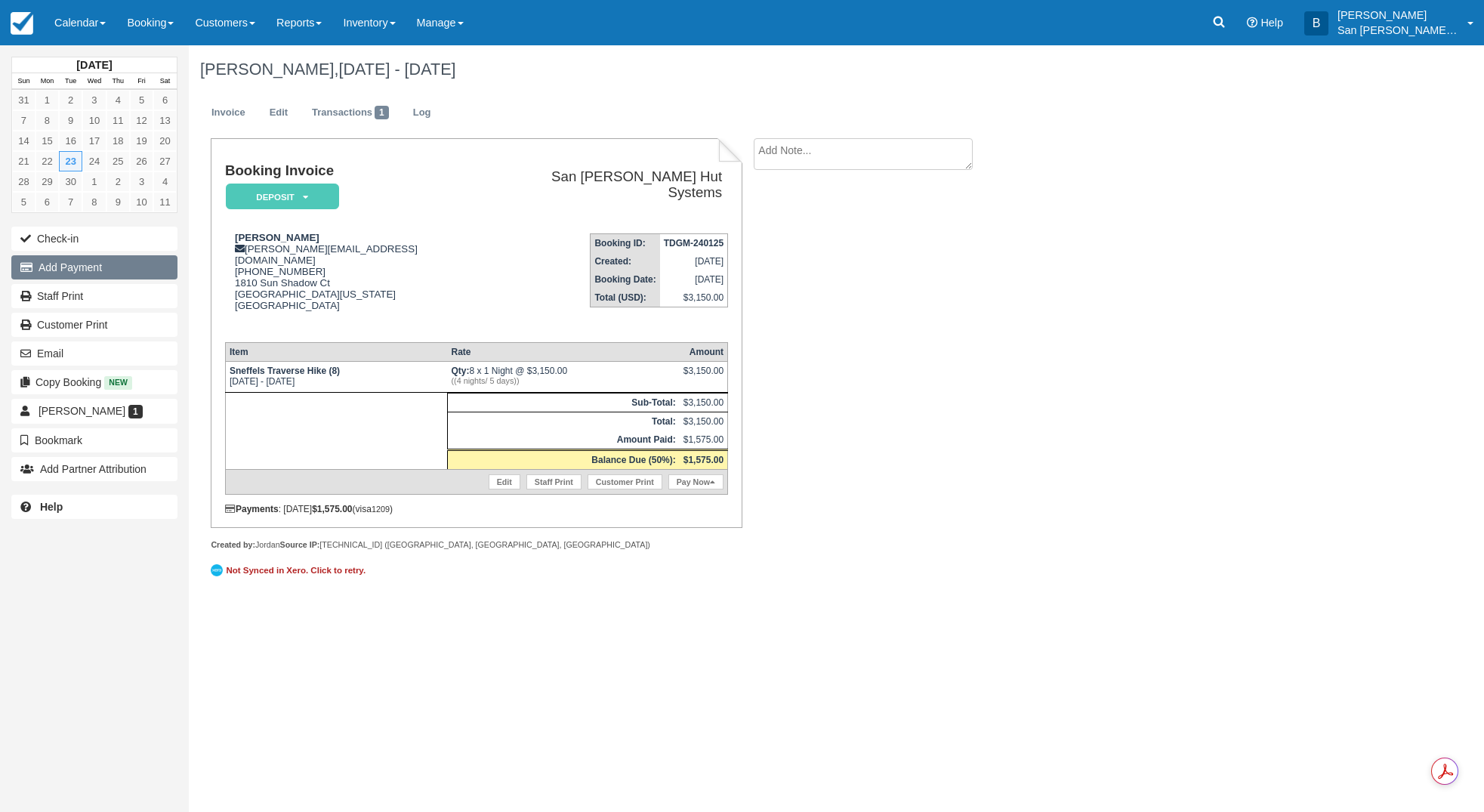
click at [69, 257] on button "Add Payment" at bounding box center [94, 267] width 166 height 24
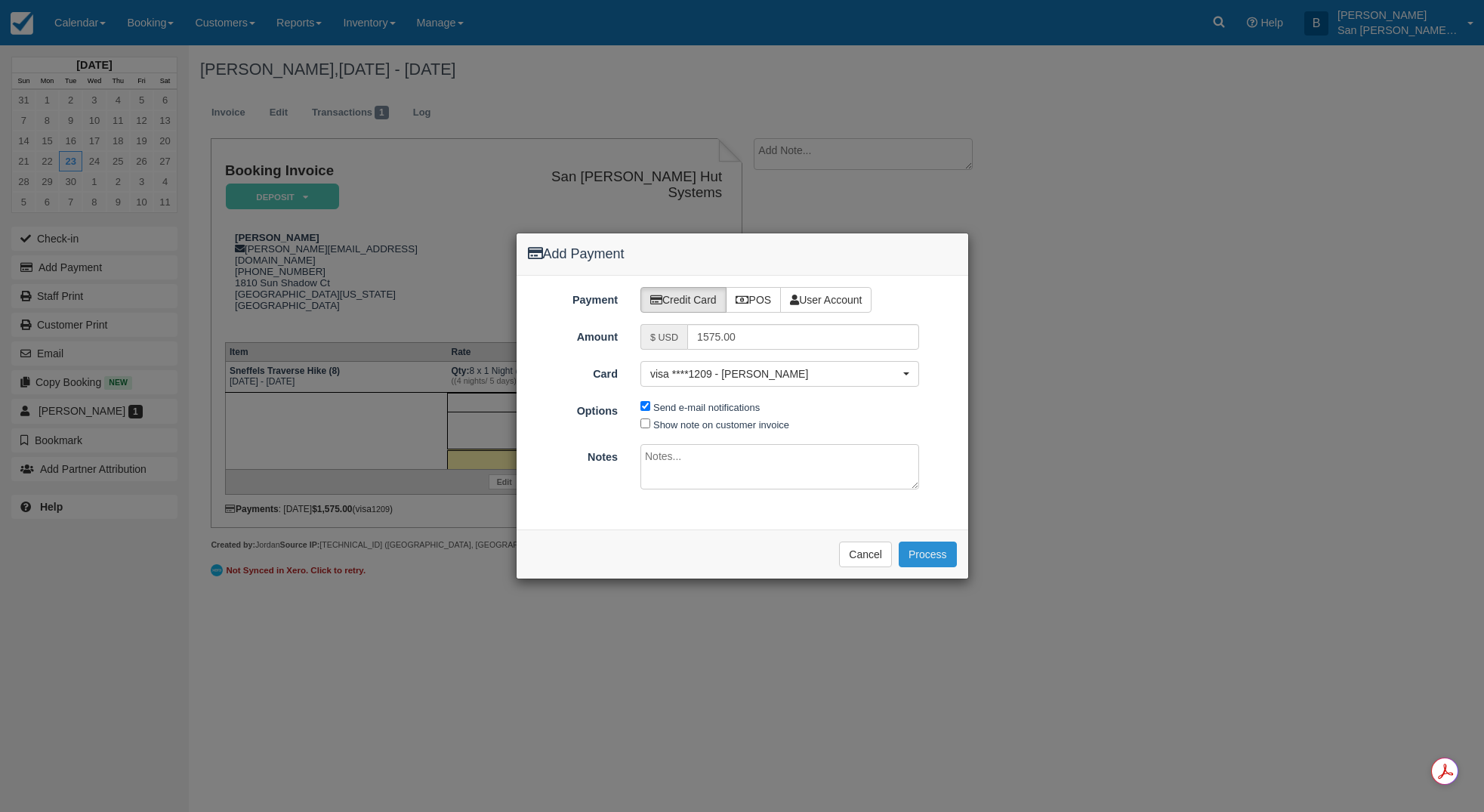
click at [915, 554] on button "Process" at bounding box center [928, 553] width 58 height 26
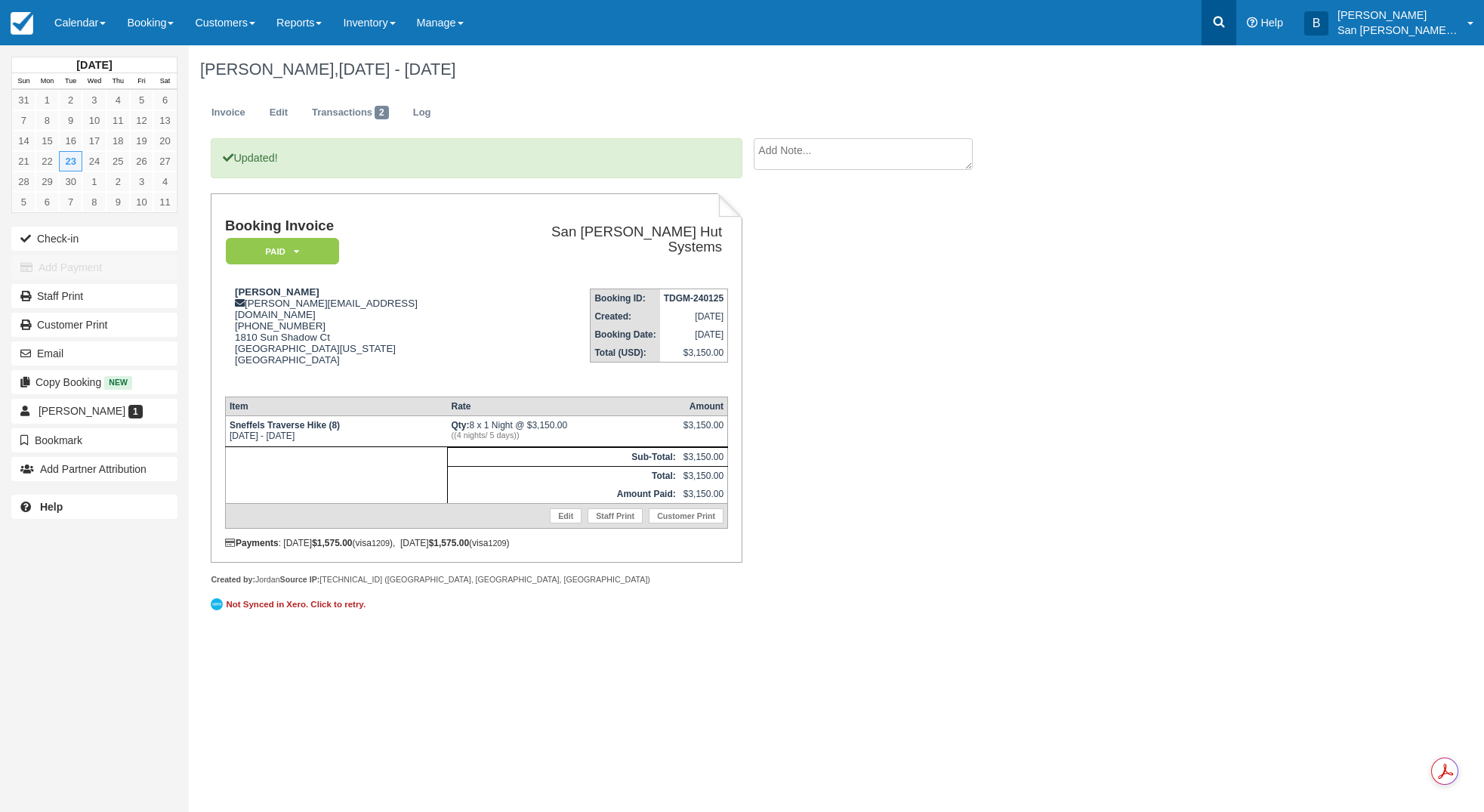
click at [1225, 18] on icon at bounding box center [1220, 22] width 12 height 12
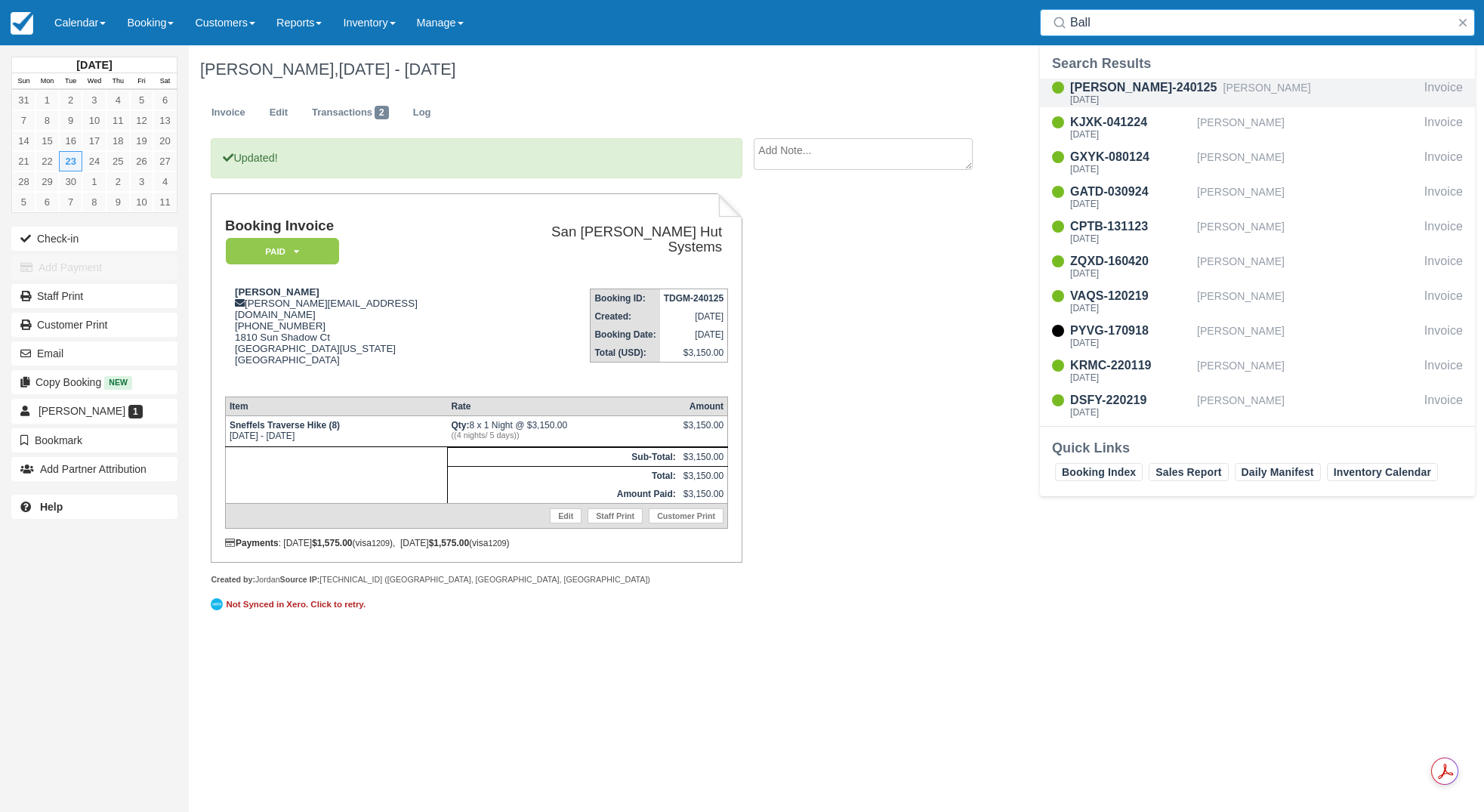
type input "Ball"
click at [1143, 93] on div "[PERSON_NAME]-240125" at bounding box center [1144, 88] width 147 height 18
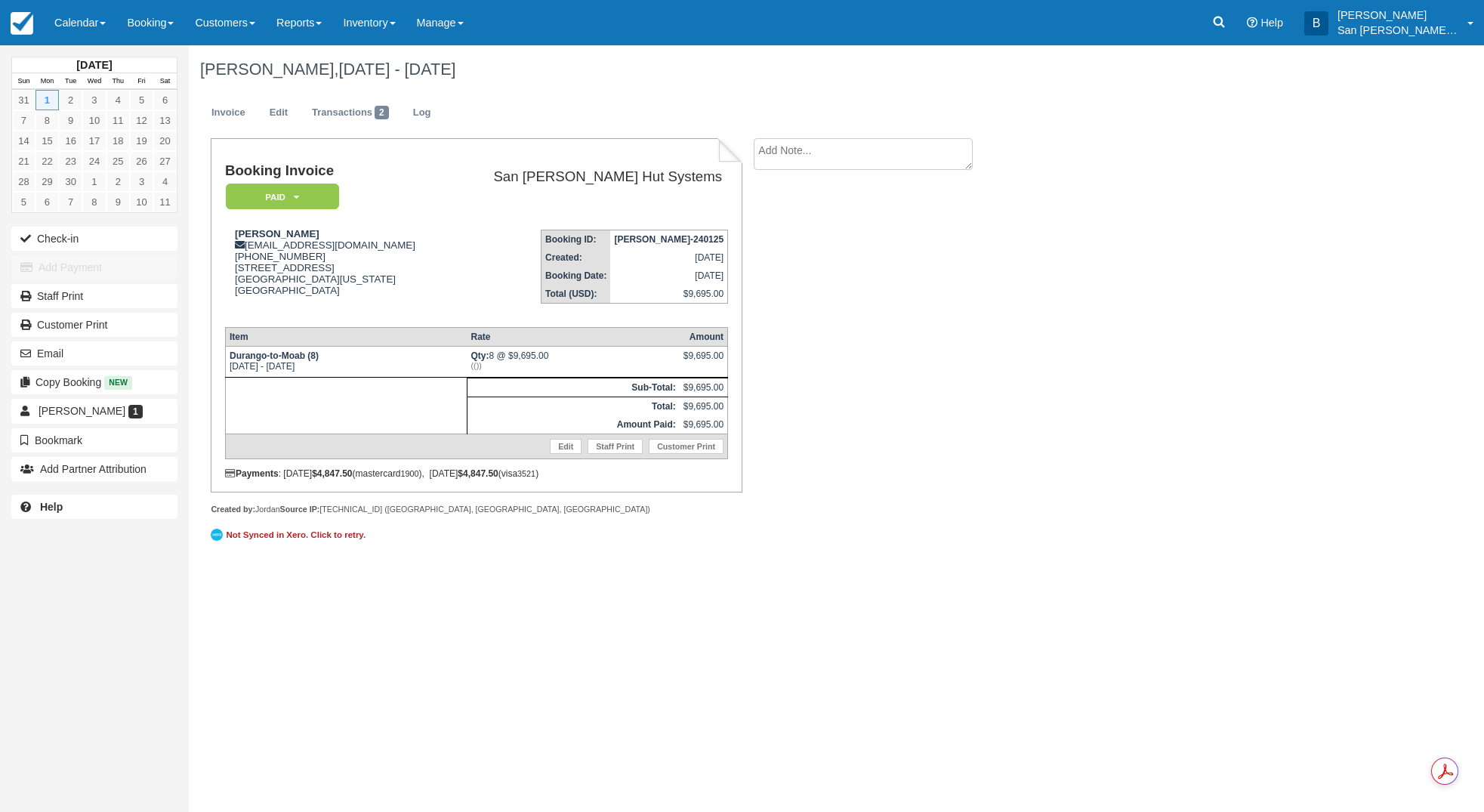
click at [807, 149] on textarea at bounding box center [863, 154] width 219 height 31
type textarea "[PERSON_NAME] paid for 5 beer packages"
click at [782, 241] on button "Create" at bounding box center [787, 240] width 68 height 26
